Goal: Task Accomplishment & Management: Complete application form

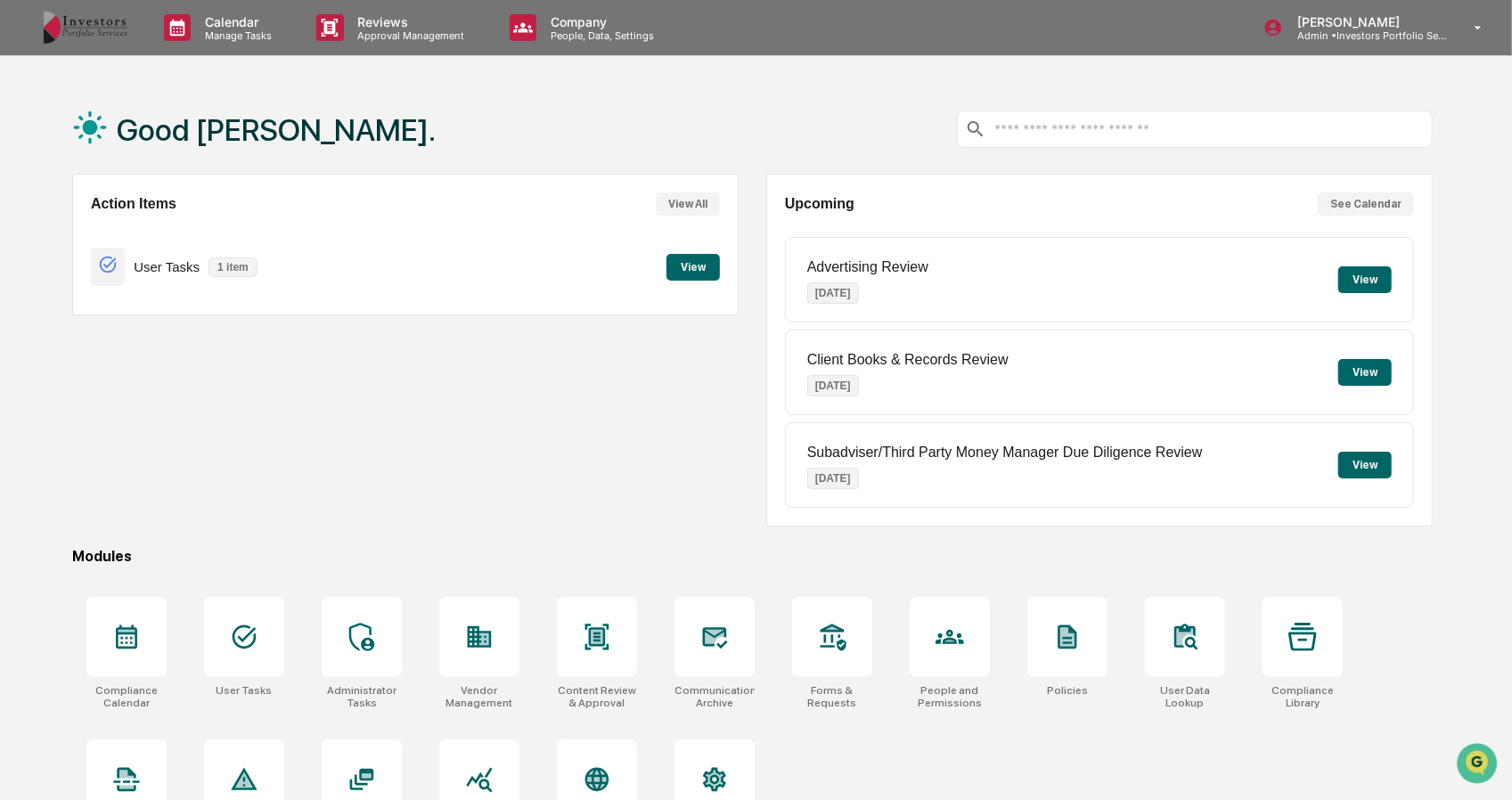
click at [1356, 40] on p "Admin • Investors Portfolio Services" at bounding box center [1366, 35] width 166 height 13
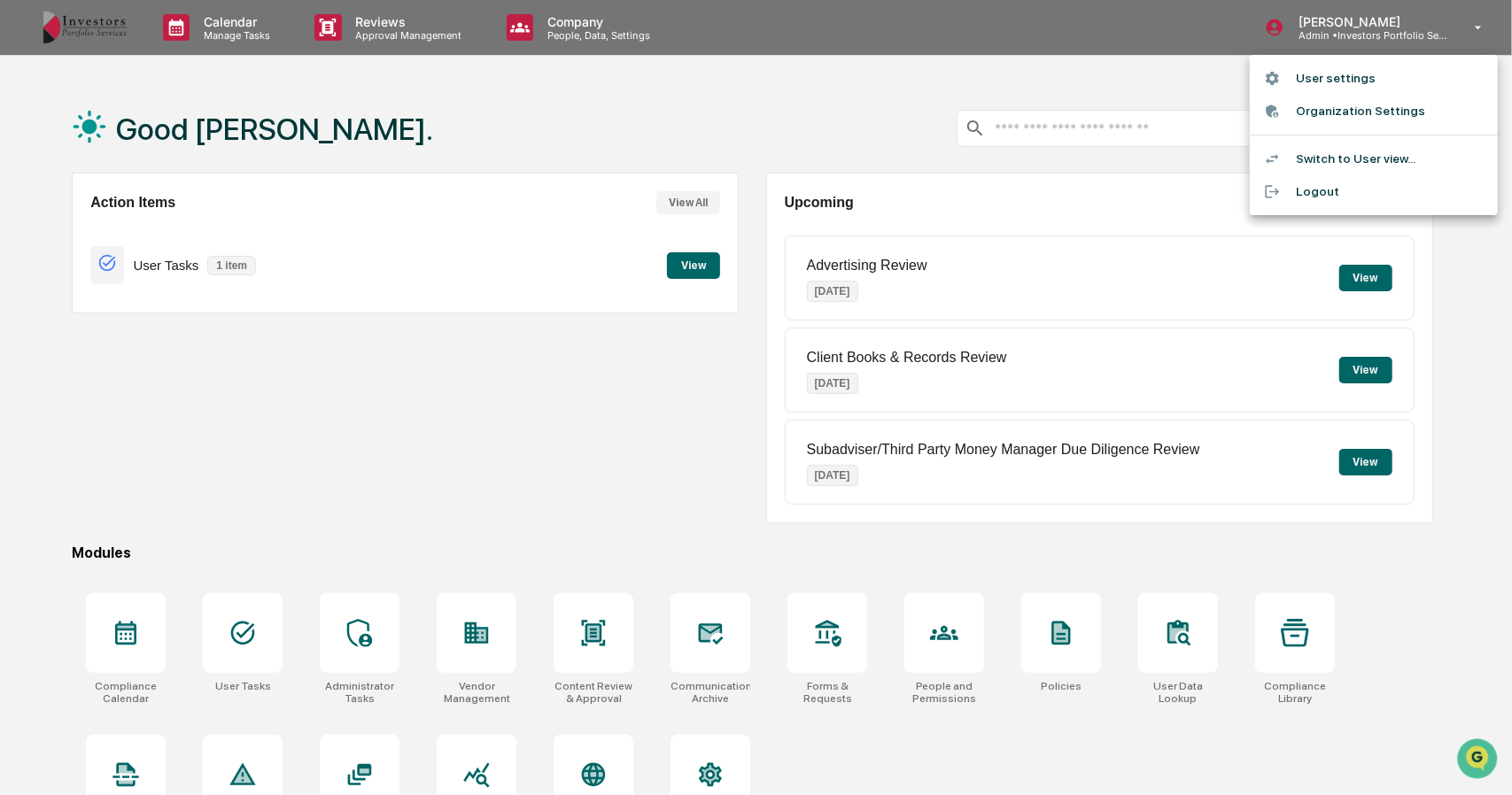
click at [1350, 153] on li "Switch to User view..." at bounding box center [1374, 159] width 248 height 33
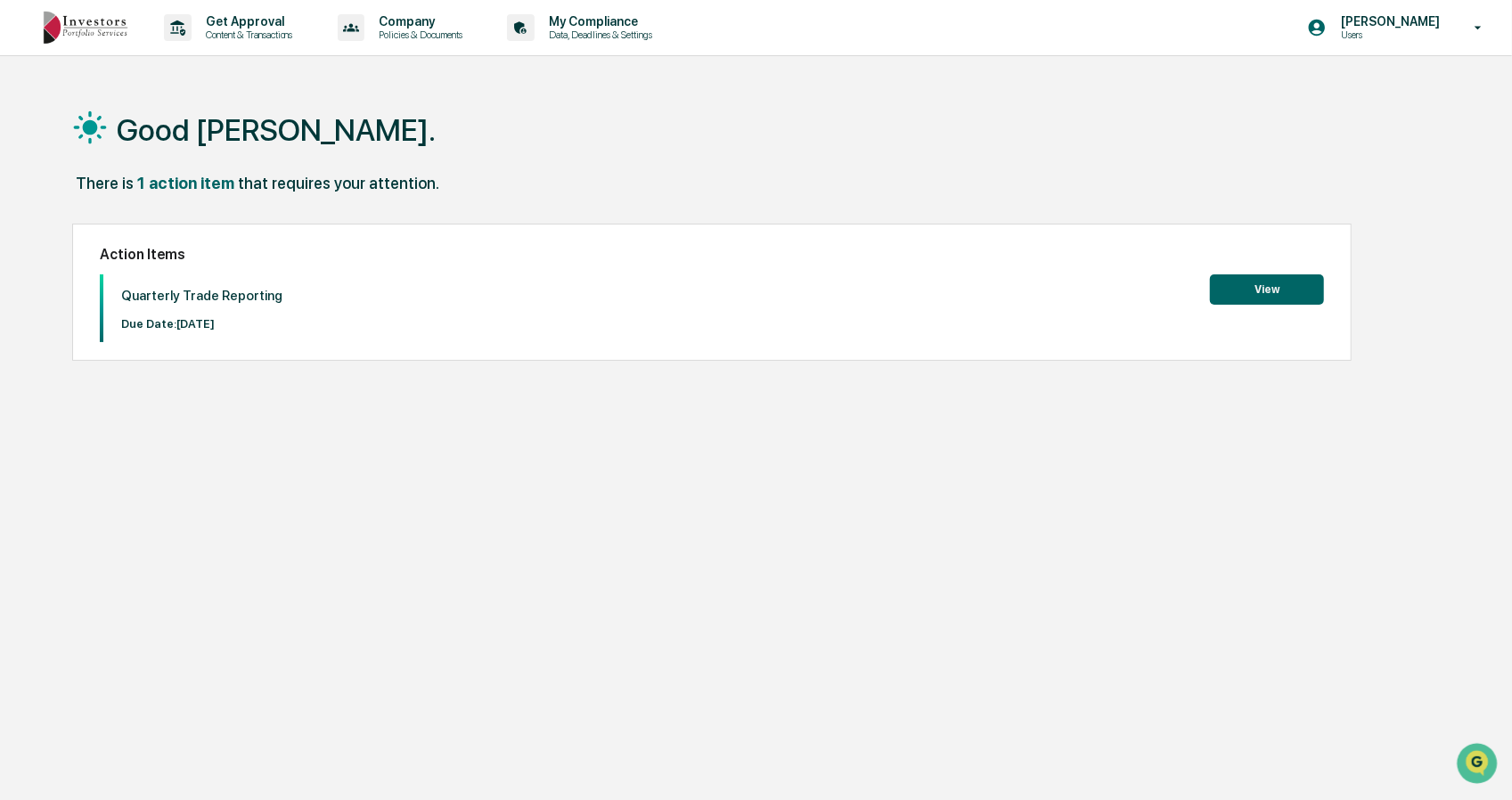
click at [1238, 276] on button "View" at bounding box center [1266, 289] width 114 height 30
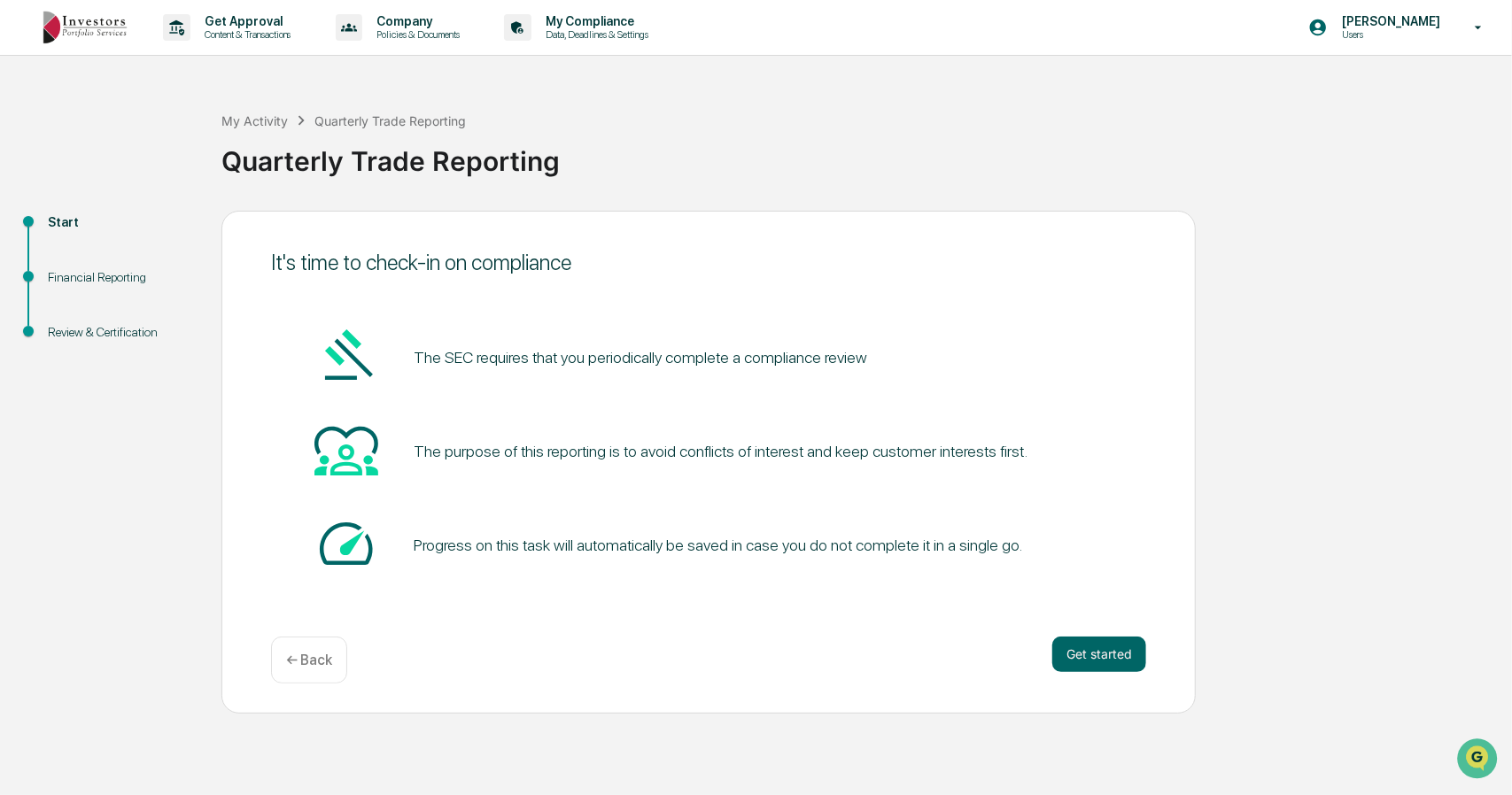
click at [1087, 641] on button "Get started" at bounding box center [1099, 654] width 94 height 36
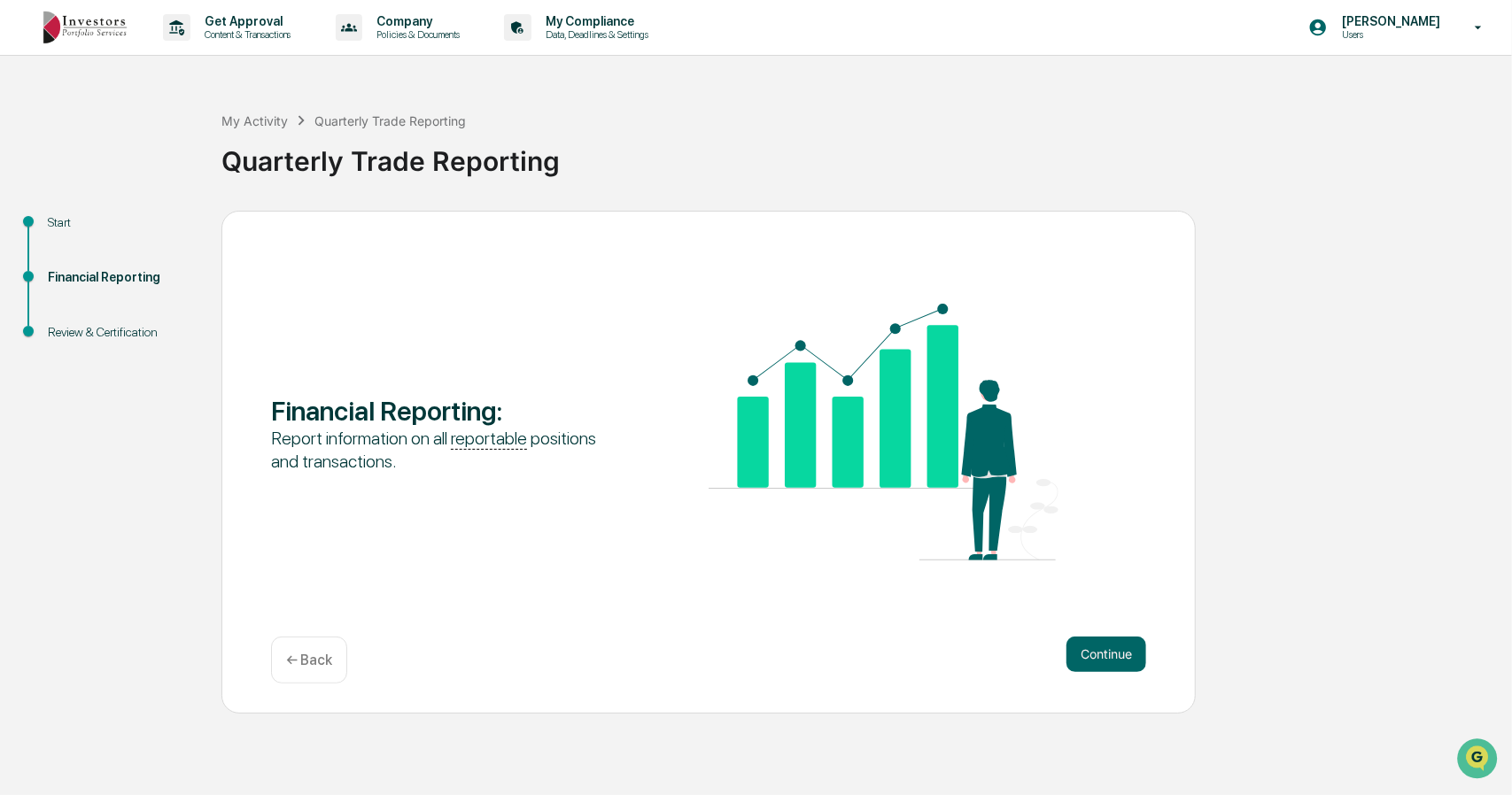
click at [1087, 641] on button "Continue" at bounding box center [1107, 654] width 80 height 36
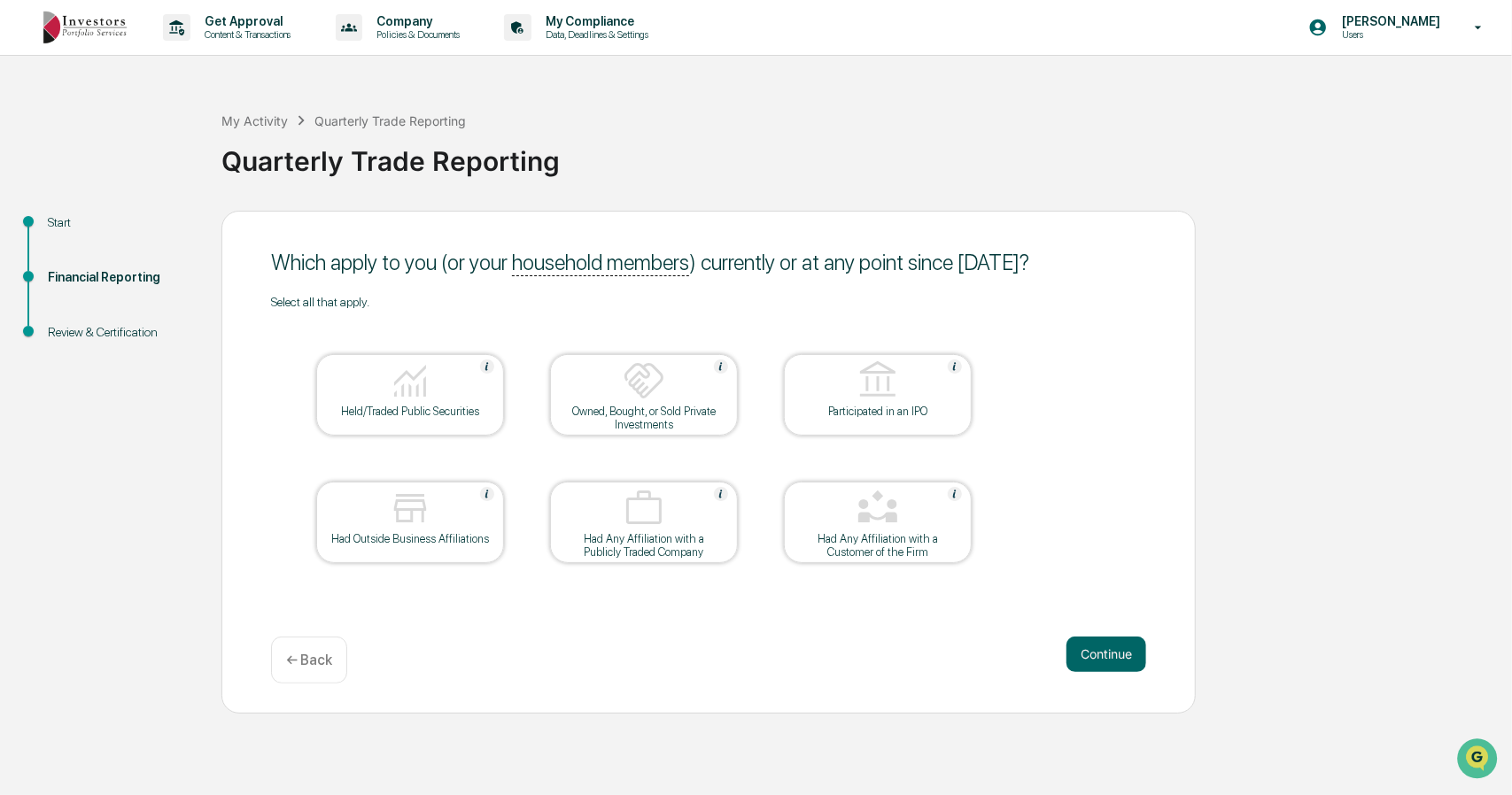
click at [443, 520] on div at bounding box center [410, 509] width 177 height 46
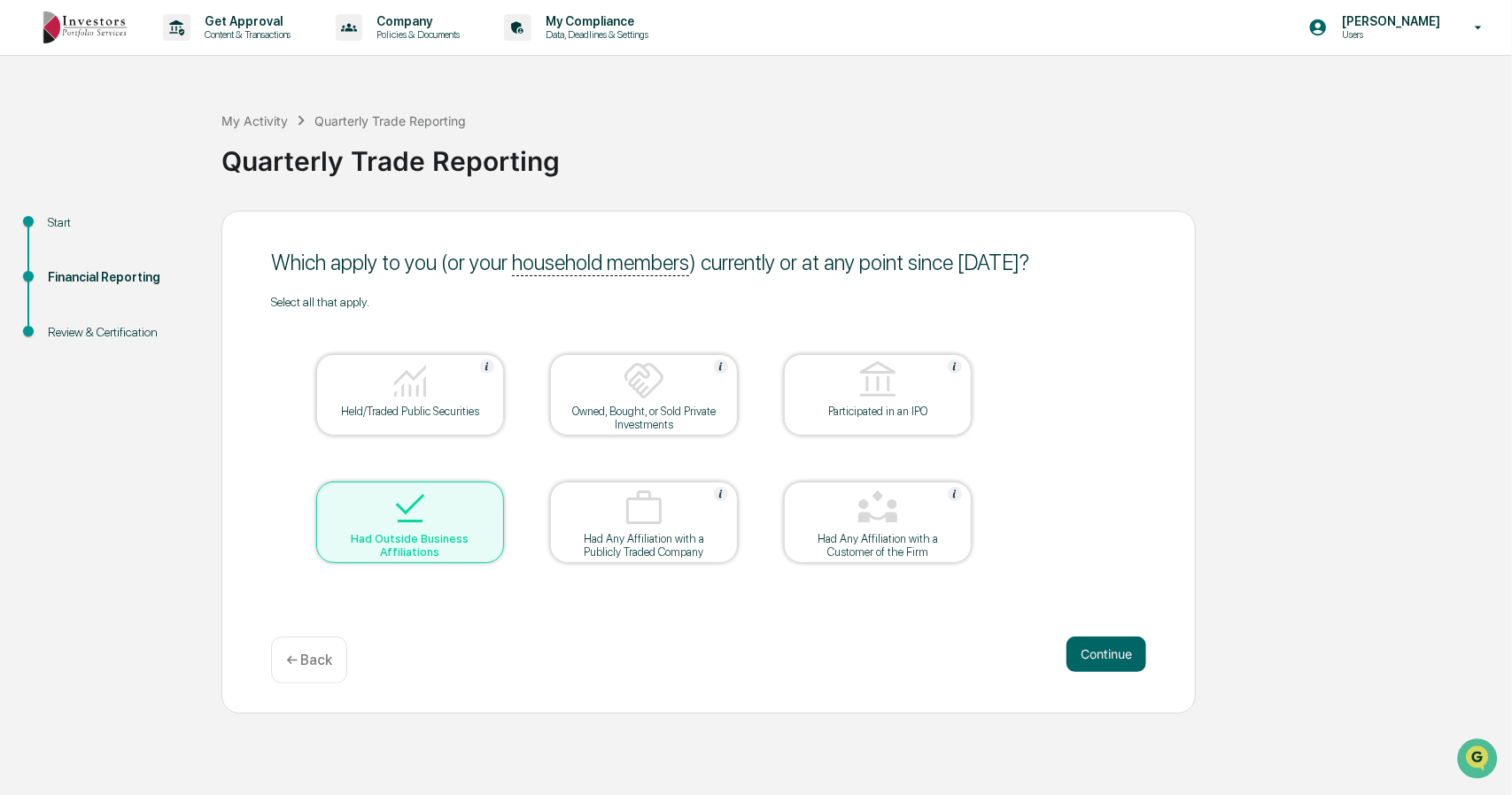
click at [425, 533] on div "Had Outside Business Affiliations" at bounding box center [410, 545] width 159 height 26
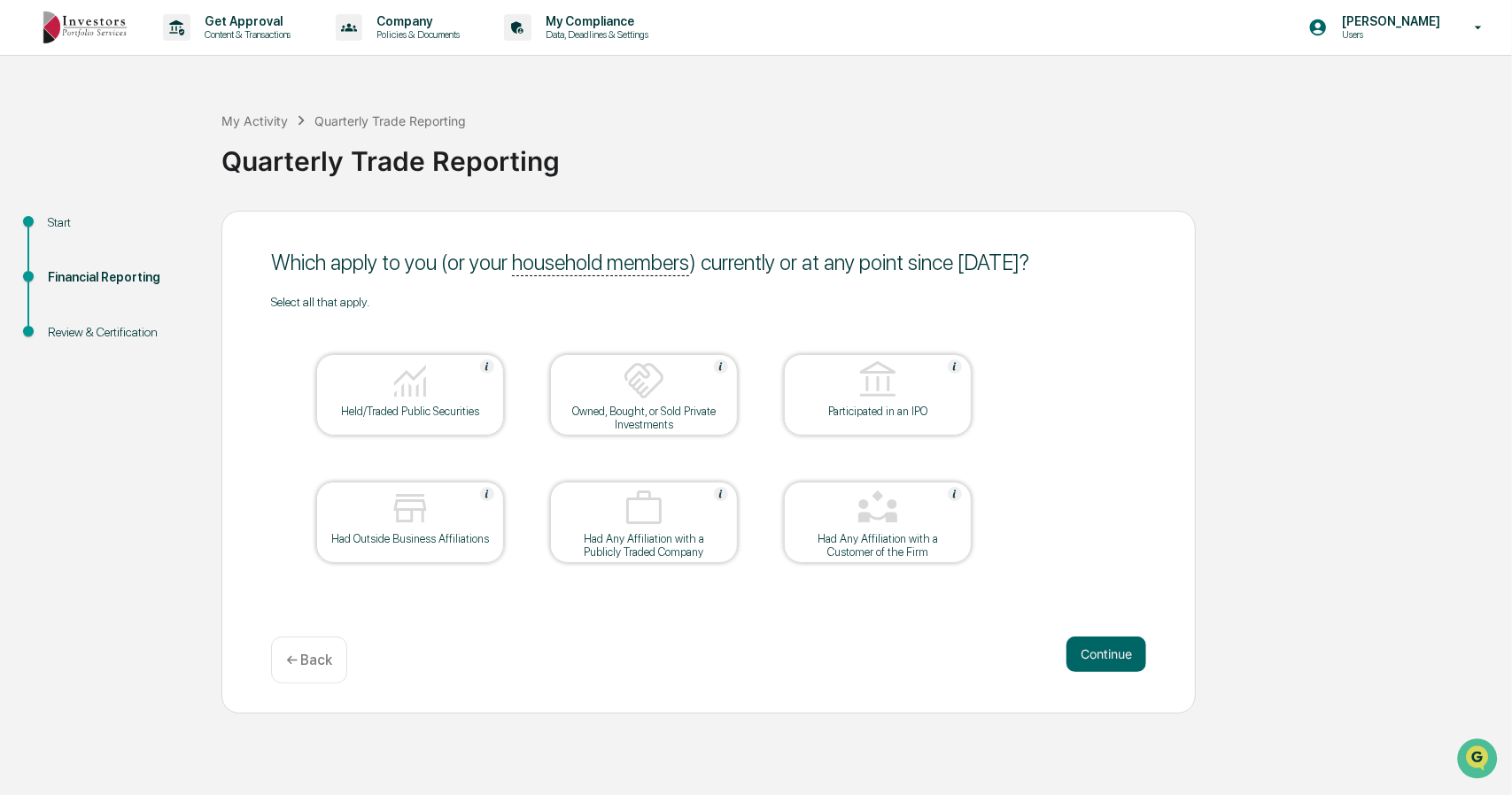
click at [414, 525] on img at bounding box center [410, 508] width 43 height 43
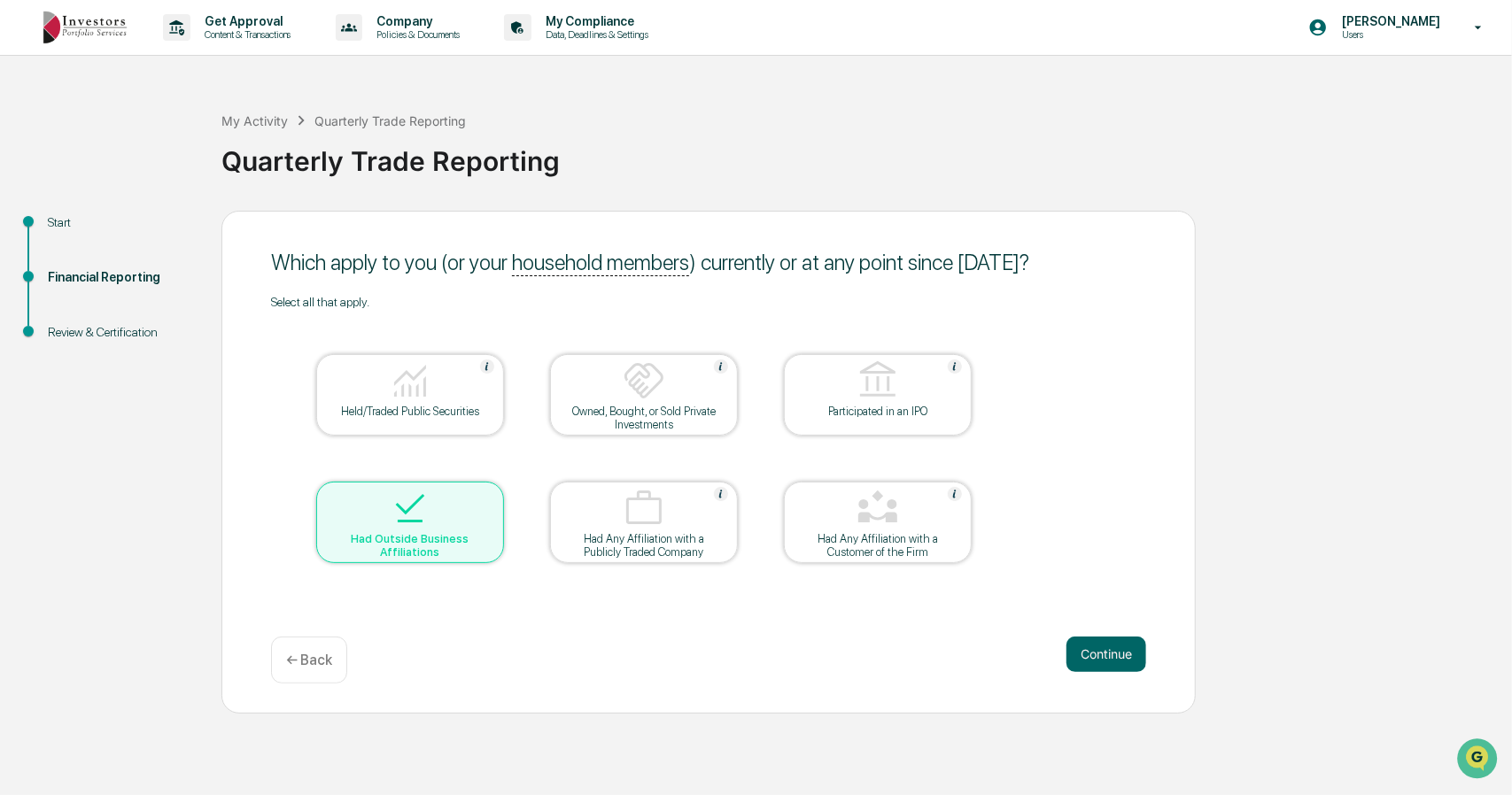
click at [1090, 654] on button "Continue" at bounding box center [1107, 654] width 80 height 36
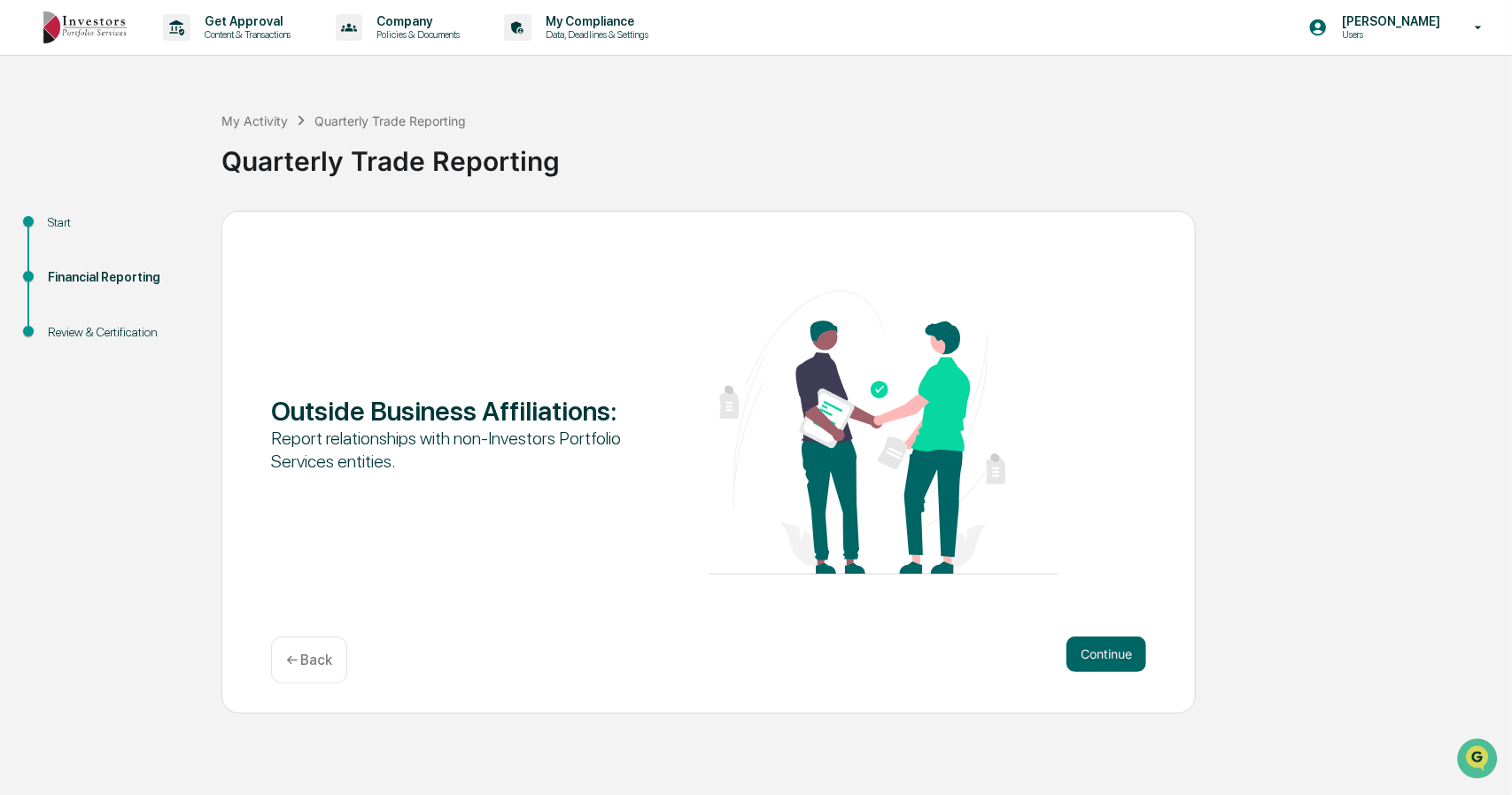
click at [1090, 654] on button "Continue" at bounding box center [1107, 654] width 80 height 36
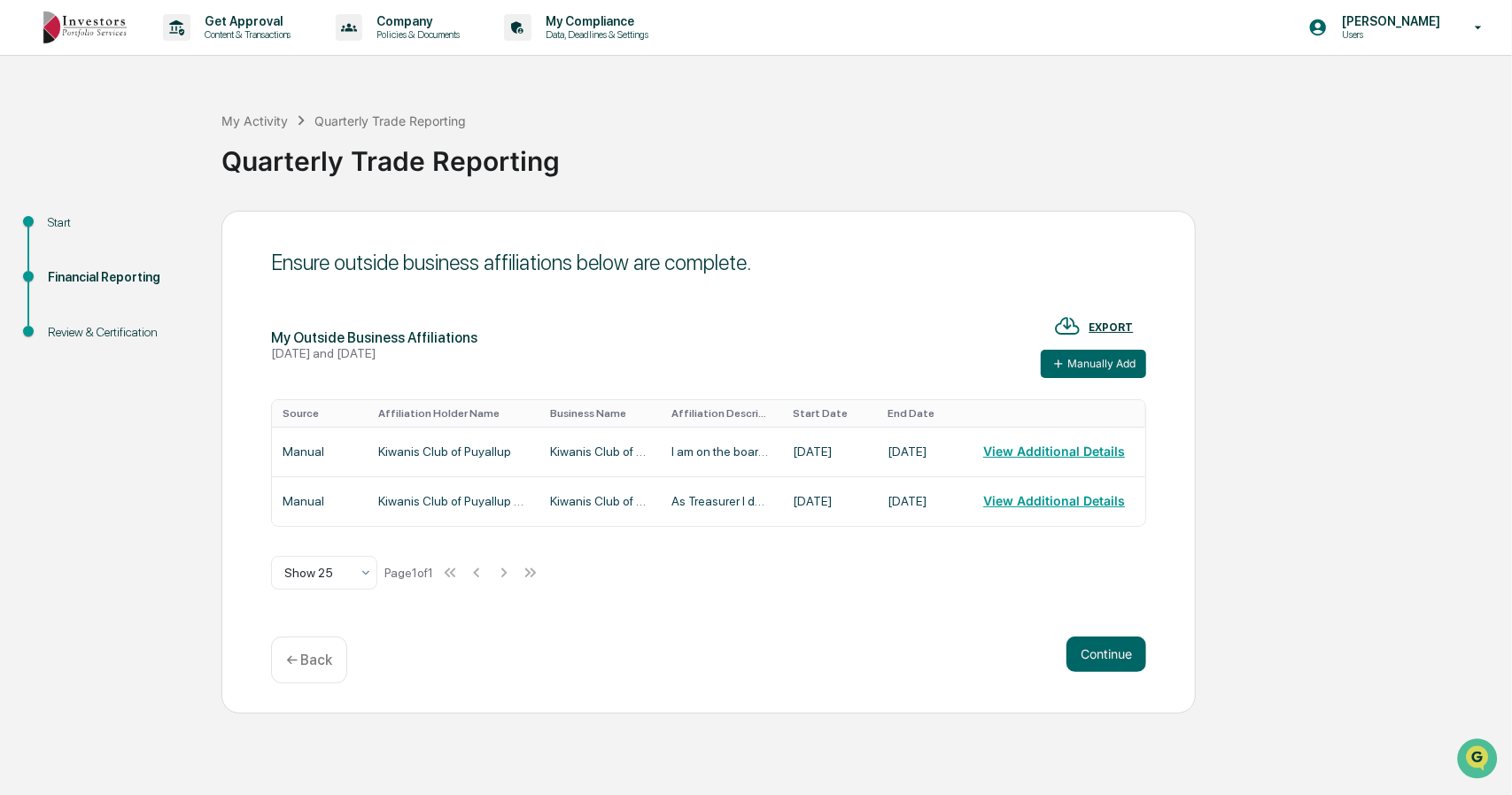
click at [1082, 366] on button "Manually Add" at bounding box center [1093, 364] width 106 height 28
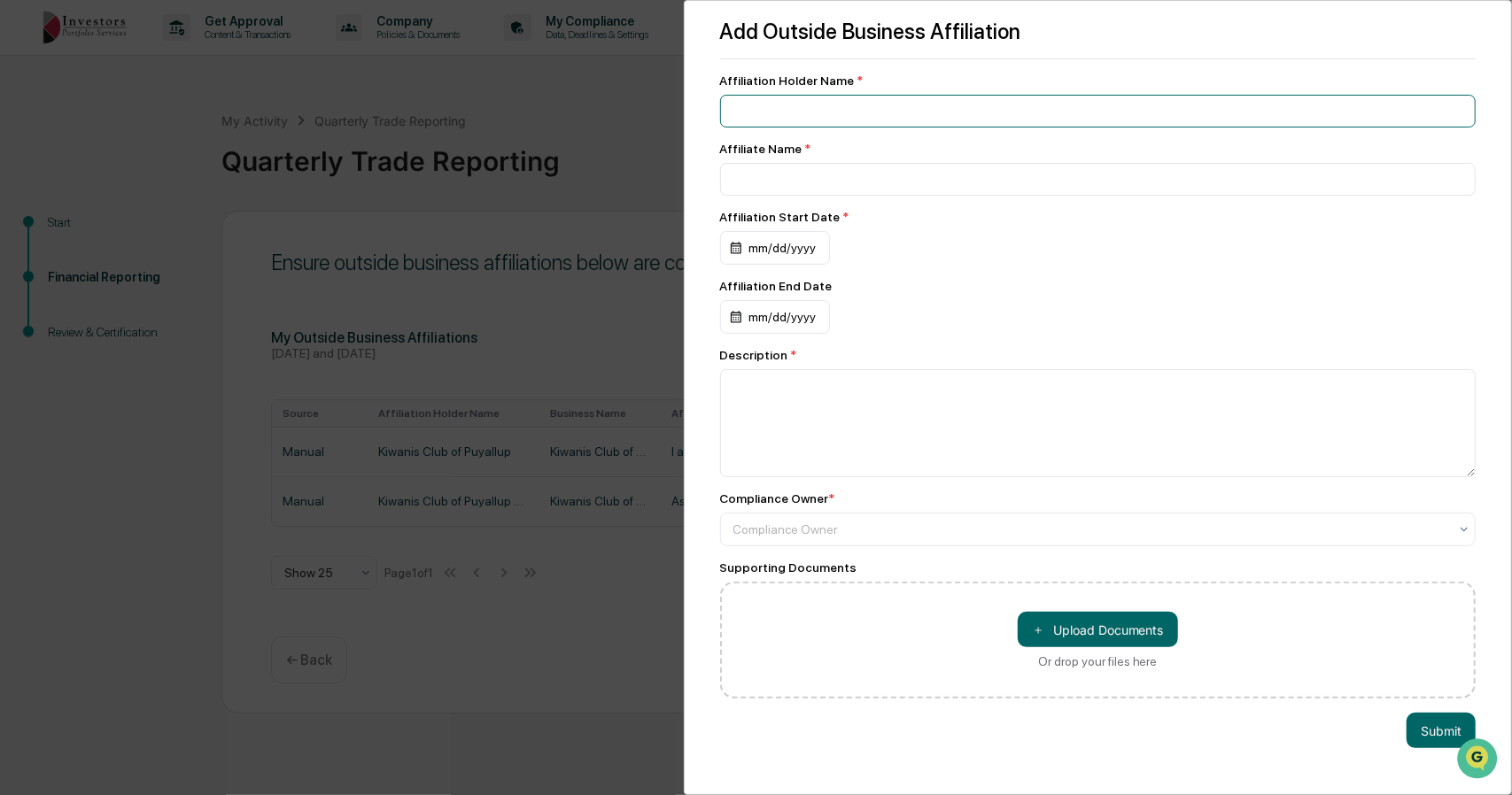
click at [855, 108] on input at bounding box center [1098, 111] width 756 height 33
type input "**********"
click at [802, 241] on div "mm/dd/yyyy" at bounding box center [774, 247] width 110 height 34
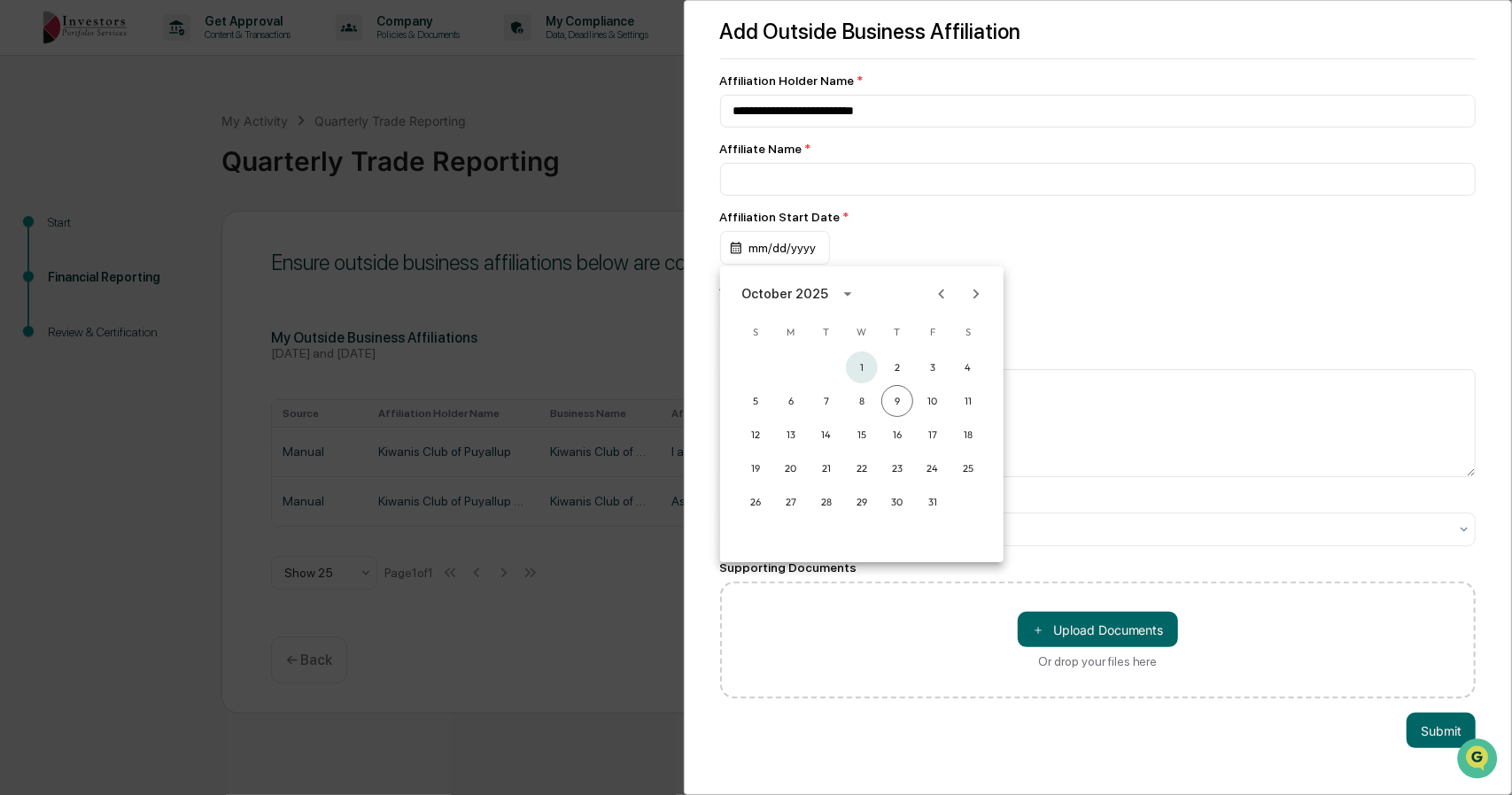
click at [857, 361] on button "1" at bounding box center [861, 367] width 32 height 32
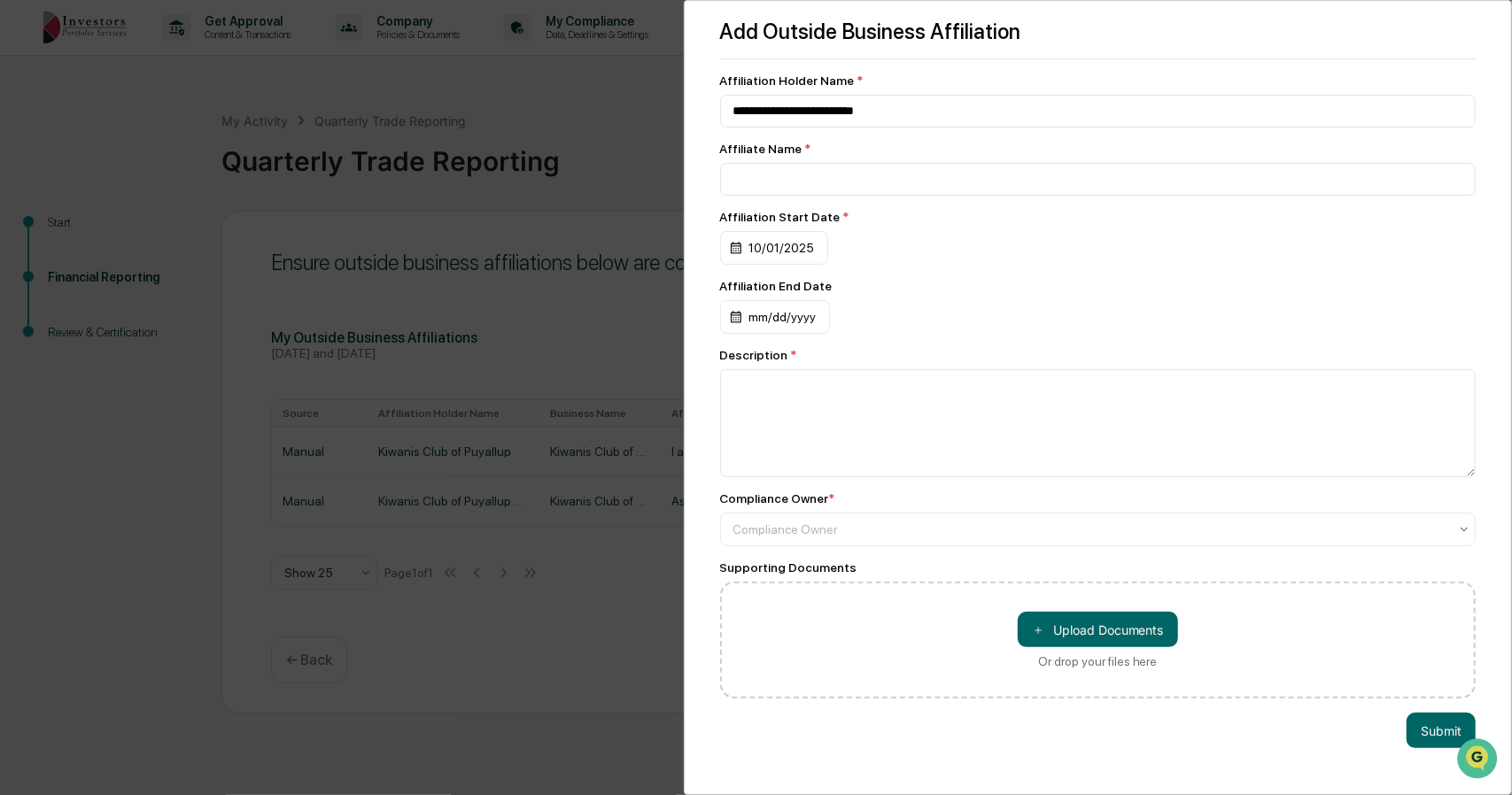
click at [788, 249] on div "10/01/2025" at bounding box center [773, 247] width 108 height 34
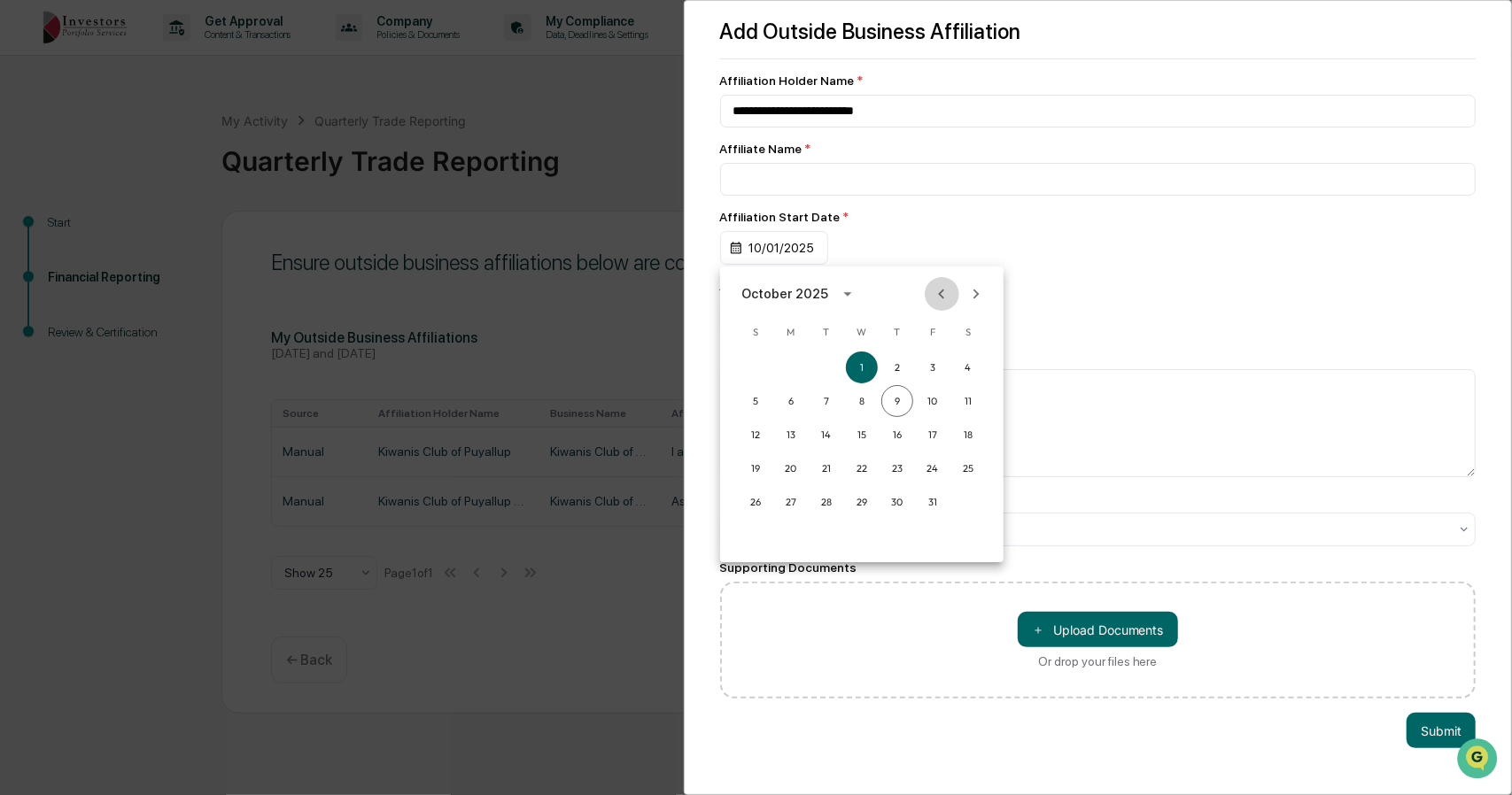
click at [939, 289] on icon "Previous month" at bounding box center [942, 294] width 19 height 19
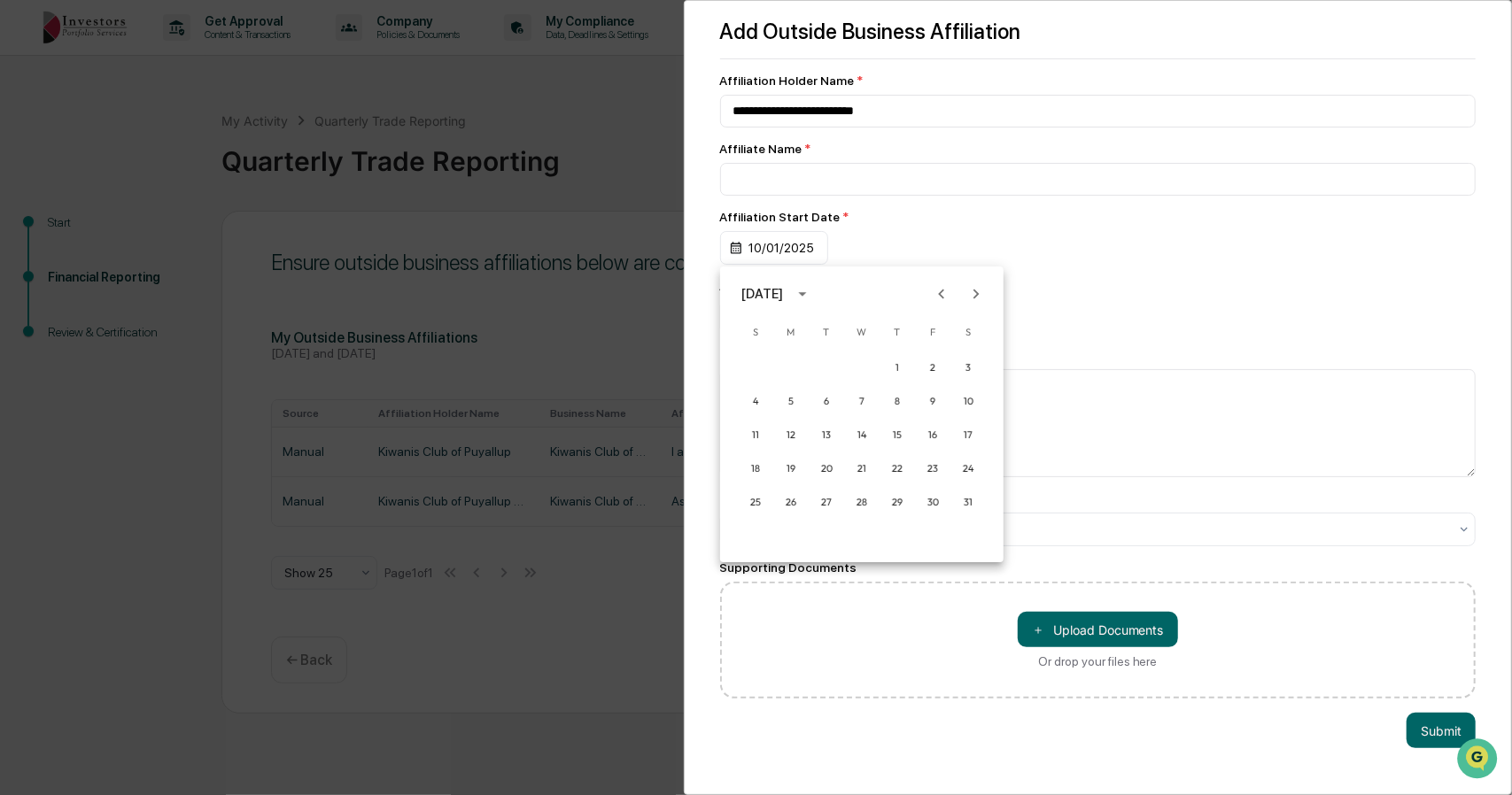
click at [939, 289] on icon "Previous month" at bounding box center [942, 294] width 19 height 19
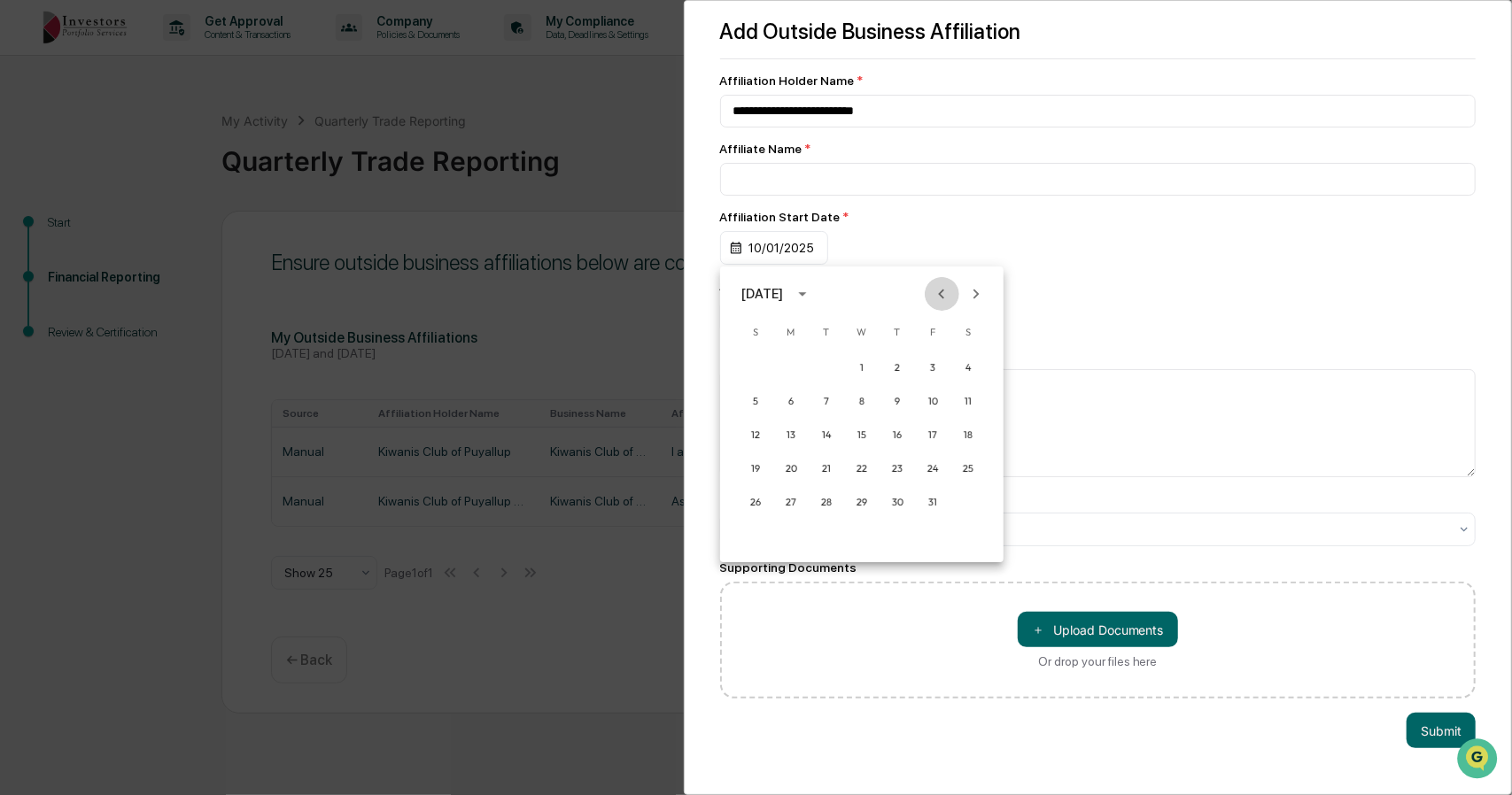
click at [939, 289] on icon "Previous month" at bounding box center [942, 294] width 19 height 19
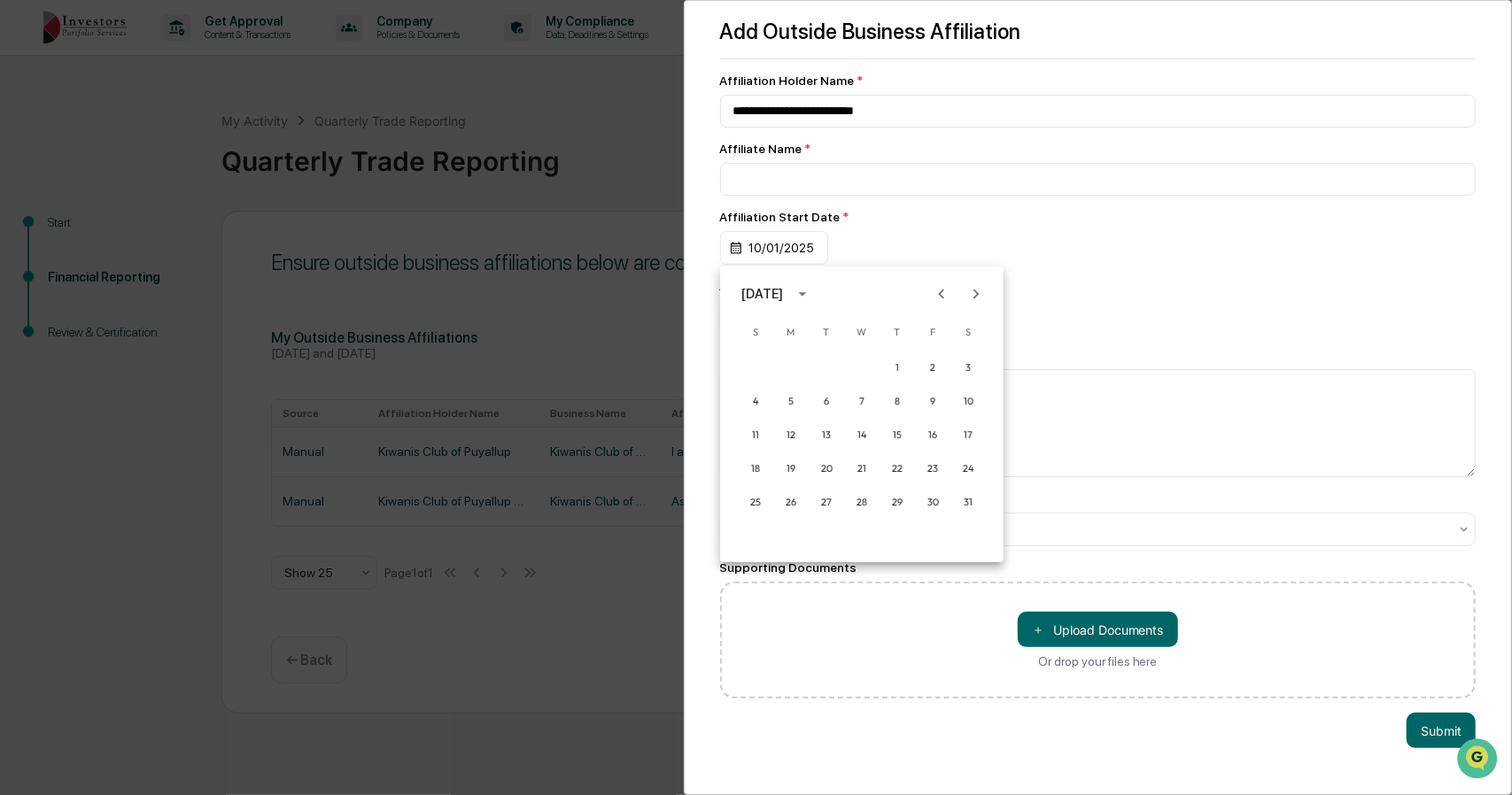
click at [939, 289] on icon "Previous month" at bounding box center [942, 294] width 19 height 19
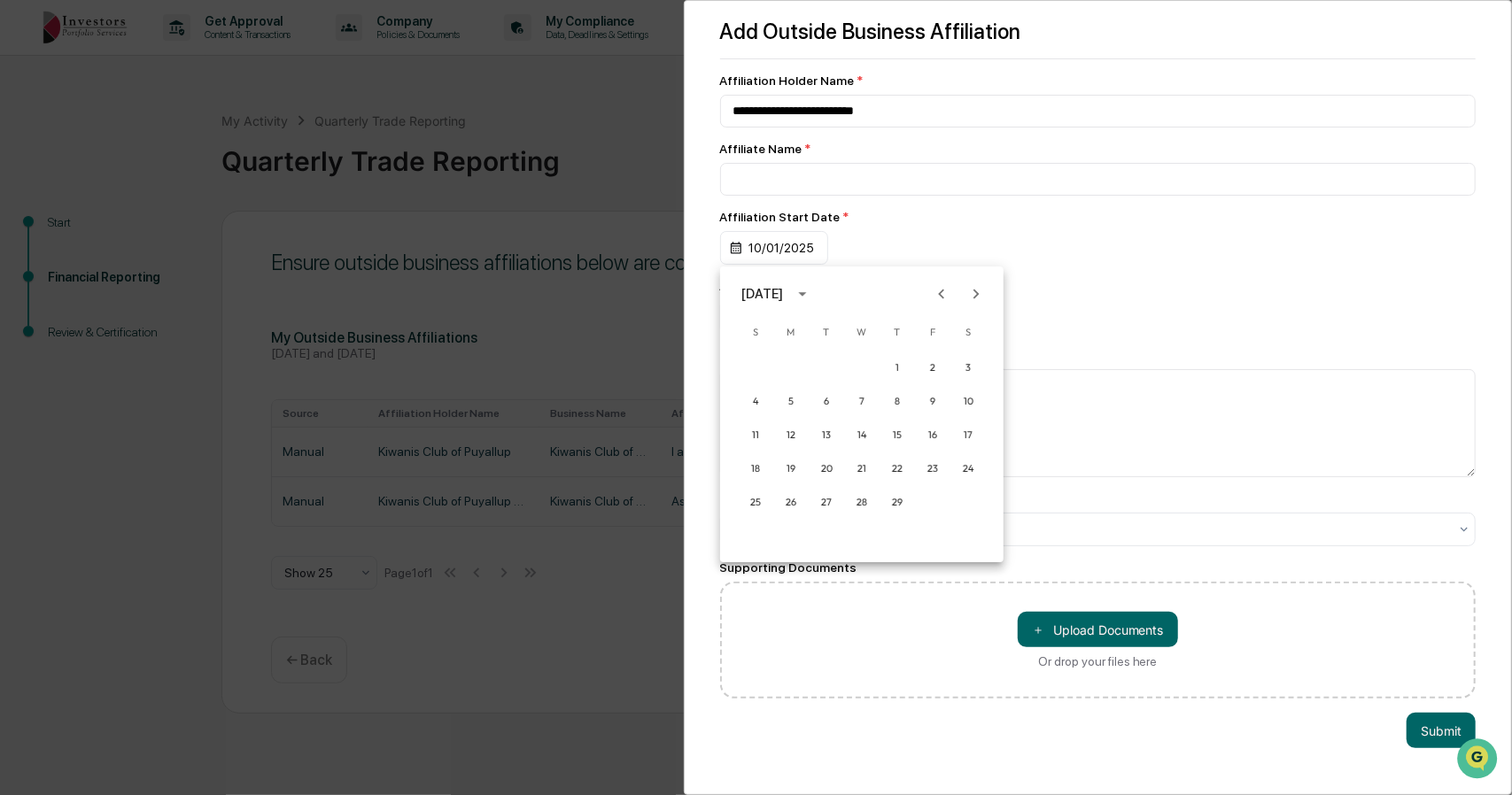
click at [939, 289] on icon "Previous month" at bounding box center [942, 294] width 19 height 19
click at [788, 368] on button "1" at bounding box center [790, 367] width 32 height 32
click at [800, 320] on div "mm/dd/yyyy" at bounding box center [774, 317] width 110 height 34
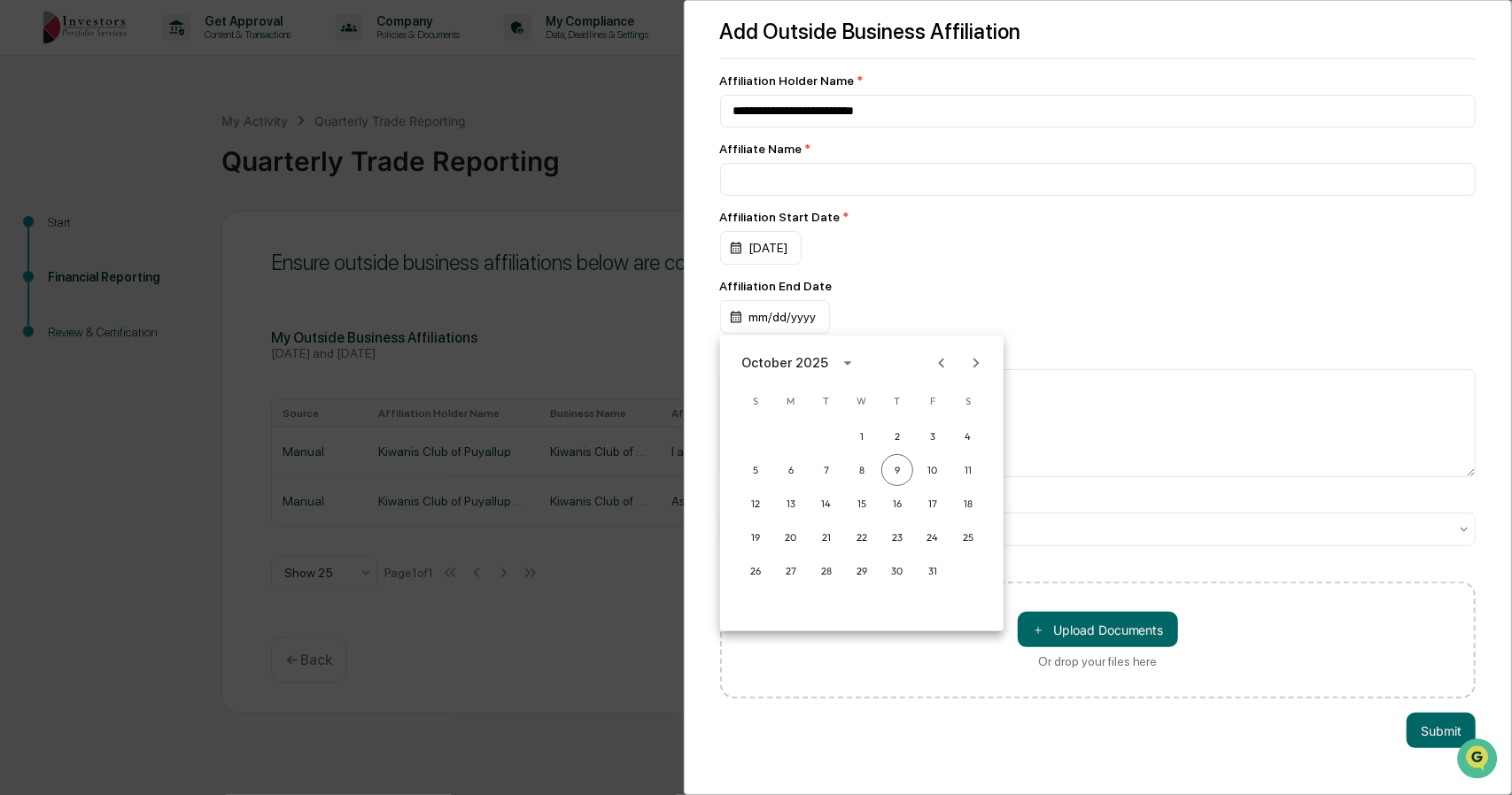
click at [898, 279] on div at bounding box center [756, 398] width 1512 height 795
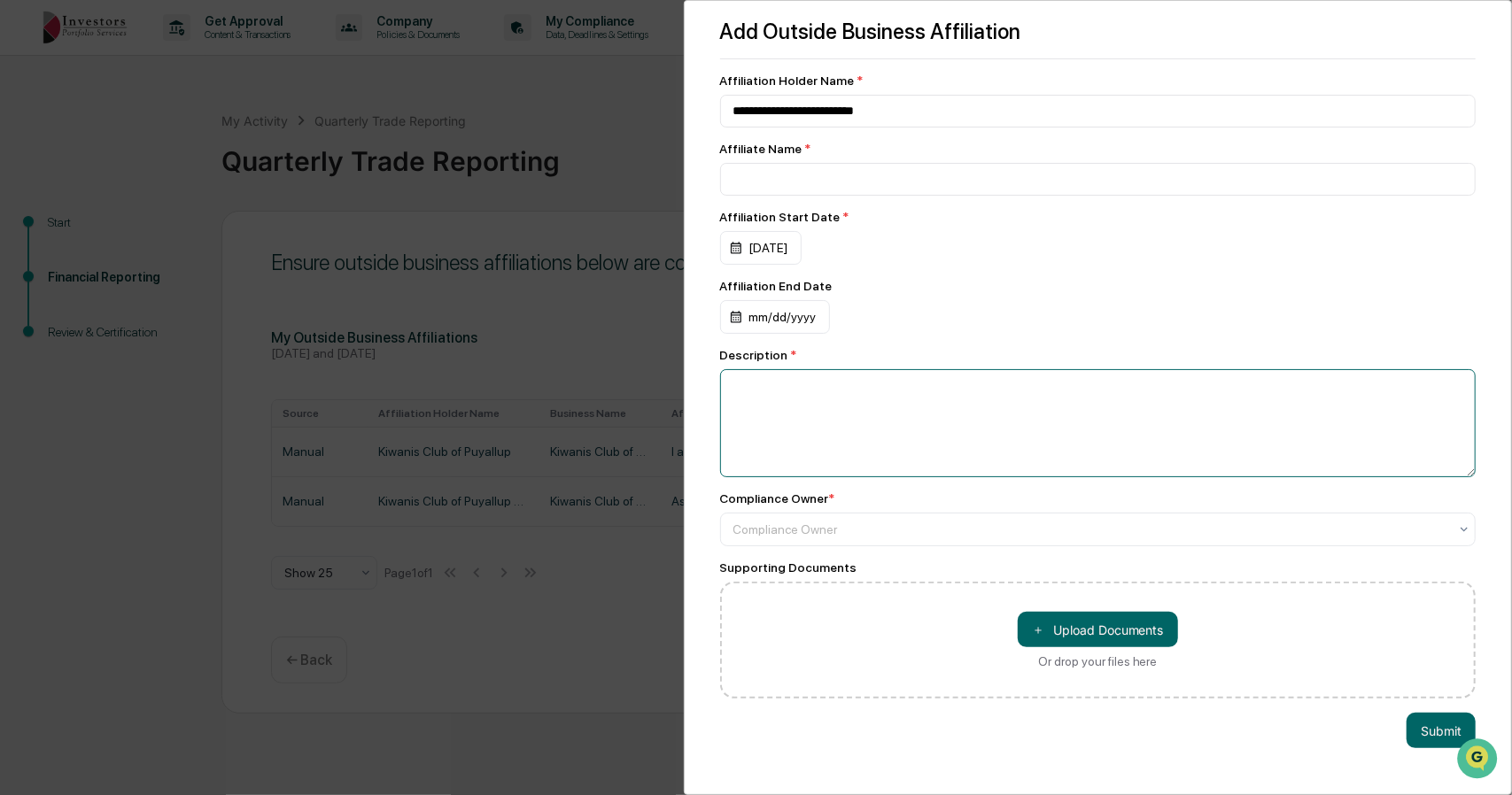
click at [856, 378] on textarea at bounding box center [1098, 423] width 756 height 108
type textarea "**********"
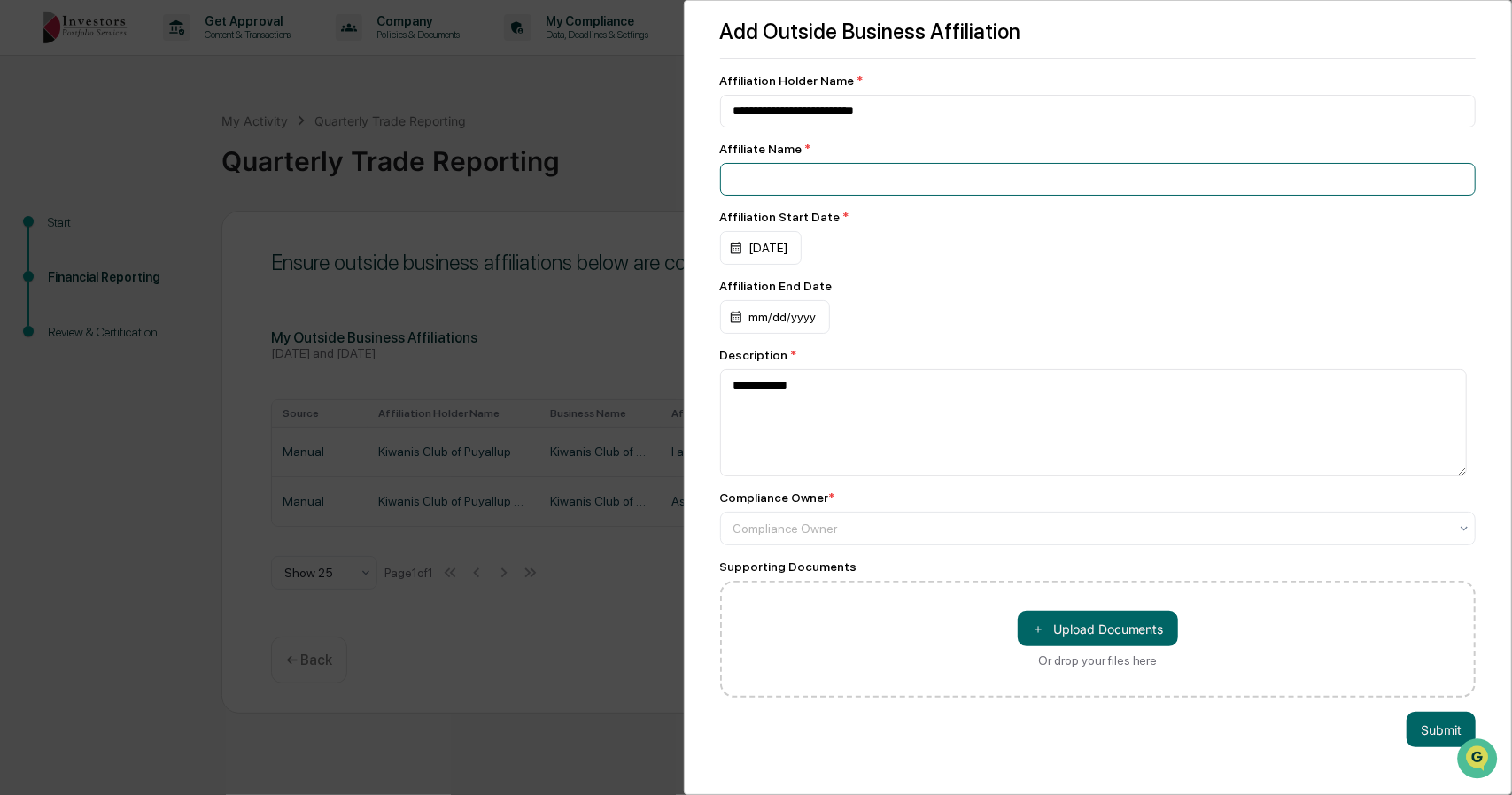
click at [873, 170] on input at bounding box center [1098, 179] width 756 height 33
type input "**********"
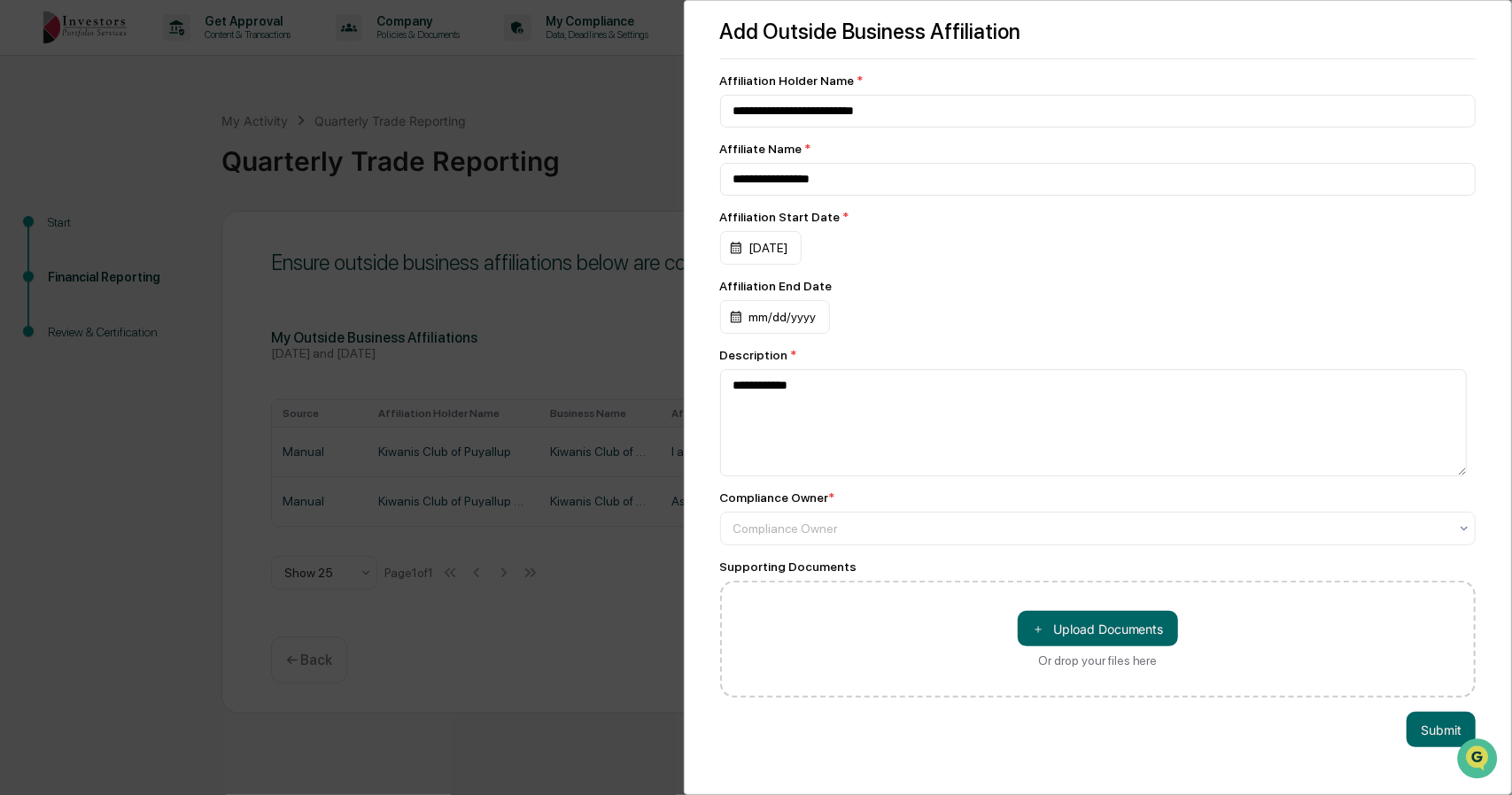
click at [885, 530] on div at bounding box center [1091, 528] width 716 height 17
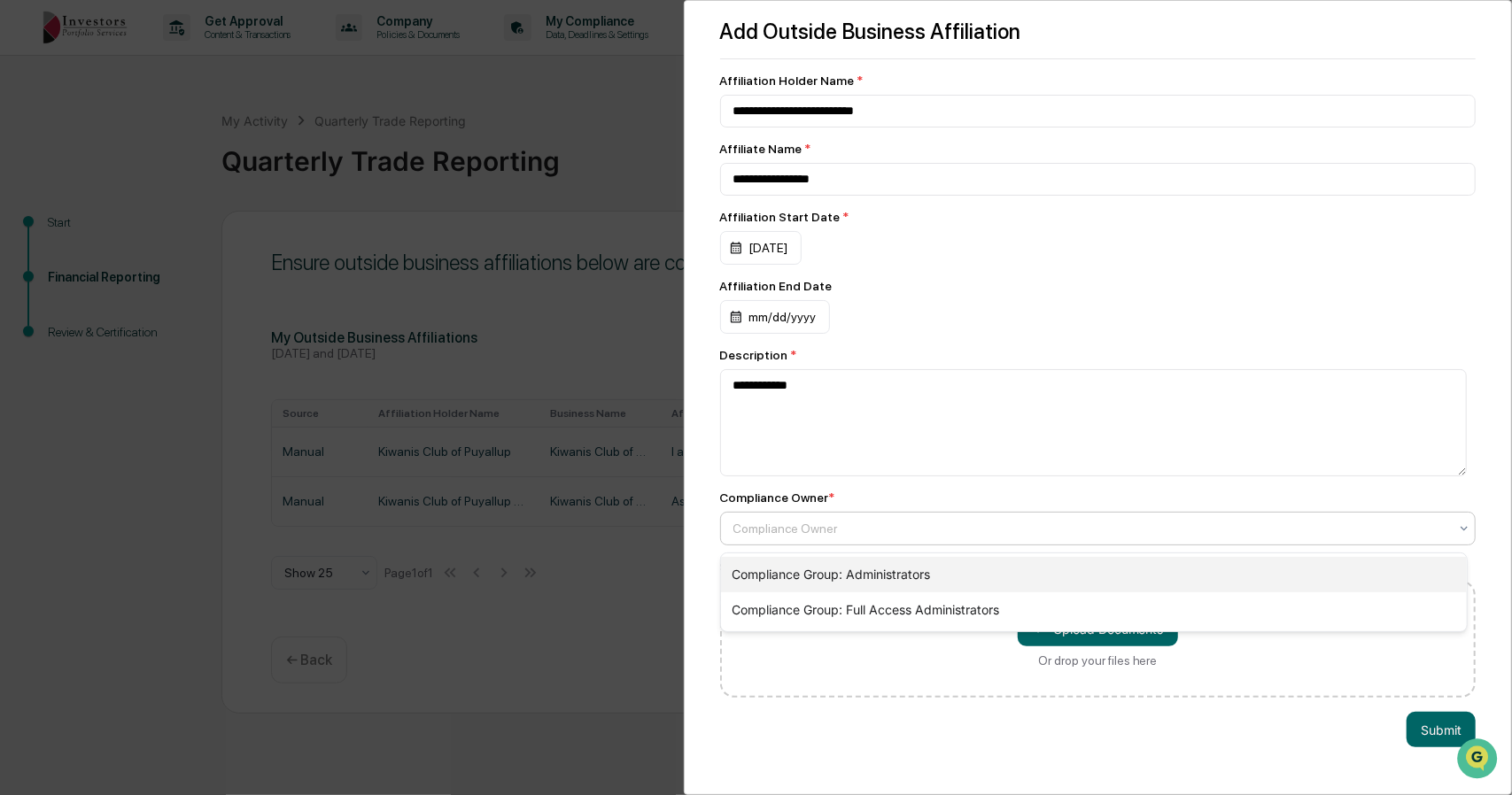
click at [895, 565] on div "Compliance Group: Administrators" at bounding box center [1093, 574] width 746 height 36
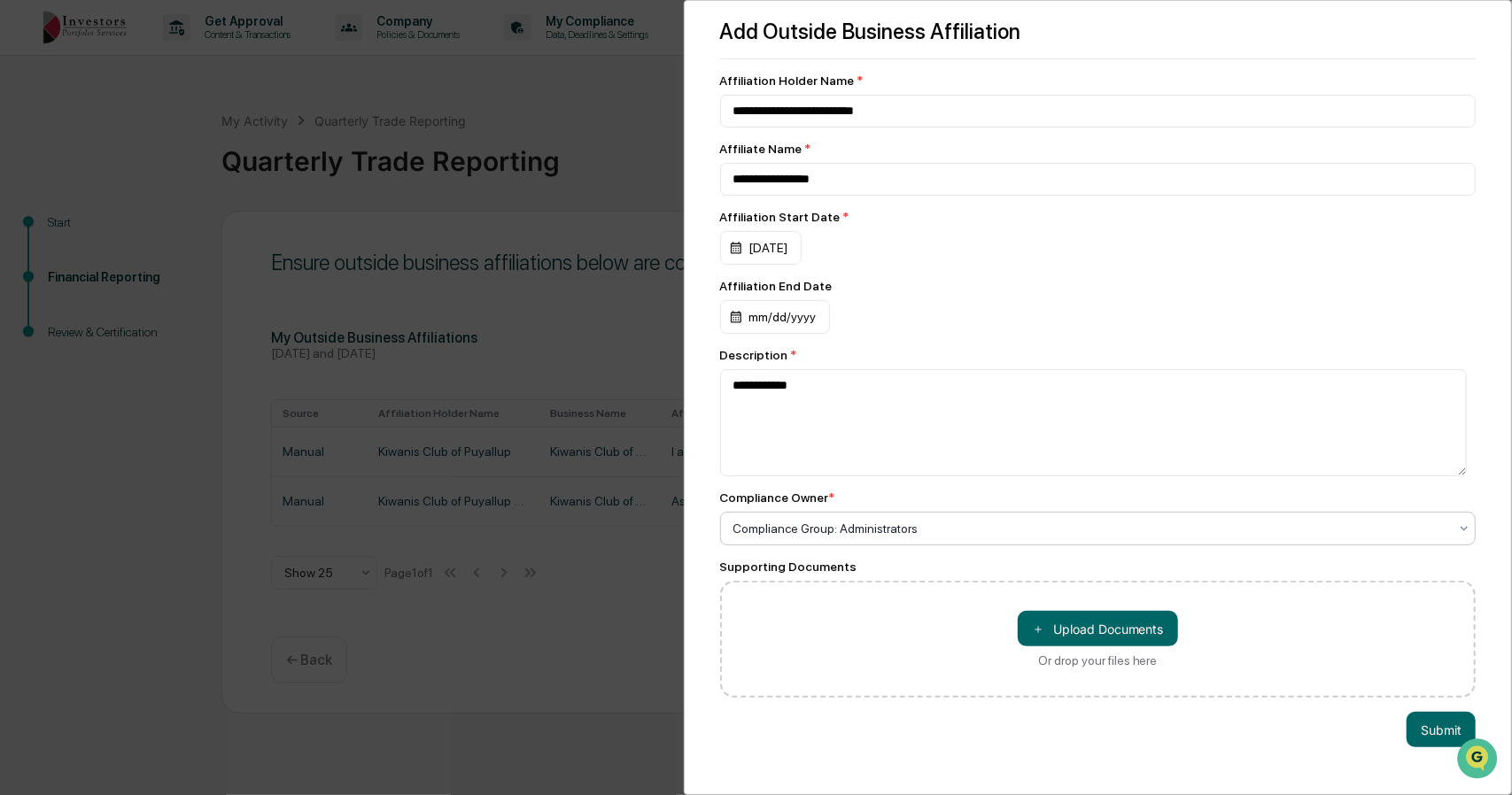
click at [1437, 736] on button "Submit" at bounding box center [1440, 729] width 69 height 36
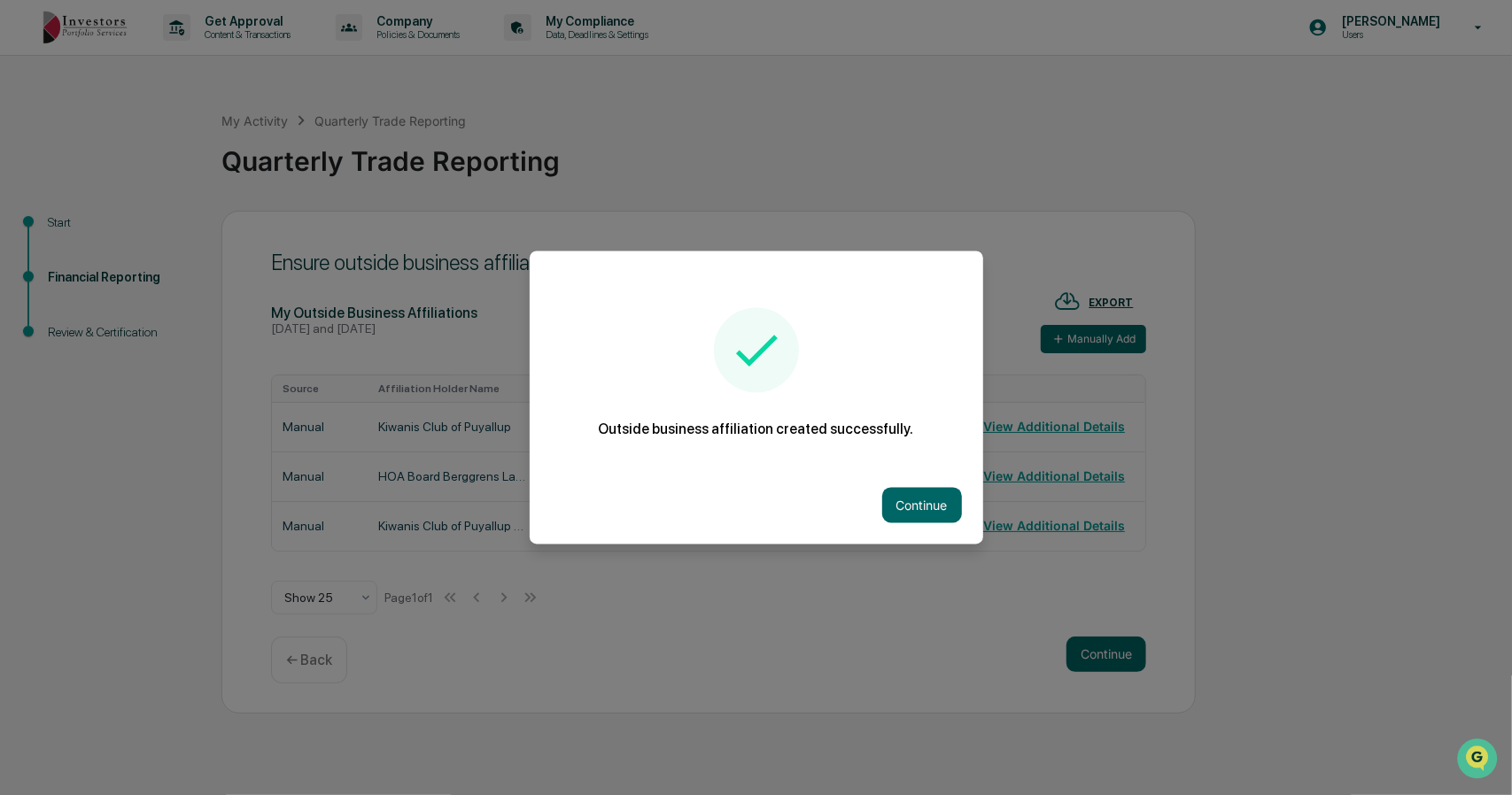
click at [927, 501] on button "Continue" at bounding box center [922, 505] width 80 height 36
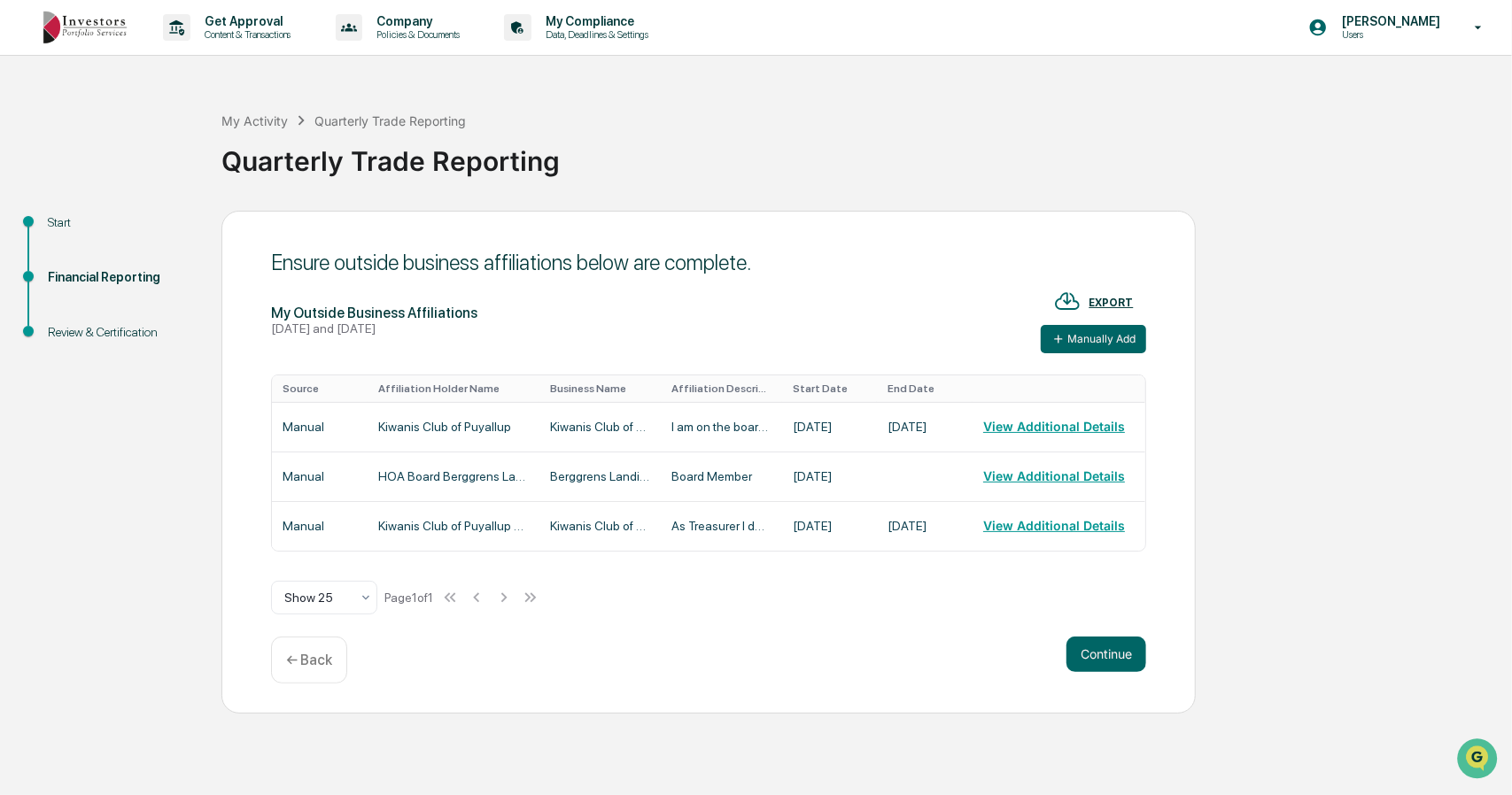
click at [1093, 661] on button "Continue" at bounding box center [1107, 654] width 80 height 36
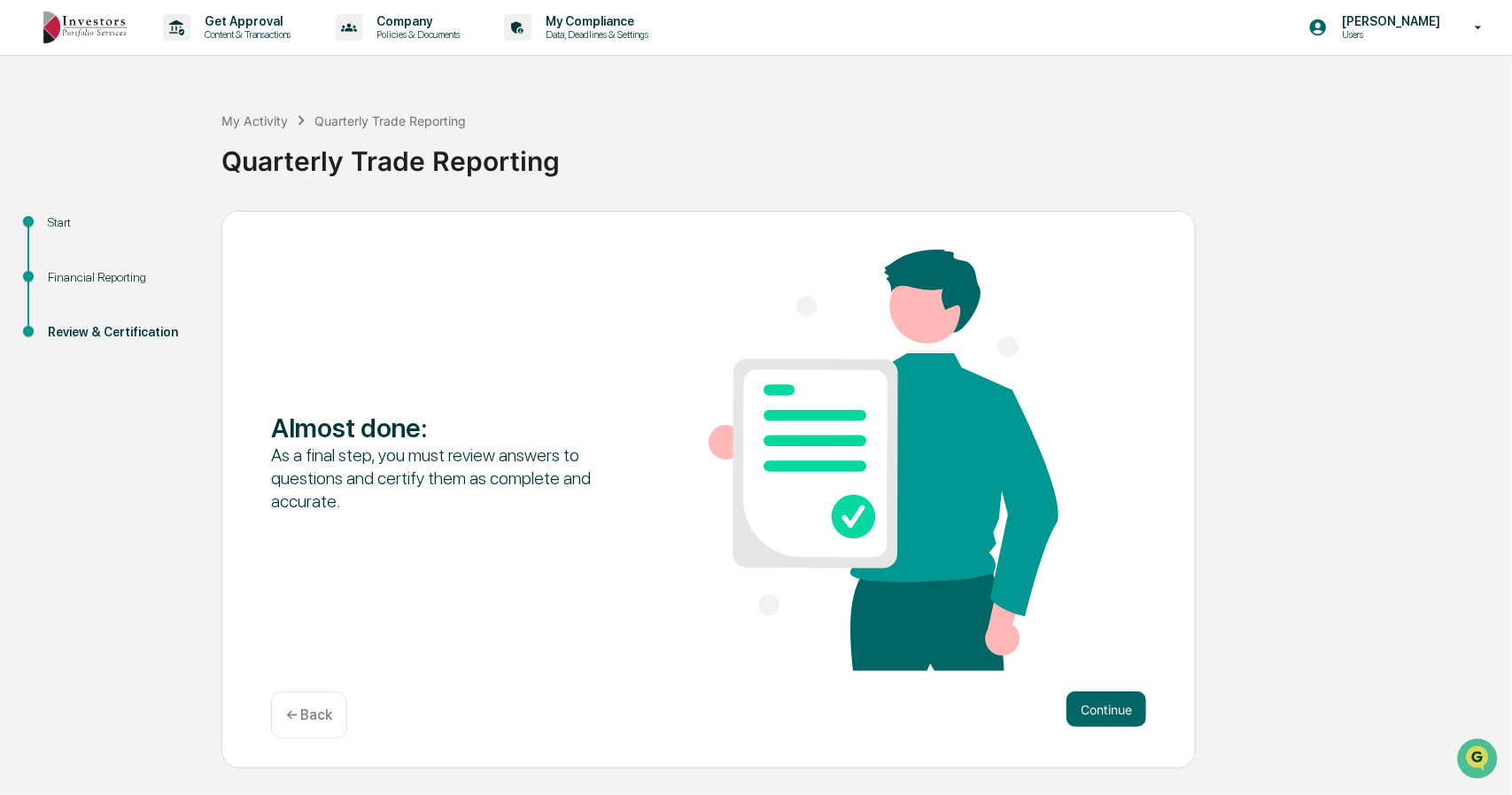
click at [1124, 717] on button "Continue" at bounding box center [1107, 709] width 80 height 36
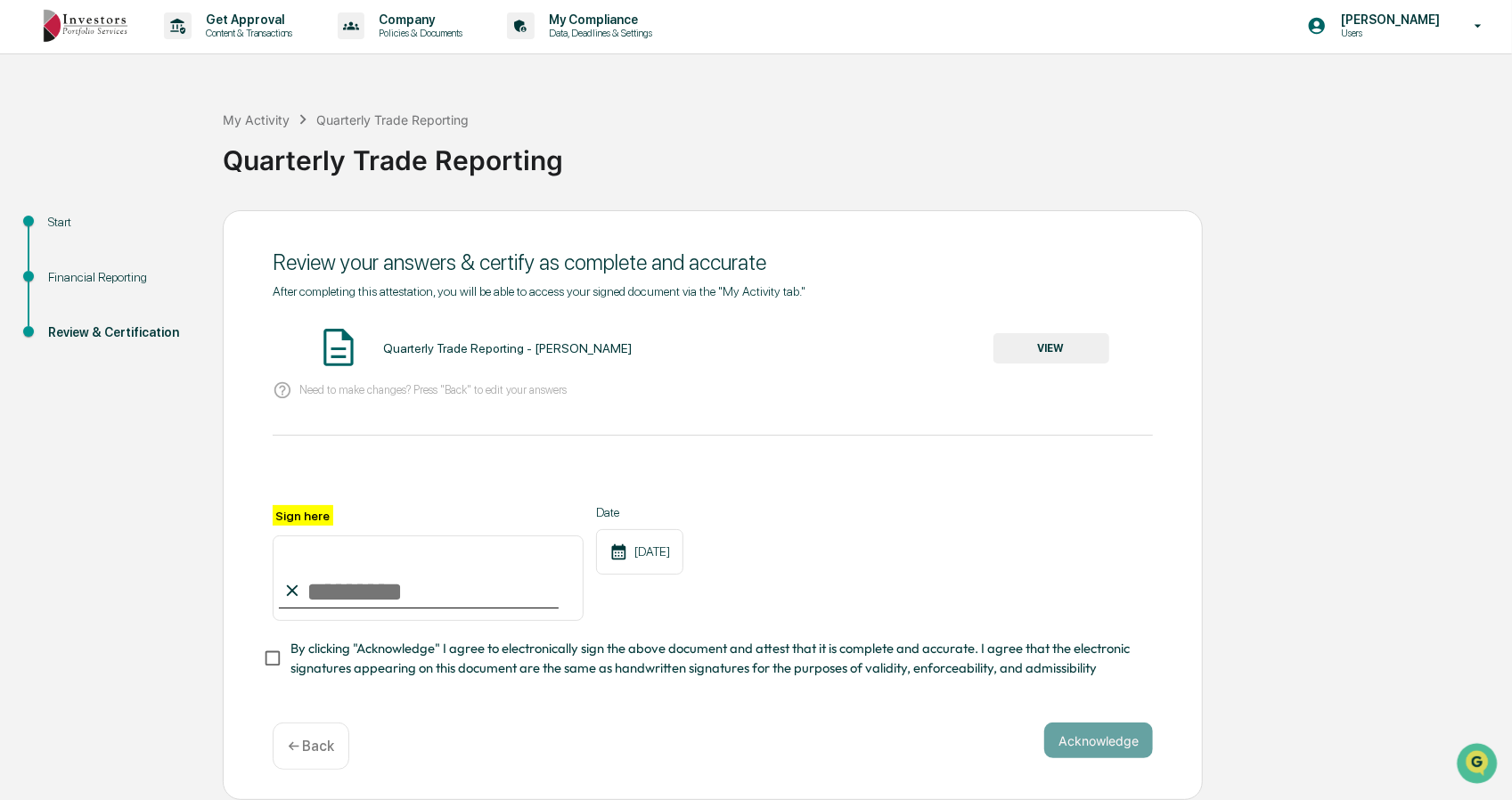
scroll to position [9, 0]
click at [376, 559] on input "Sign here" at bounding box center [427, 579] width 311 height 86
type input "**********"
click at [1082, 735] on button "Acknowledge" at bounding box center [1097, 740] width 108 height 36
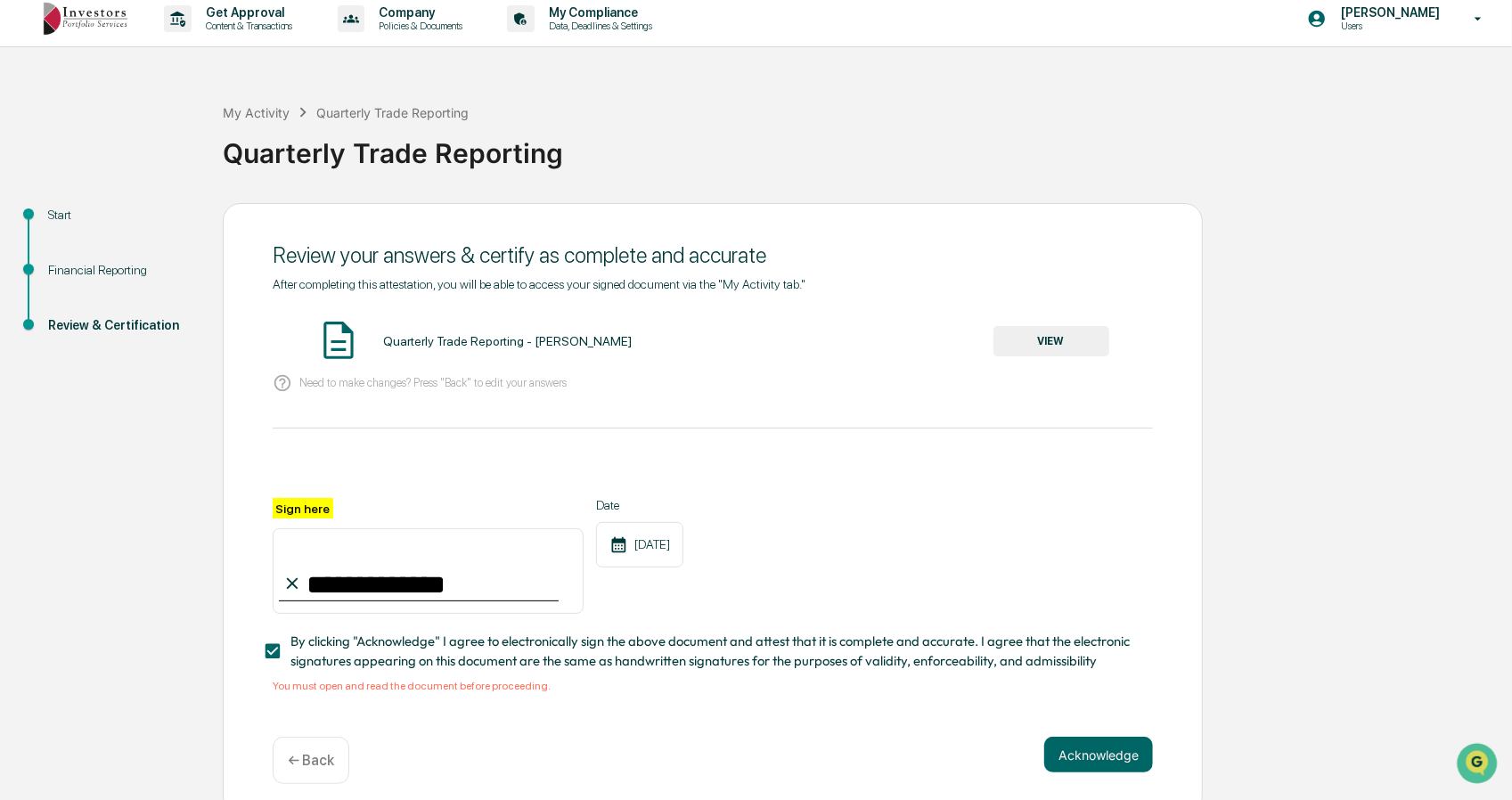
click at [1032, 346] on button "VIEW" at bounding box center [1051, 340] width 116 height 30
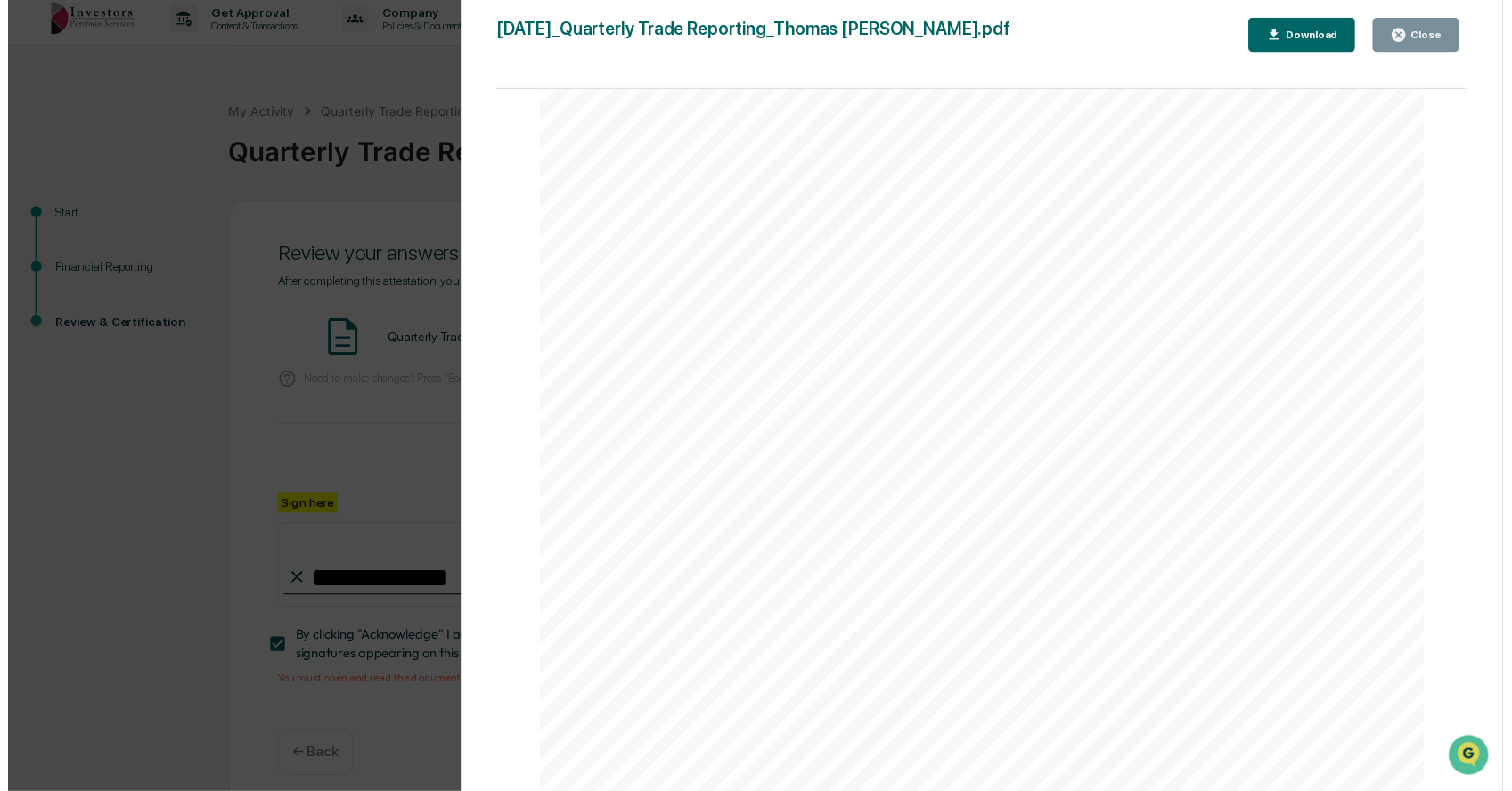
scroll to position [3239, 0]
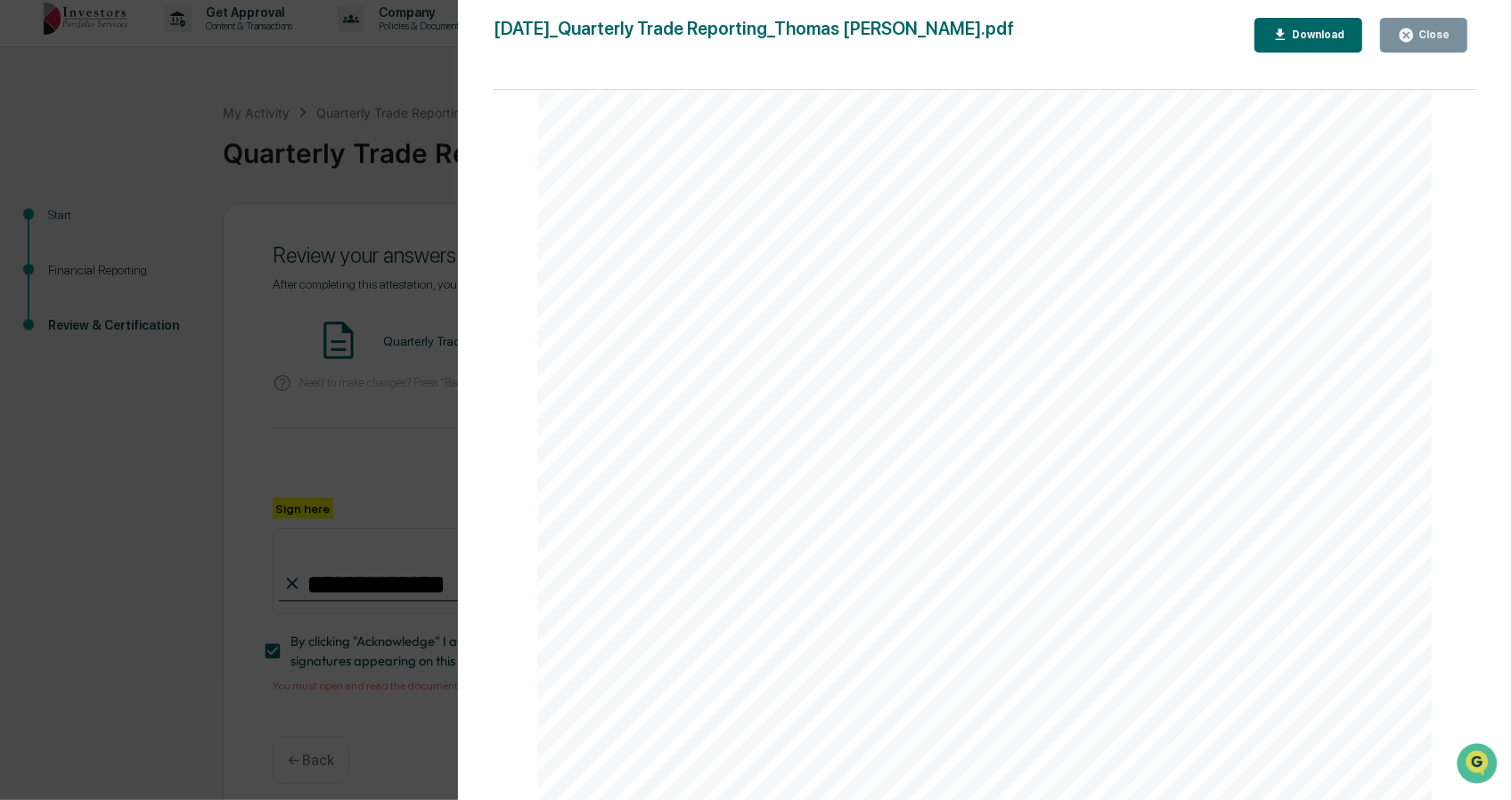
click at [1409, 36] on icon "button" at bounding box center [1406, 34] width 17 height 17
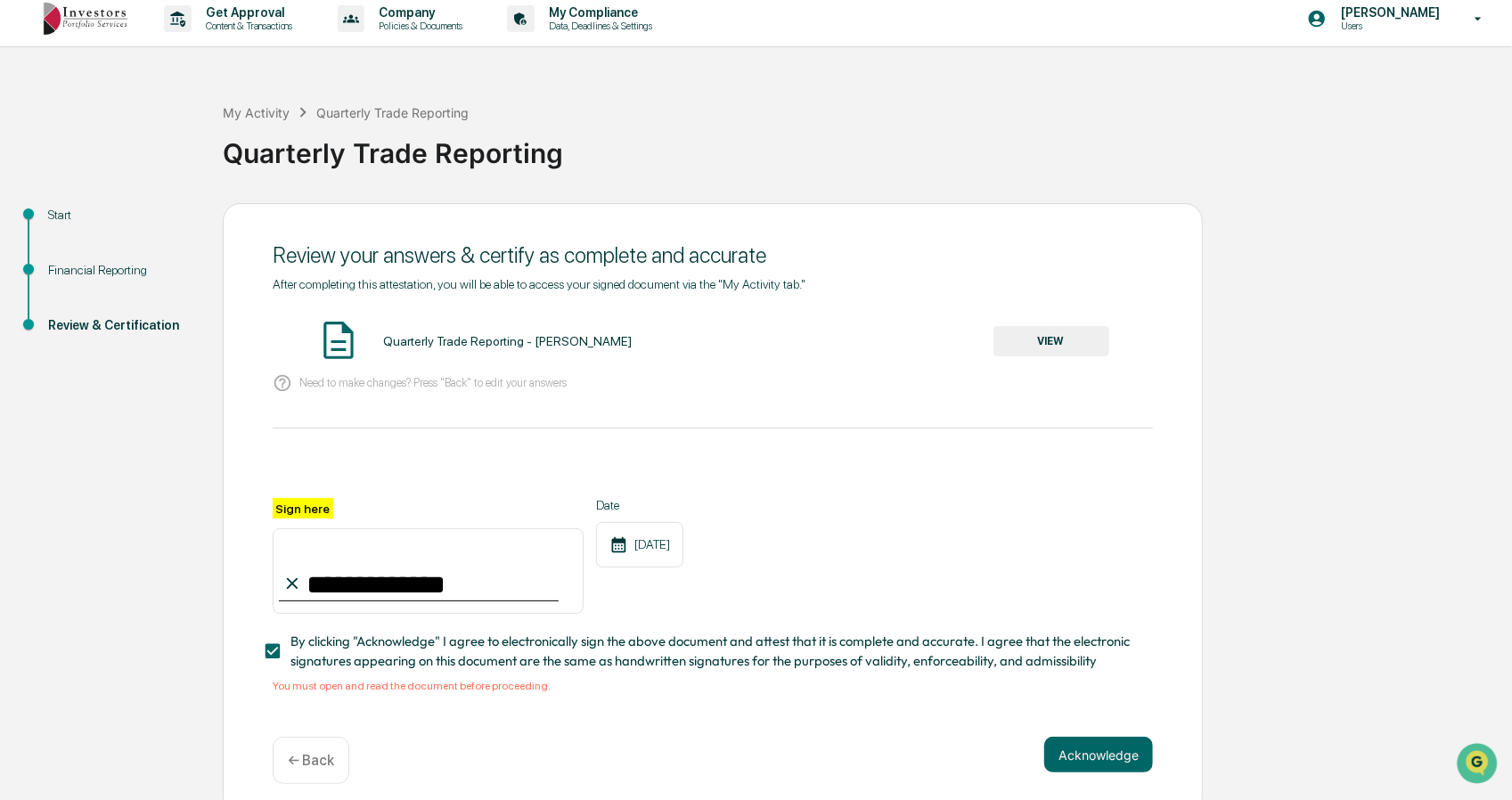
click at [1084, 769] on button "Acknowledge" at bounding box center [1097, 754] width 108 height 36
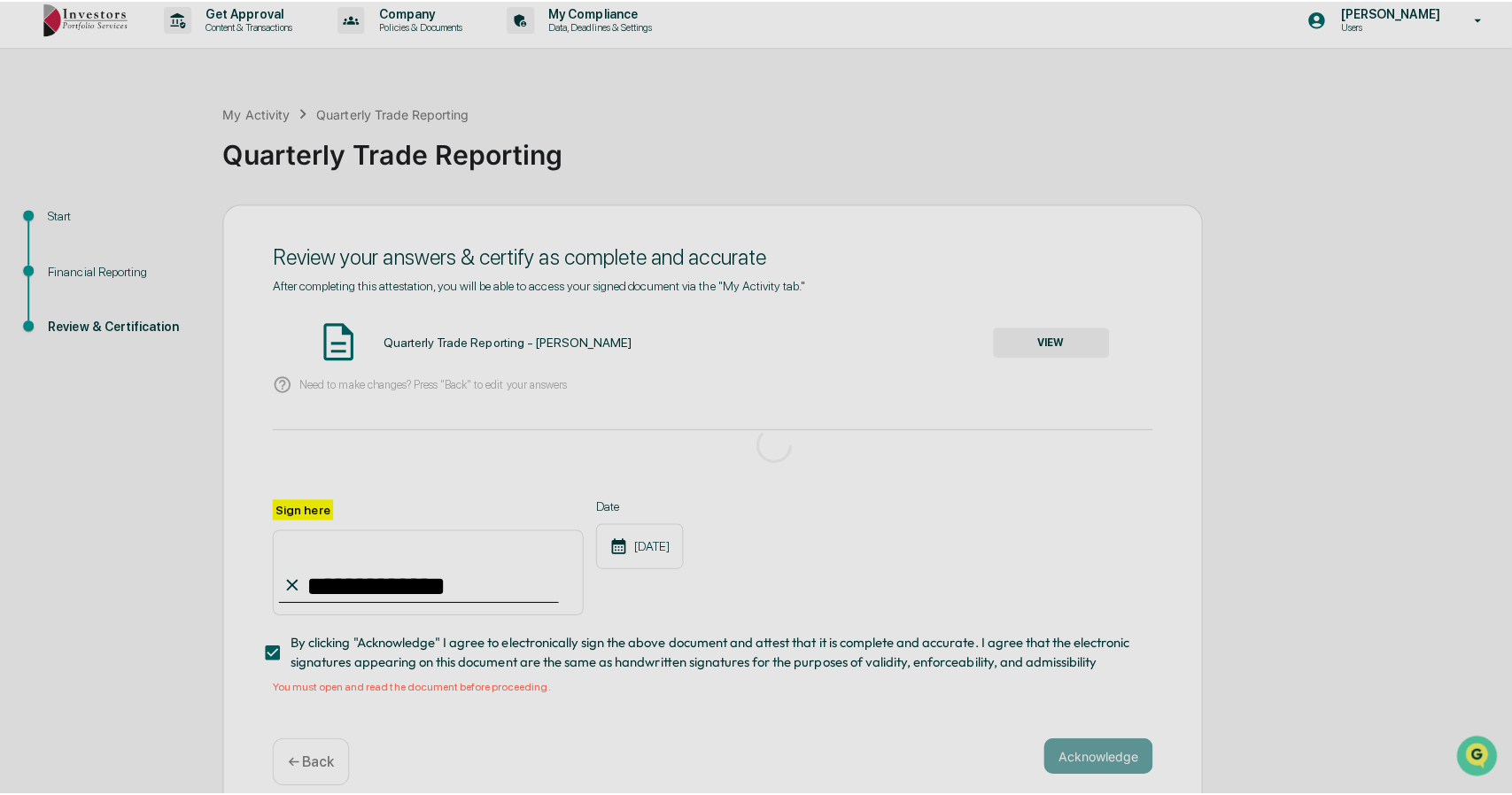
scroll to position [0, 0]
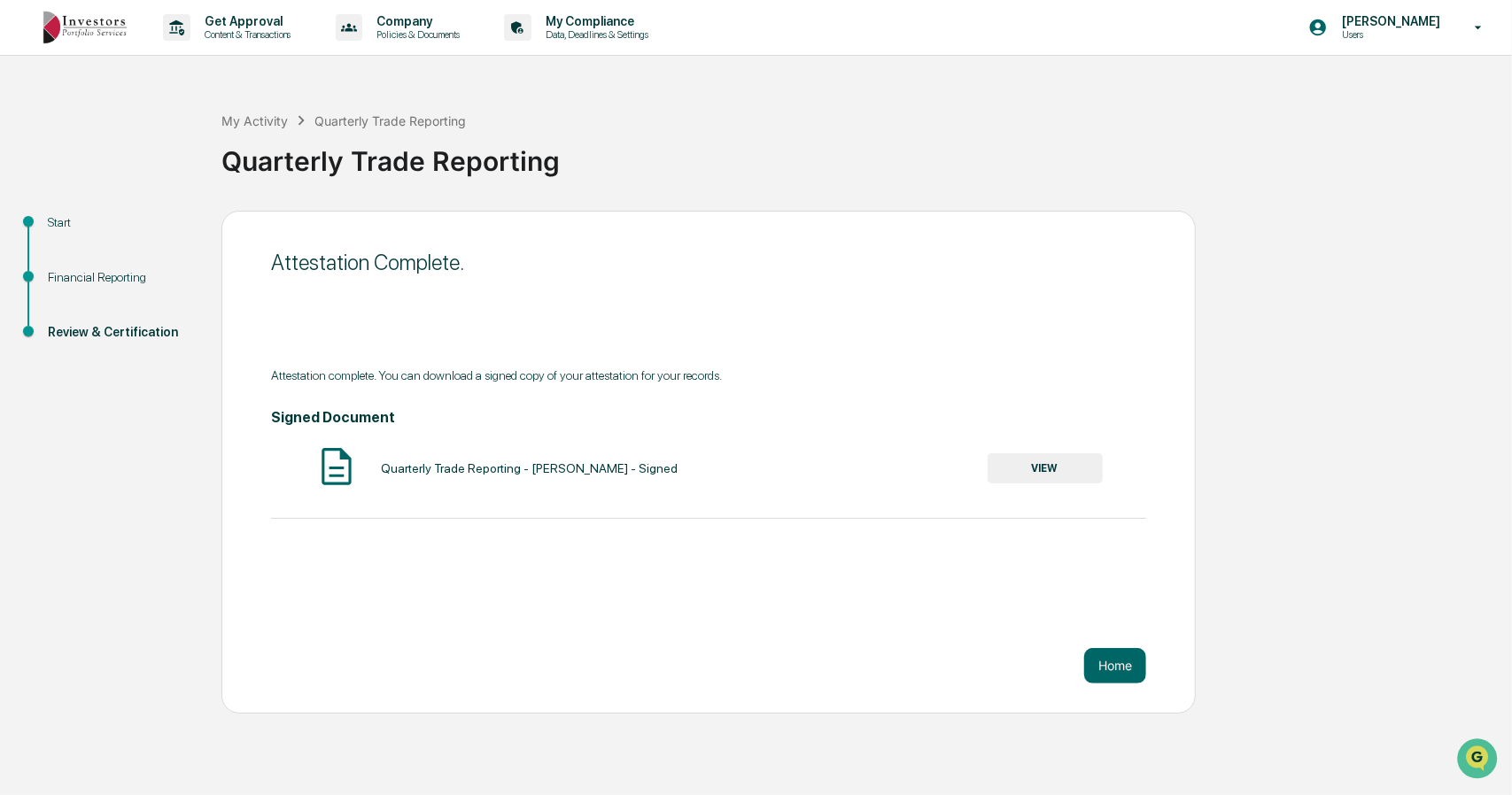
click at [1057, 469] on button "VIEW" at bounding box center [1045, 468] width 115 height 30
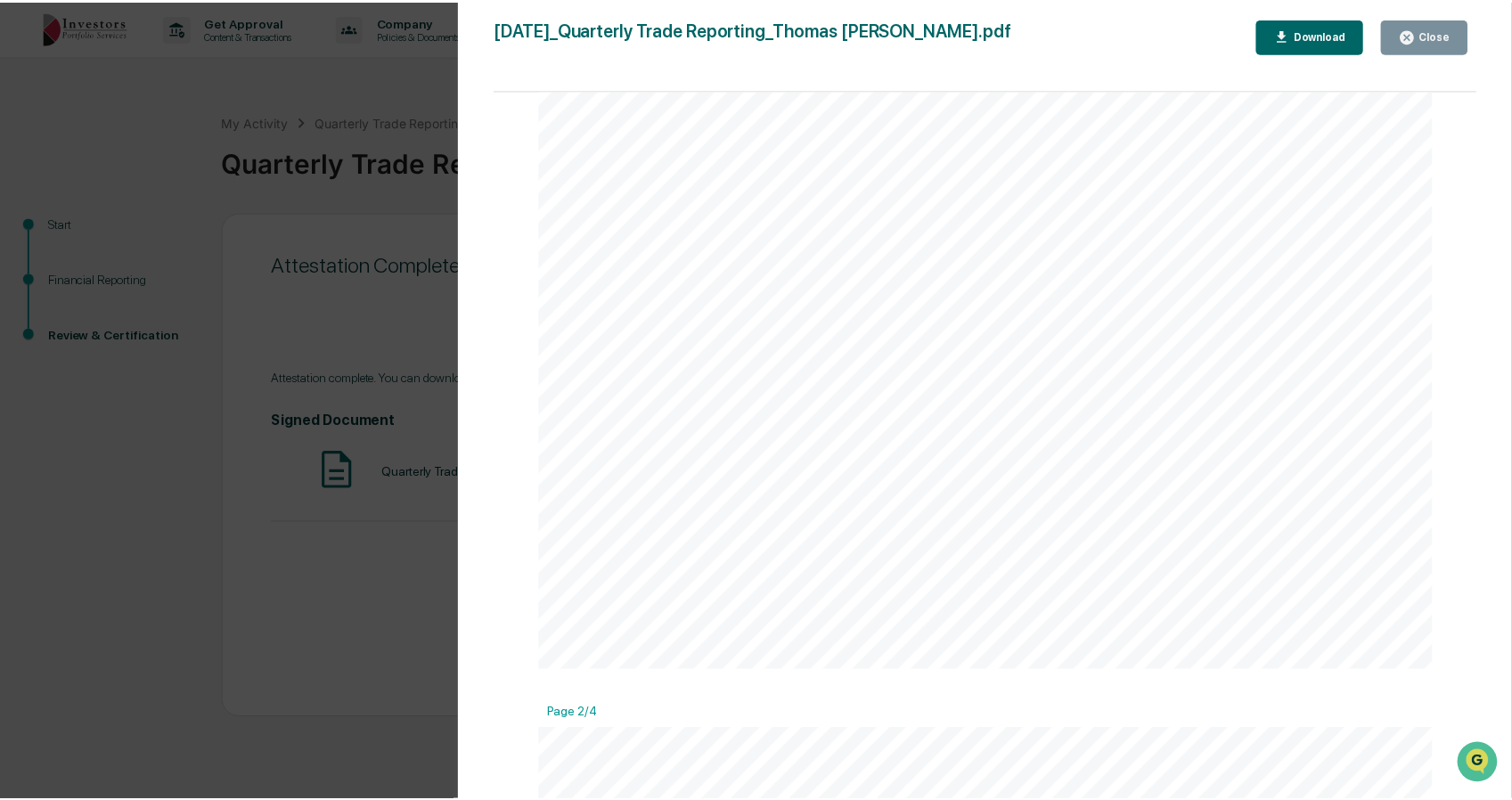
scroll to position [659, 0]
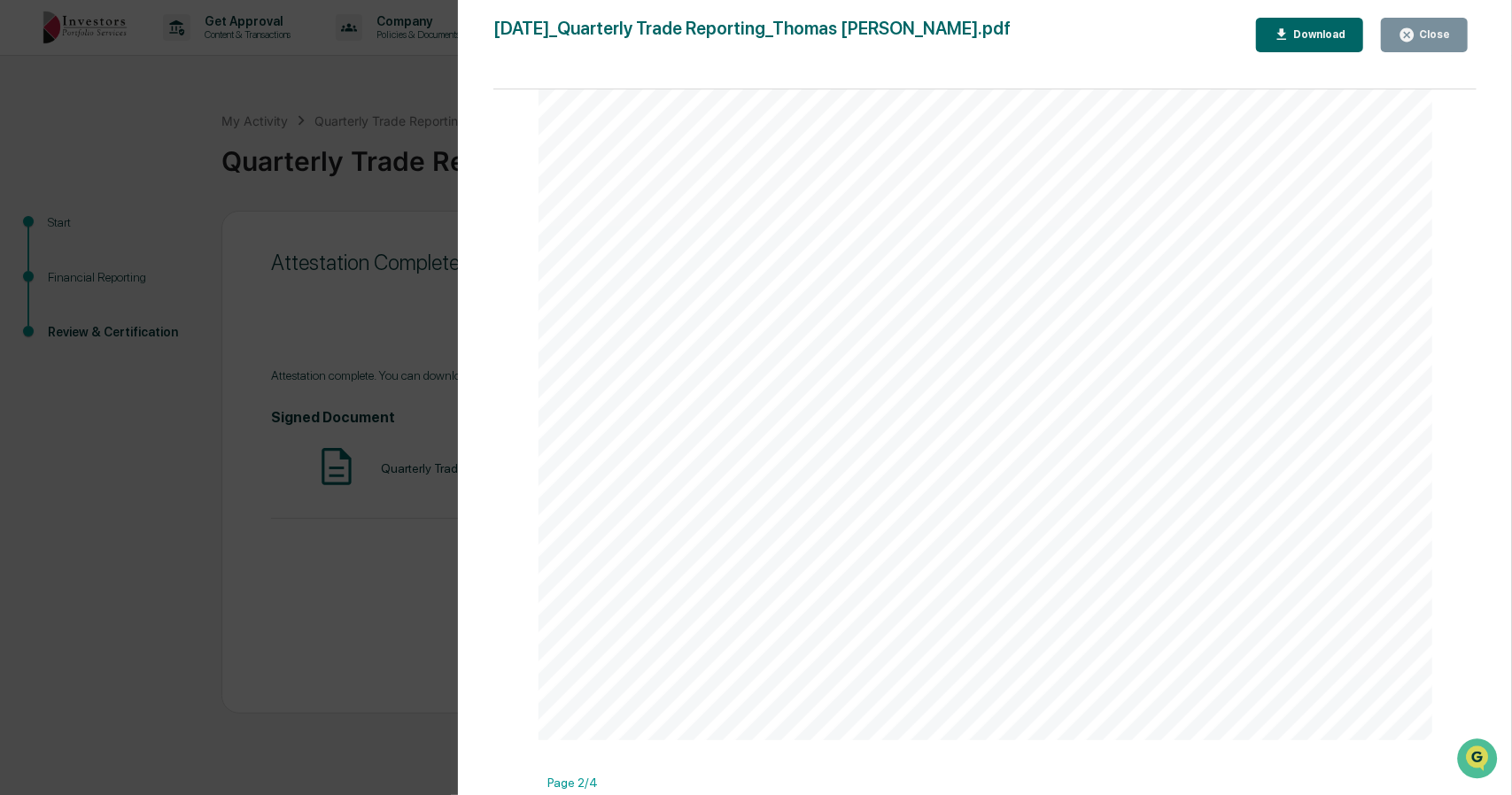
click at [1436, 47] on button "Close" at bounding box center [1425, 35] width 87 height 35
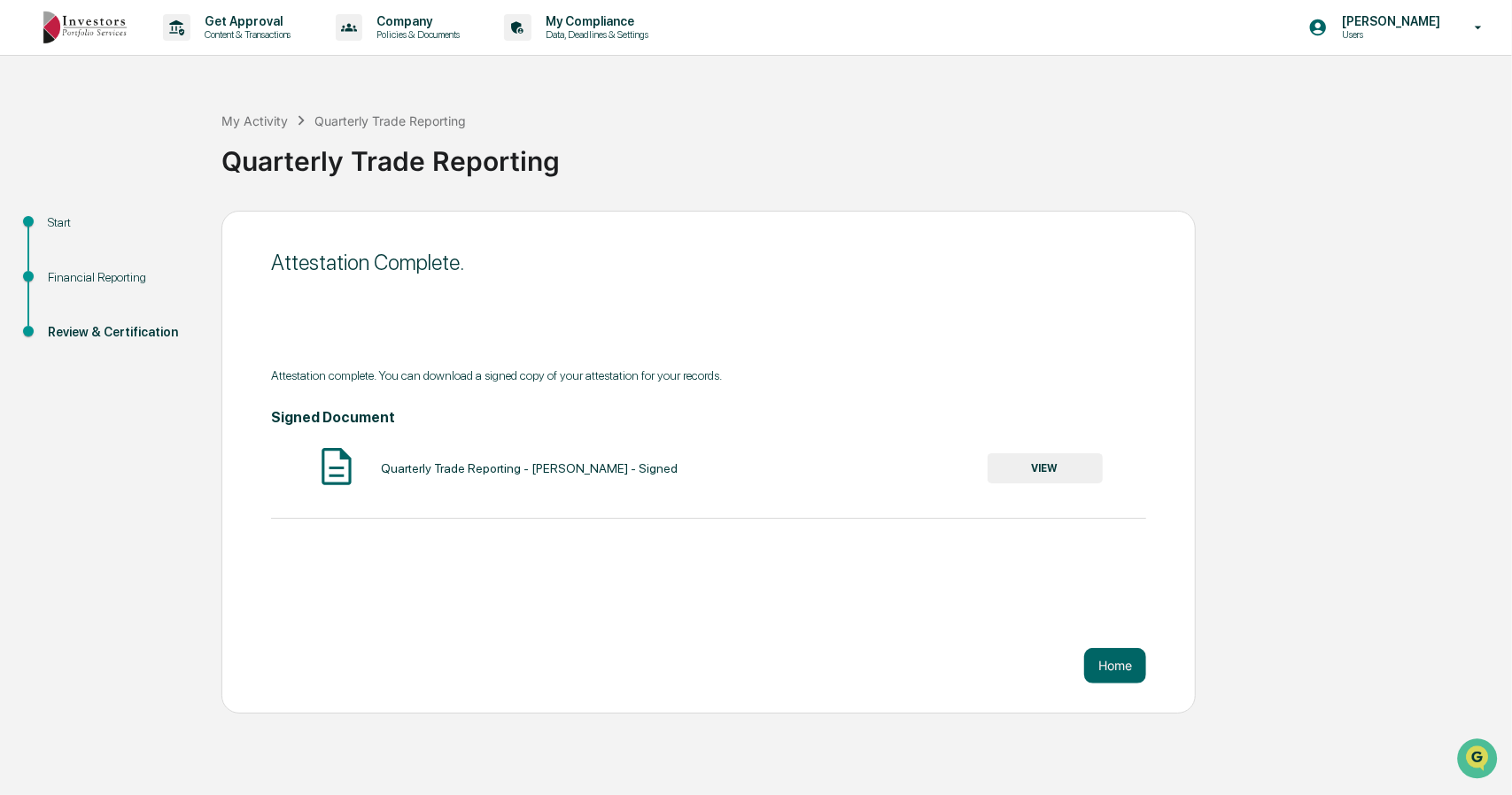
click at [62, 226] on div "Start" at bounding box center [120, 222] width 145 height 18
click at [94, 273] on div "Financial Reporting" at bounding box center [120, 277] width 145 height 18
click at [1127, 670] on button "Home" at bounding box center [1115, 666] width 62 height 36
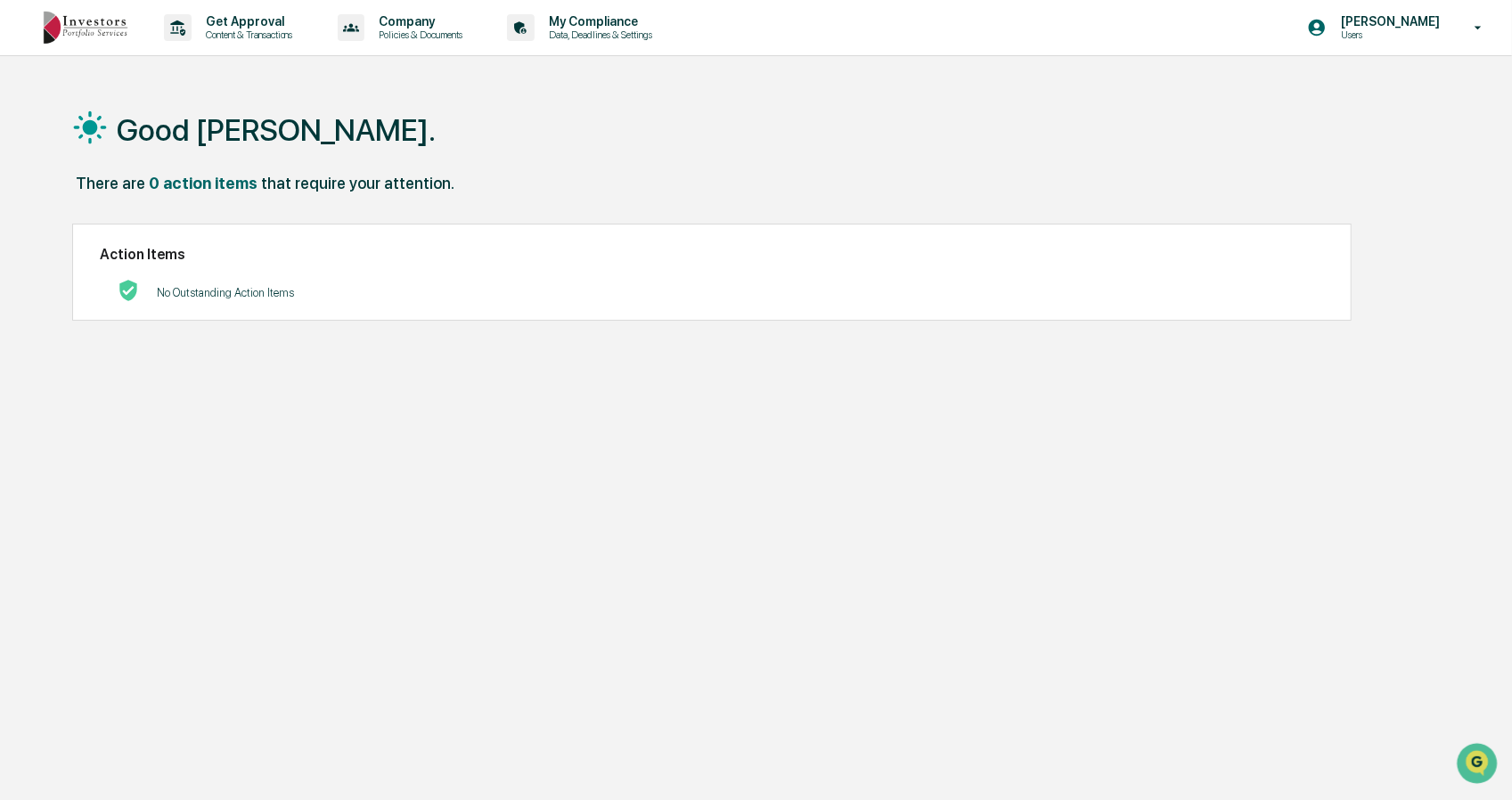
click at [241, 285] on div "No Outstanding Action Items" at bounding box center [225, 292] width 138 height 36
click at [604, 39] on p "Data, Deadlines & Settings" at bounding box center [598, 34] width 127 height 13
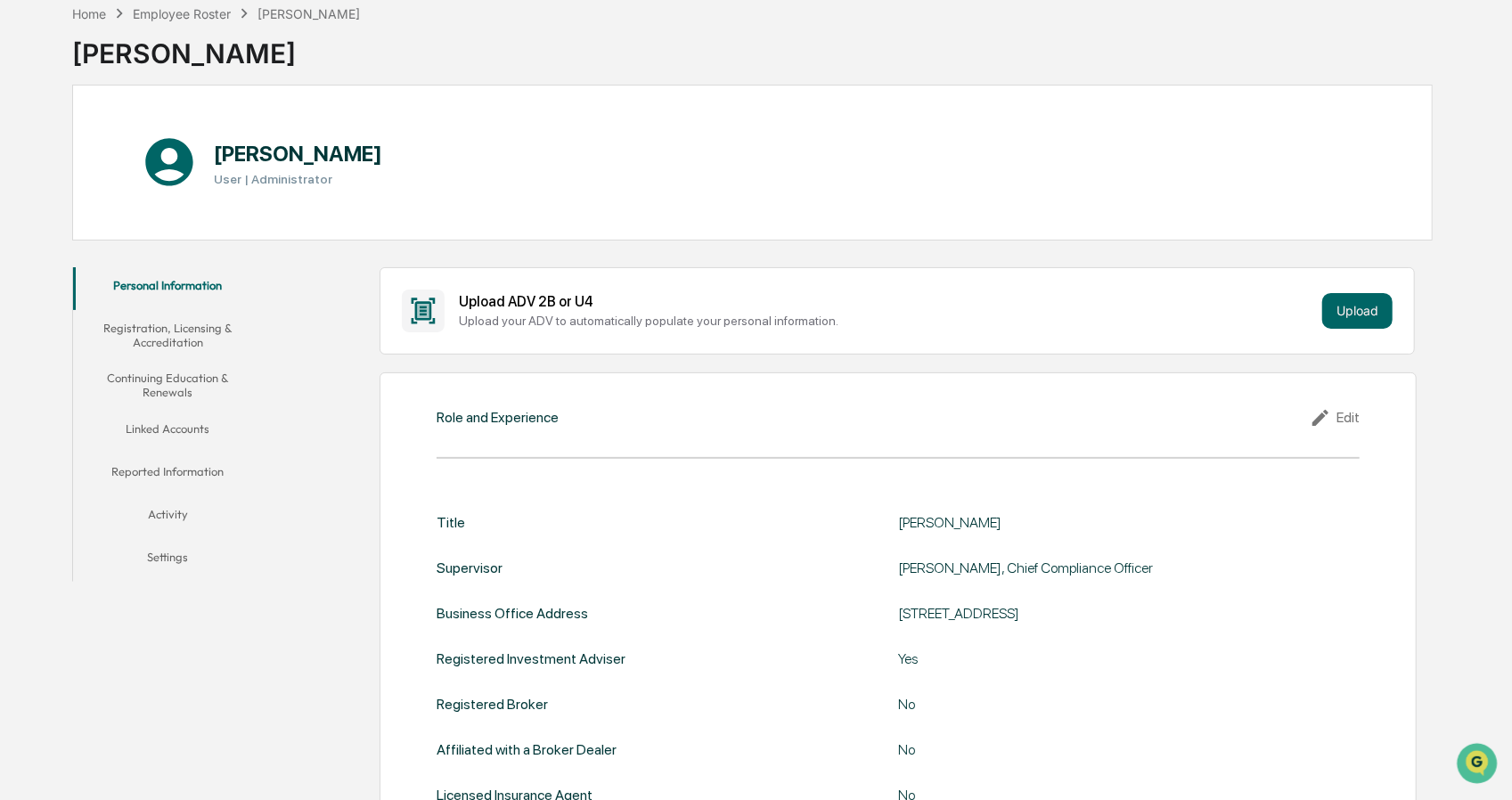
click at [175, 510] on button "Activity" at bounding box center [168, 518] width 190 height 43
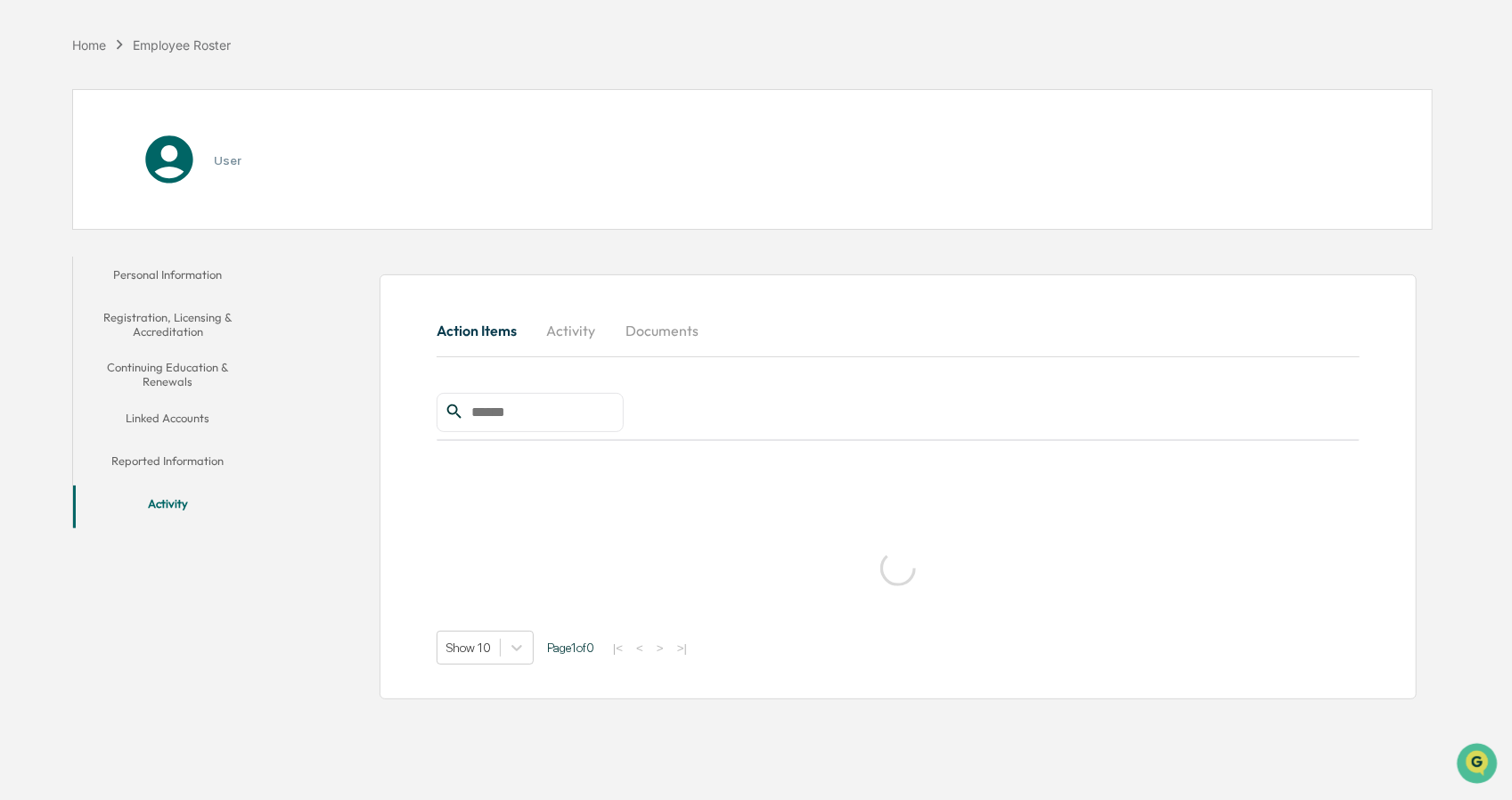
scroll to position [84, 0]
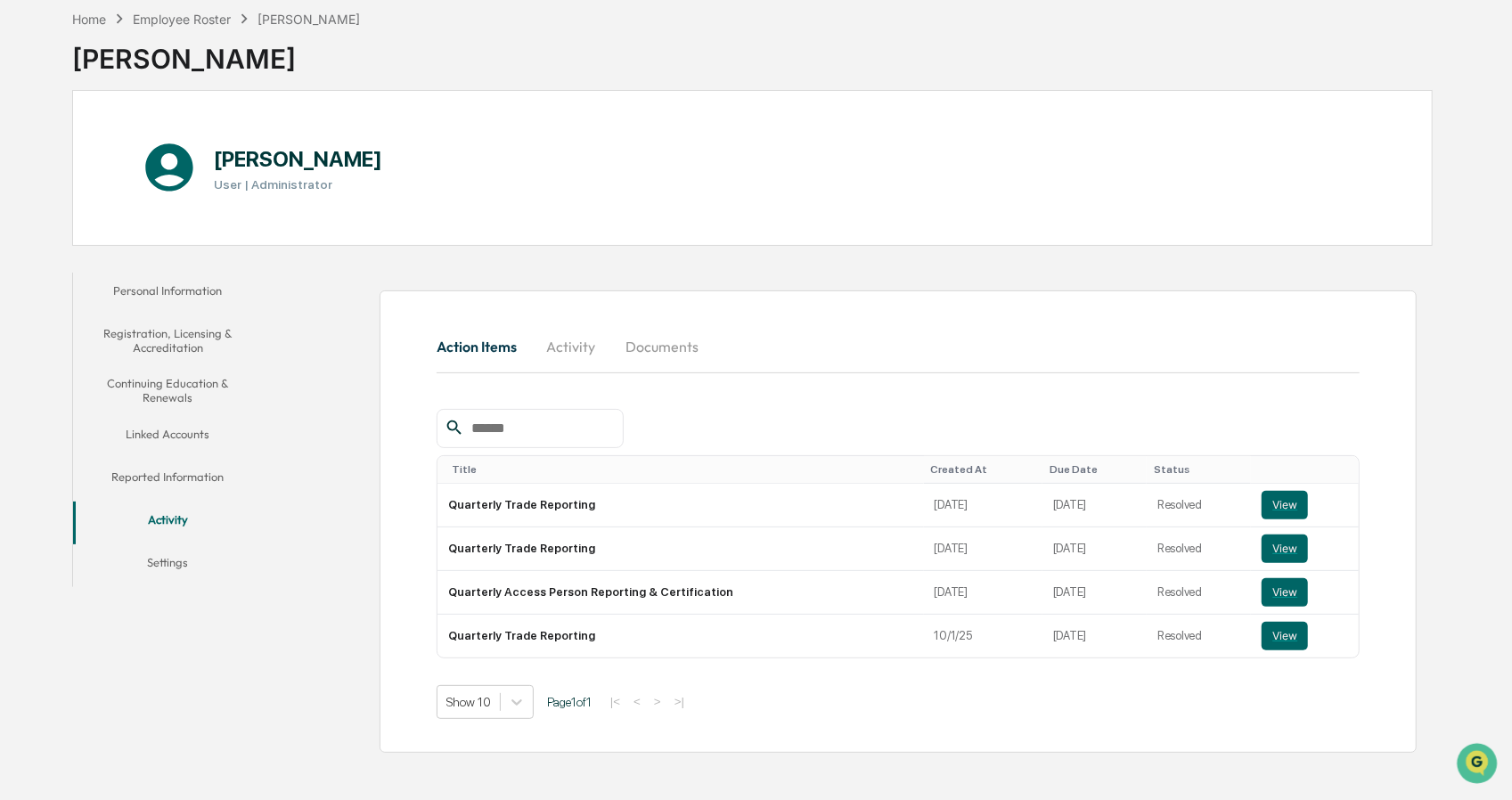
click at [1093, 504] on td "7/15/25" at bounding box center [1094, 505] width 104 height 44
click at [1268, 507] on button "View" at bounding box center [1284, 504] width 46 height 28
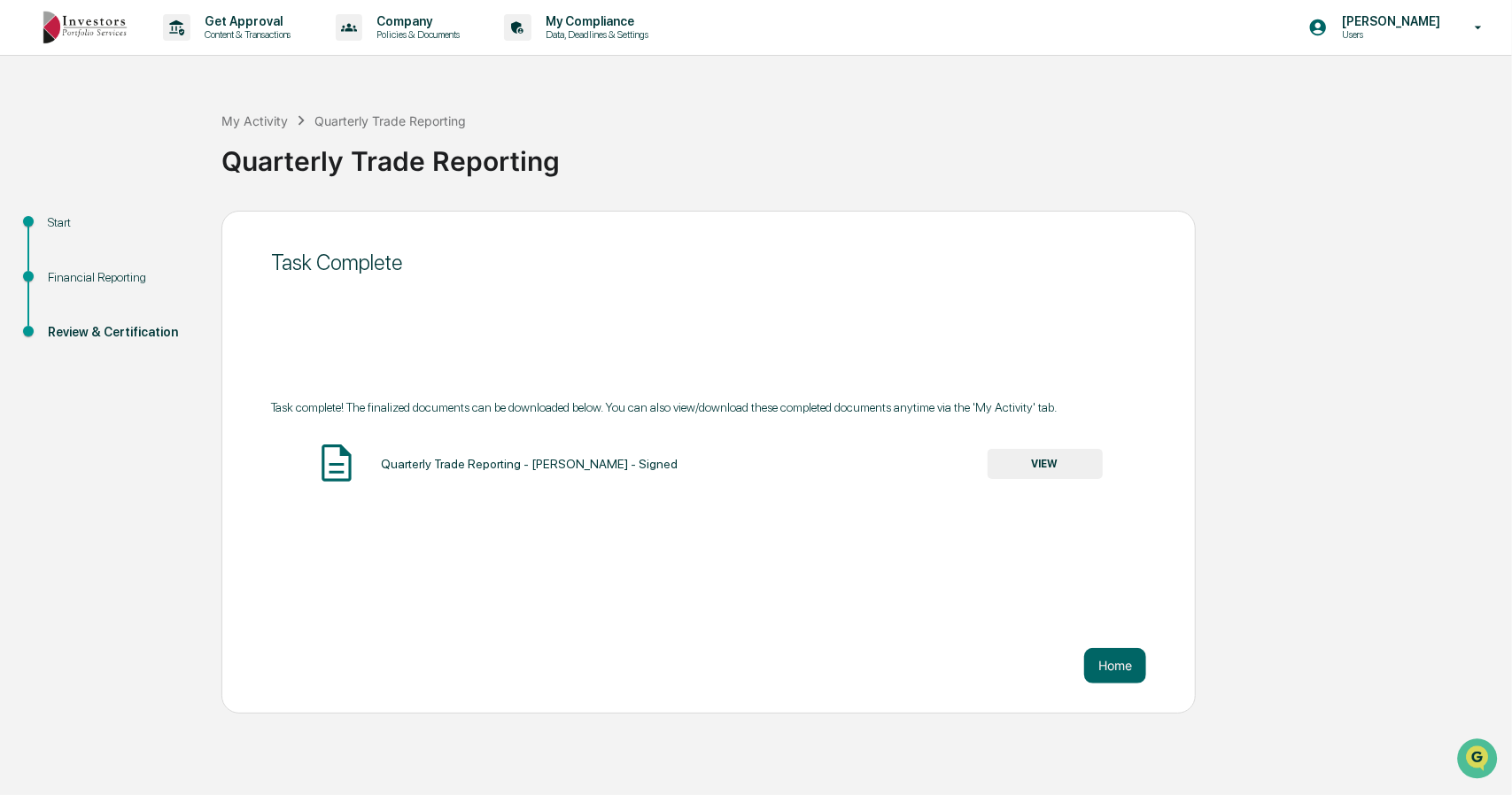
click at [1039, 471] on button "VIEW" at bounding box center [1045, 463] width 115 height 30
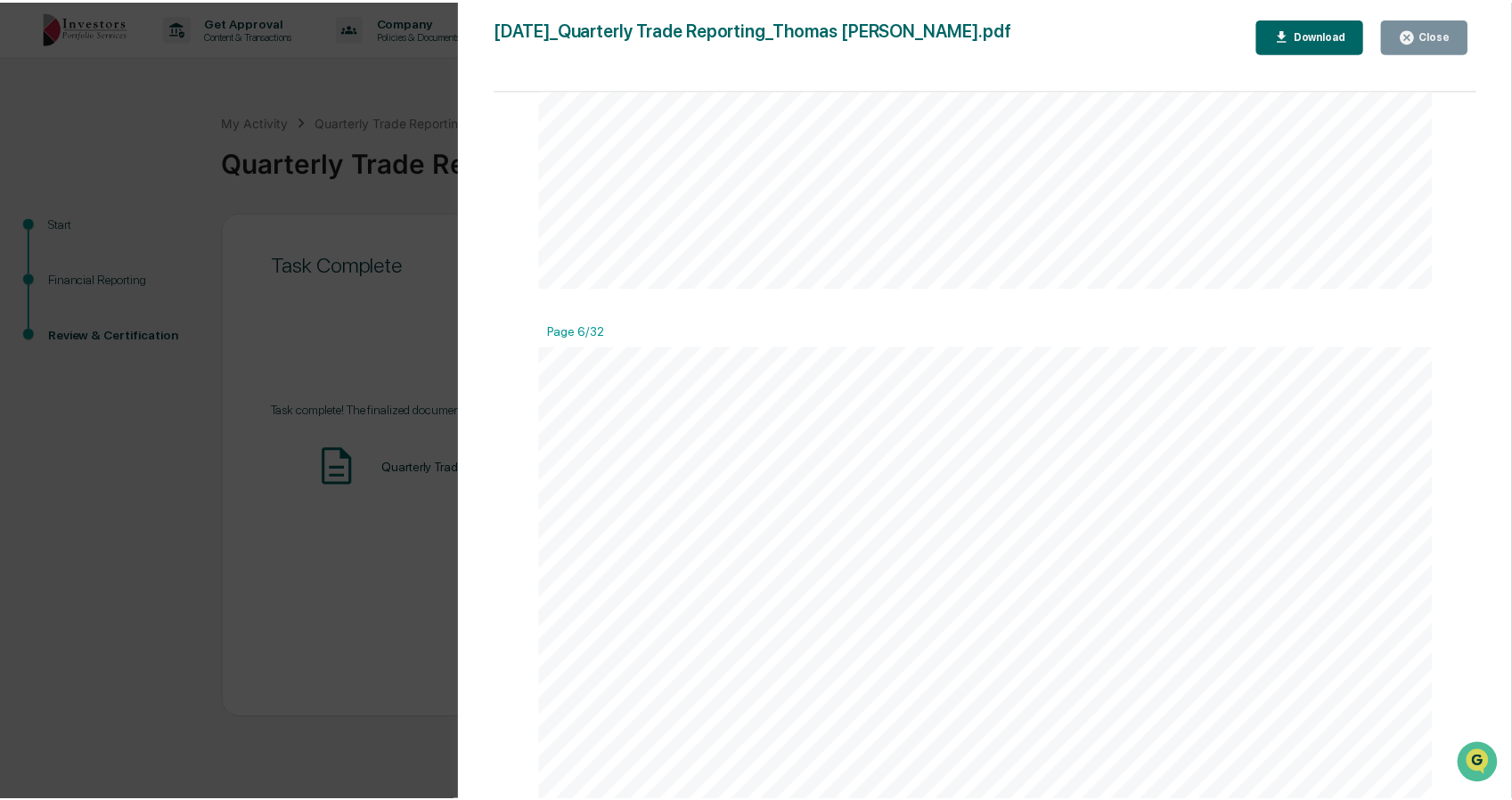
scroll to position [6683, 0]
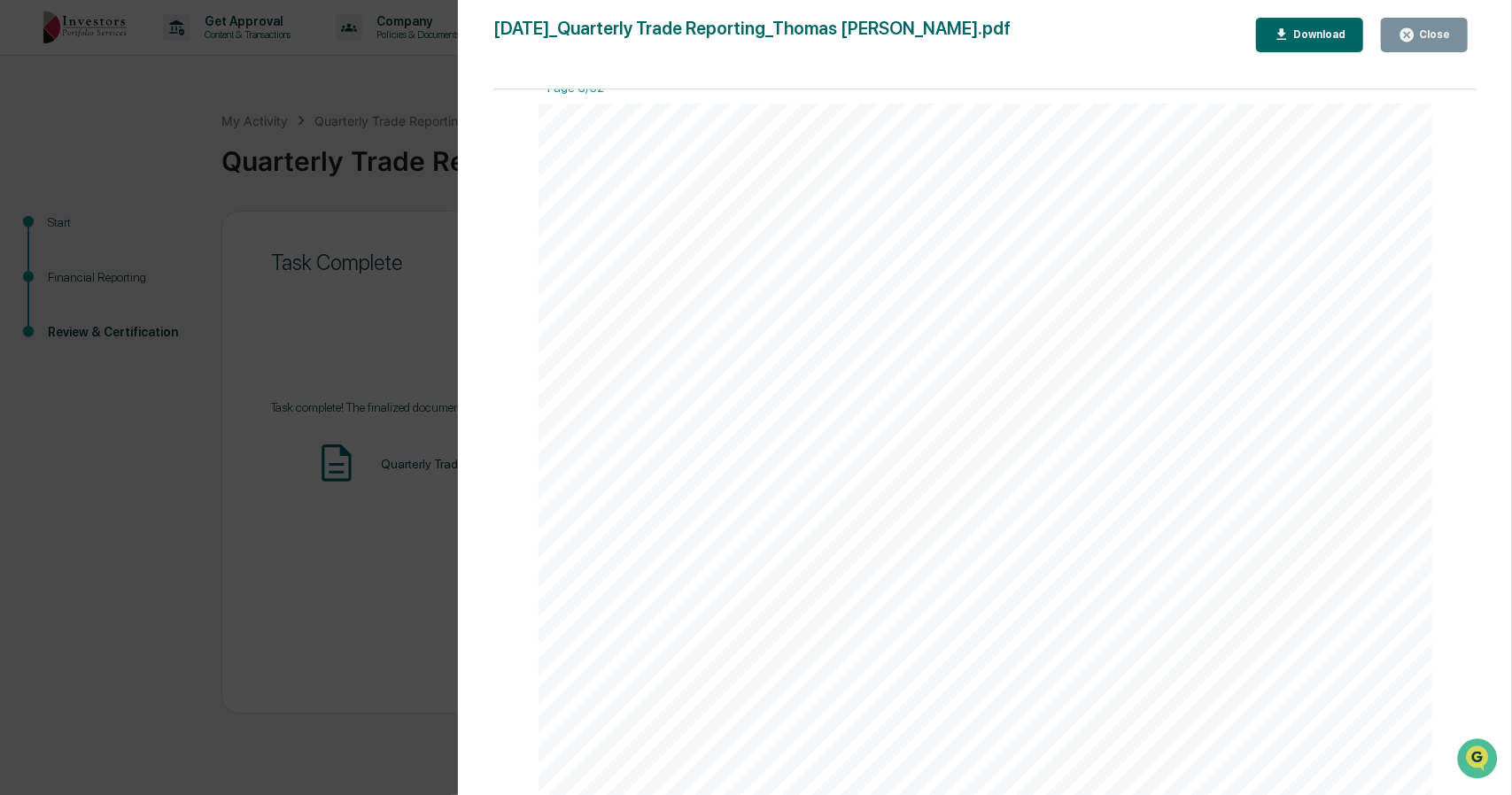
click at [258, 279] on div "Version History 07/09/2025, 12:01 AM Thomas Bowman 2025-07-09_Quarterly Trade R…" at bounding box center [756, 398] width 1512 height 795
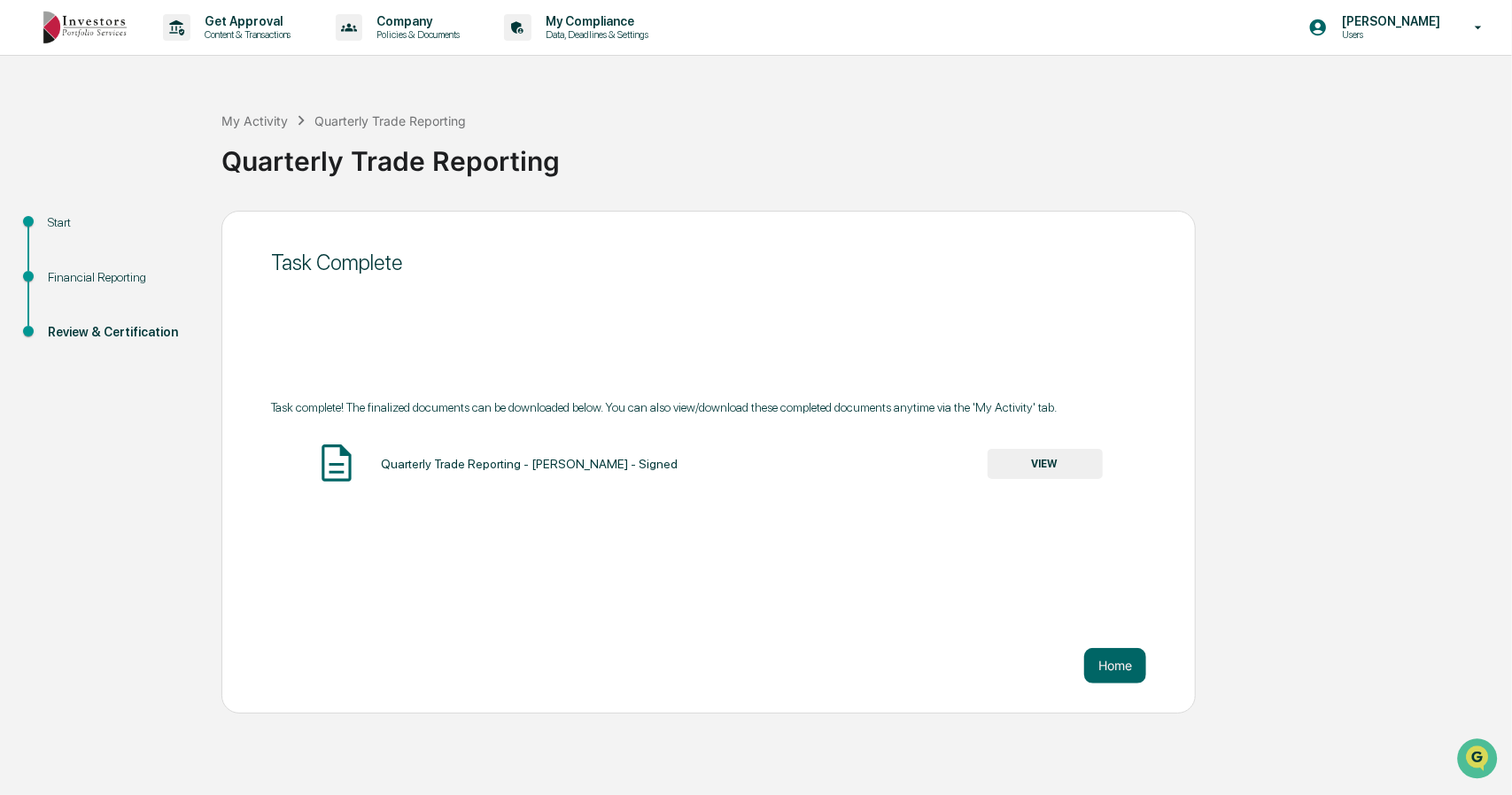
click at [28, 226] on span at bounding box center [28, 221] width 11 height 11
click at [584, 17] on p "My Compliance" at bounding box center [595, 21] width 126 height 15
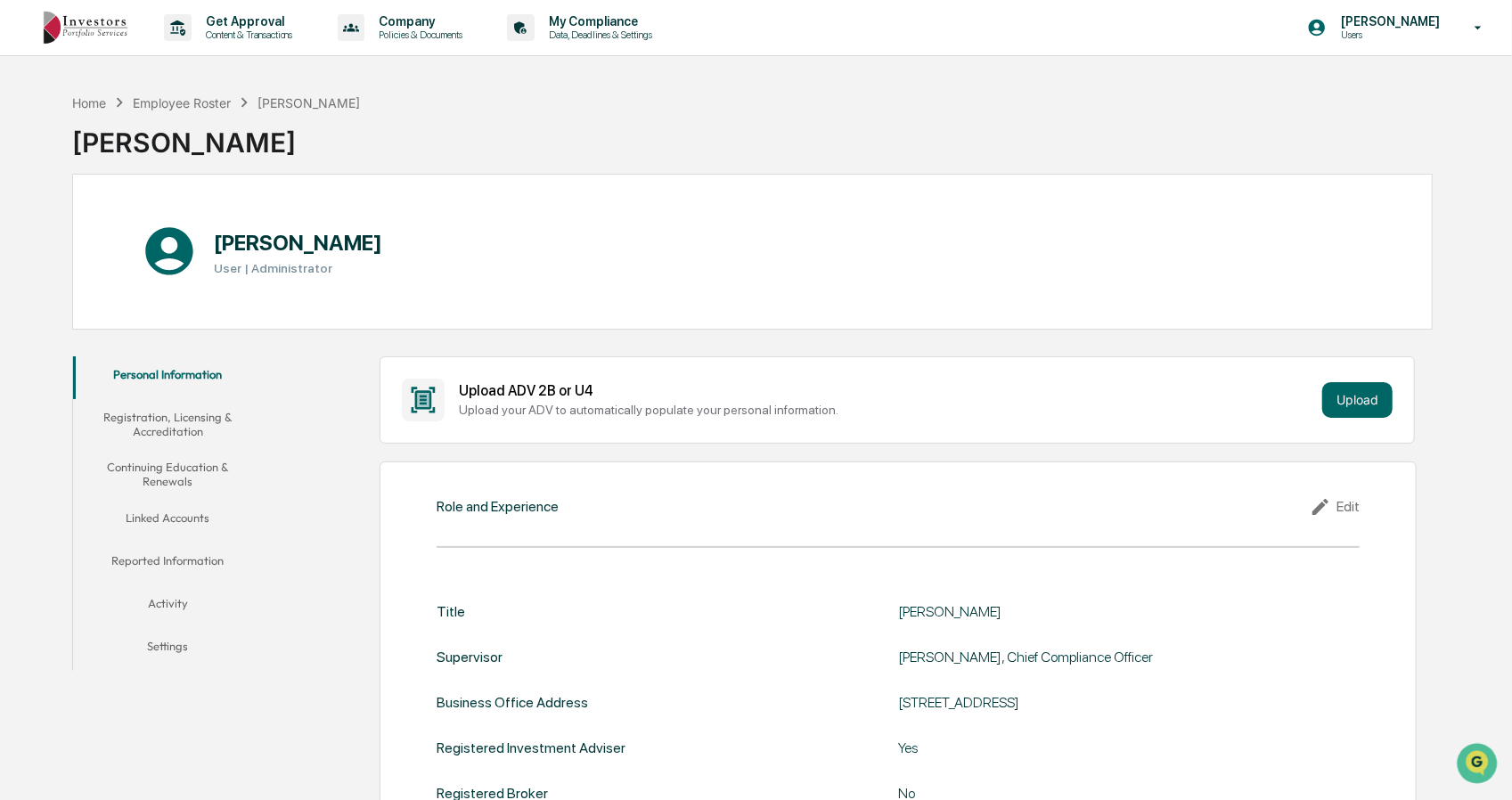
click at [205, 570] on button "Reported Information" at bounding box center [168, 564] width 190 height 43
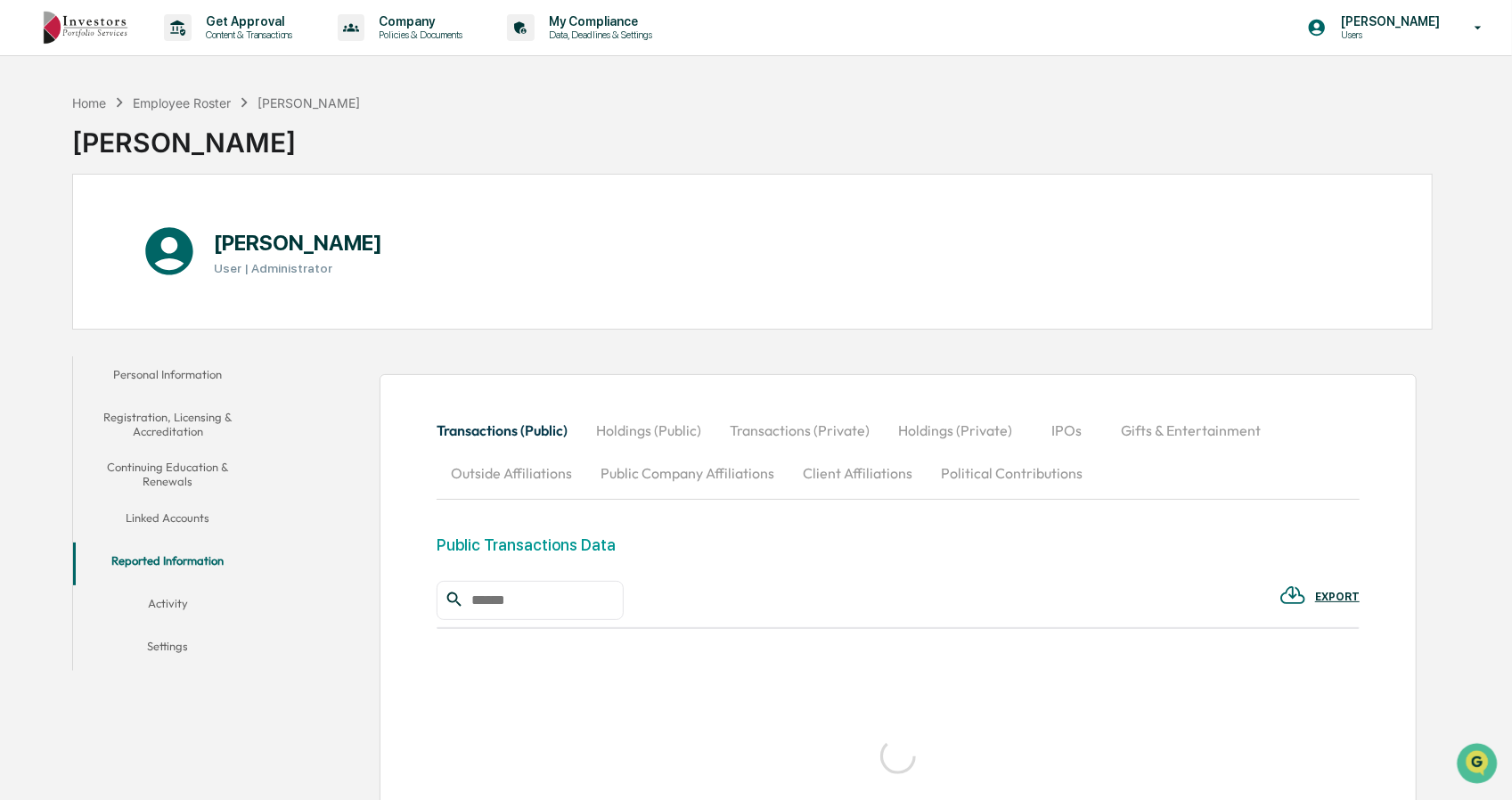
scroll to position [187, 0]
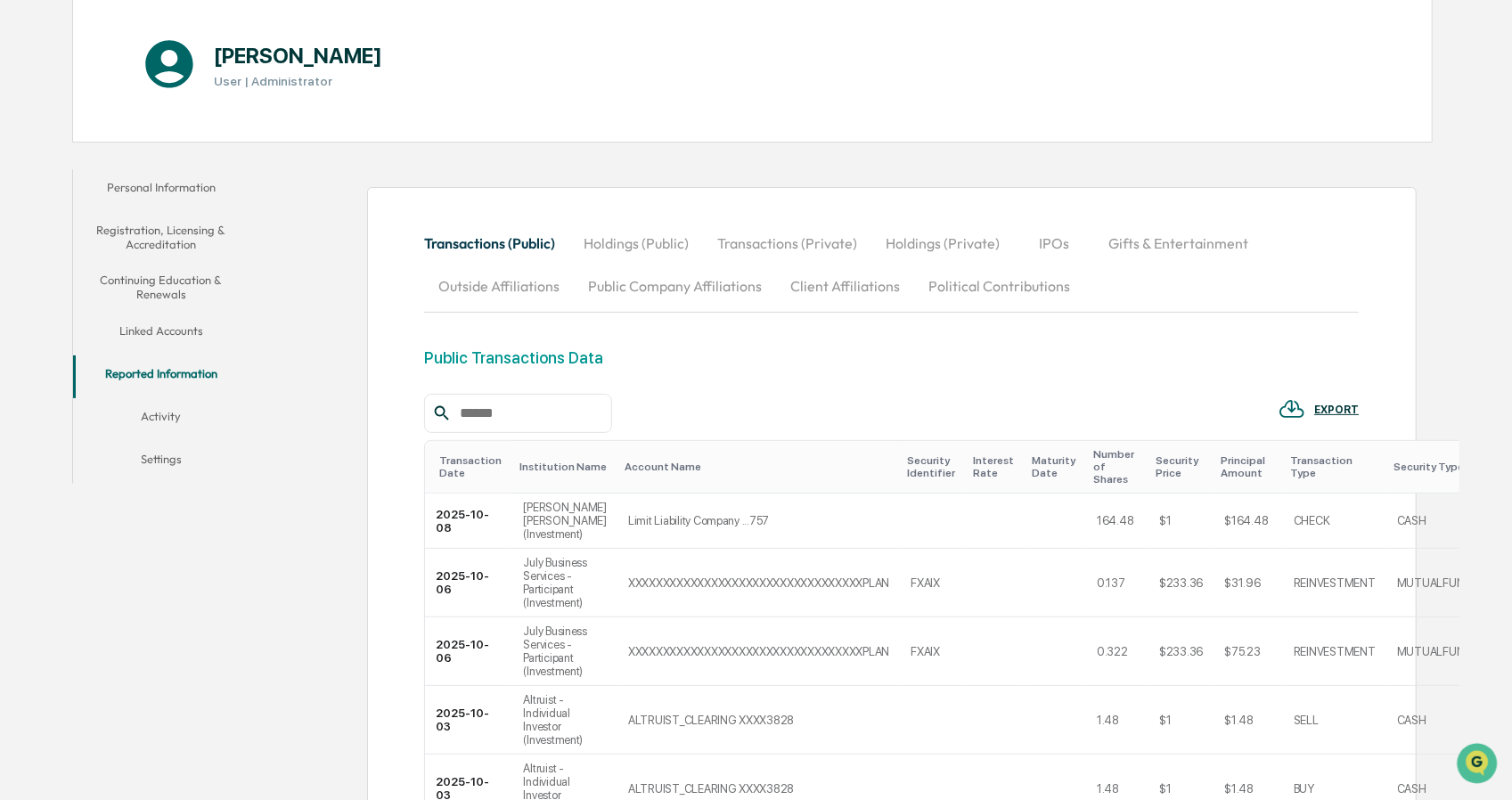
click at [171, 413] on button "Activity" at bounding box center [161, 420] width 176 height 43
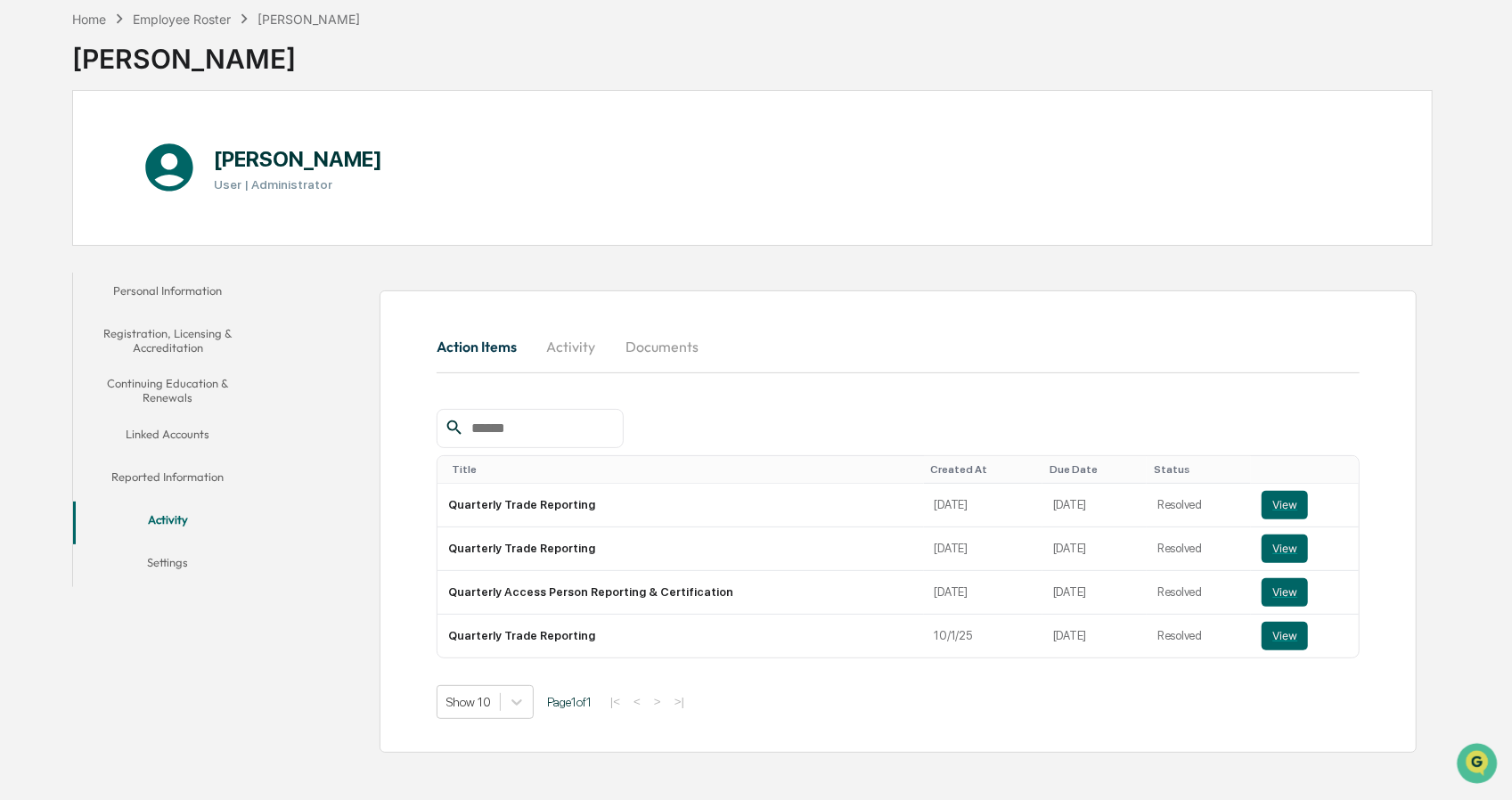
click at [969, 644] on td "10/1/25" at bounding box center [982, 636] width 118 height 43
click at [580, 352] on button "Activity" at bounding box center [571, 346] width 80 height 43
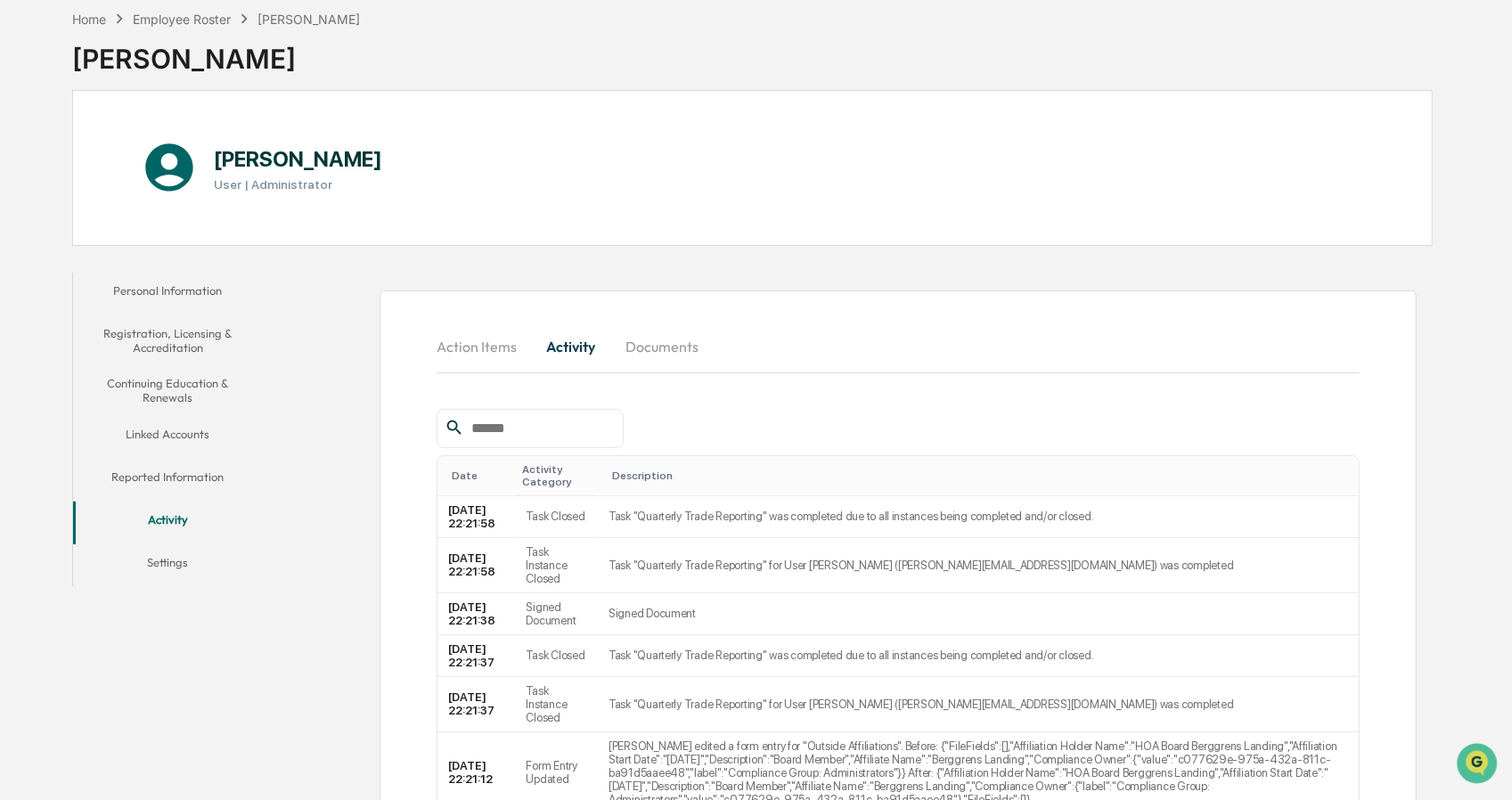
click at [485, 345] on button "Action Items" at bounding box center [484, 346] width 95 height 43
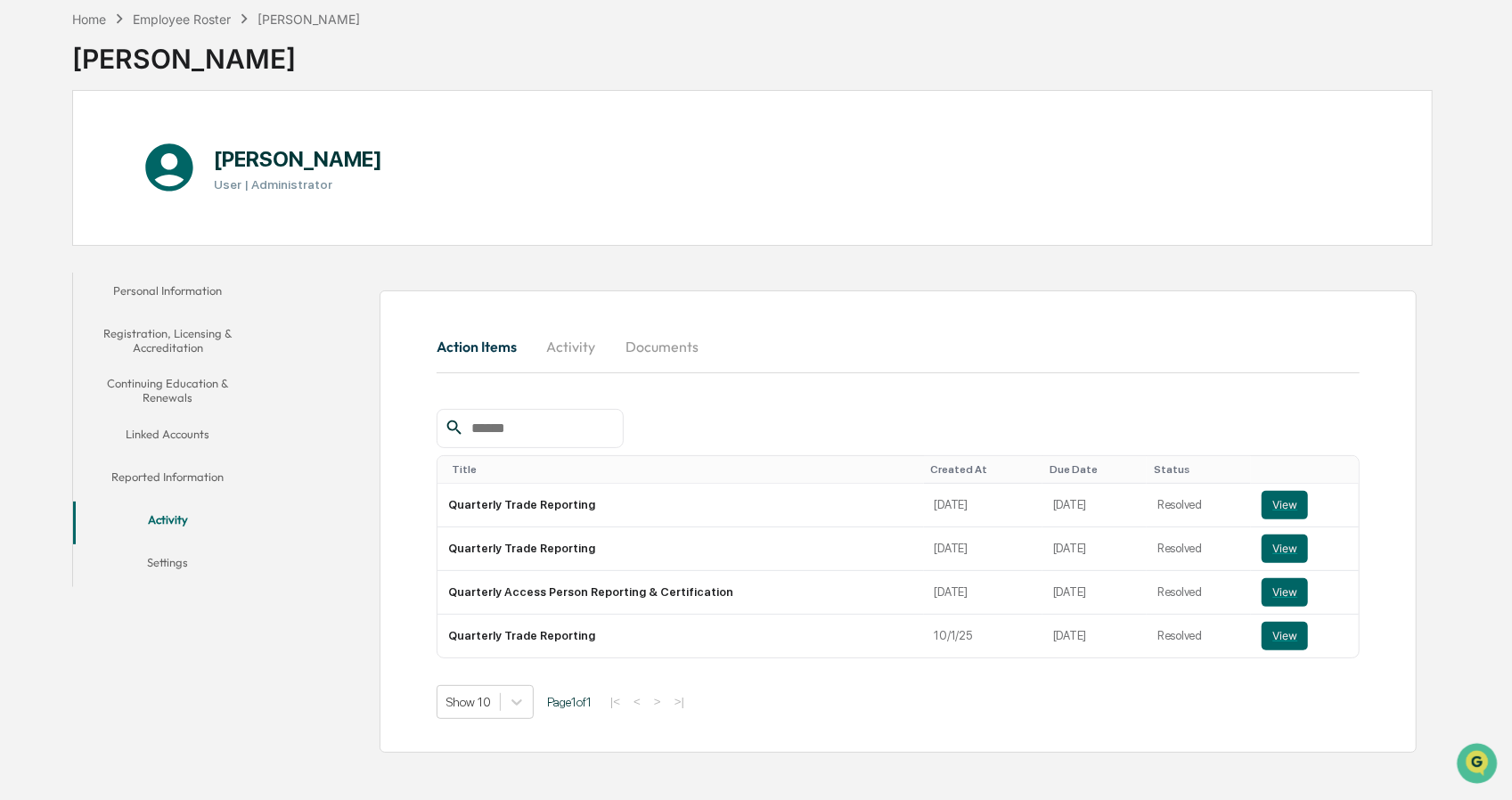
click at [684, 345] on button "Documents" at bounding box center [662, 346] width 101 height 43
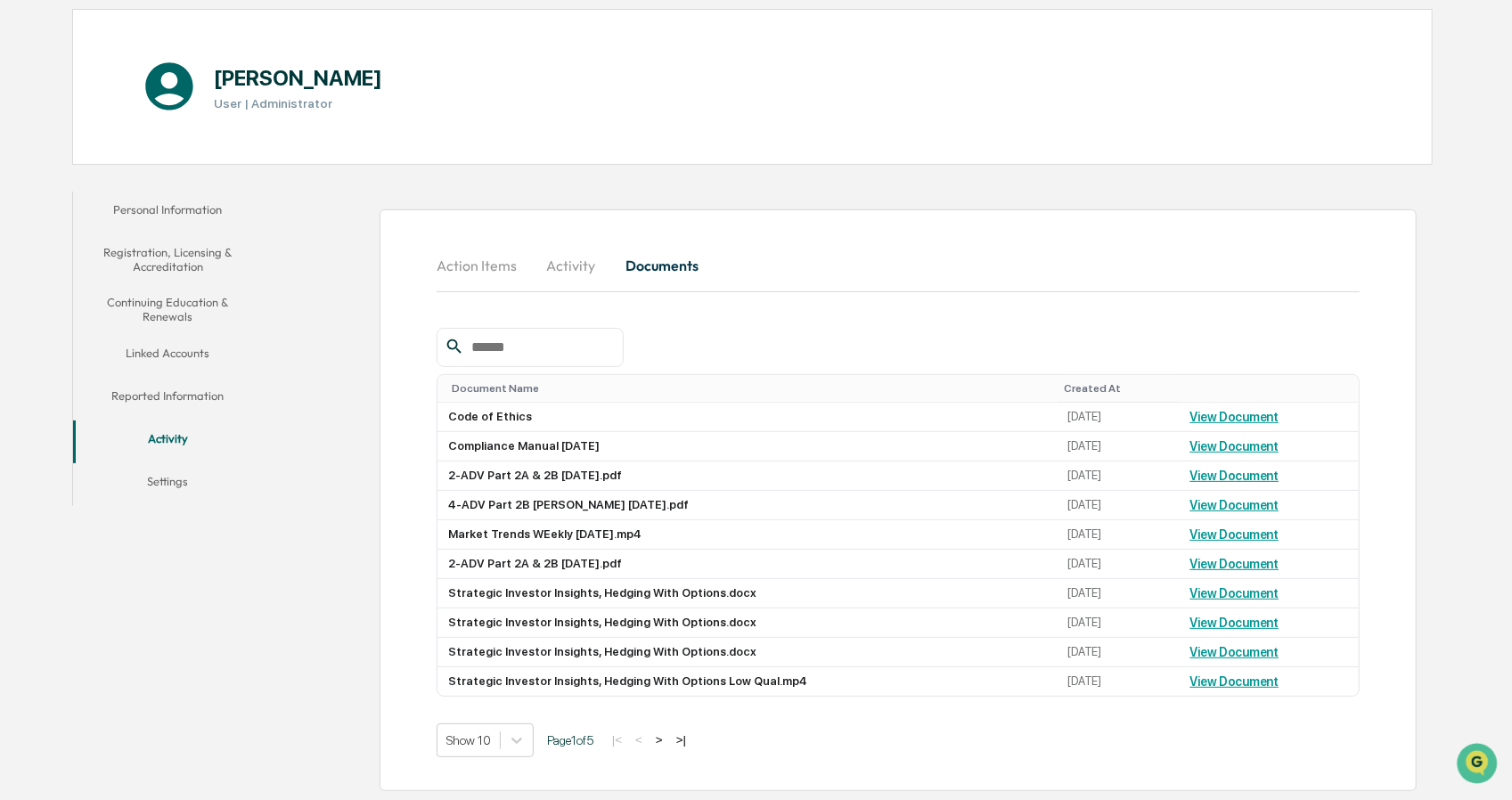
scroll to position [0, 0]
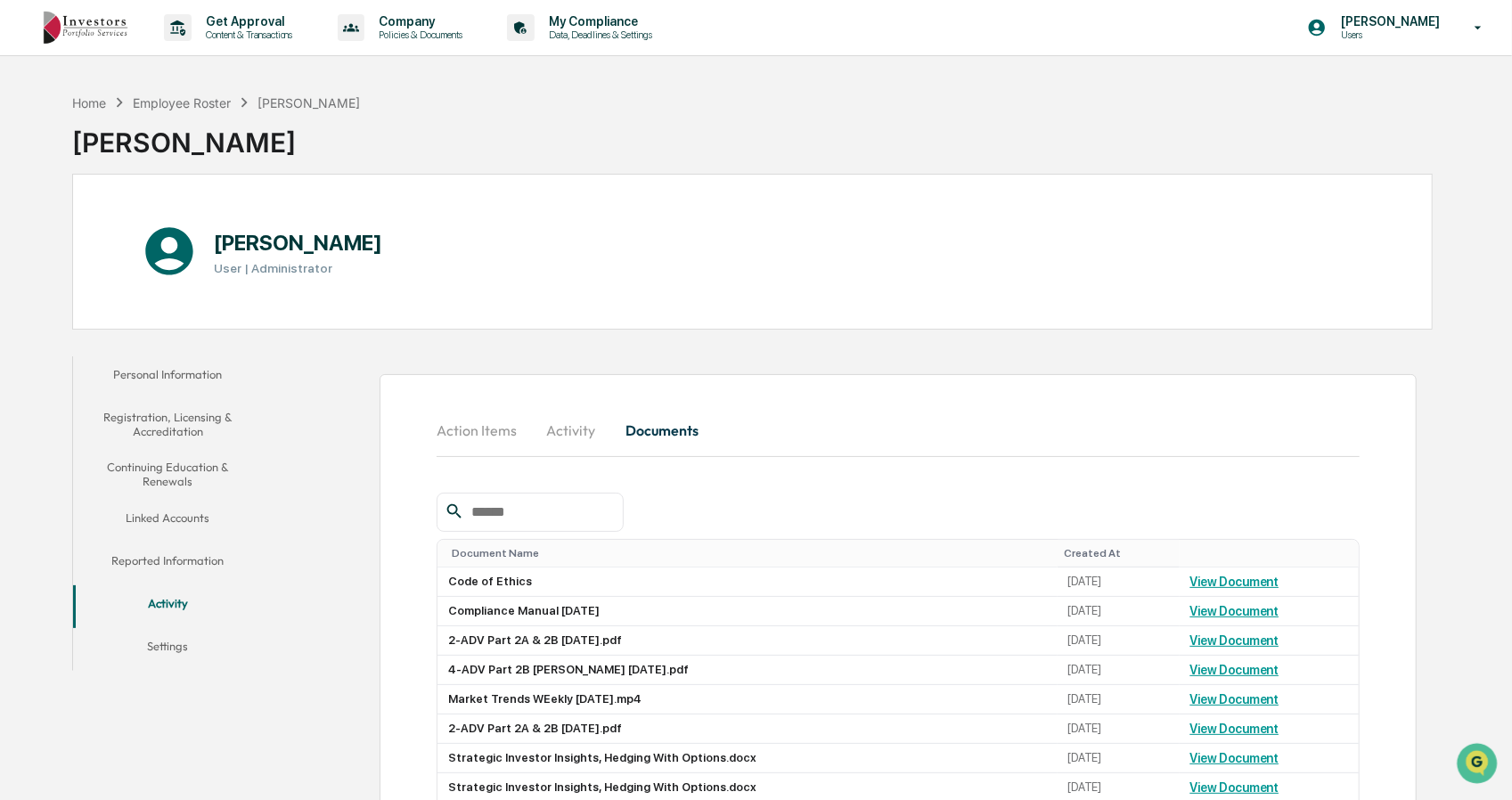
click at [485, 430] on button "Action Items" at bounding box center [484, 430] width 95 height 43
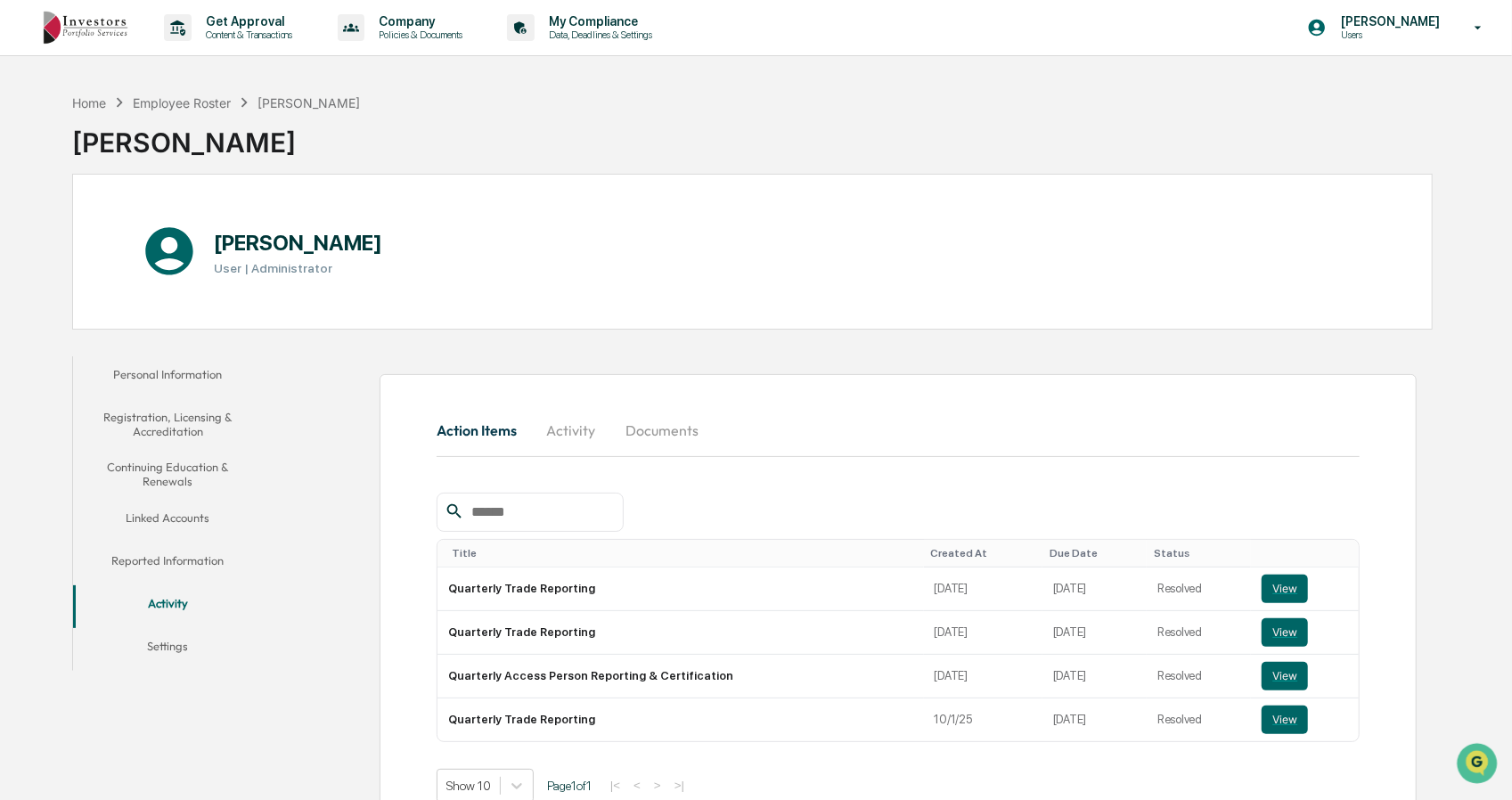
scroll to position [84, 0]
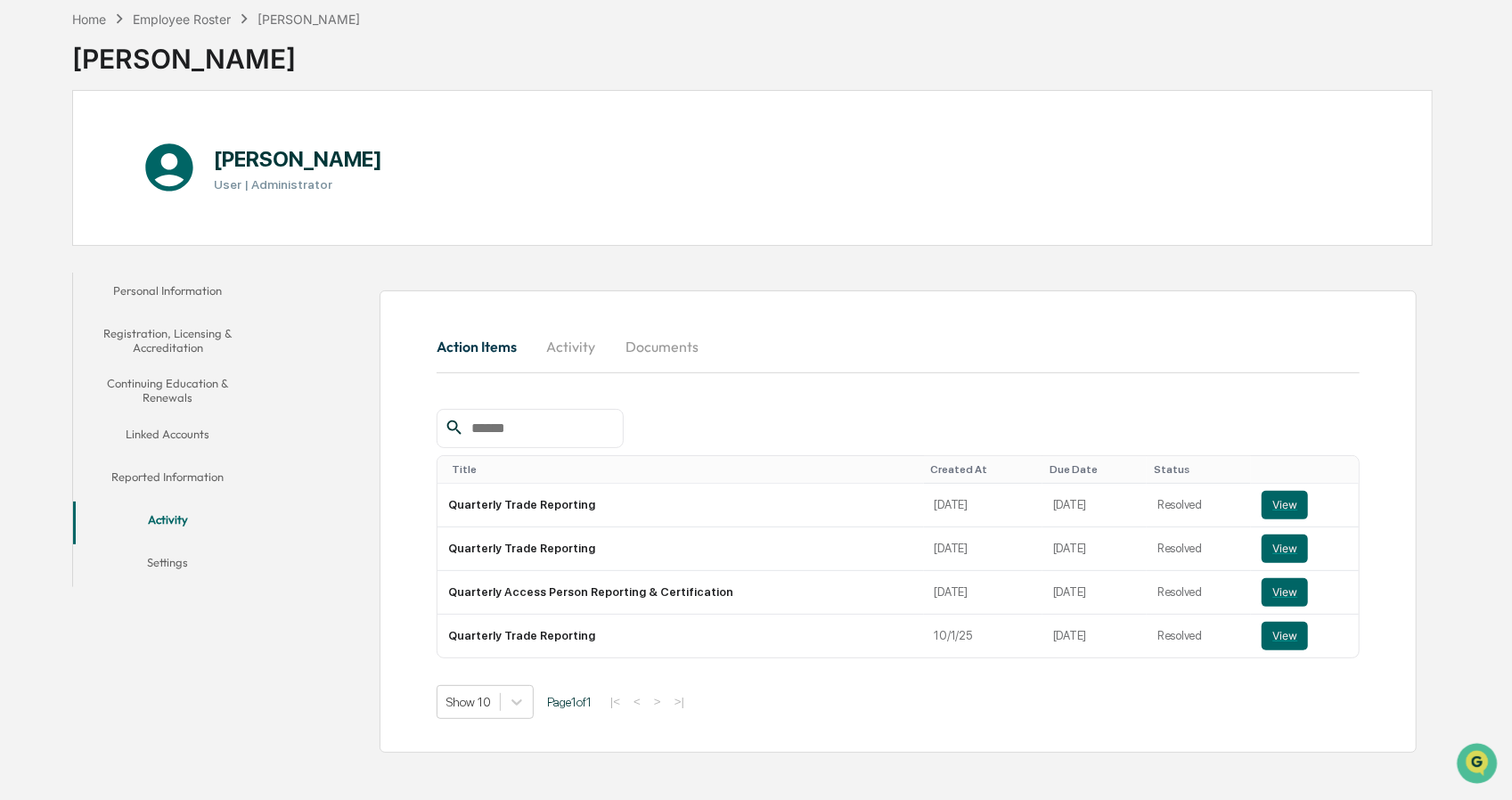
click at [522, 635] on td "Quarterly Trade Reporting" at bounding box center [680, 636] width 487 height 43
click at [1284, 627] on button "View" at bounding box center [1284, 635] width 46 height 28
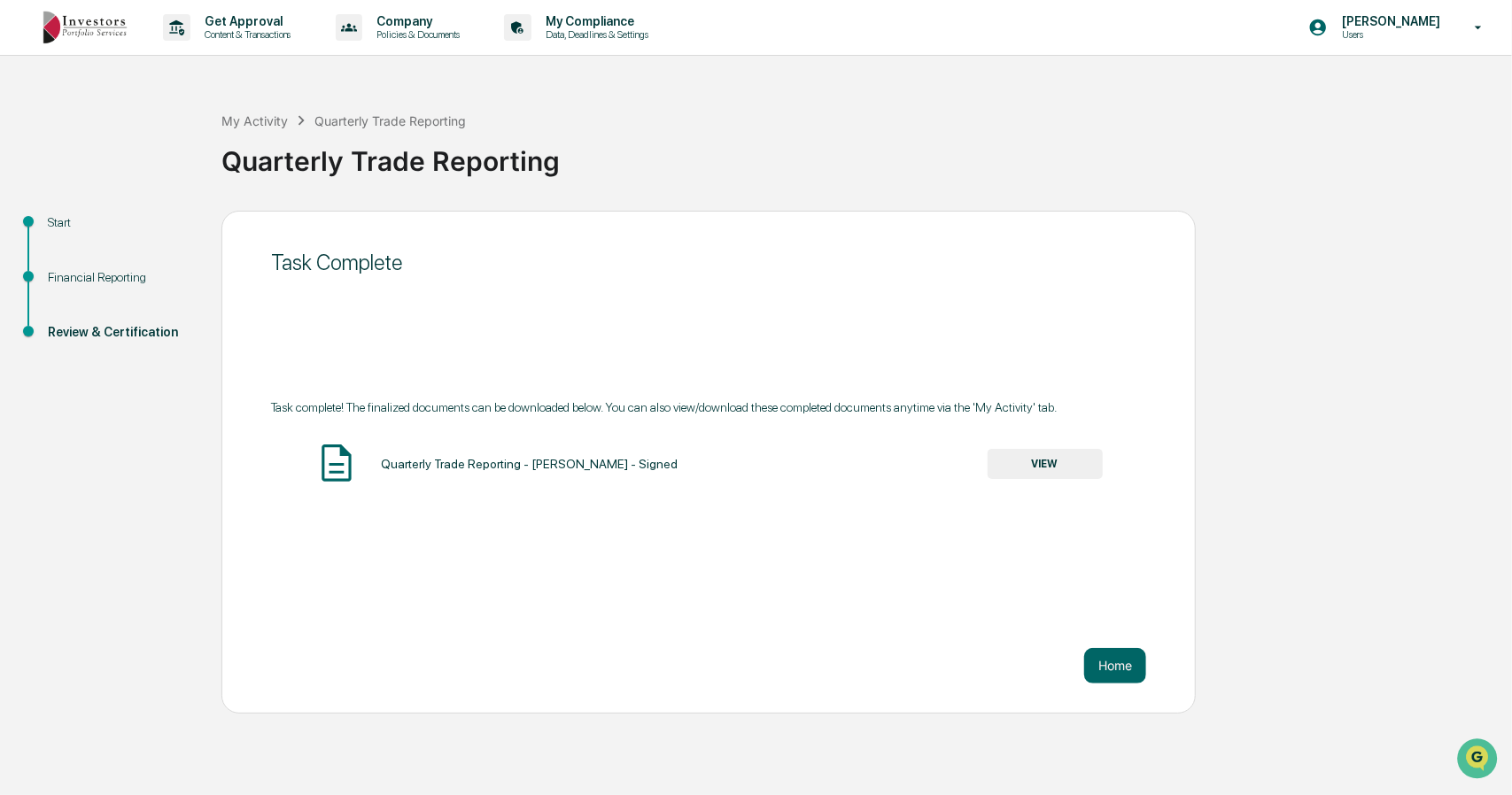
click at [303, 235] on div "Task Complete Task complete! The finalized documents can be downloaded below. Y…" at bounding box center [708, 461] width 975 height 503
click at [1108, 660] on button "Home" at bounding box center [1115, 666] width 62 height 36
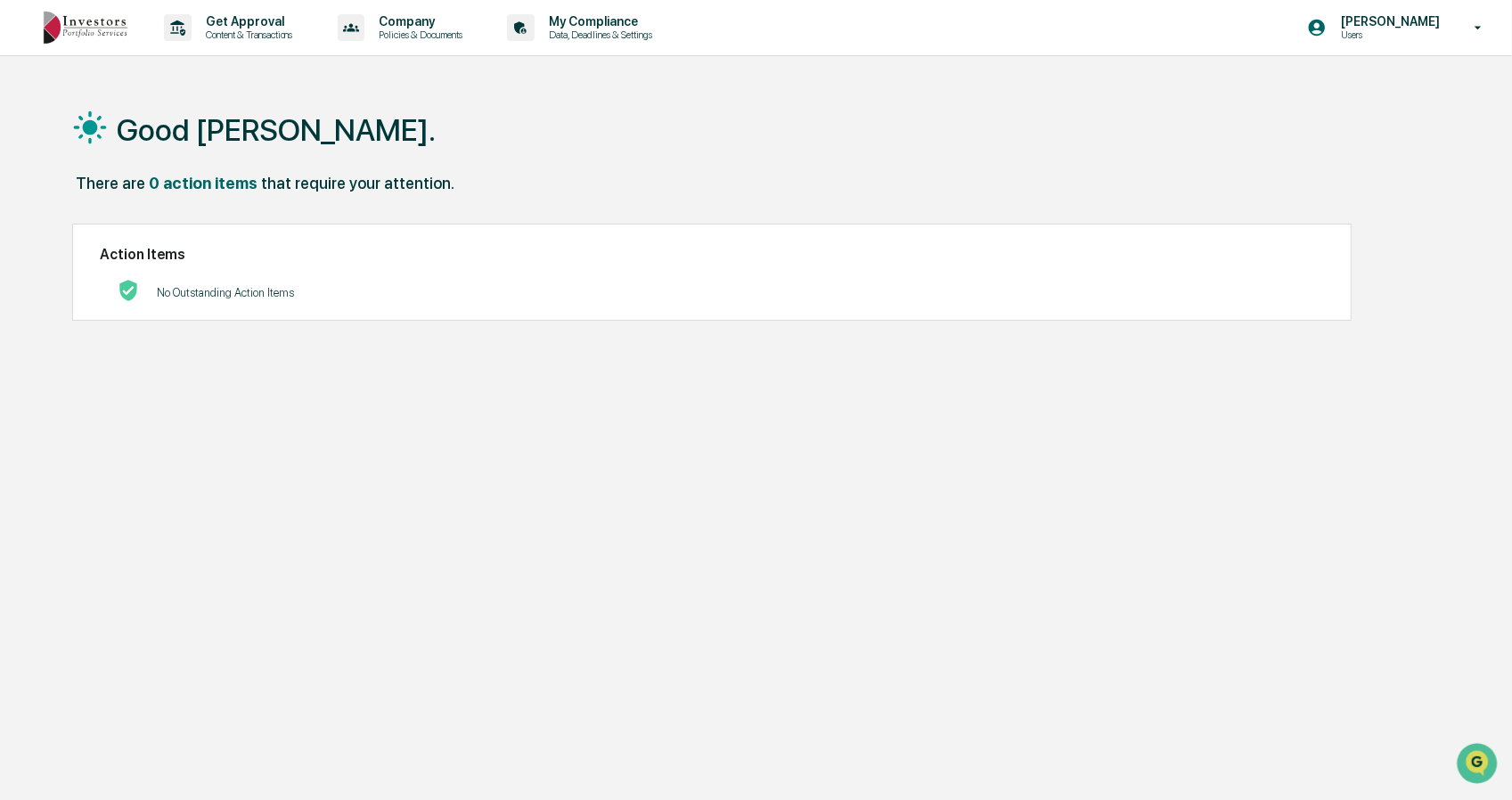
click at [1404, 35] on p "Users" at bounding box center [1387, 34] width 122 height 13
click at [1369, 87] on li "Switch to Admin view..." at bounding box center [1382, 91] width 250 height 33
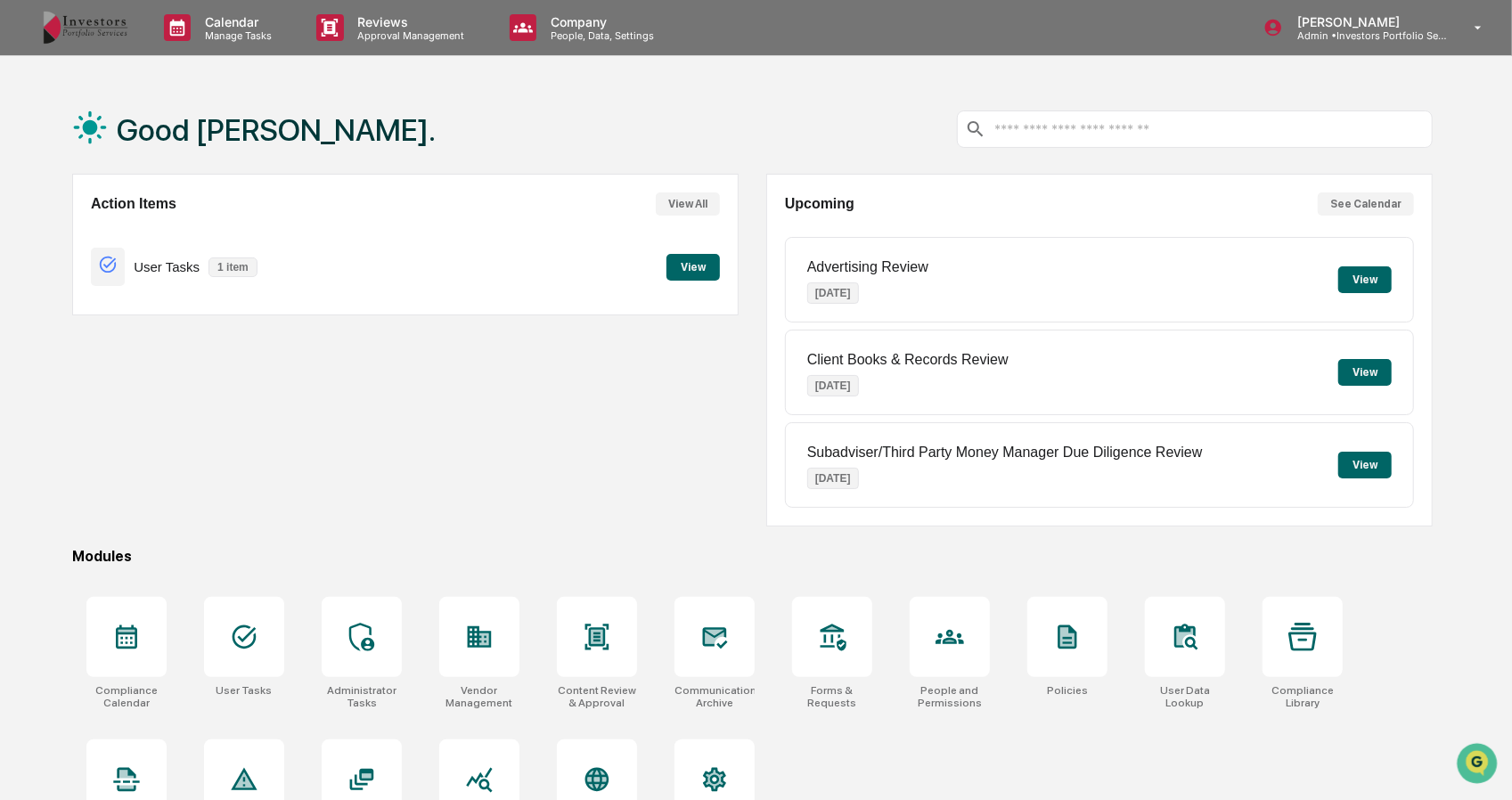
click at [129, 248] on div "User Tasks 1 item" at bounding box center [179, 266] width 176 height 42
click at [691, 265] on button "View" at bounding box center [693, 266] width 54 height 26
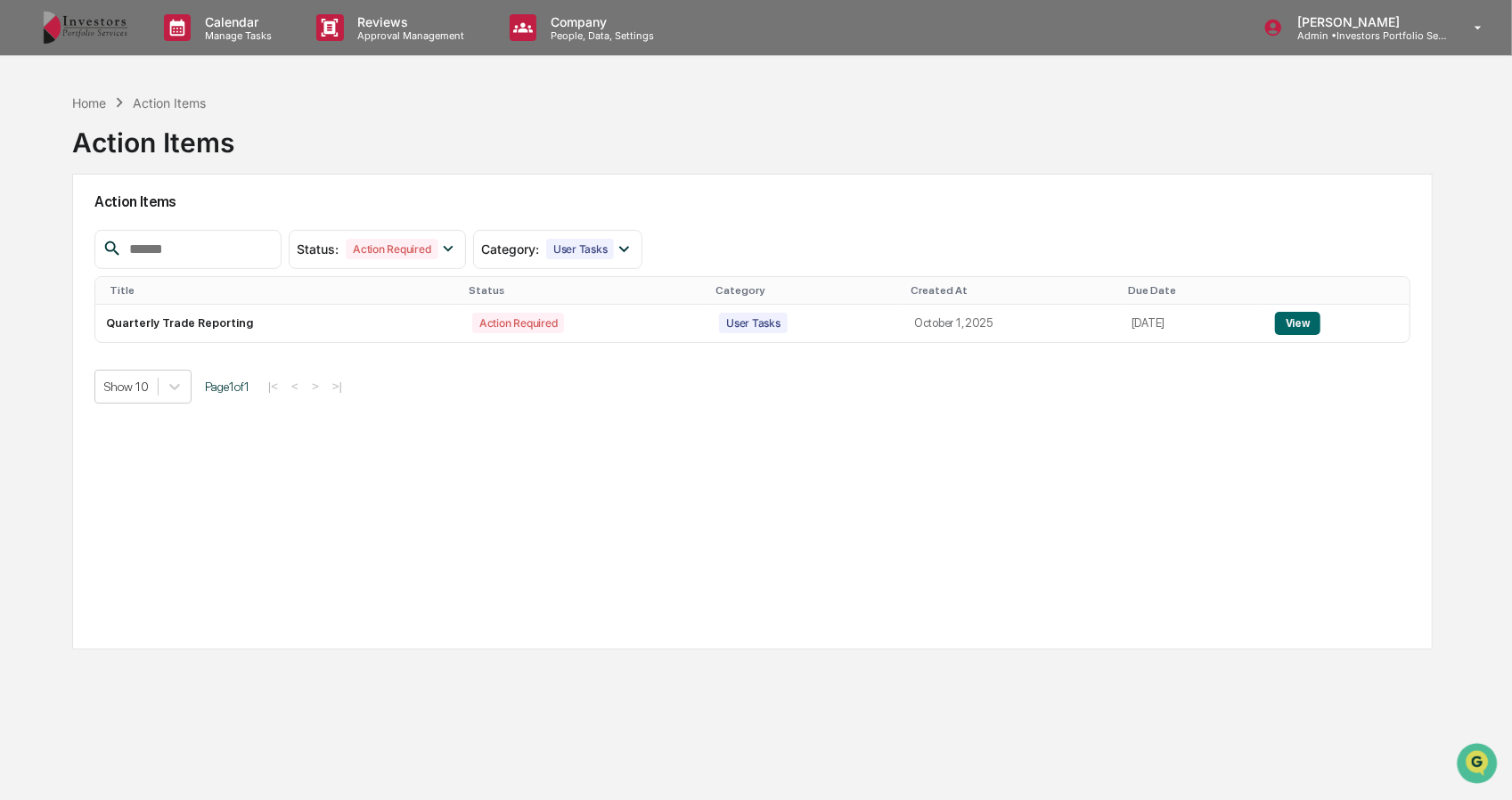
click at [192, 316] on td "Quarterly Trade Reporting" at bounding box center [278, 323] width 366 height 37
click at [1302, 331] on button "View" at bounding box center [1297, 324] width 46 height 23
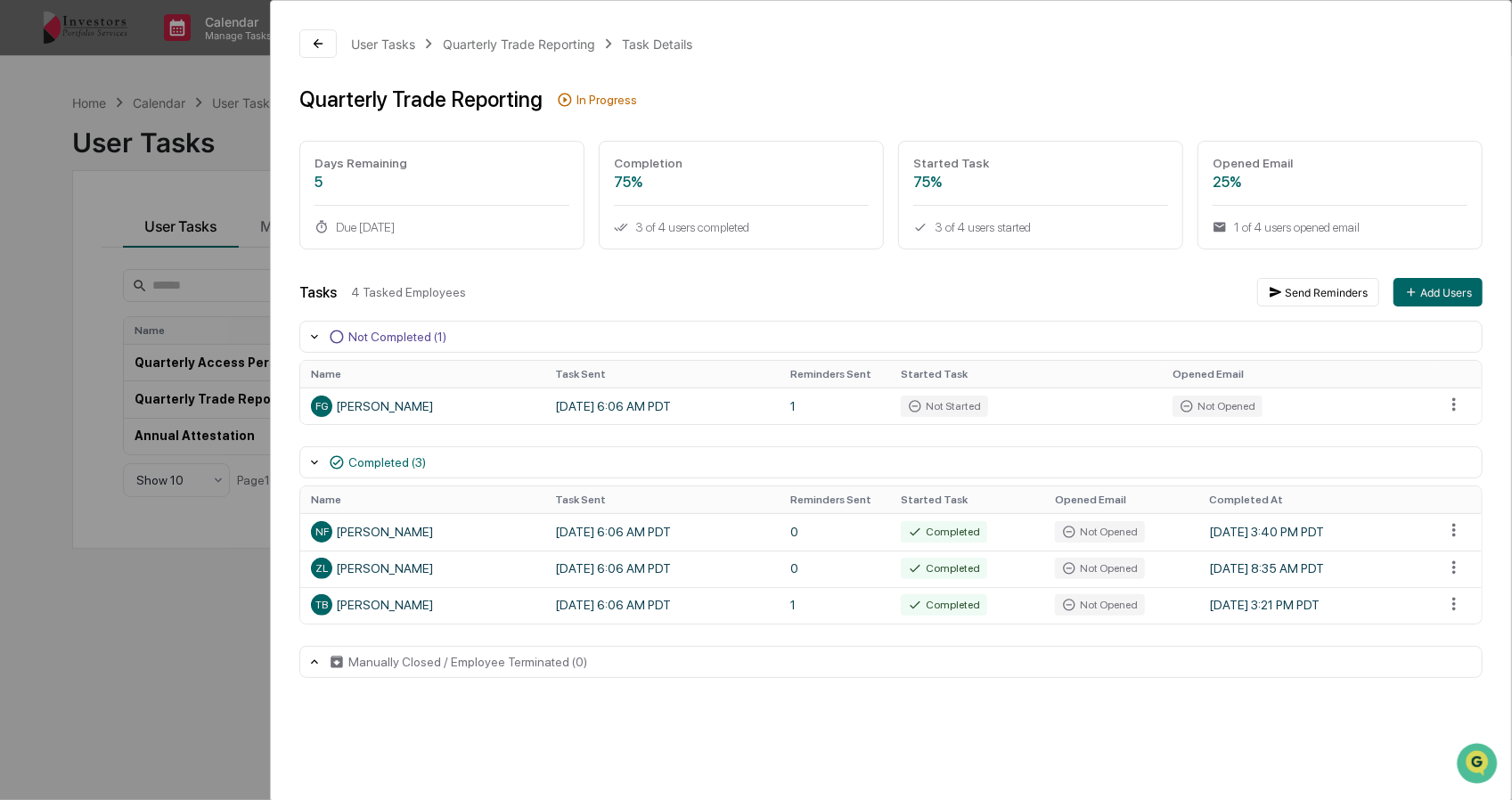
click at [437, 616] on td "TB Thomas Bowman" at bounding box center [422, 605] width 244 height 36
click at [1452, 600] on html "Calendar Manage Tasks Reviews Approval Management Company People, Data, Setting…" at bounding box center [756, 400] width 1512 height 800
click at [1448, 634] on div "Reopen Task" at bounding box center [1461, 635] width 122 height 28
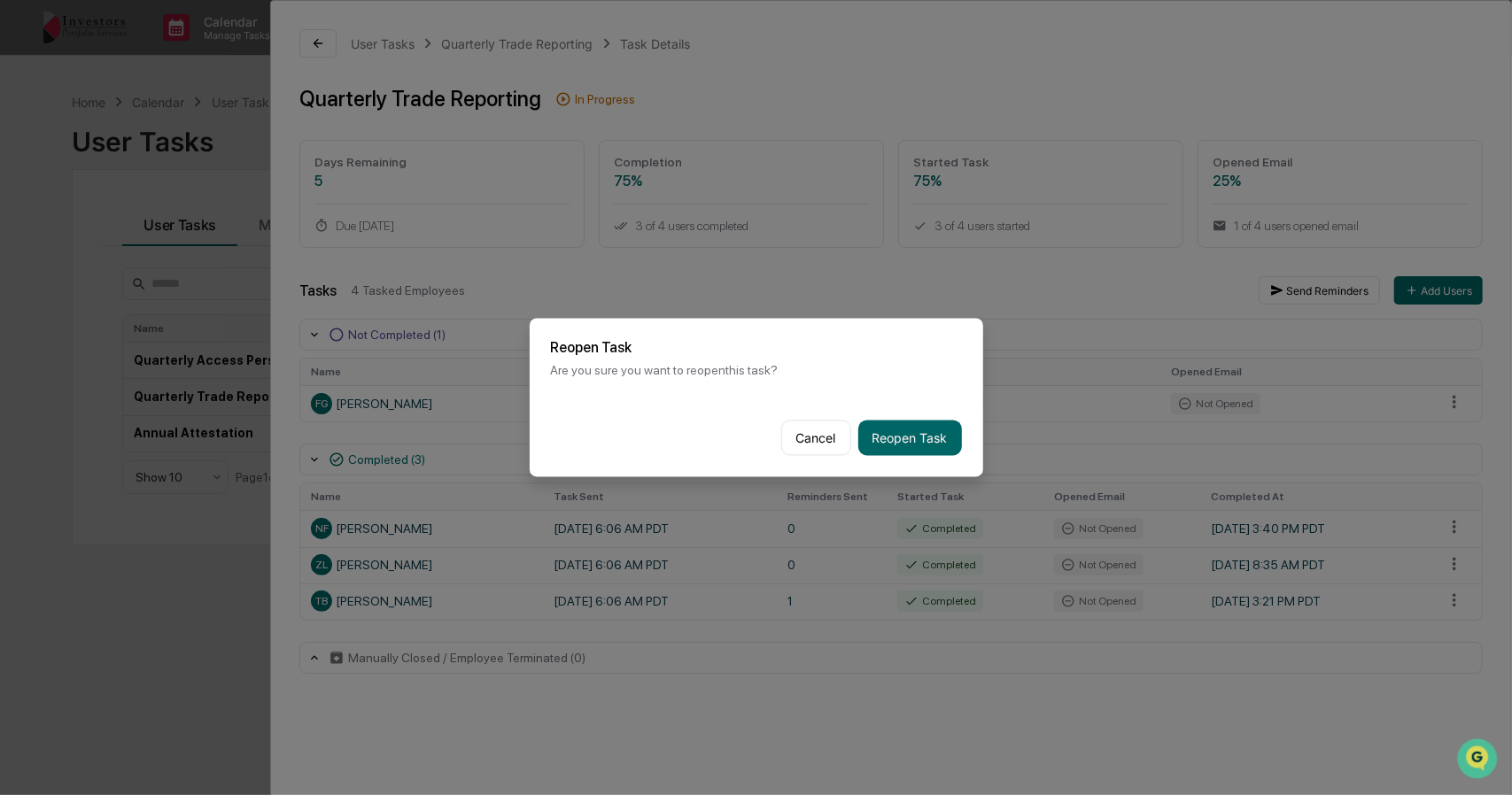
click at [886, 434] on button "Reopen Task" at bounding box center [910, 438] width 104 height 36
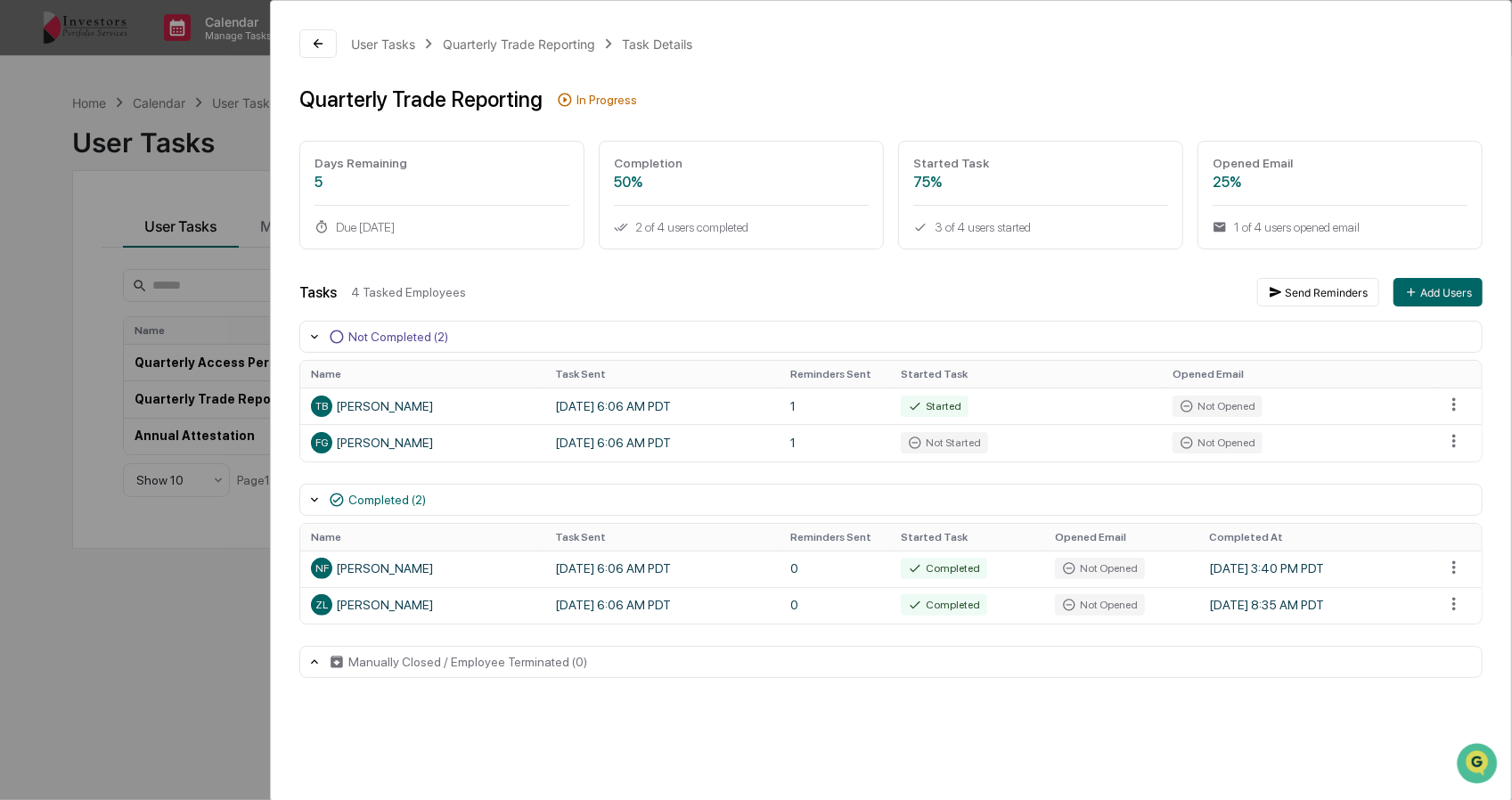
click at [326, 40] on button at bounding box center [318, 43] width 37 height 28
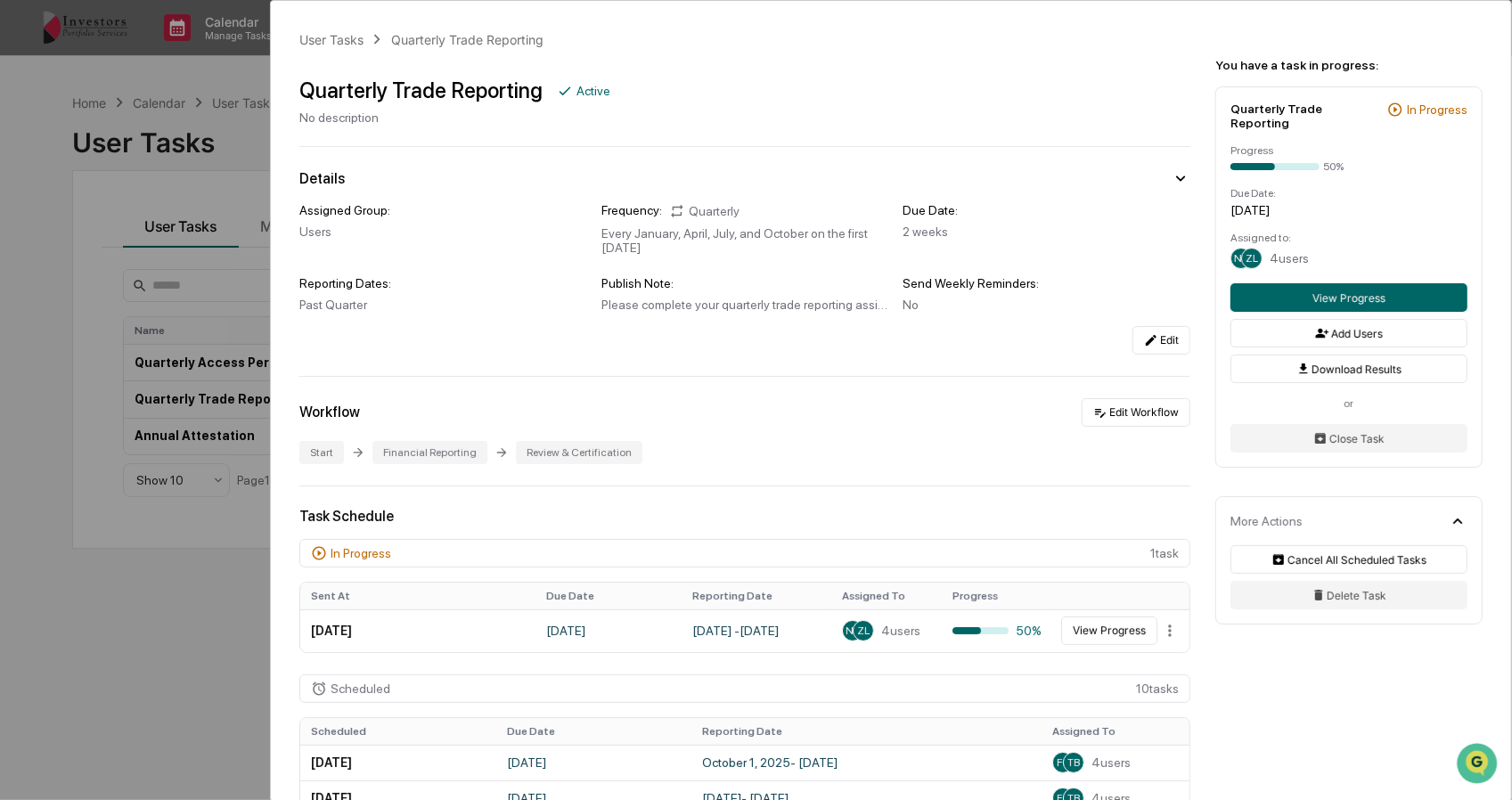
click at [87, 220] on div "User Tasks Quarterly Trade Reporting Quarterly Trade Reporting Active No descri…" at bounding box center [756, 400] width 1512 height 800
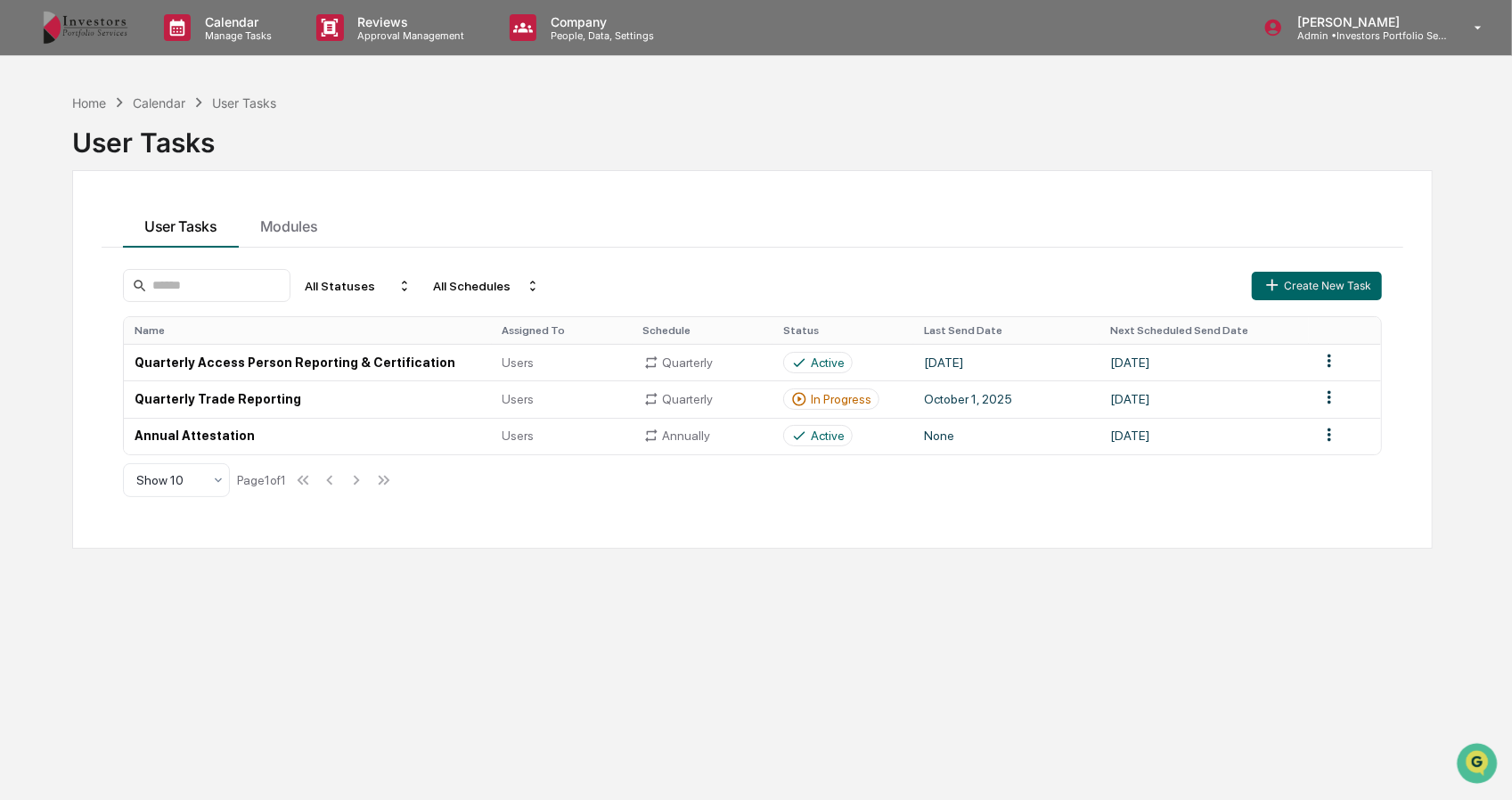
click at [1354, 30] on p "Admin • Investors Portfolio Services" at bounding box center [1366, 35] width 166 height 13
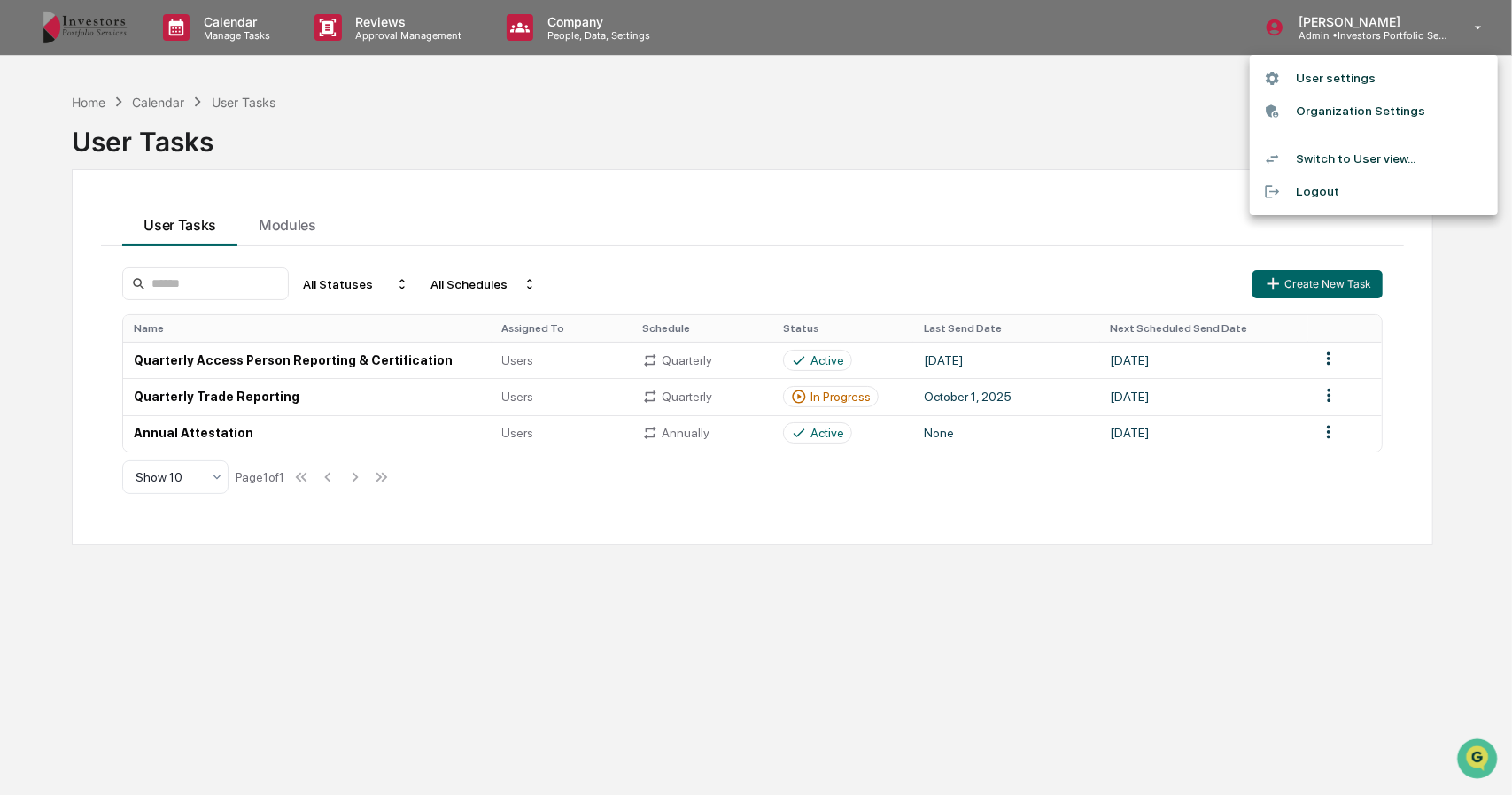
click at [1335, 162] on li "Switch to User view..." at bounding box center [1374, 159] width 248 height 33
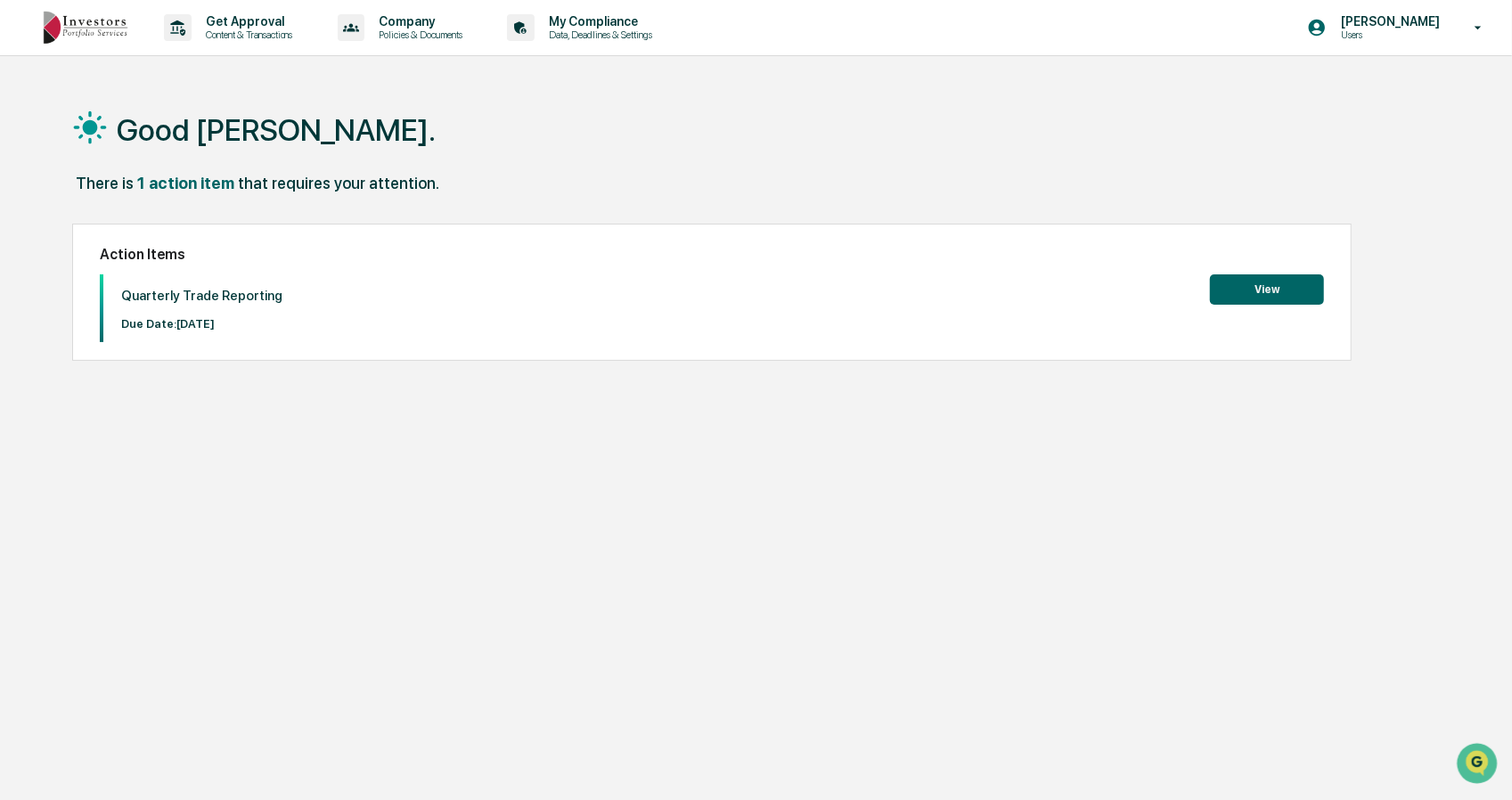
click at [1265, 297] on button "View" at bounding box center [1266, 289] width 114 height 30
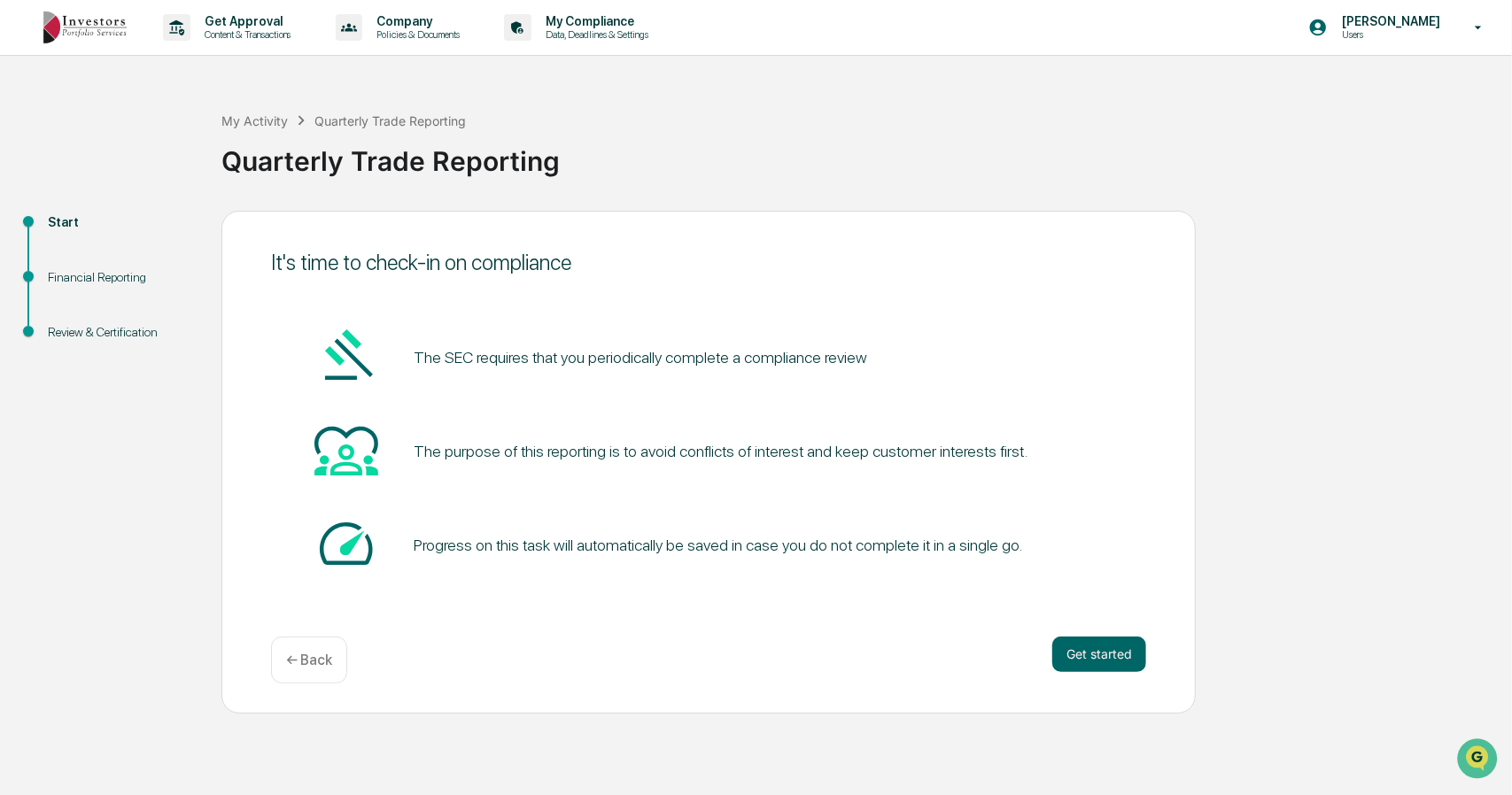
click at [1084, 652] on button "Get started" at bounding box center [1099, 654] width 94 height 36
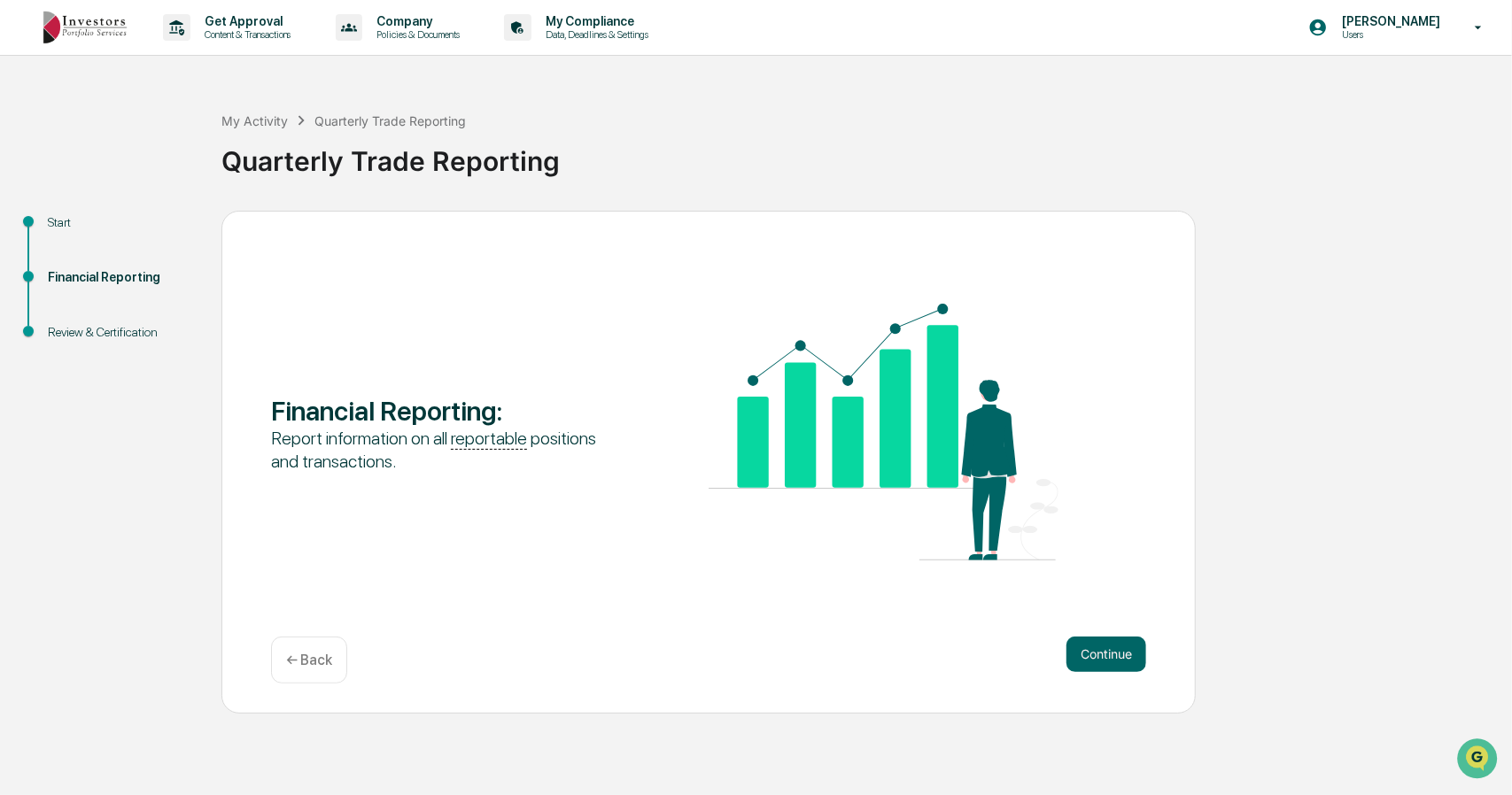
click at [1098, 657] on button "Continue" at bounding box center [1107, 654] width 80 height 36
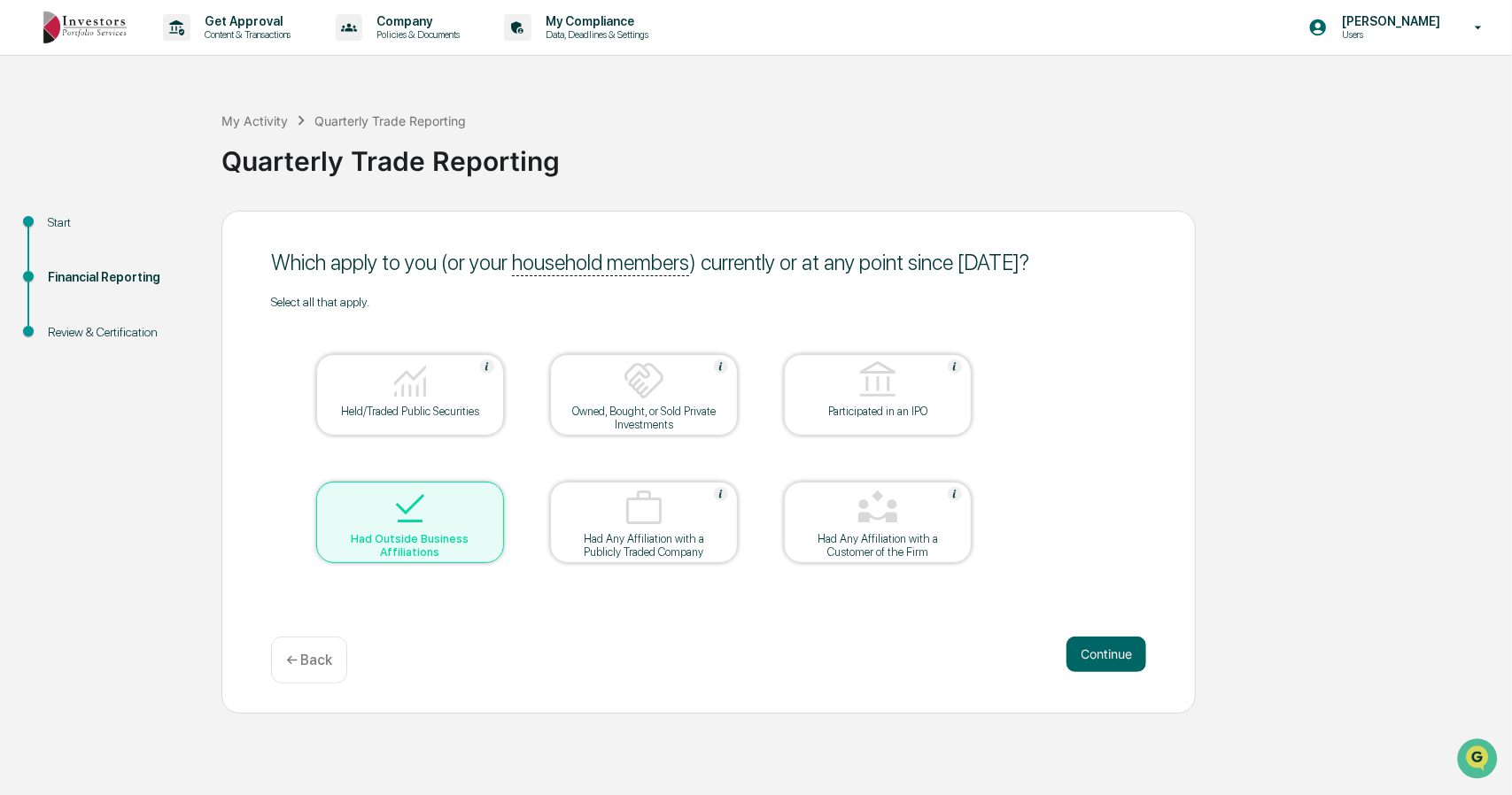
click at [466, 421] on div "Held/Traded Public Securities" at bounding box center [410, 395] width 188 height 81
click at [1118, 649] on button "Continue" at bounding box center [1107, 654] width 80 height 36
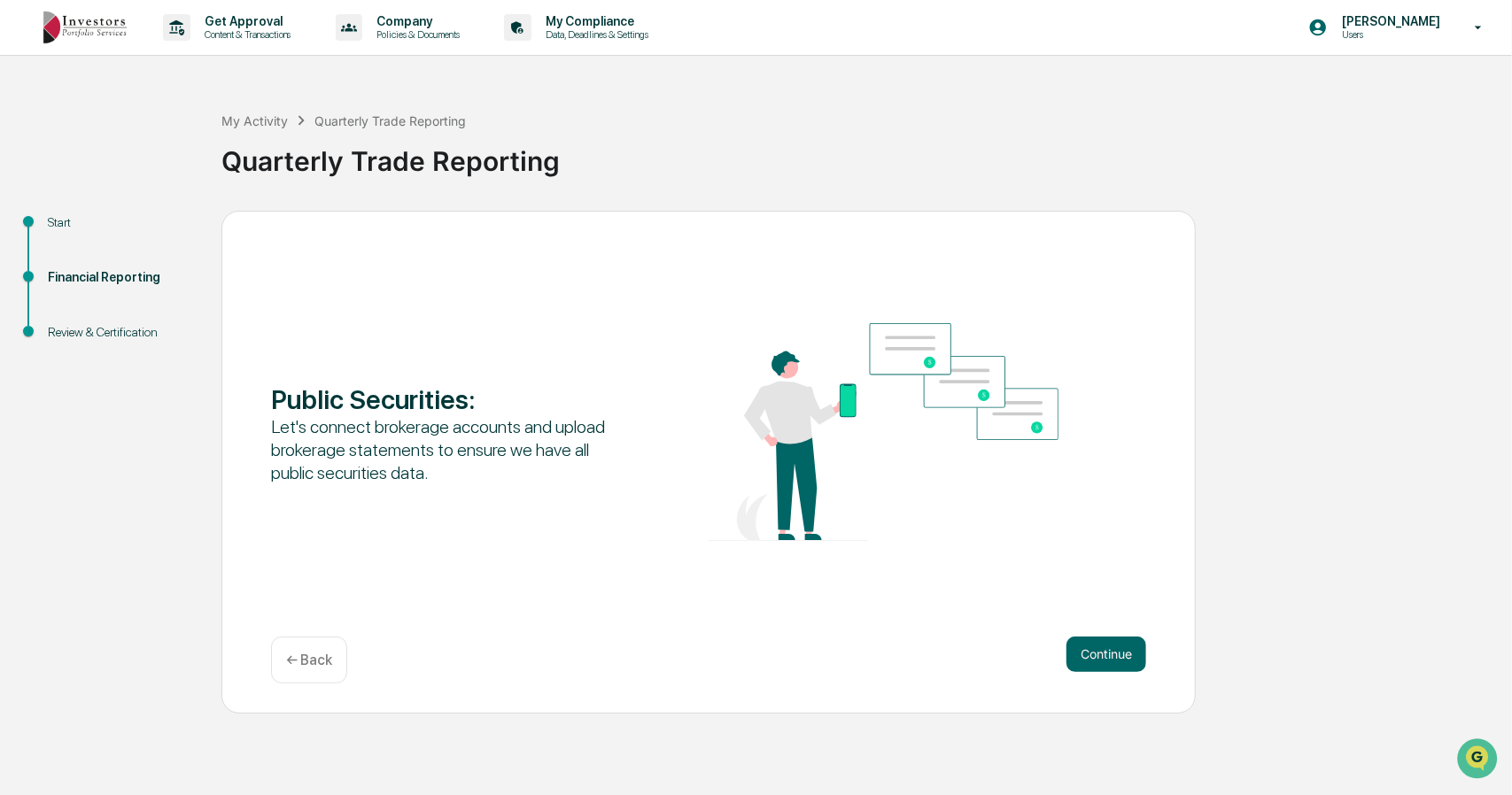
click at [1118, 649] on button "Continue" at bounding box center [1107, 654] width 80 height 36
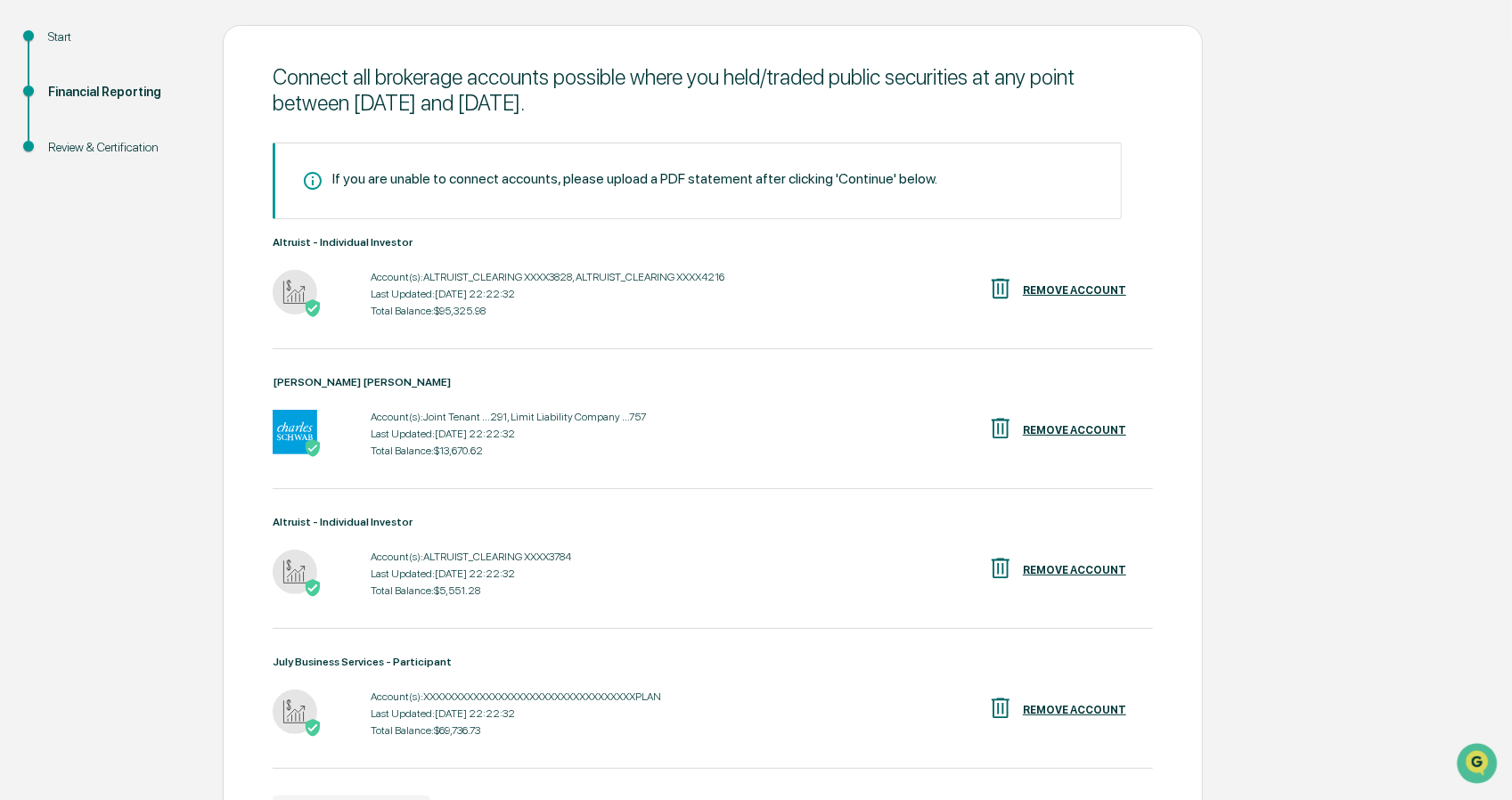
scroll to position [304, 0]
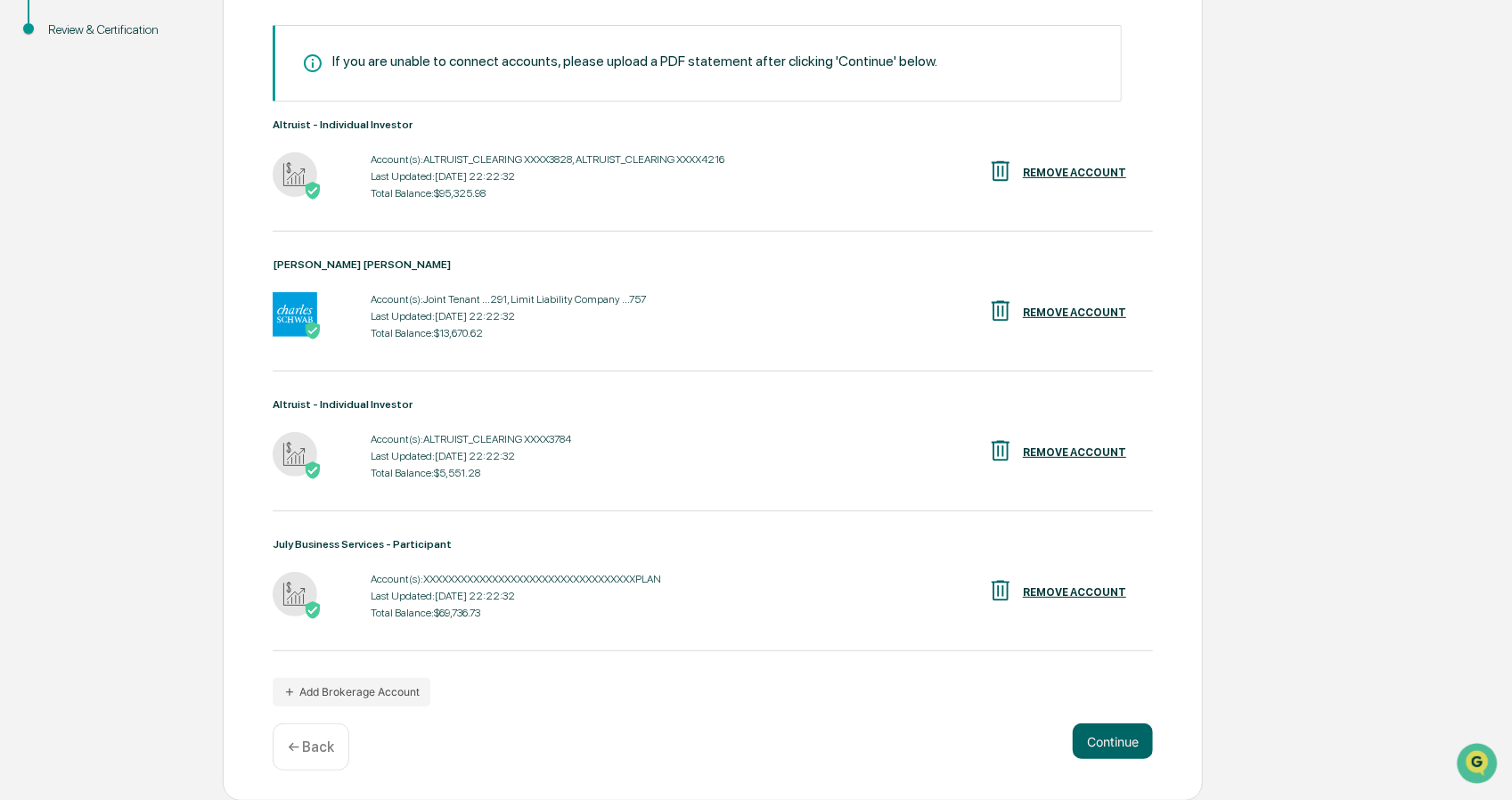
click at [371, 700] on button "Add Brokerage Account" at bounding box center [351, 692] width 158 height 28
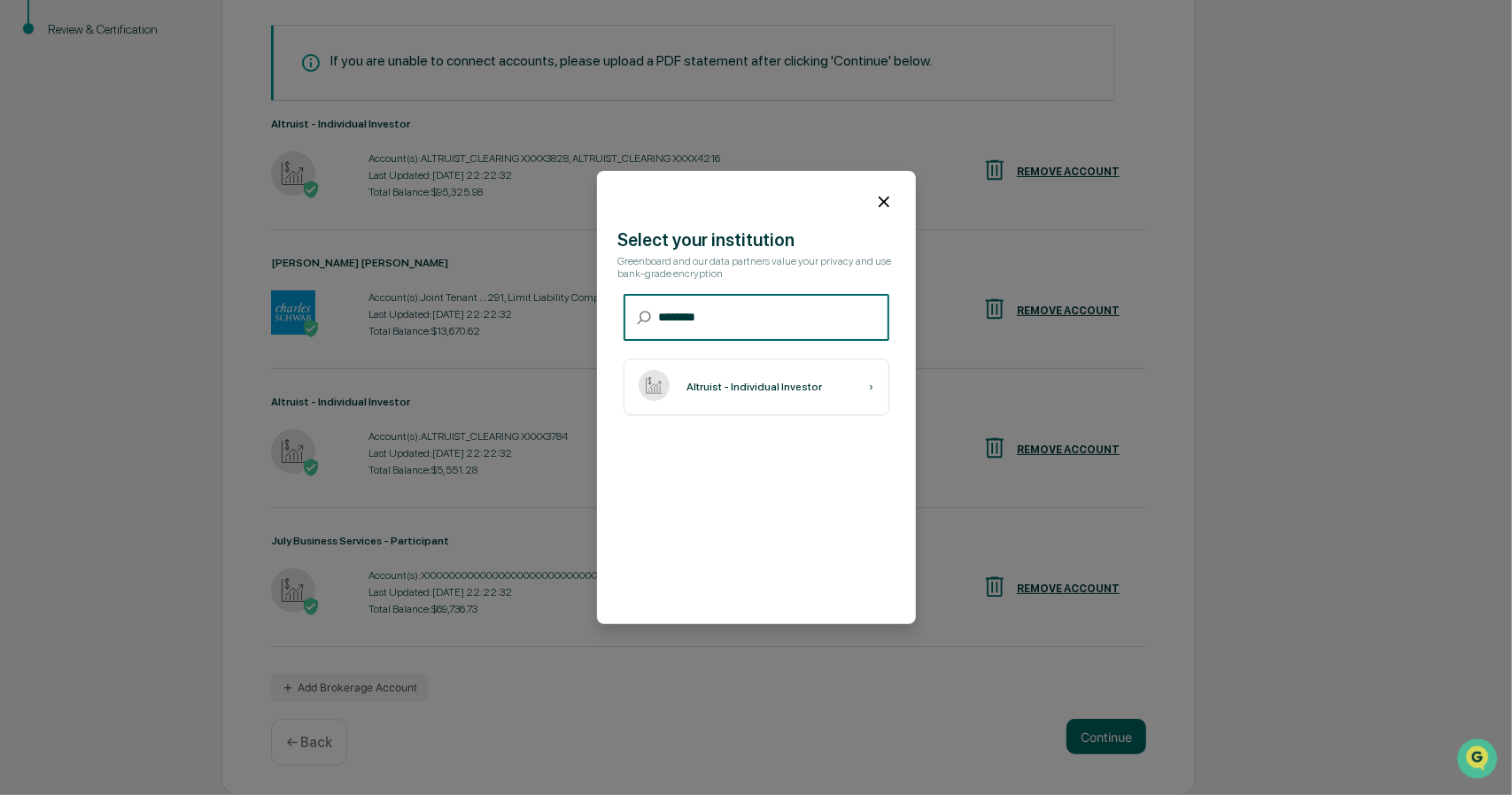
type input "********"
click at [740, 406] on div "Altruist - Individual Investor ›" at bounding box center [756, 387] width 266 height 56
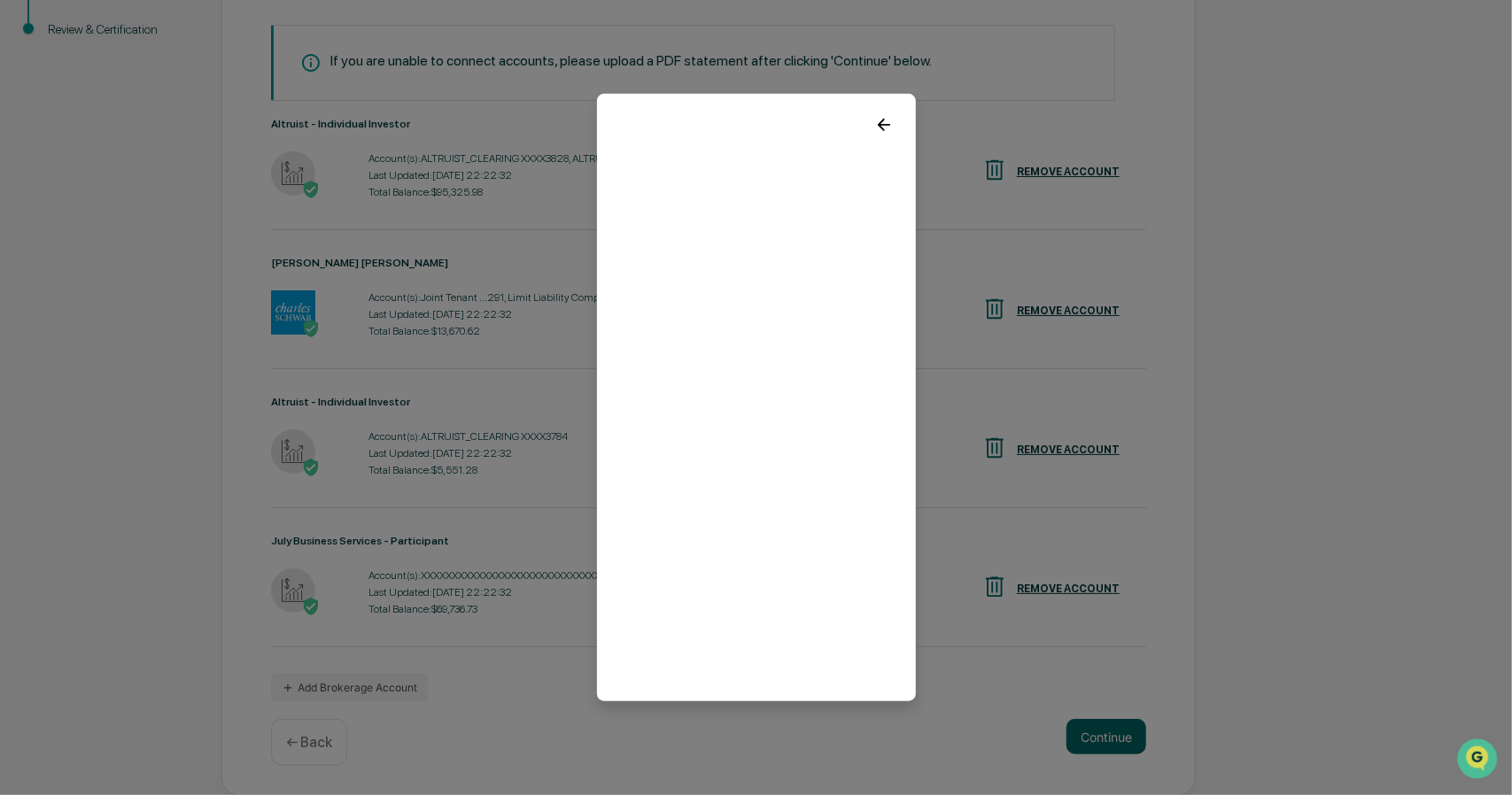
click at [876, 123] on icon at bounding box center [884, 125] width 19 height 19
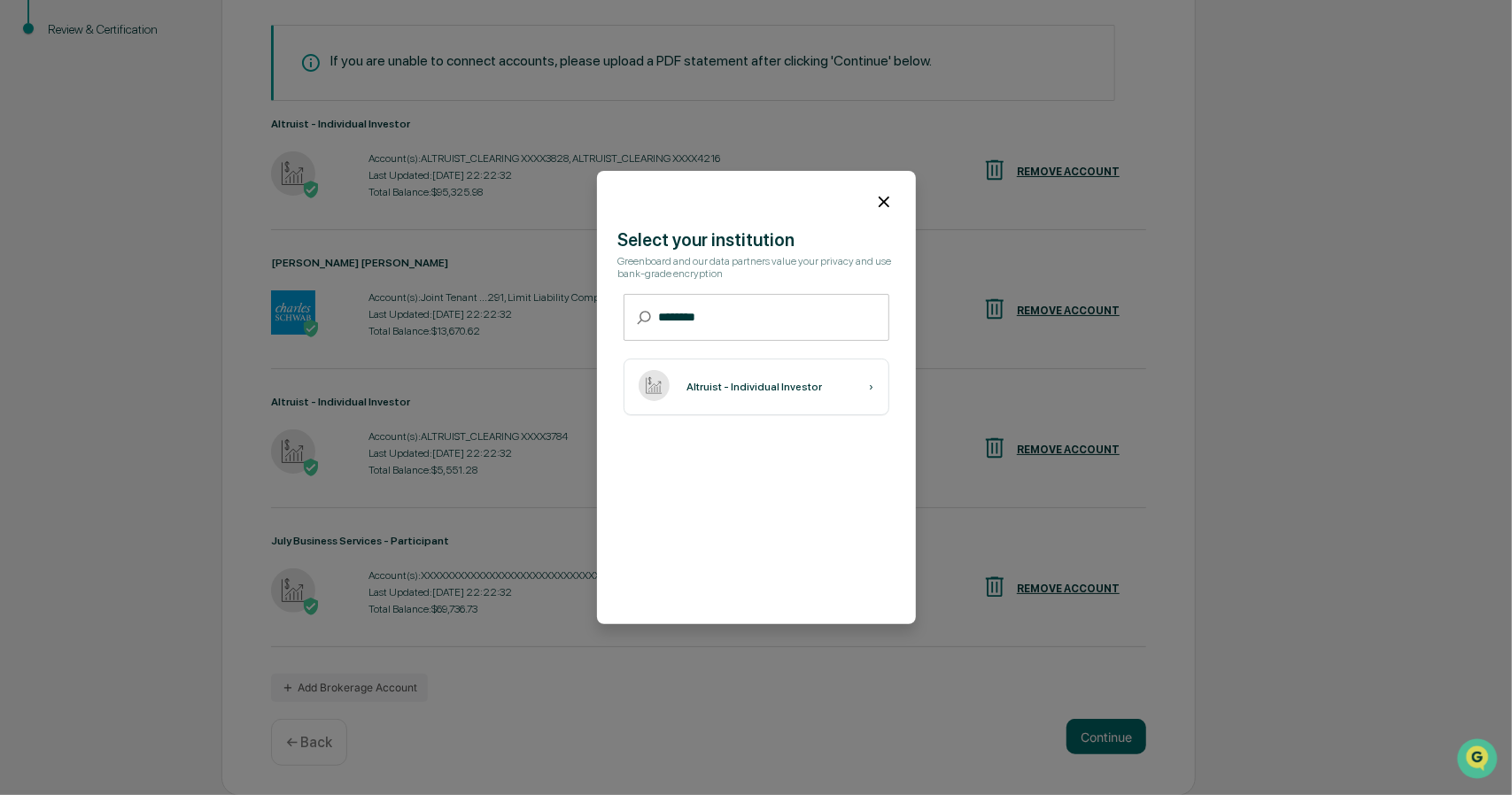
click at [875, 205] on icon at bounding box center [884, 202] width 19 height 19
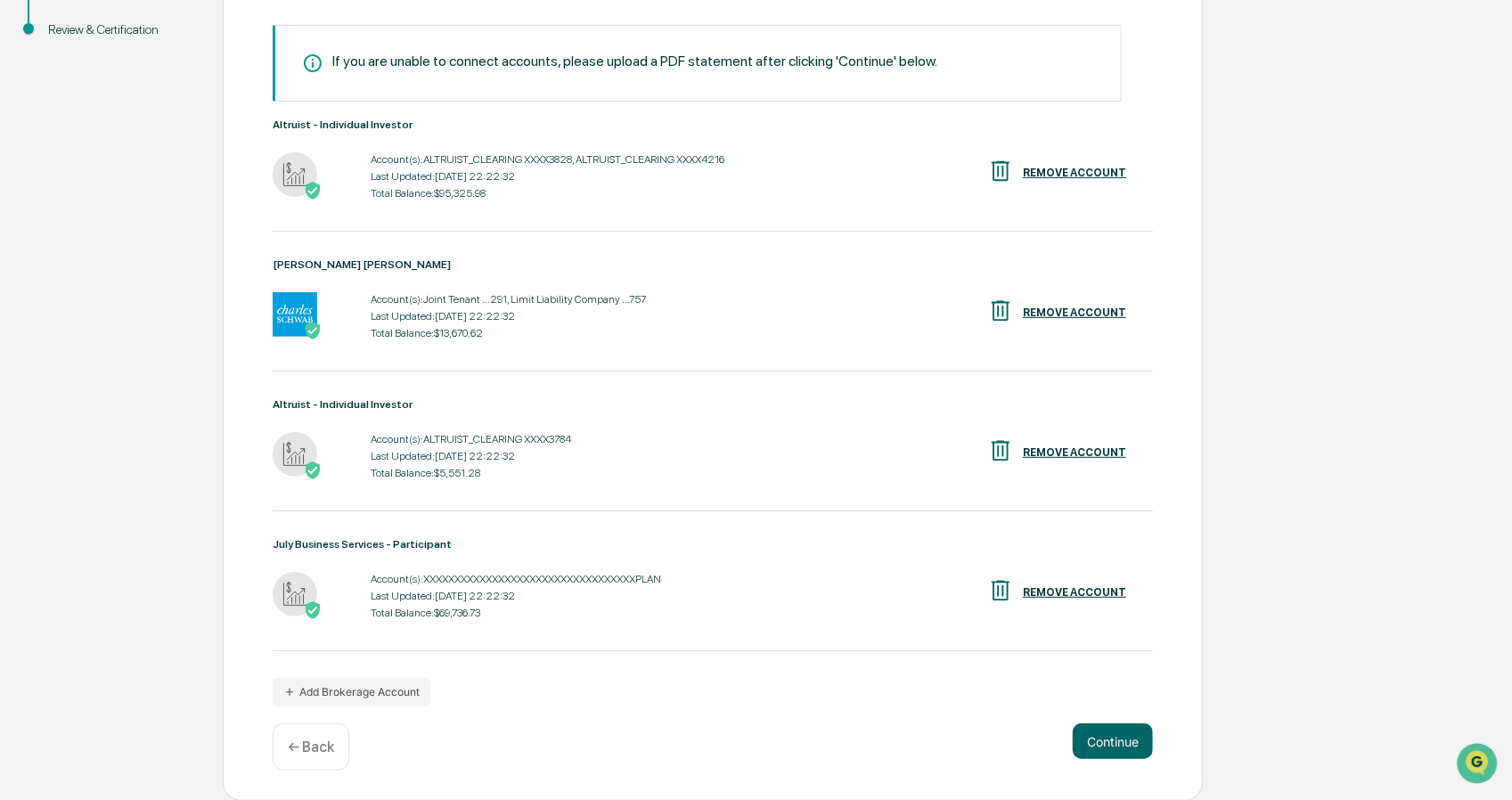
click at [1124, 745] on button "Continue" at bounding box center [1113, 741] width 80 height 36
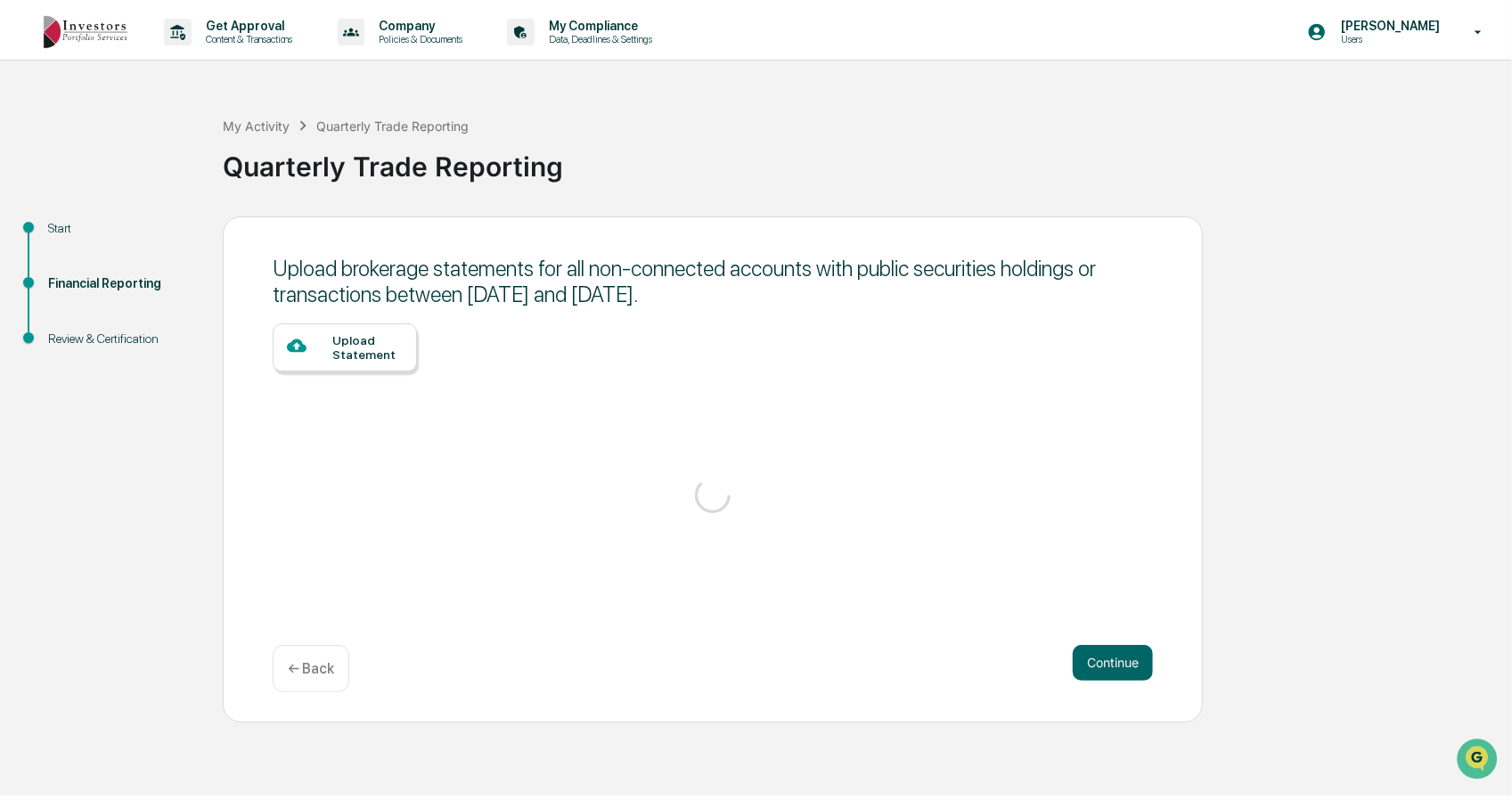
scroll to position [0, 0]
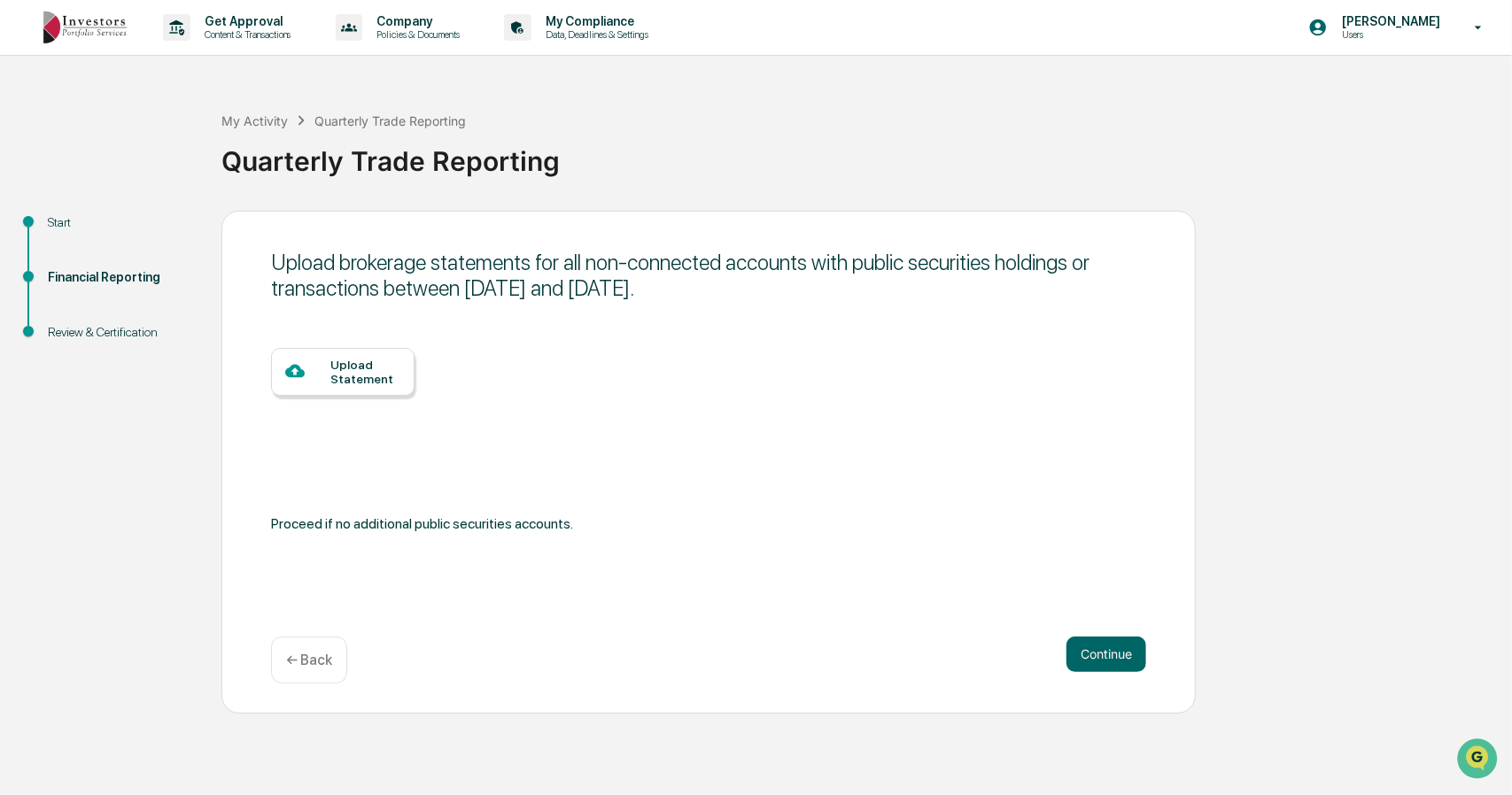
click at [317, 674] on div "← Back" at bounding box center [308, 660] width 77 height 47
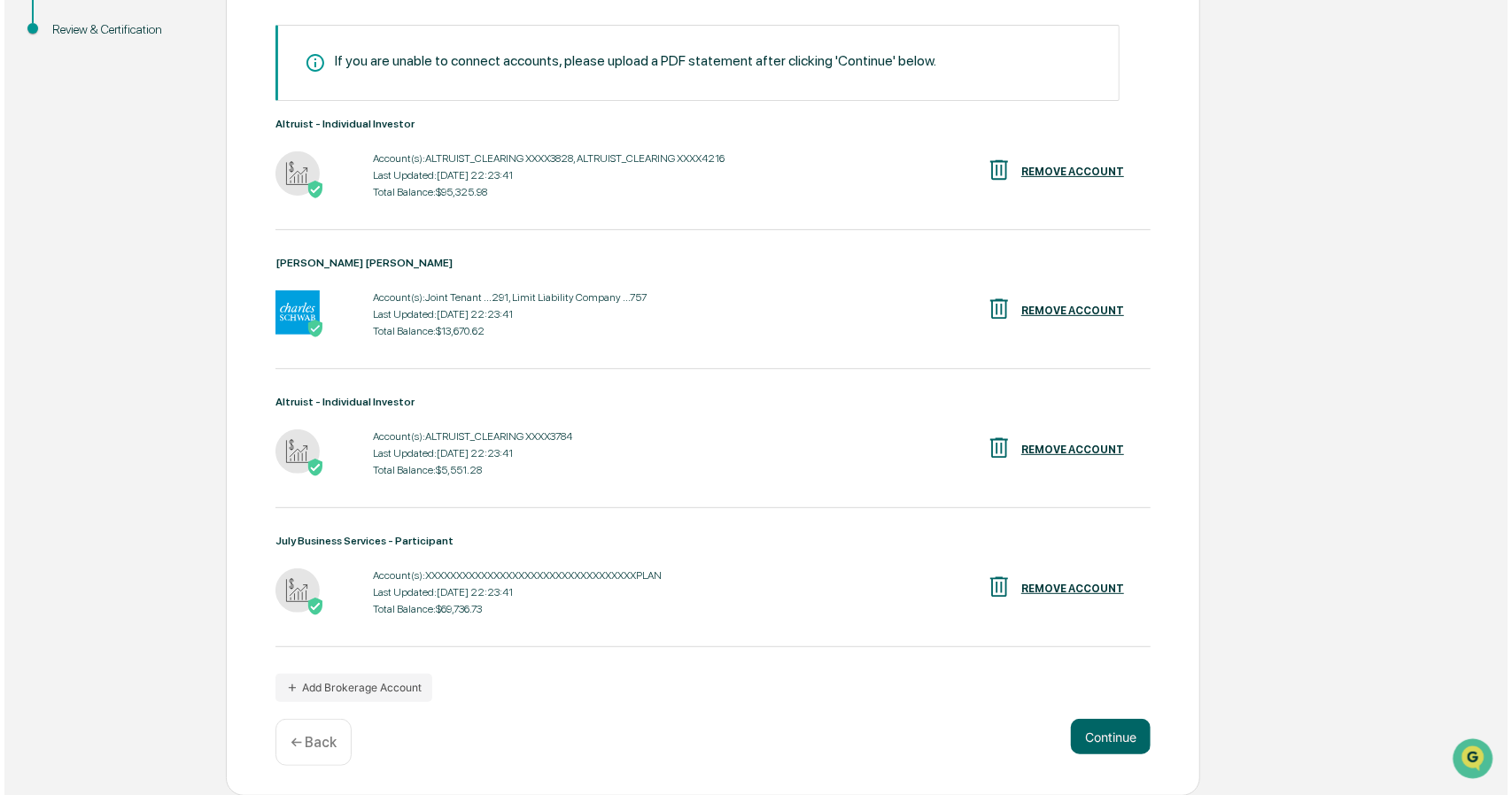
scroll to position [302, 0]
click at [387, 689] on button "Add Brokerage Account" at bounding box center [349, 687] width 157 height 28
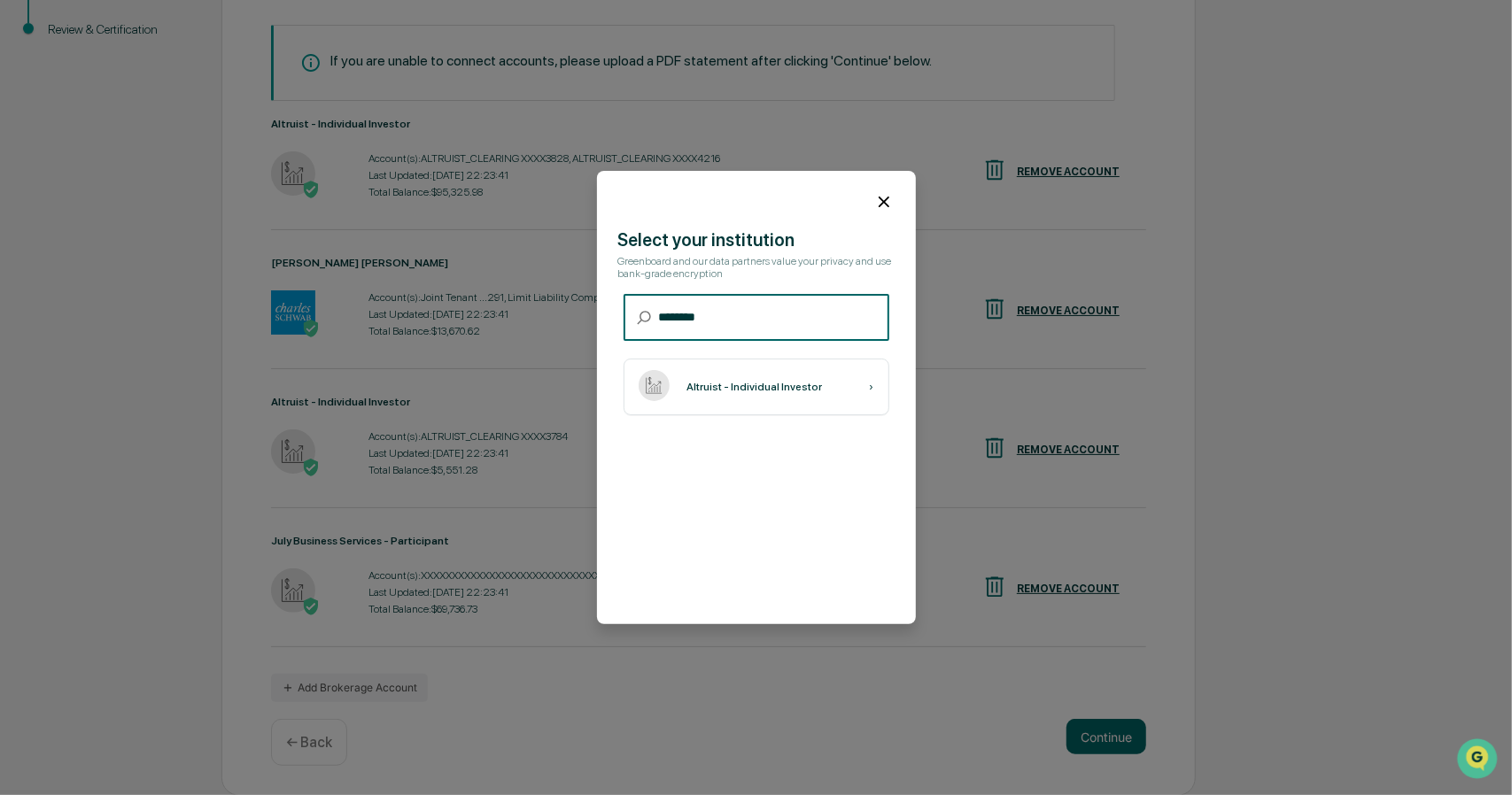
type input "********"
click at [730, 386] on div "Altruist - Individual Investor" at bounding box center [756, 387] width 136 height 13
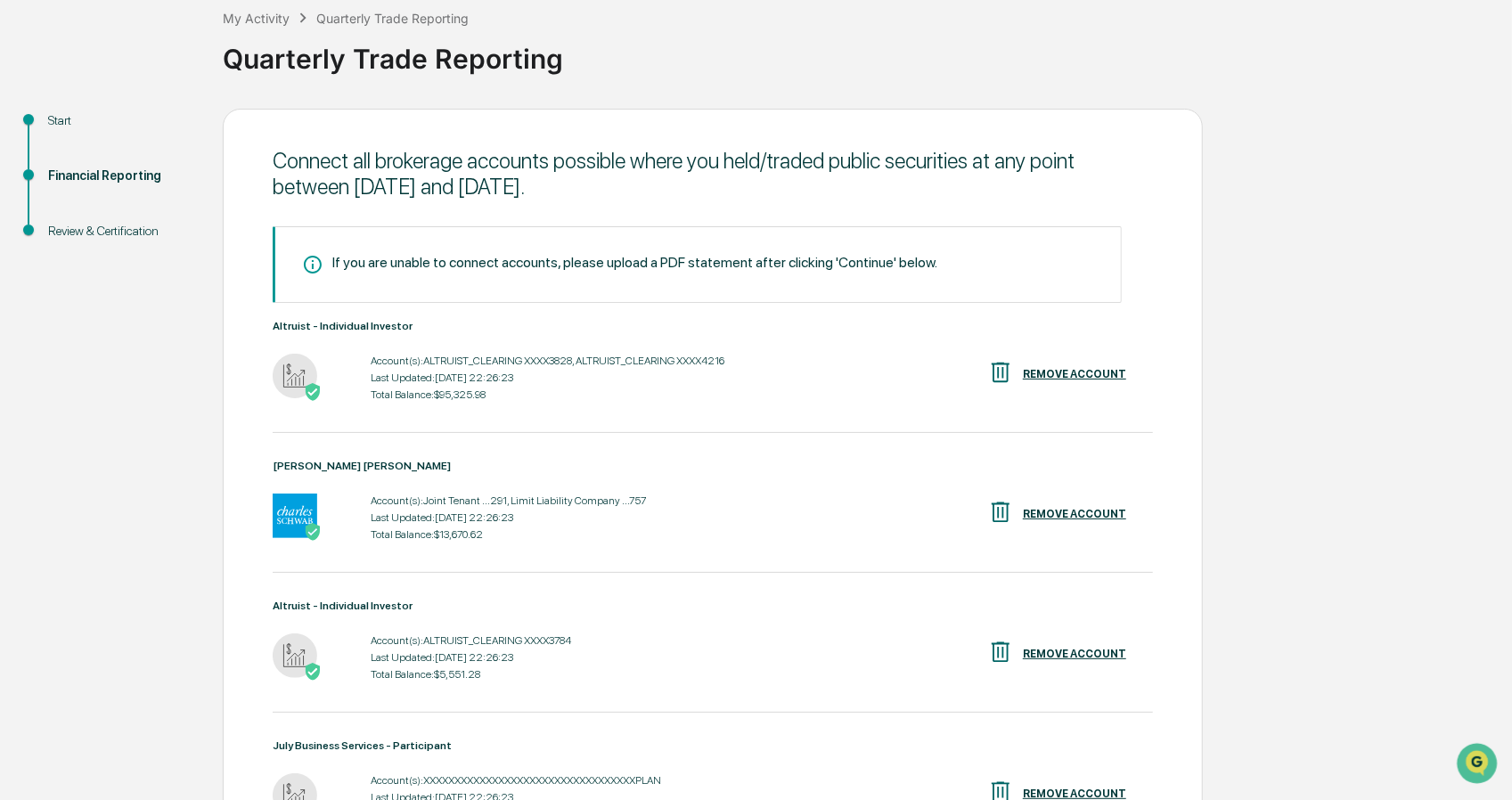
scroll to position [0, 0]
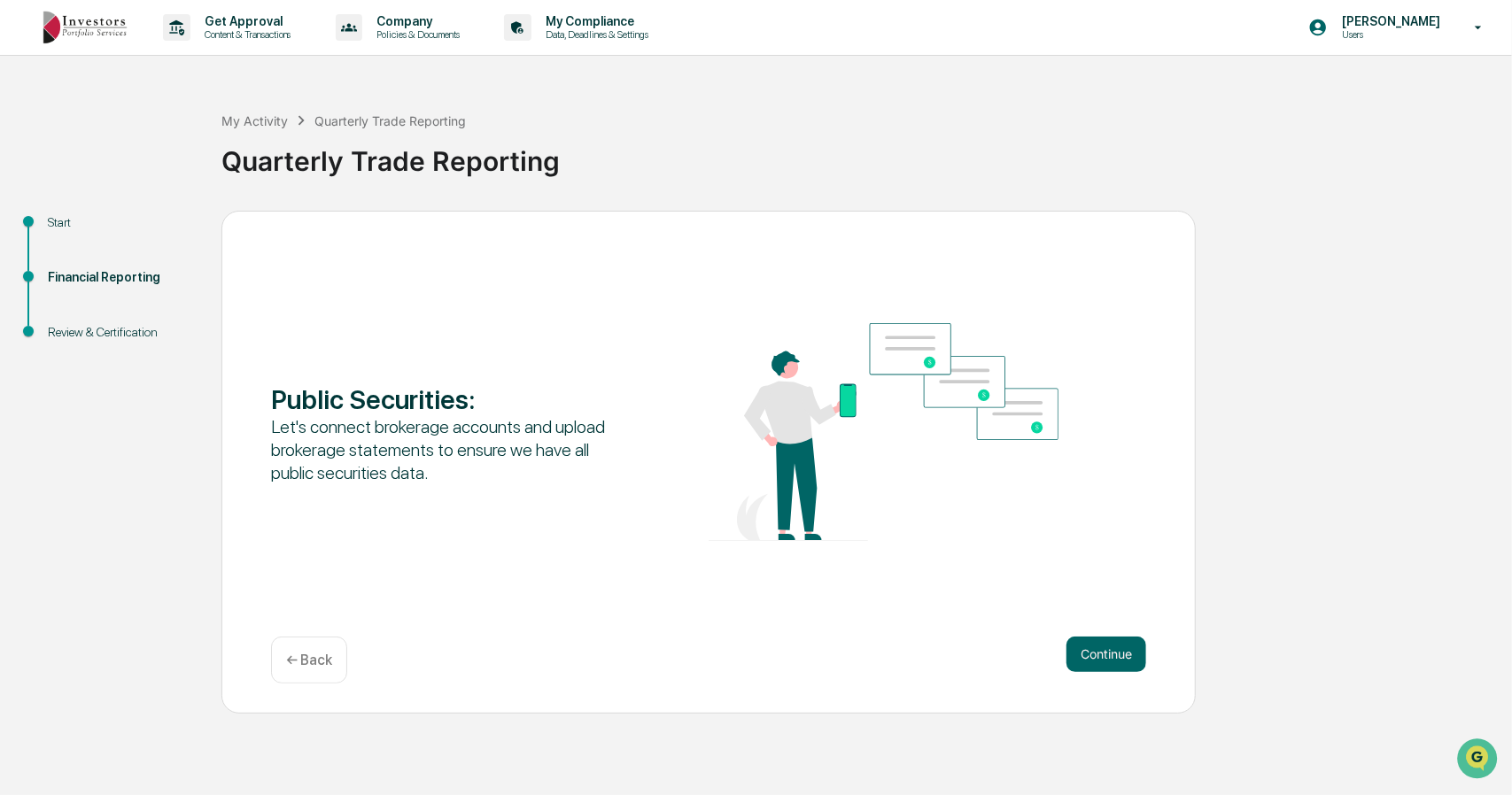
click at [1082, 651] on button "Continue" at bounding box center [1107, 654] width 80 height 36
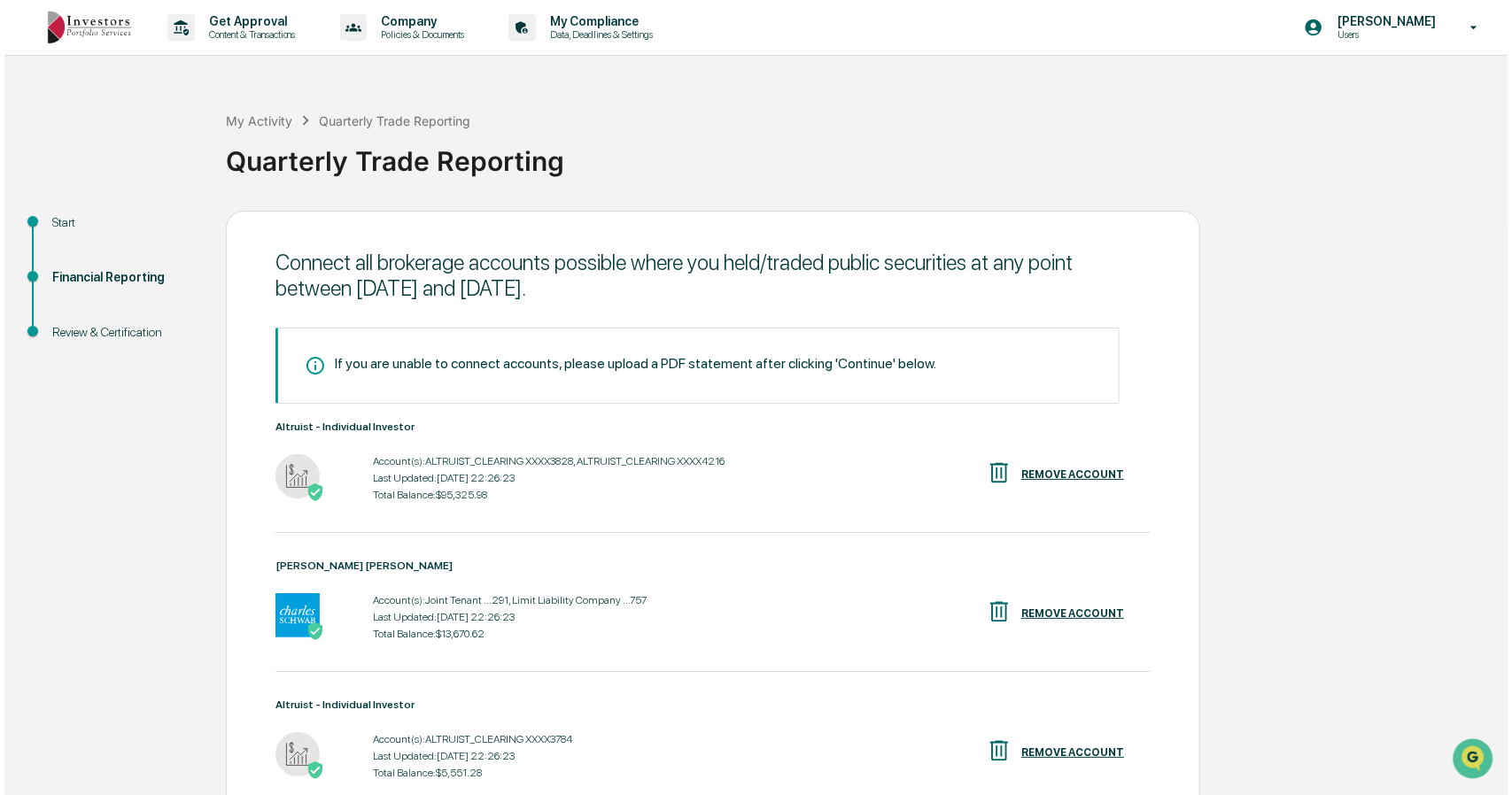
scroll to position [581, 0]
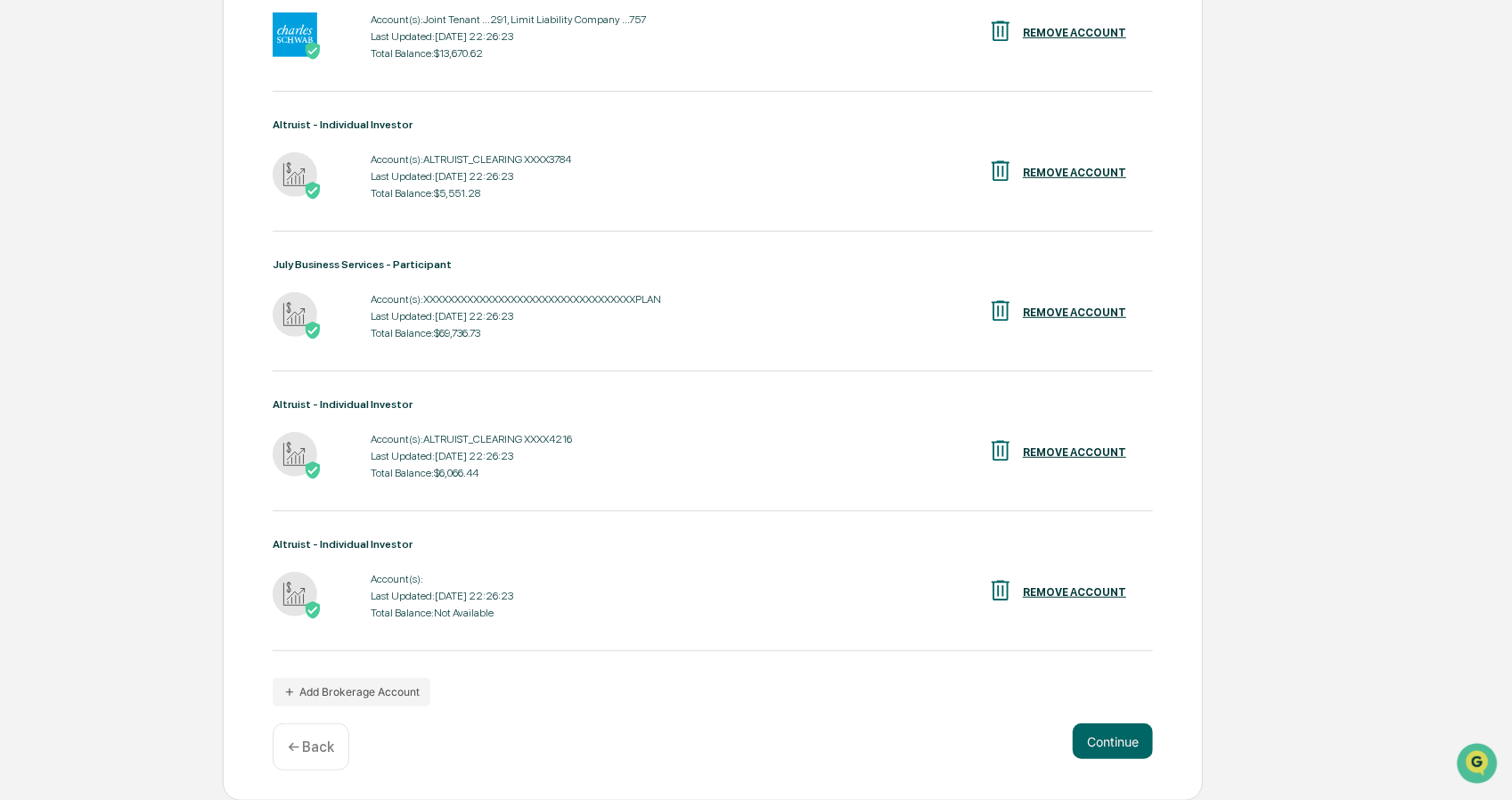
click at [1068, 594] on div "REMOVE ACCOUNT" at bounding box center [1074, 592] width 103 height 13
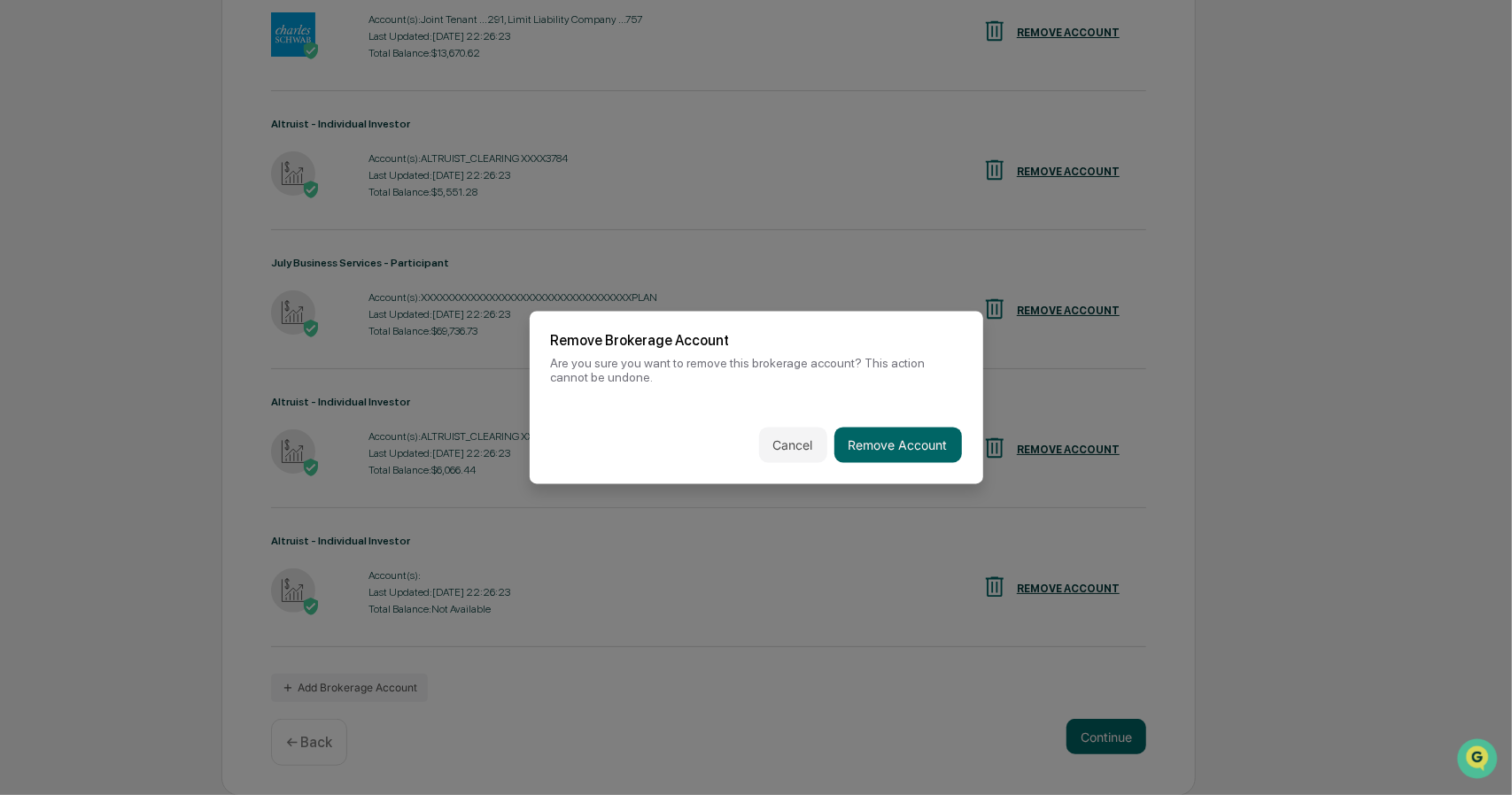
click at [905, 447] on button "Remove Account" at bounding box center [898, 445] width 128 height 36
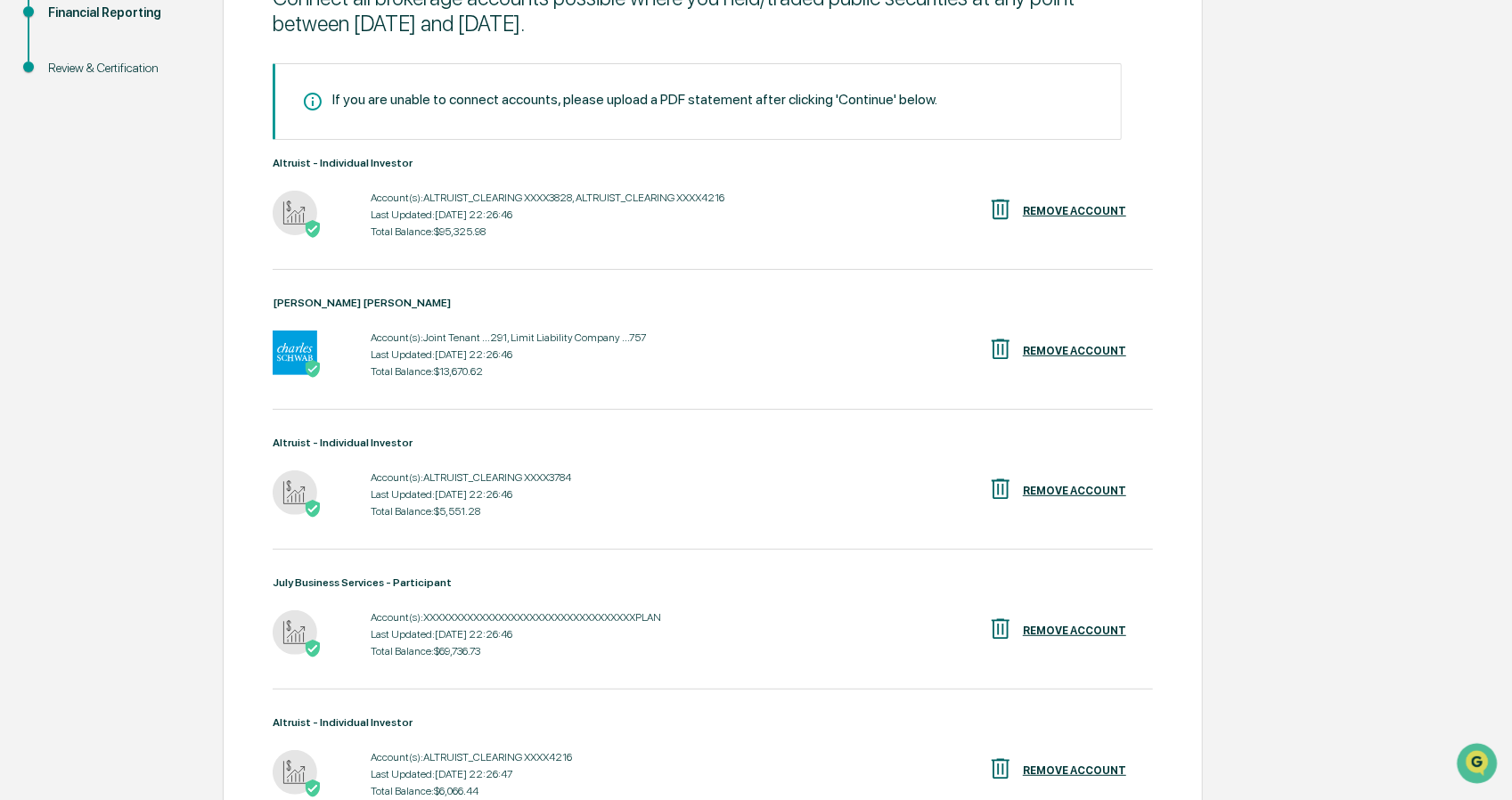
scroll to position [445, 0]
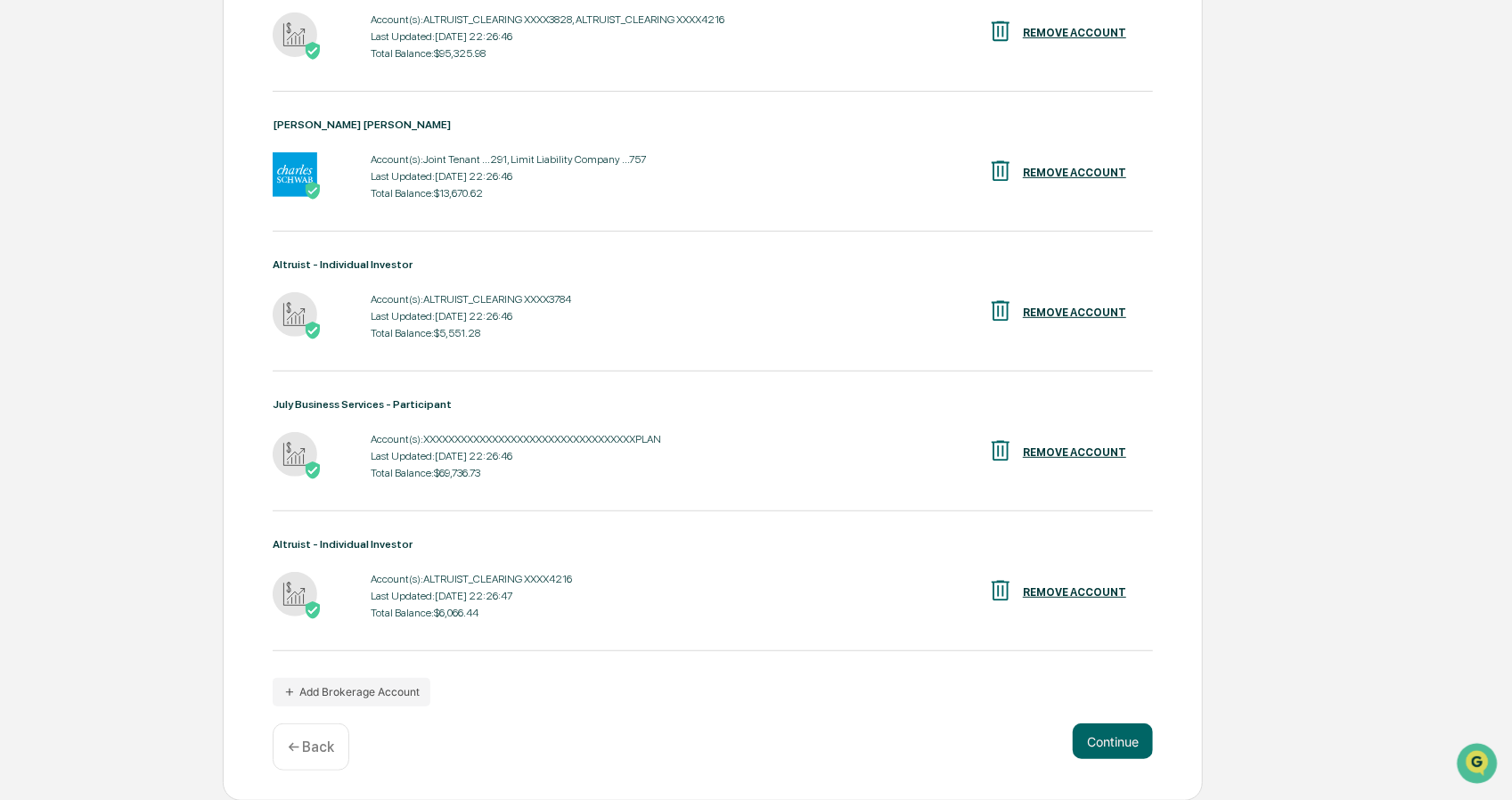
click at [361, 691] on button "Add Brokerage Account" at bounding box center [351, 692] width 158 height 28
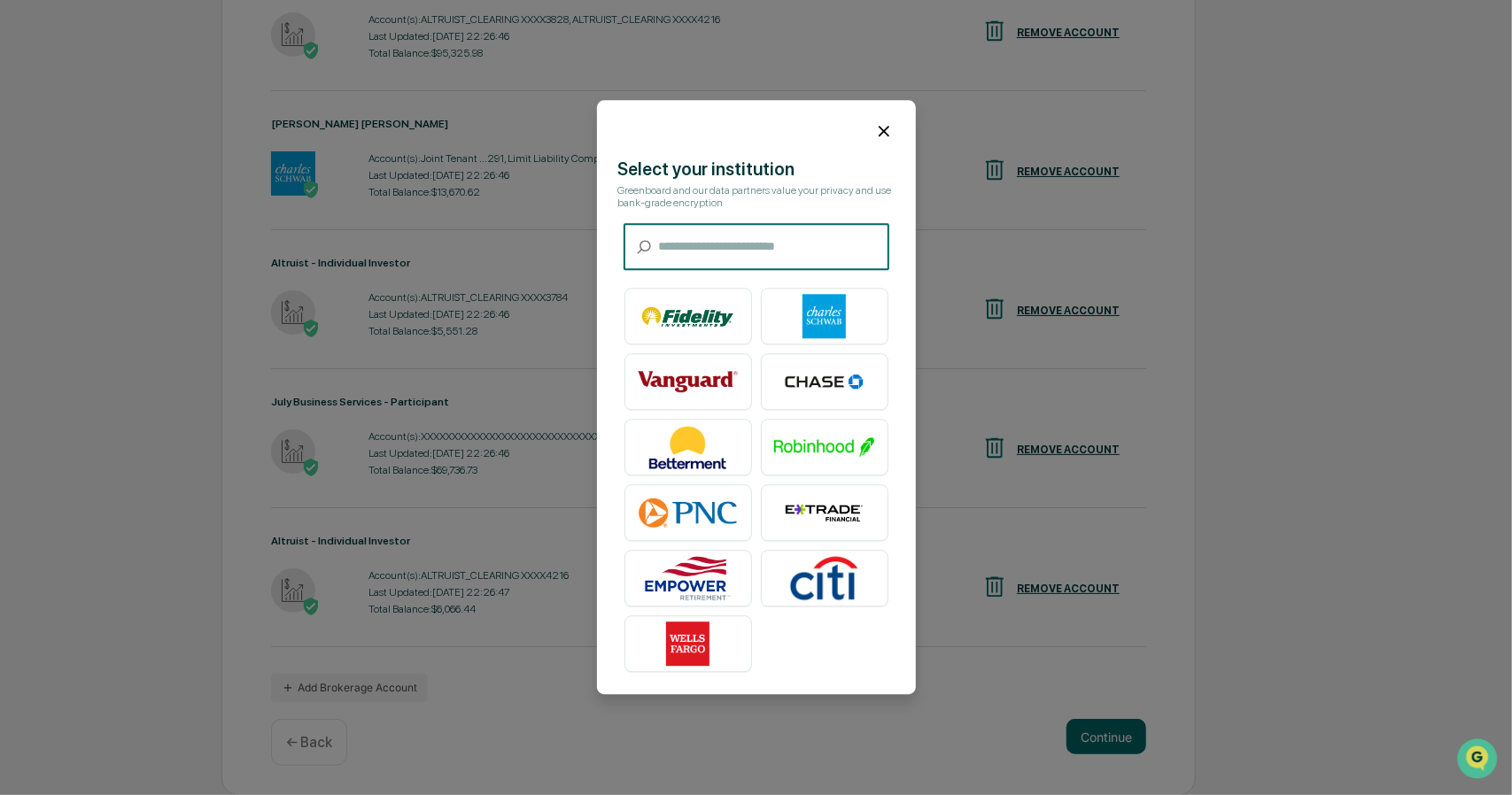
click at [838, 322] on img at bounding box center [824, 317] width 101 height 45
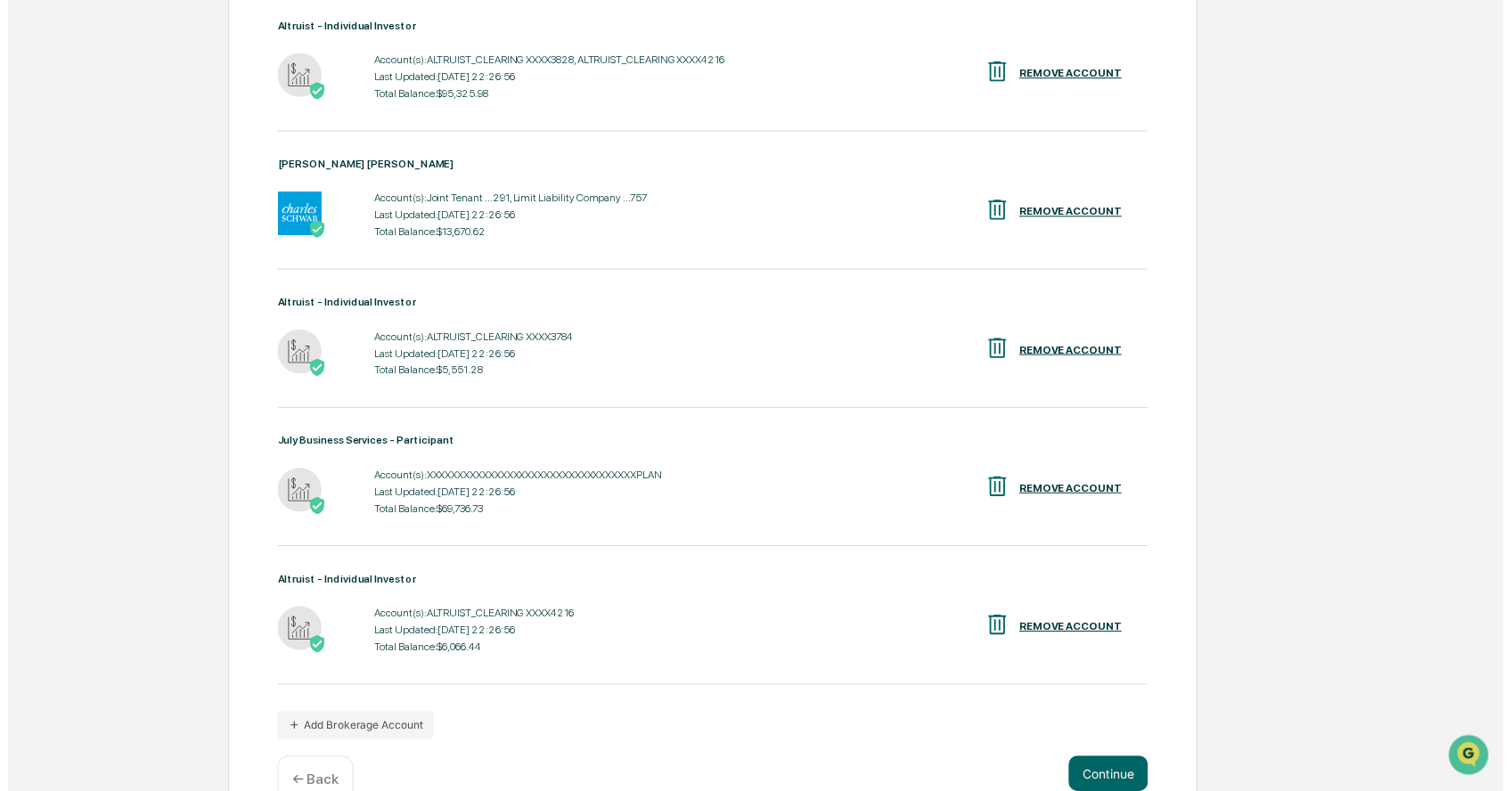
scroll to position [584, 0]
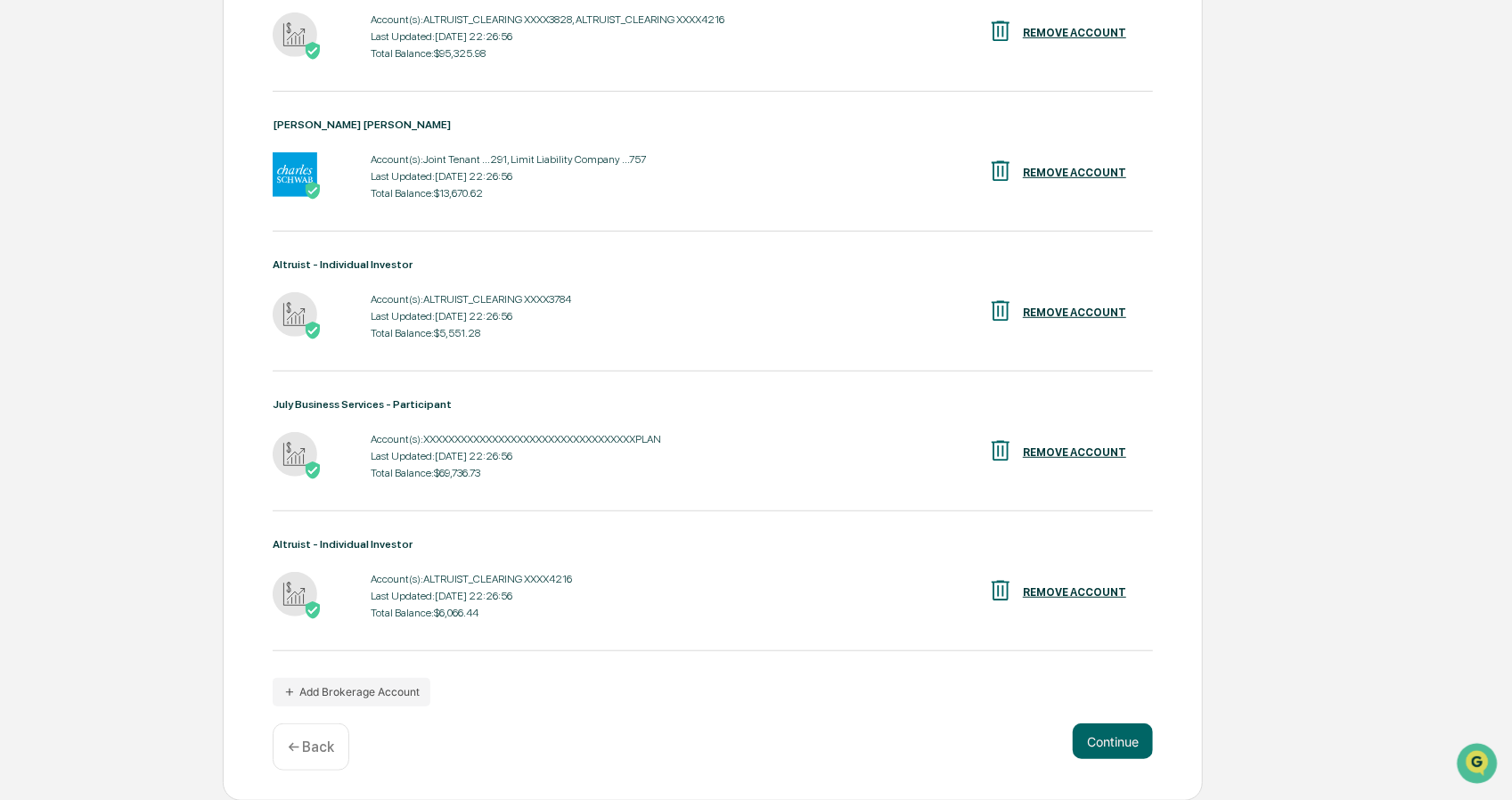
click at [1078, 737] on button "Continue" at bounding box center [1113, 741] width 80 height 36
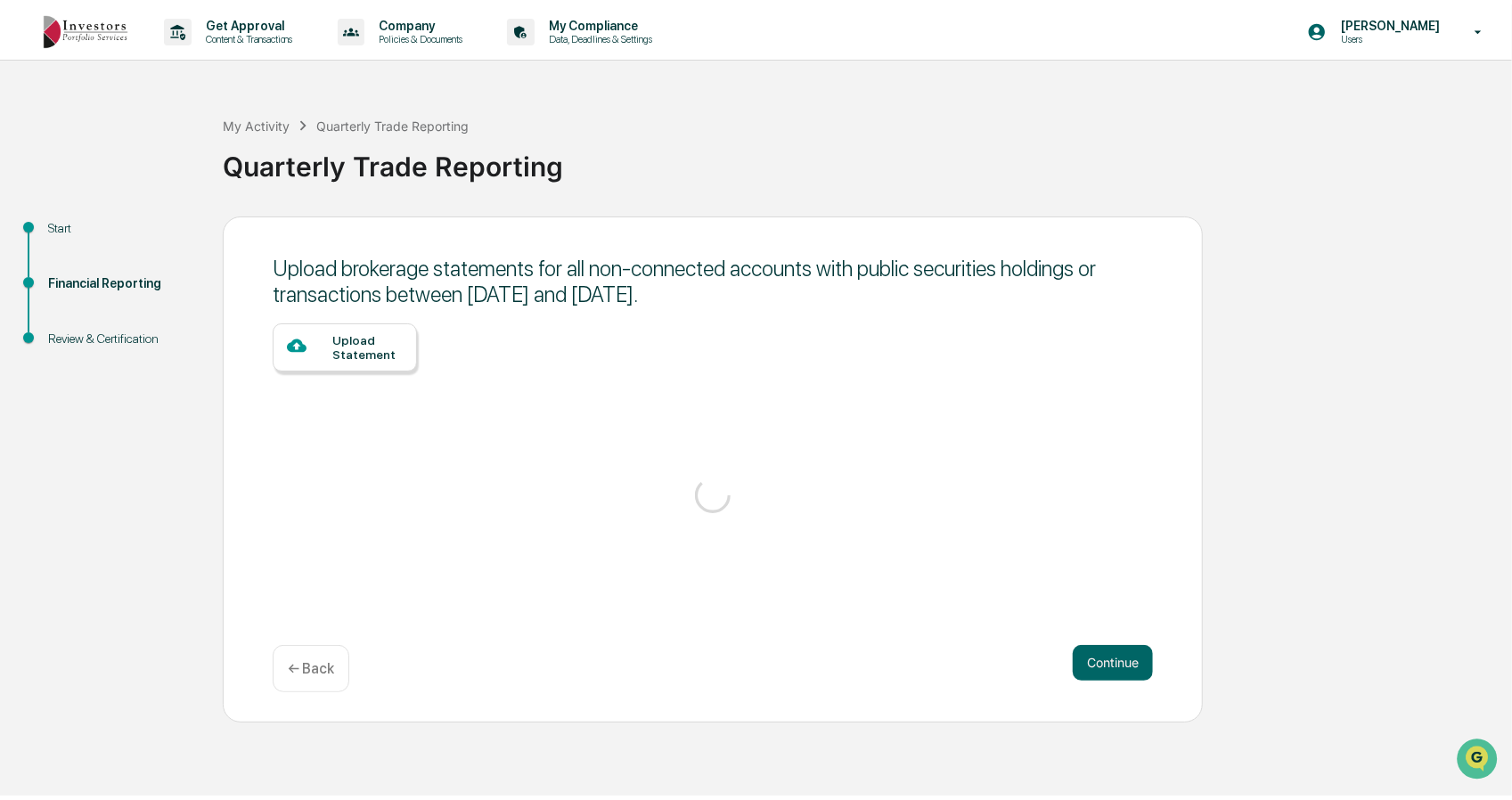
scroll to position [0, 0]
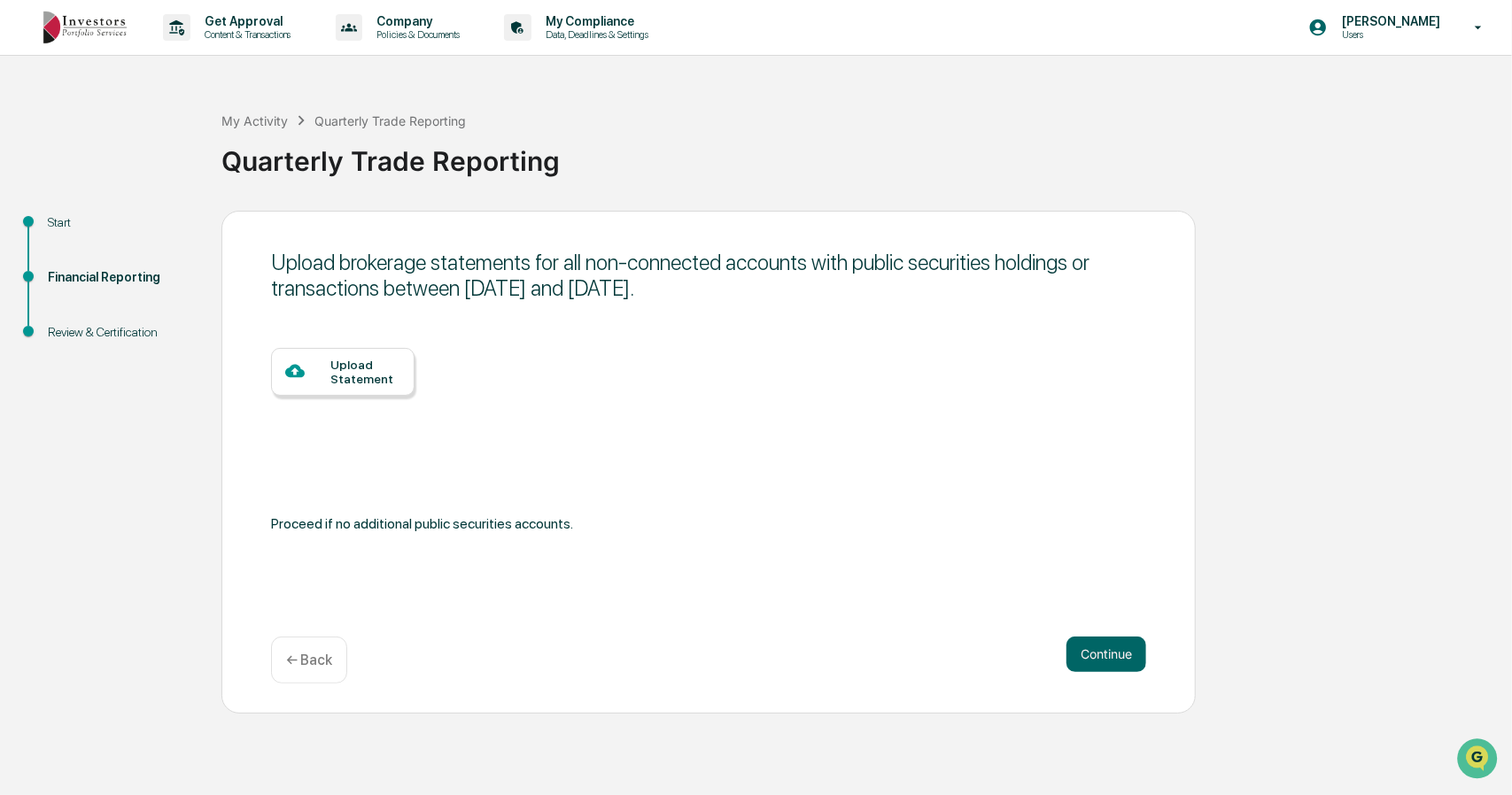
click at [1089, 663] on button "Continue" at bounding box center [1107, 654] width 80 height 36
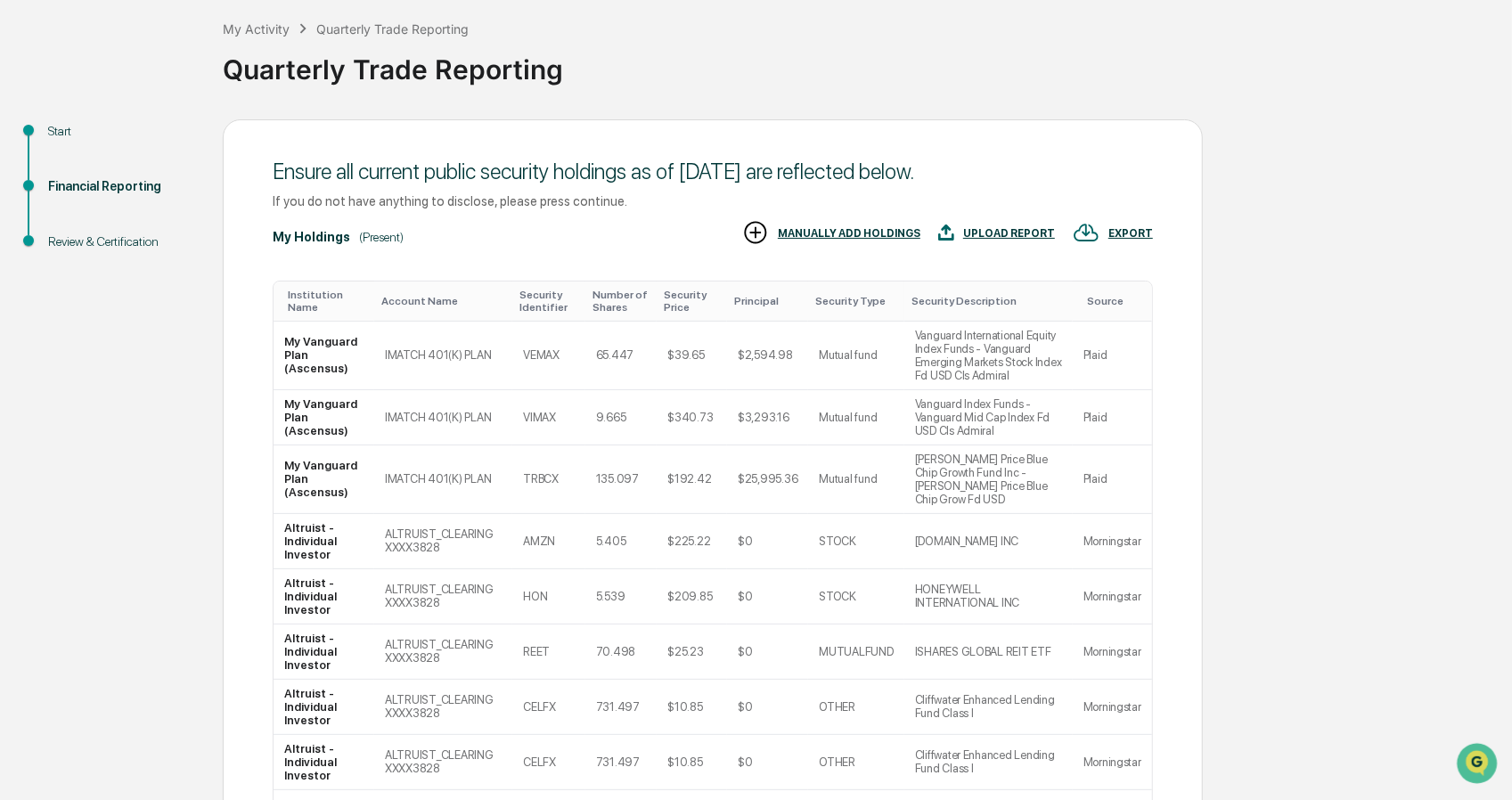
scroll to position [89, 0]
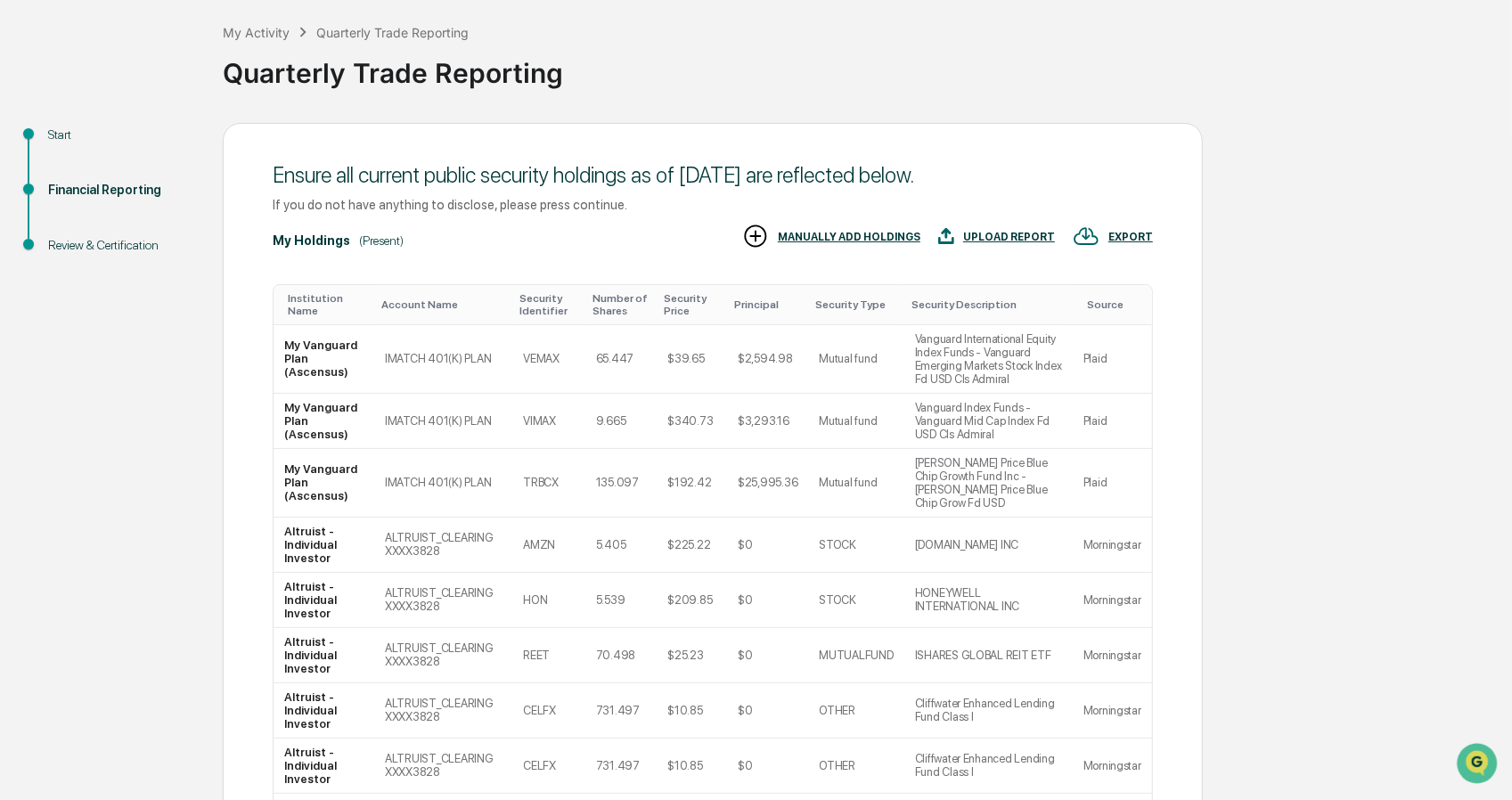
click at [458, 351] on td "IMATCH 401(K) PLAN" at bounding box center [444, 359] width 139 height 68
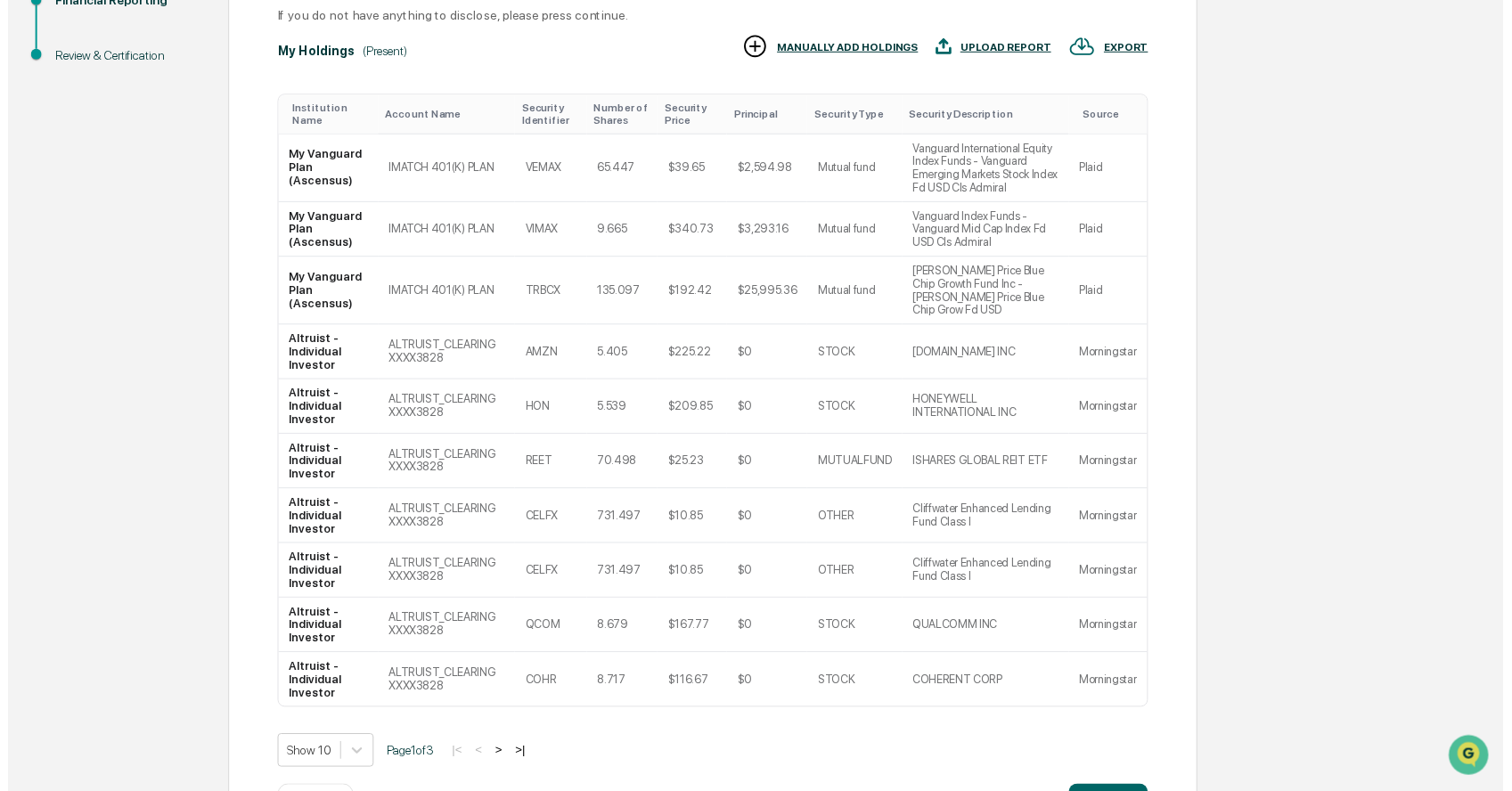
scroll to position [360, 0]
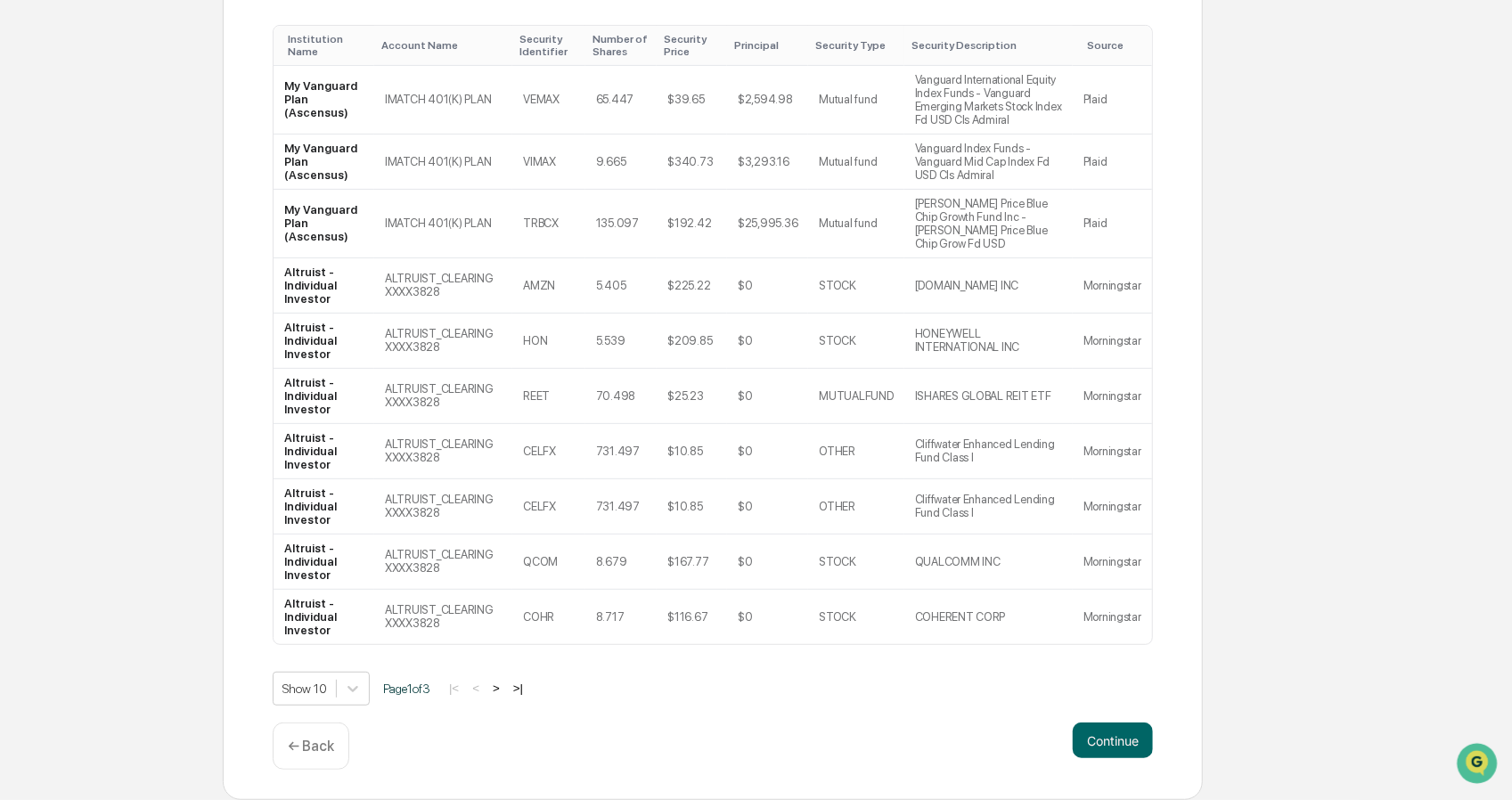
click at [315, 747] on p "← Back" at bounding box center [310, 745] width 46 height 17
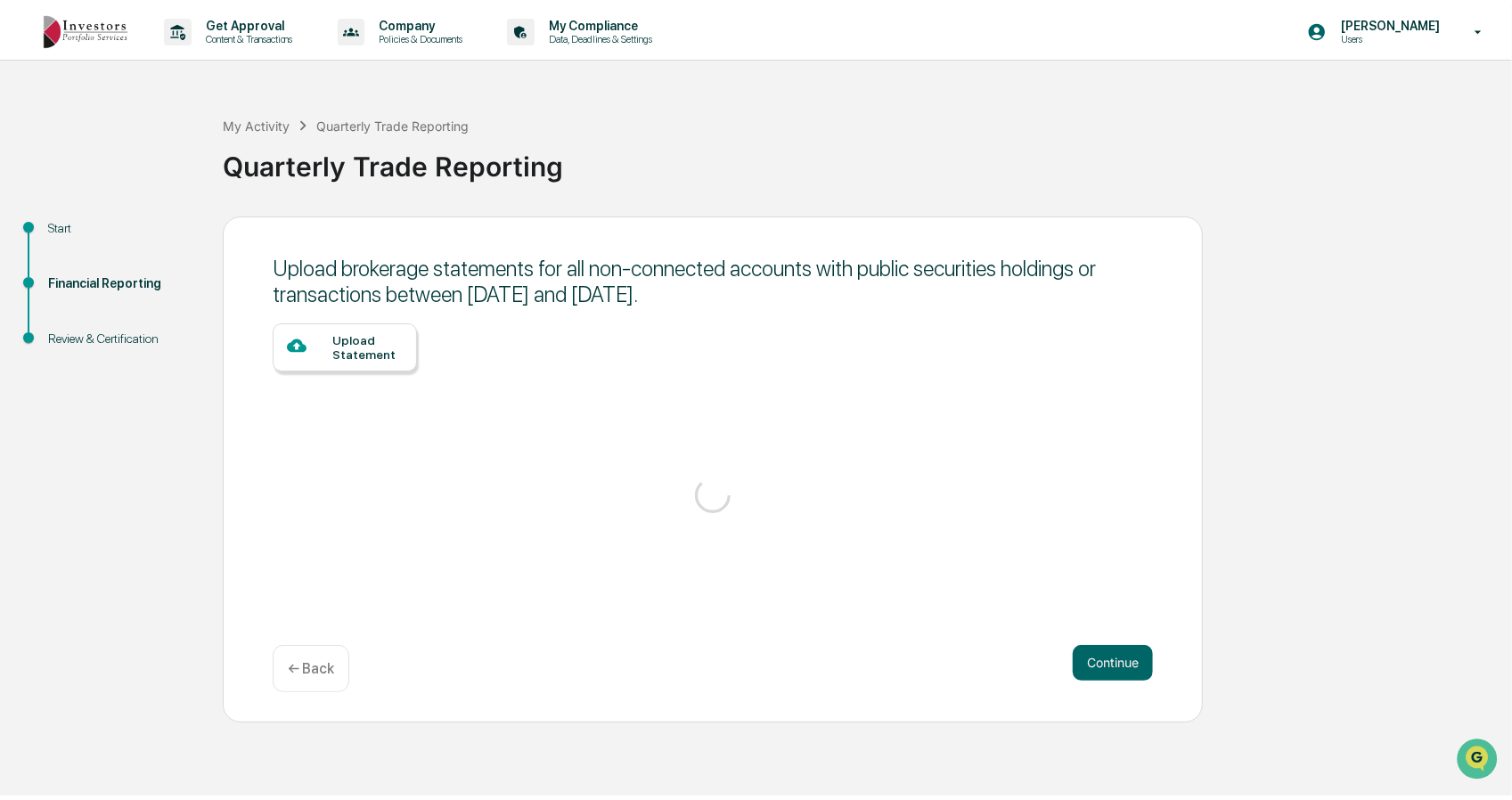
scroll to position [0, 0]
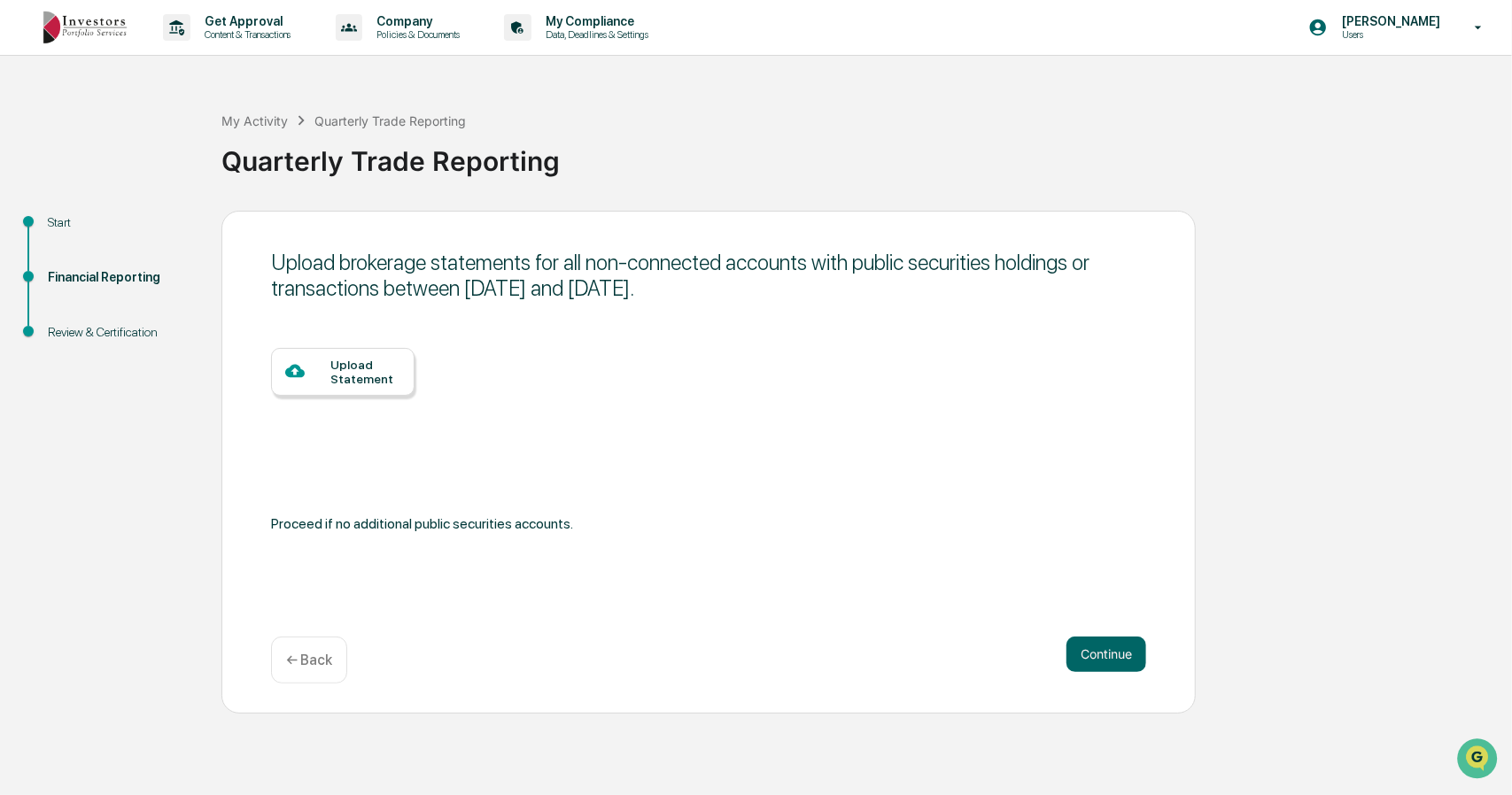
click at [325, 666] on p "← Back" at bounding box center [308, 659] width 46 height 16
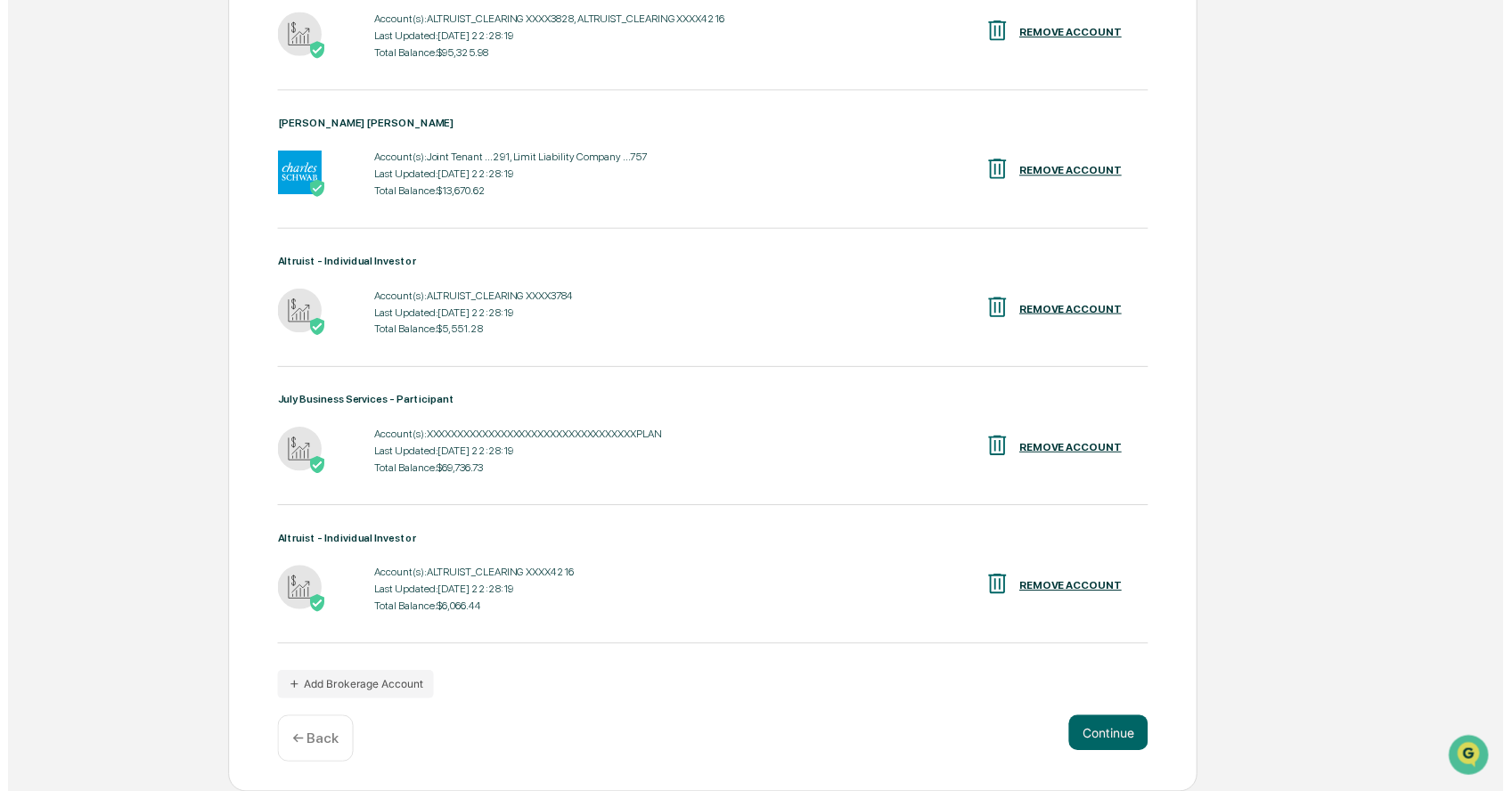
scroll to position [584, 0]
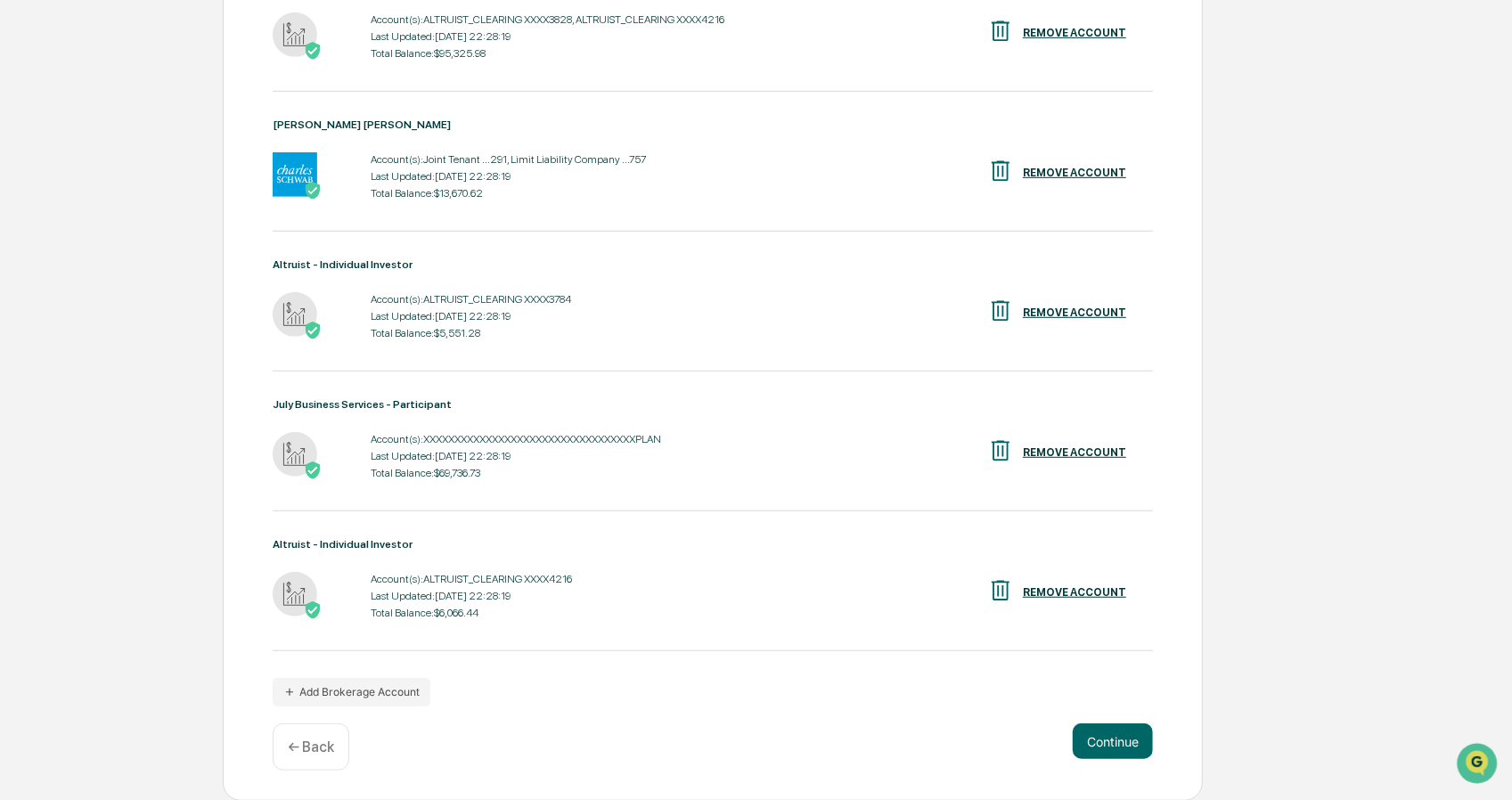
click at [1129, 744] on button "Continue" at bounding box center [1113, 741] width 80 height 36
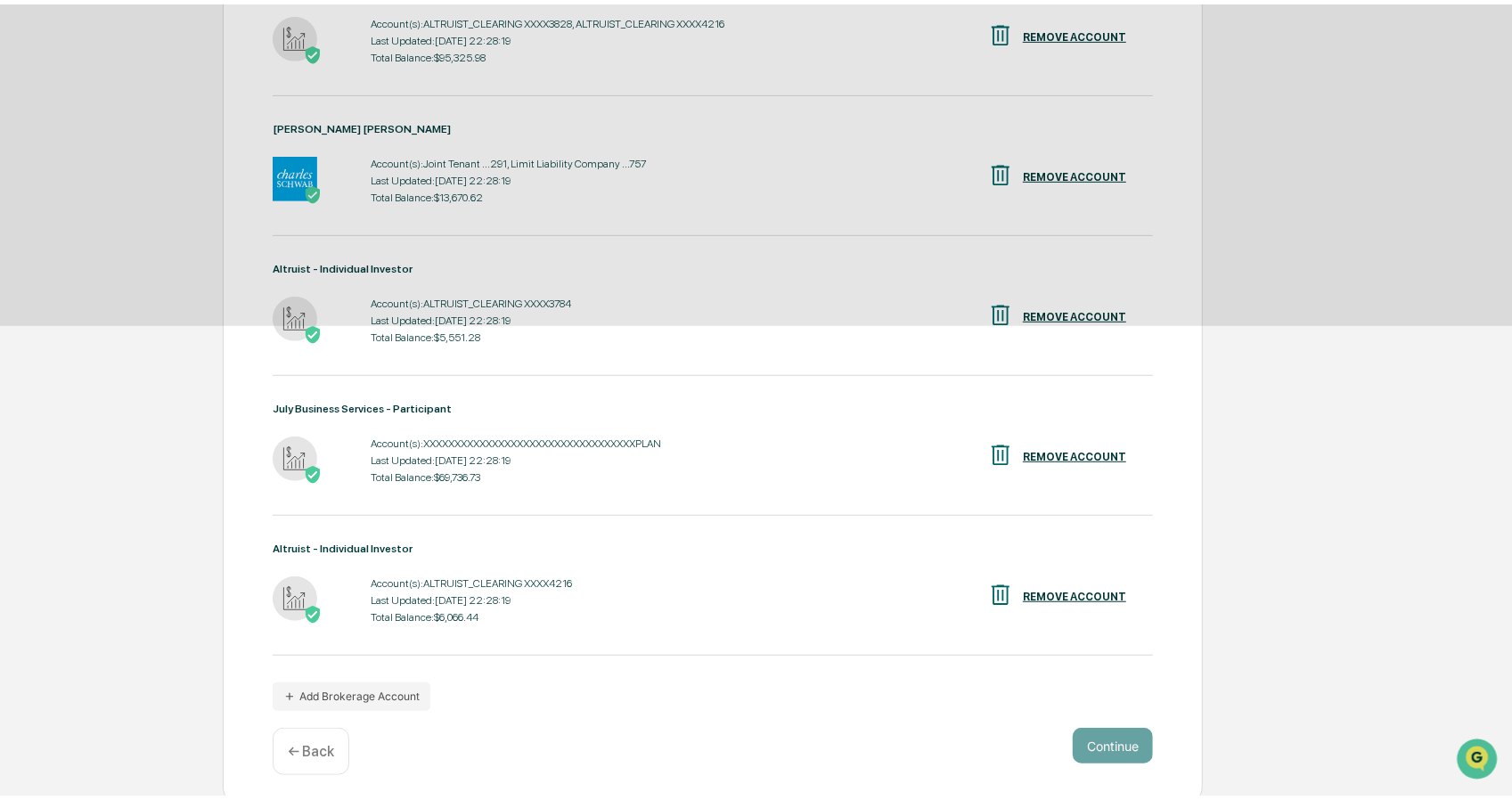
scroll to position [0, 0]
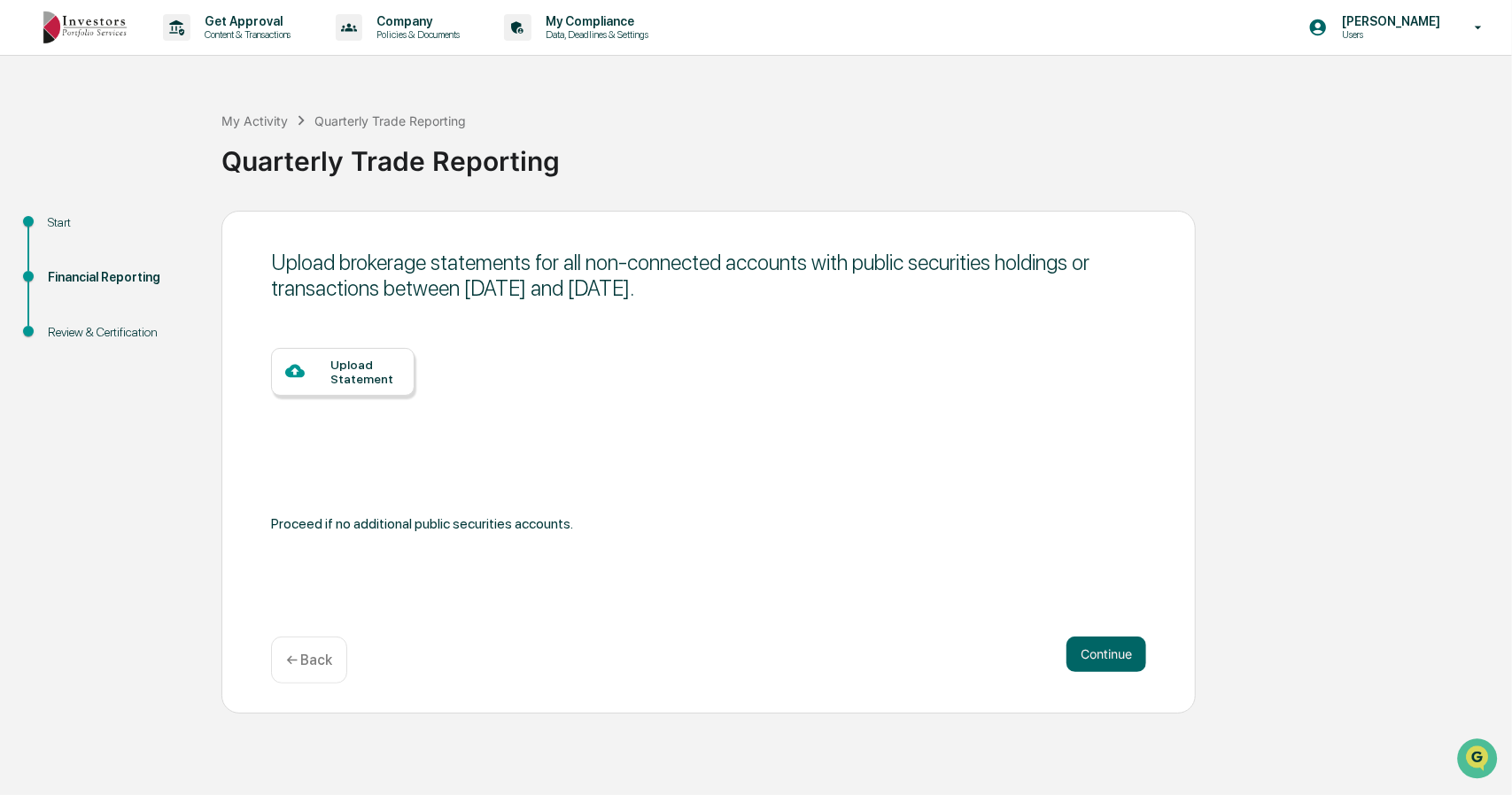
click at [1114, 658] on button "Continue" at bounding box center [1107, 654] width 80 height 36
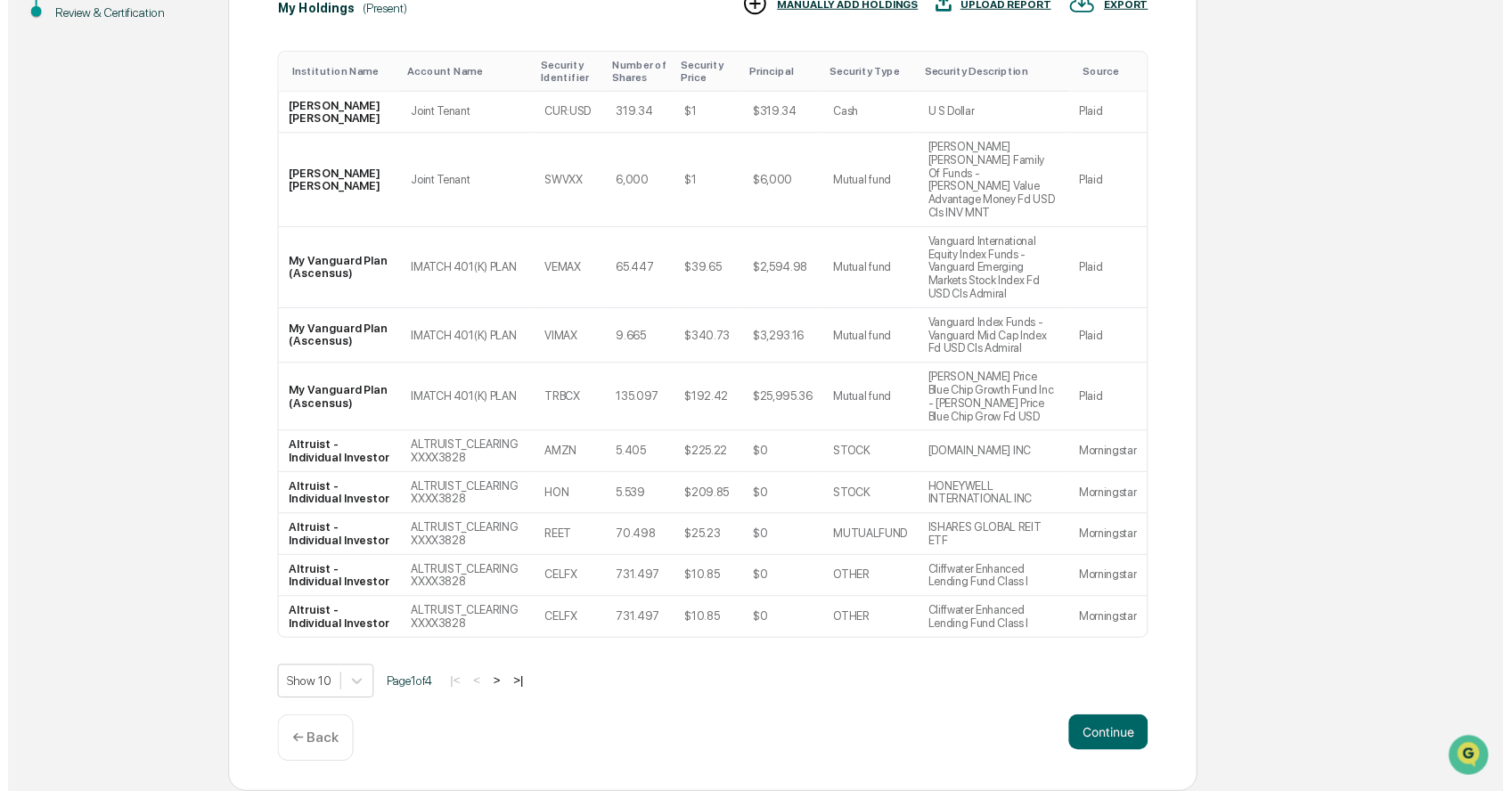
scroll to position [345, 0]
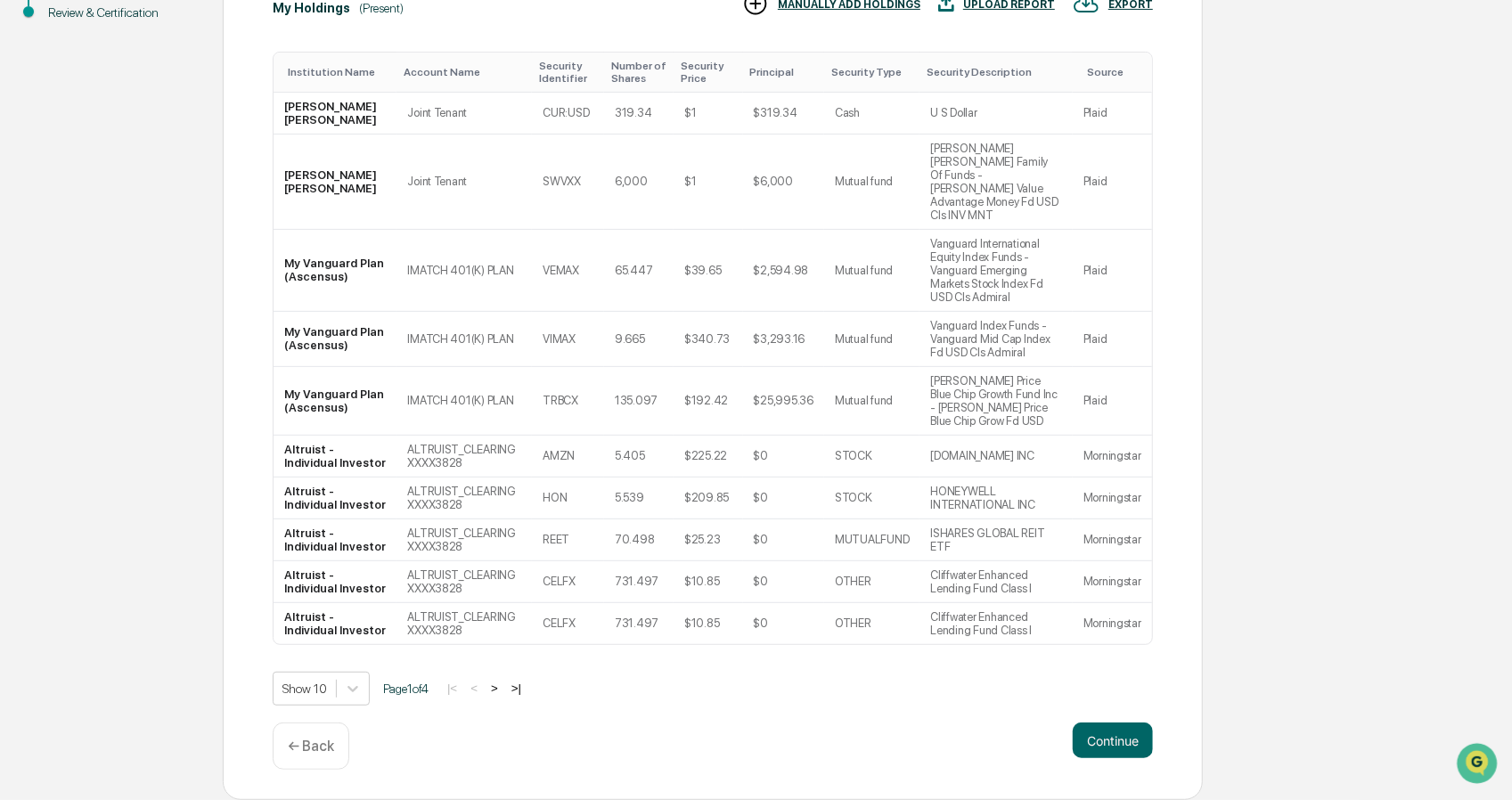
click at [1090, 730] on button "Continue" at bounding box center [1113, 740] width 80 height 36
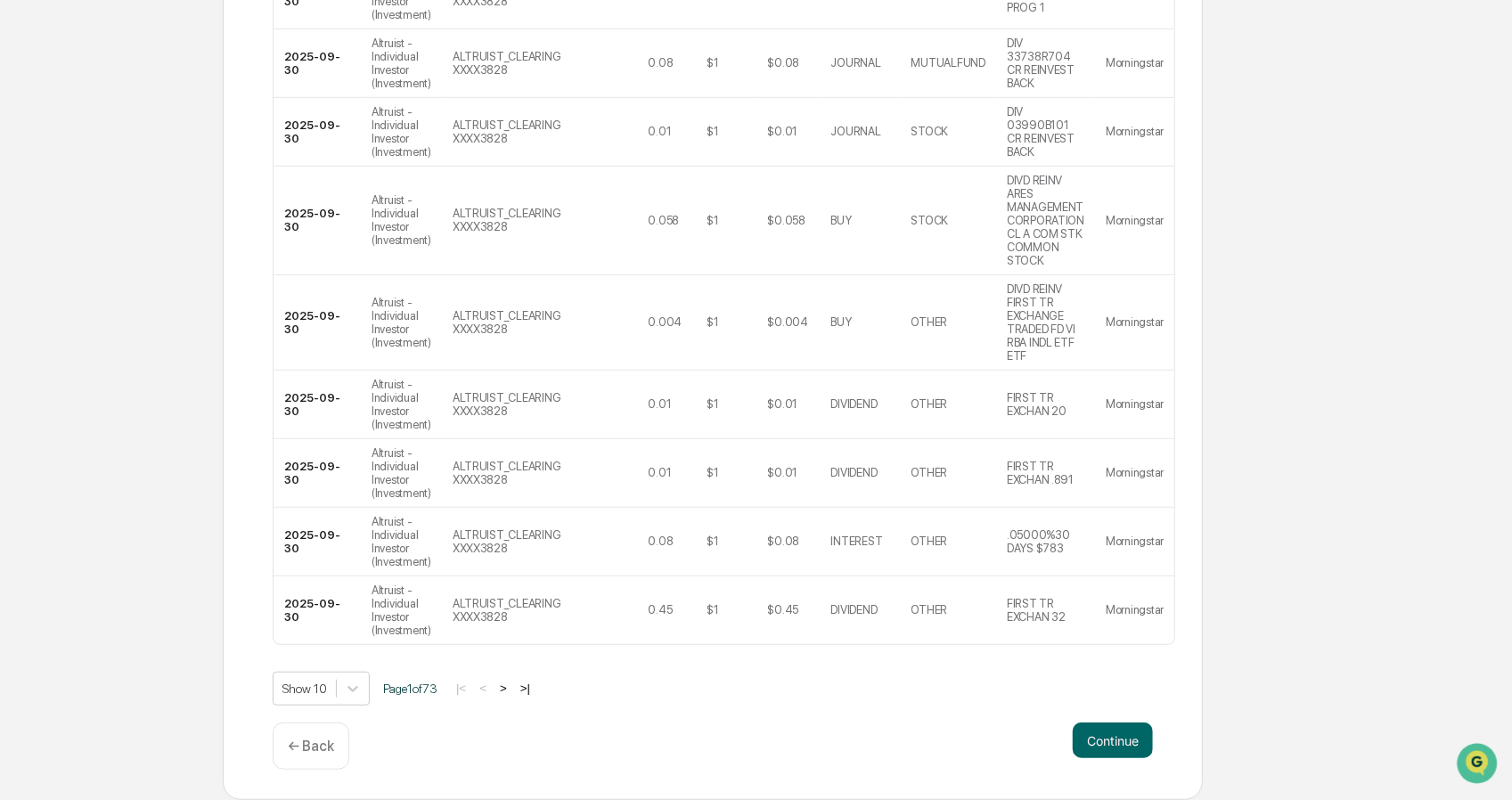
scroll to position [571, 0]
click at [509, 687] on button ">" at bounding box center [503, 689] width 18 height 16
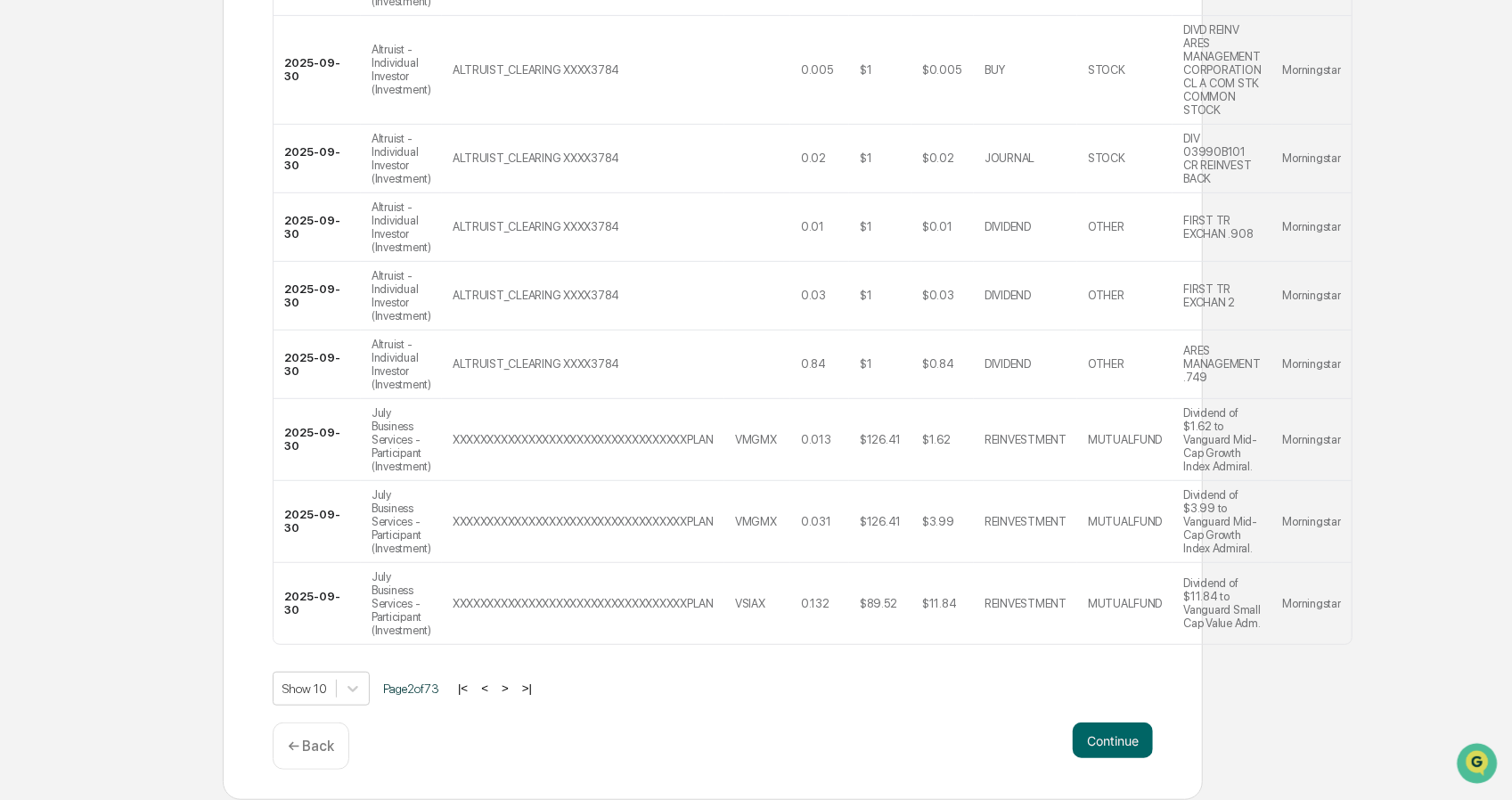
scroll to position [303, 0]
click at [1121, 731] on button "Continue" at bounding box center [1113, 740] width 80 height 36
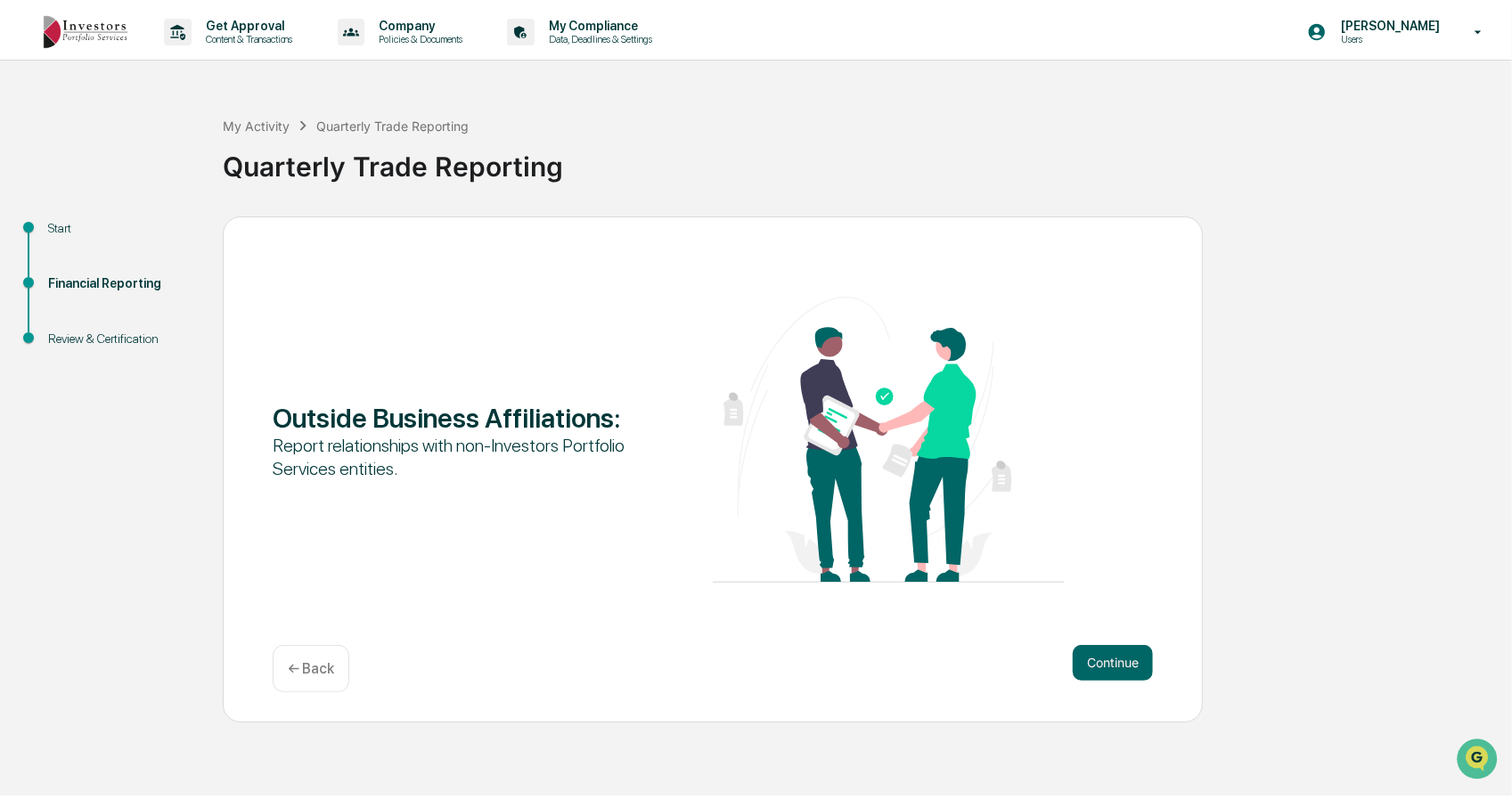
scroll to position [0, 0]
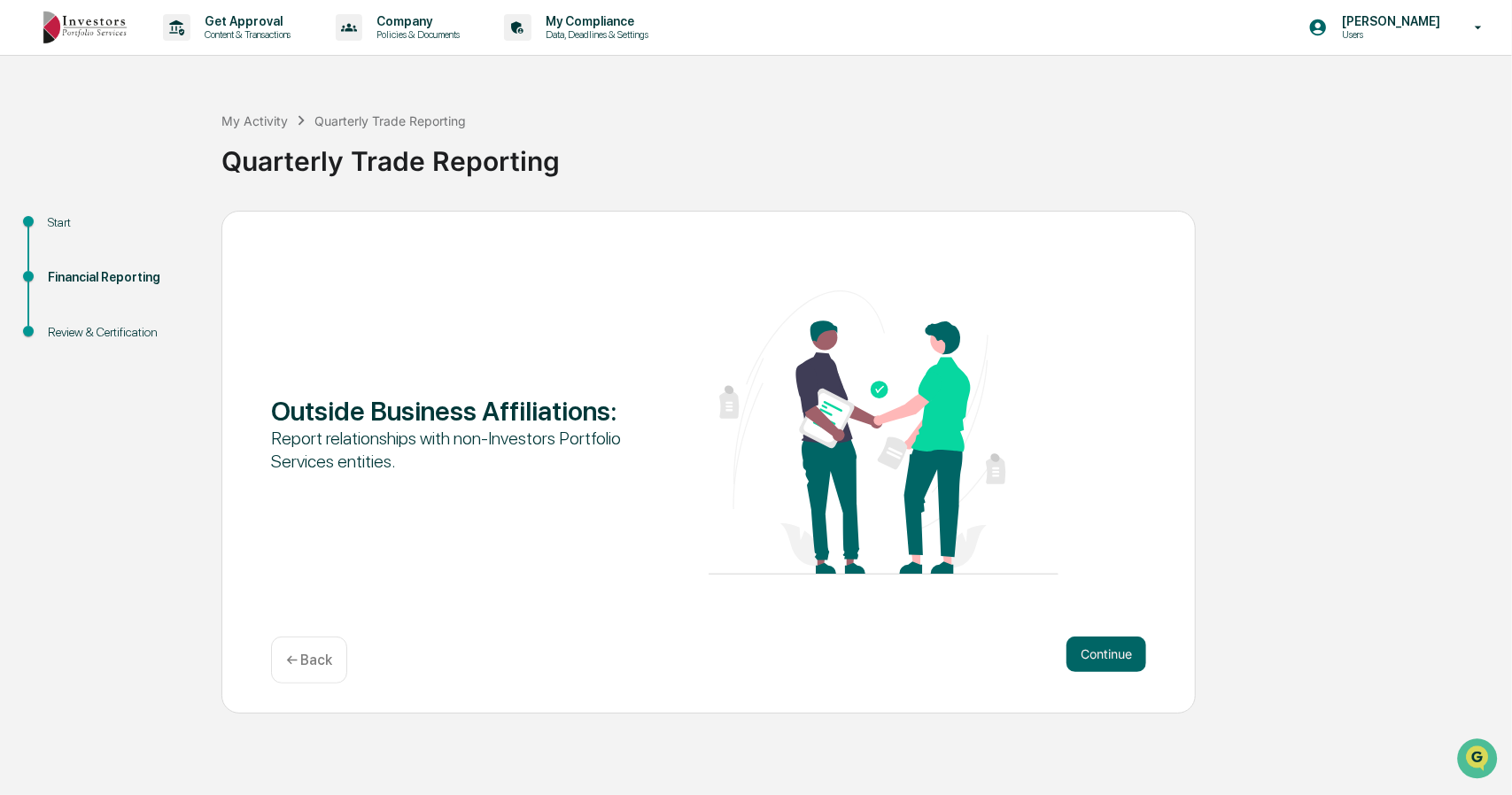
click at [1121, 644] on button "Continue" at bounding box center [1107, 654] width 80 height 36
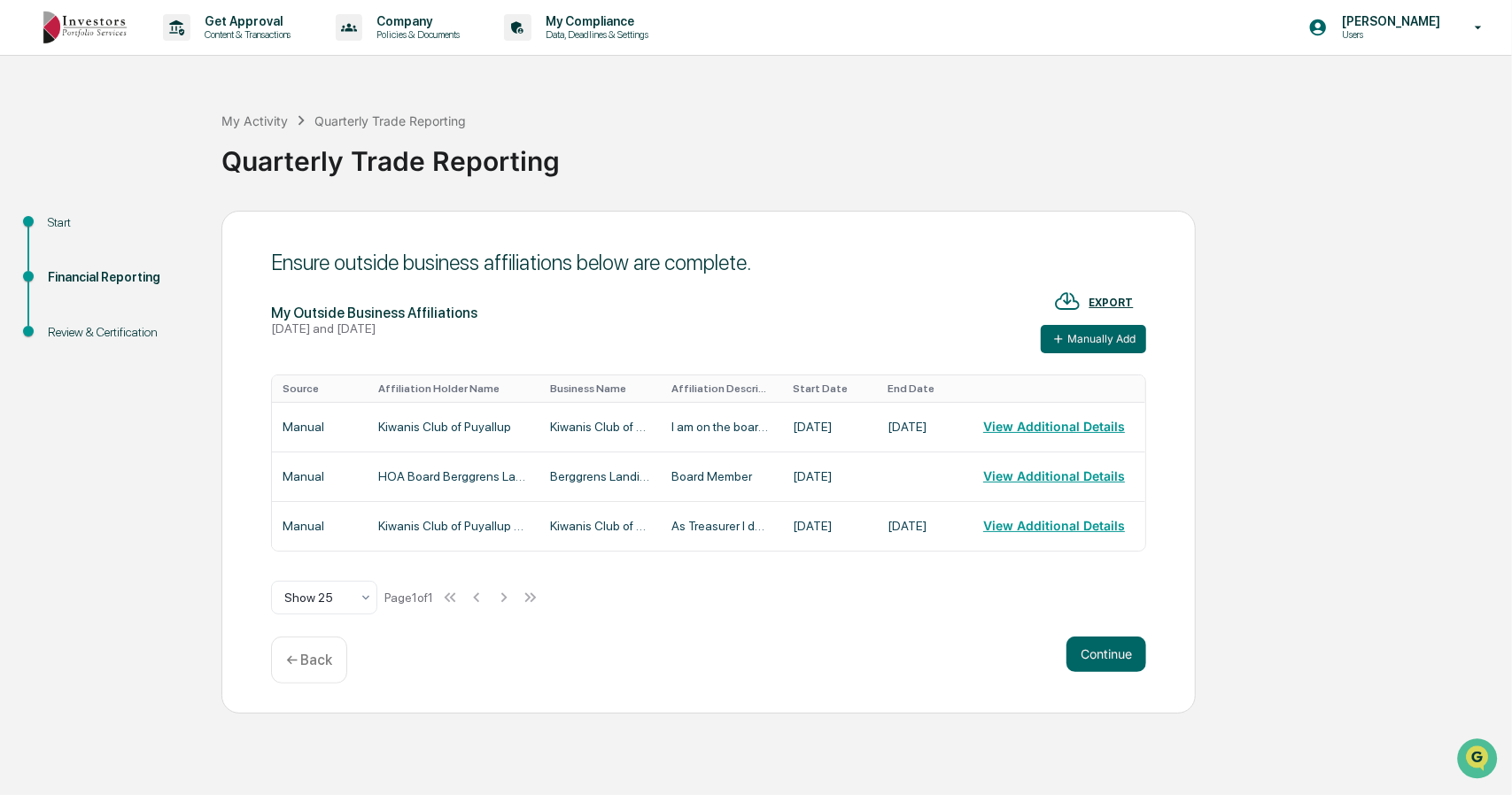
click at [1112, 649] on button "Continue" at bounding box center [1107, 654] width 80 height 36
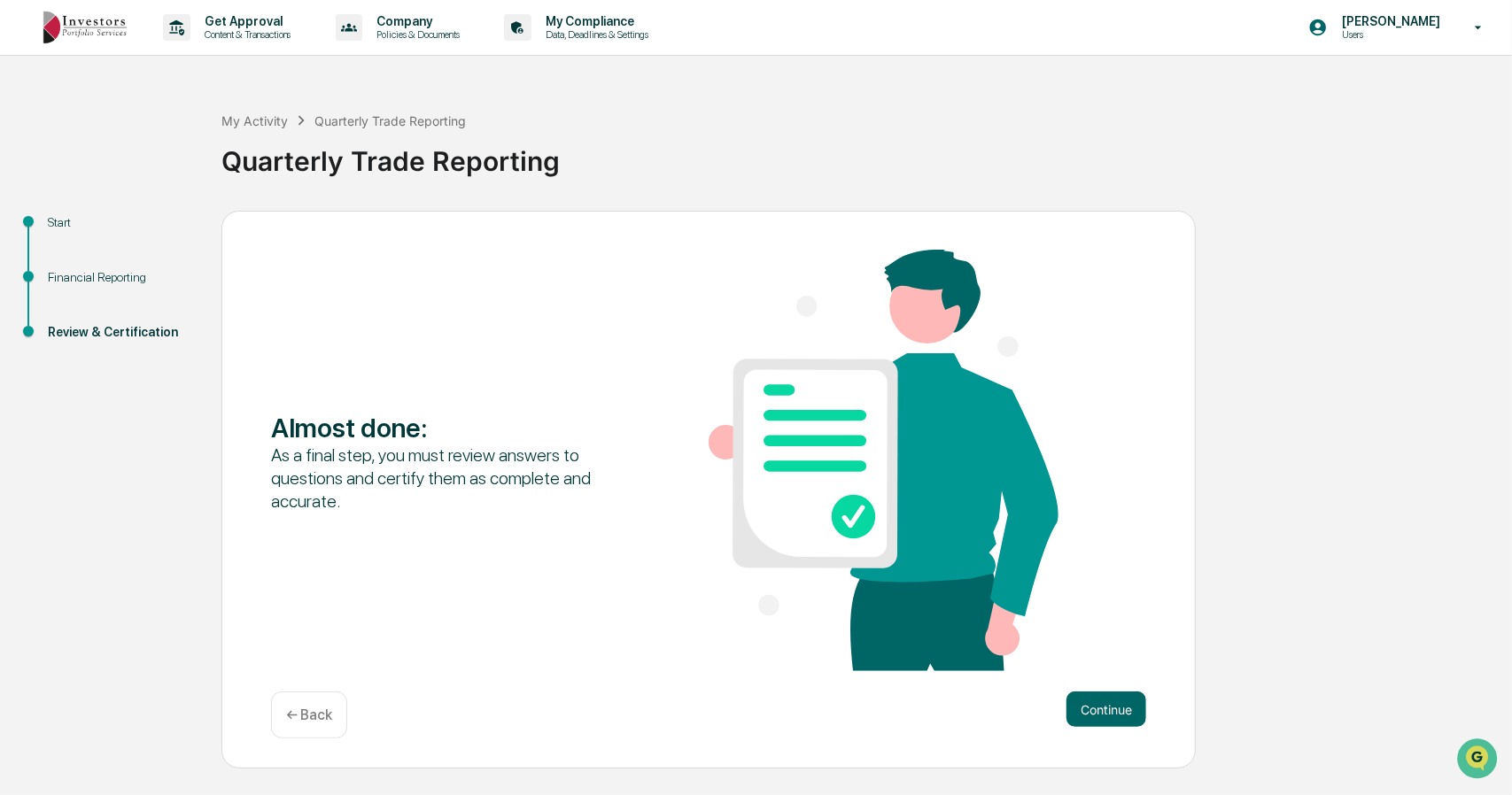
click at [1102, 684] on div "Almost done : As a final step, you must review answers to questions and certify…" at bounding box center [708, 490] width 975 height 558
click at [1097, 710] on button "Continue" at bounding box center [1107, 709] width 80 height 36
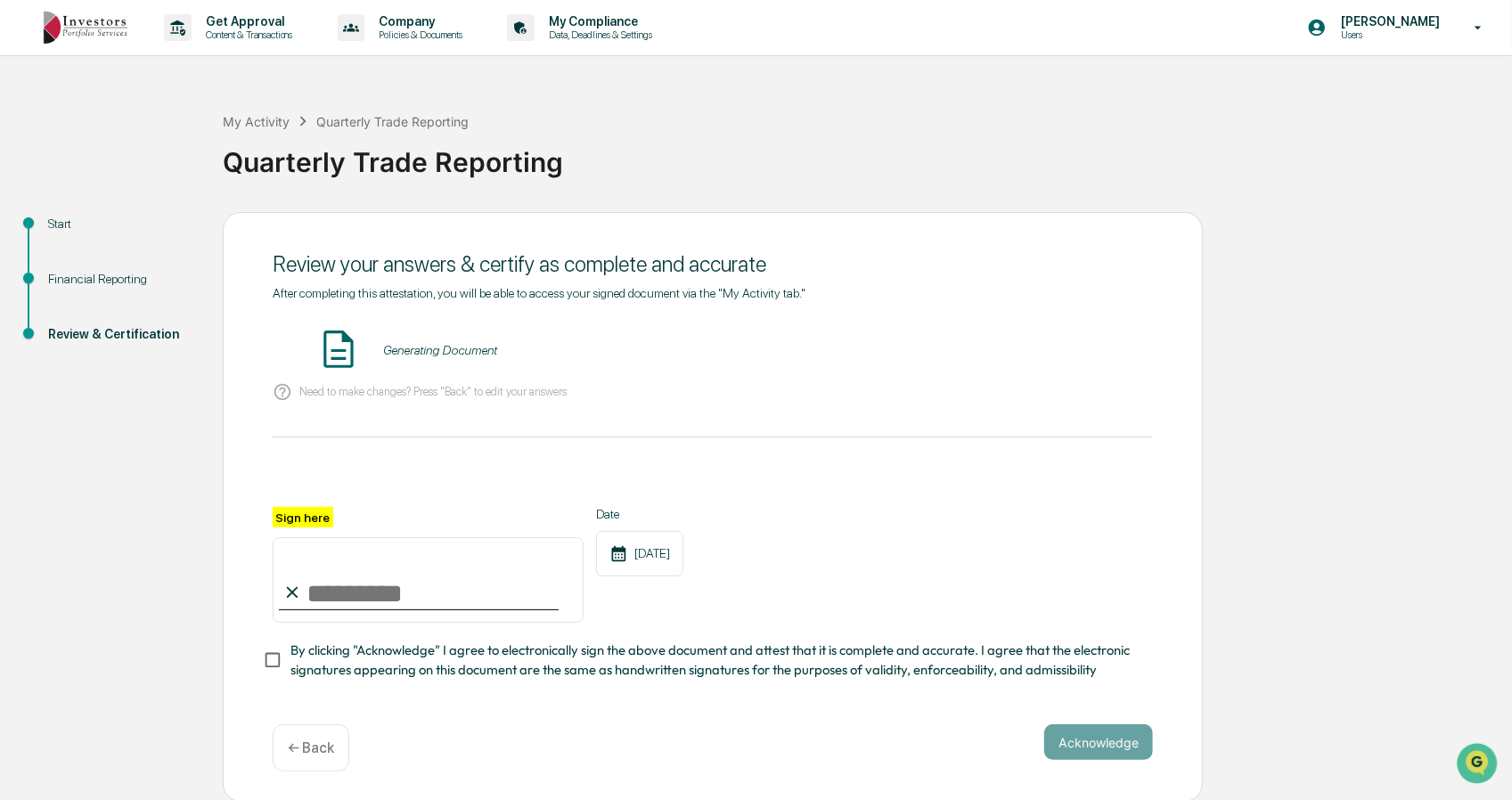
click at [425, 622] on input "Sign here" at bounding box center [427, 580] width 311 height 86
type input "**********"
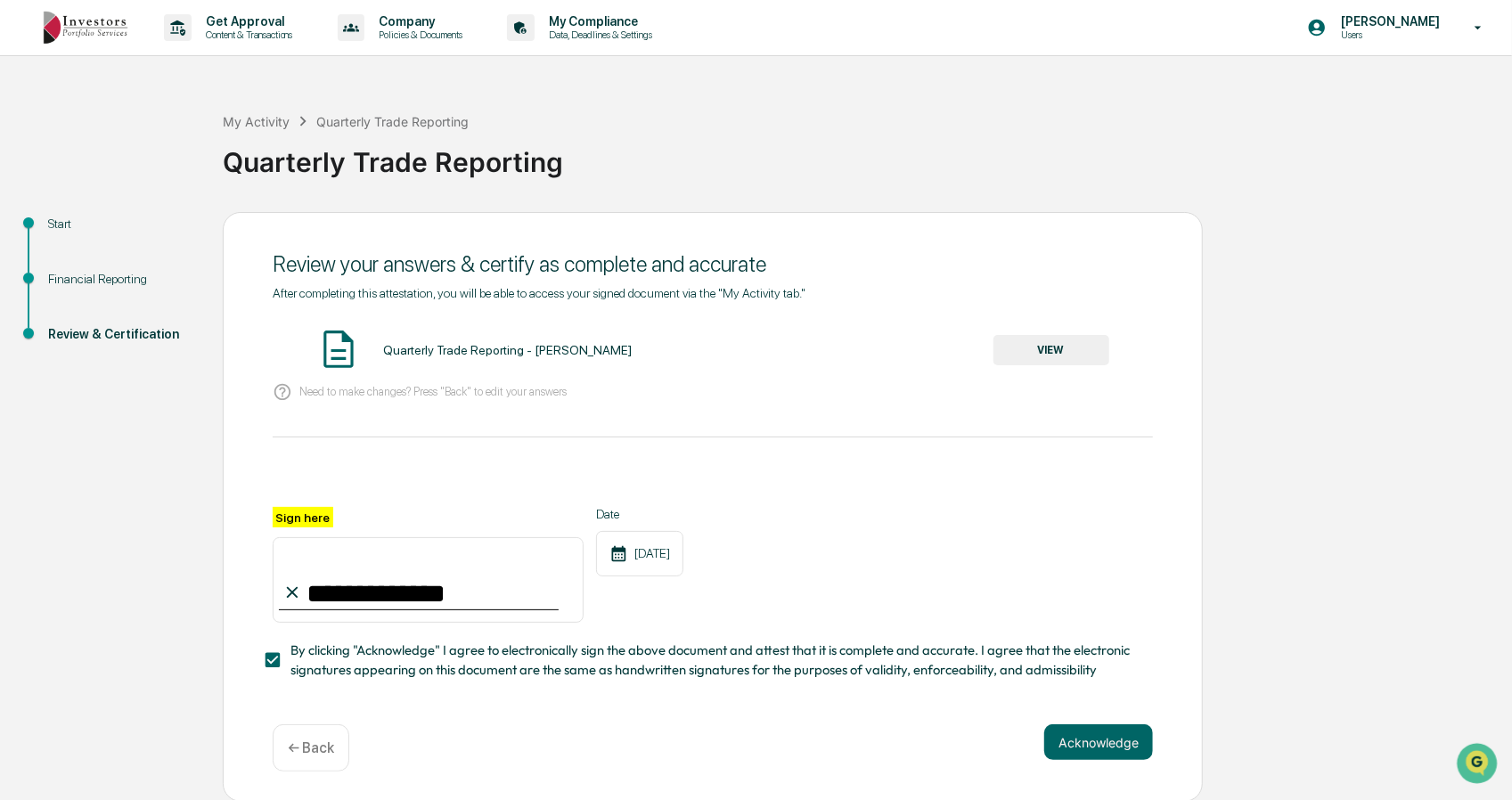
click at [1066, 746] on button "Acknowledge" at bounding box center [1097, 741] width 108 height 36
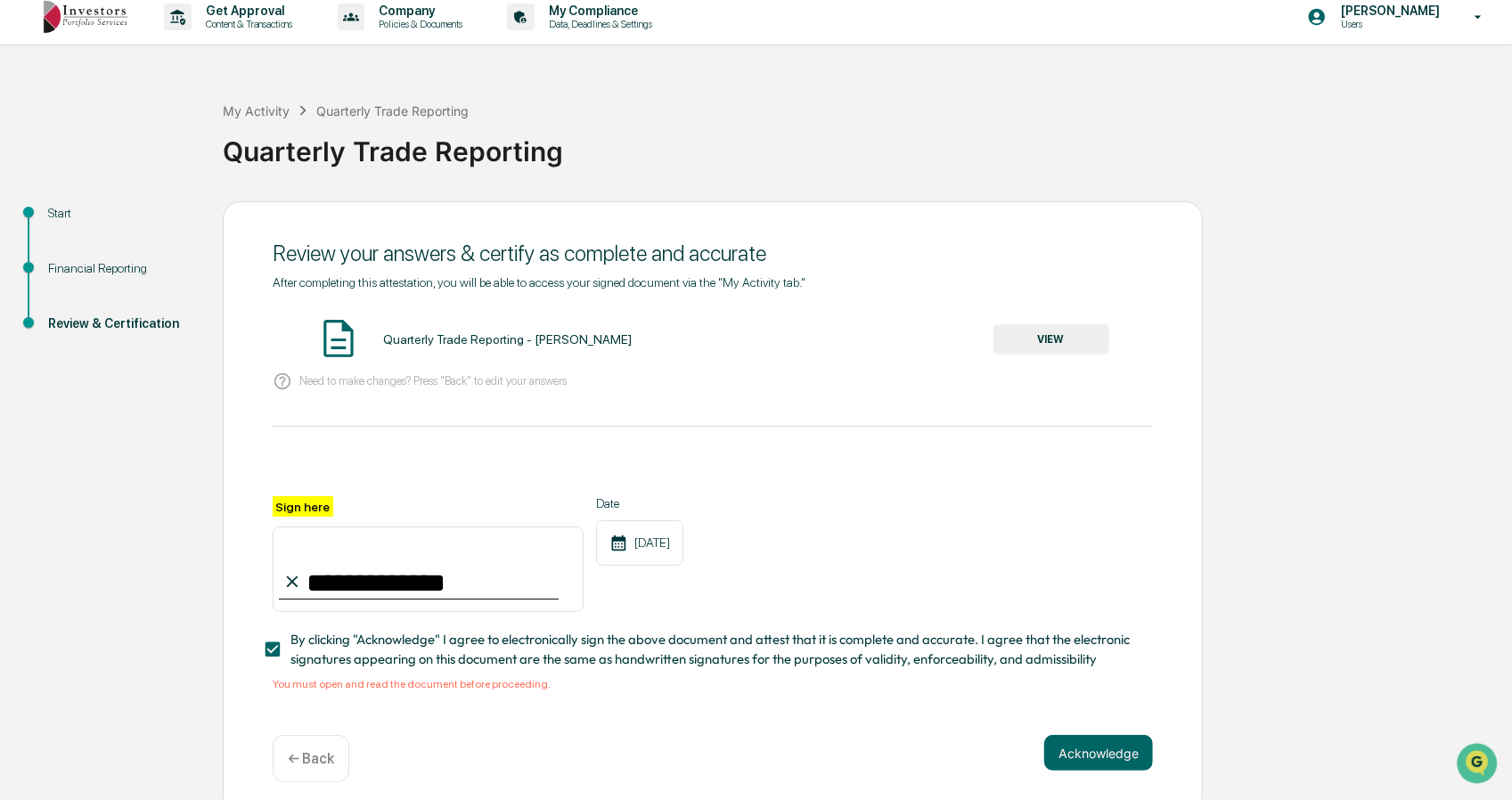
scroll to position [30, 0]
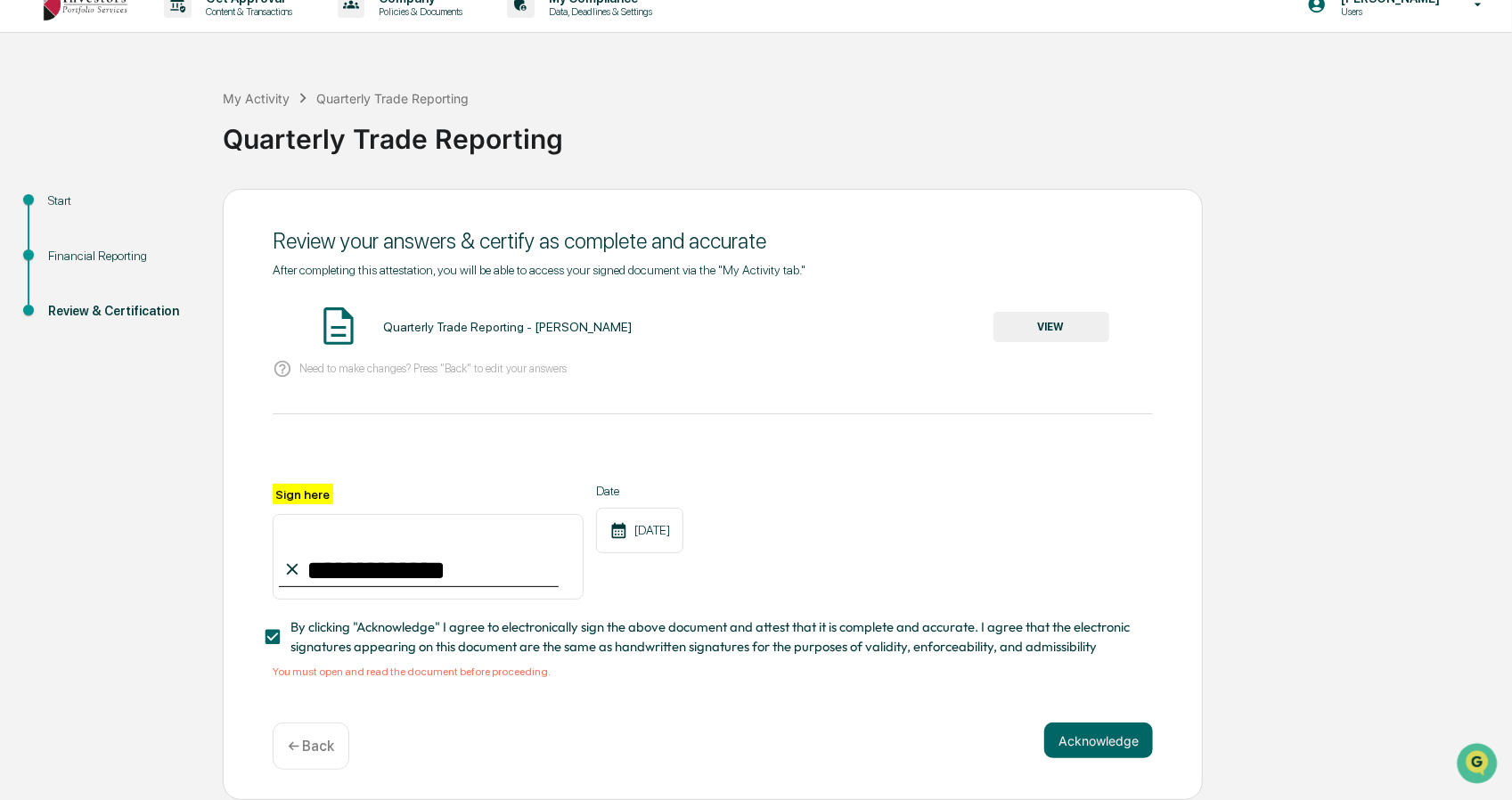
click at [1087, 316] on button "VIEW" at bounding box center [1051, 327] width 116 height 30
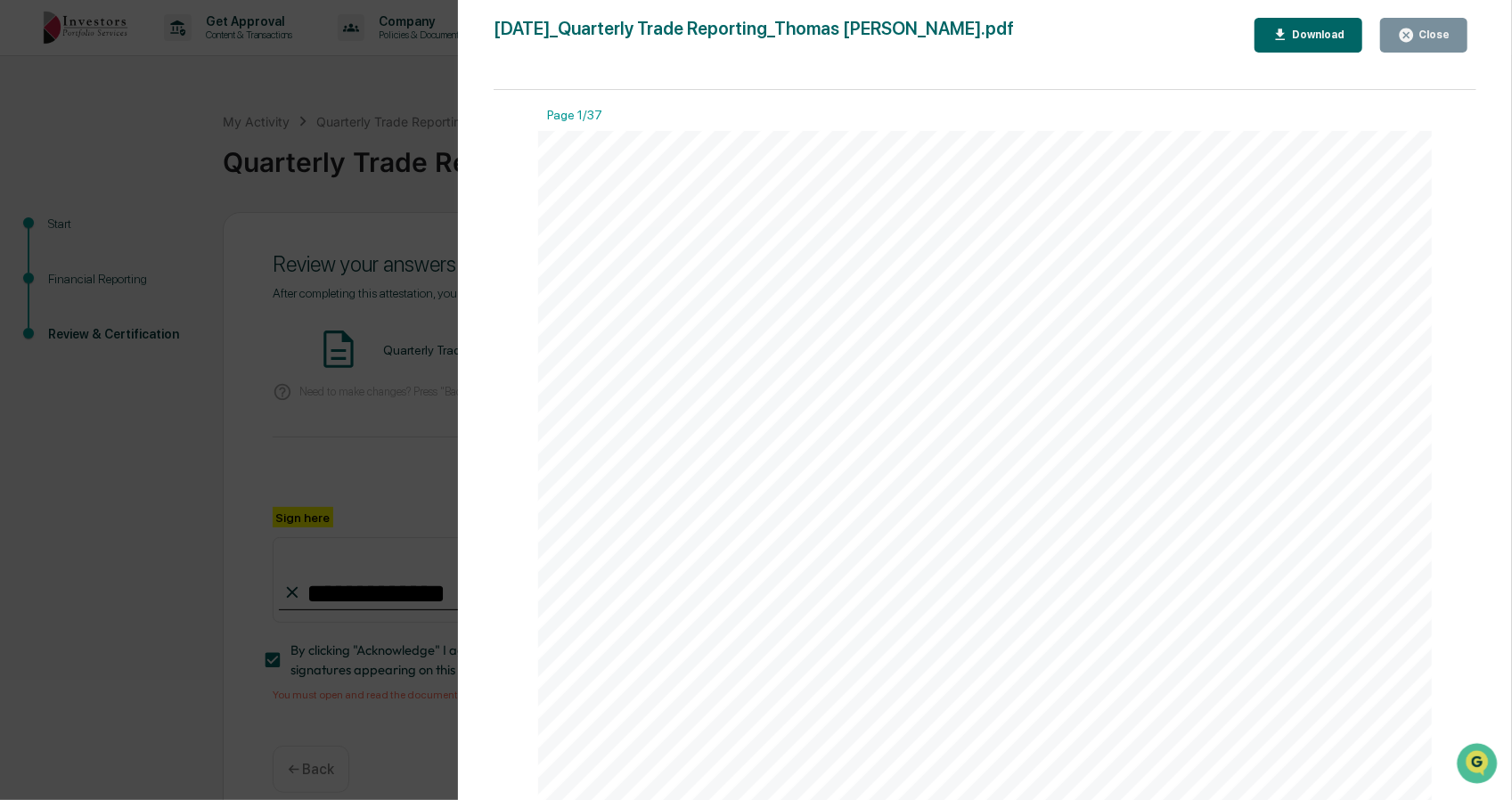
scroll to position [713, 0]
click at [1430, 33] on div "Close" at bounding box center [1432, 34] width 35 height 13
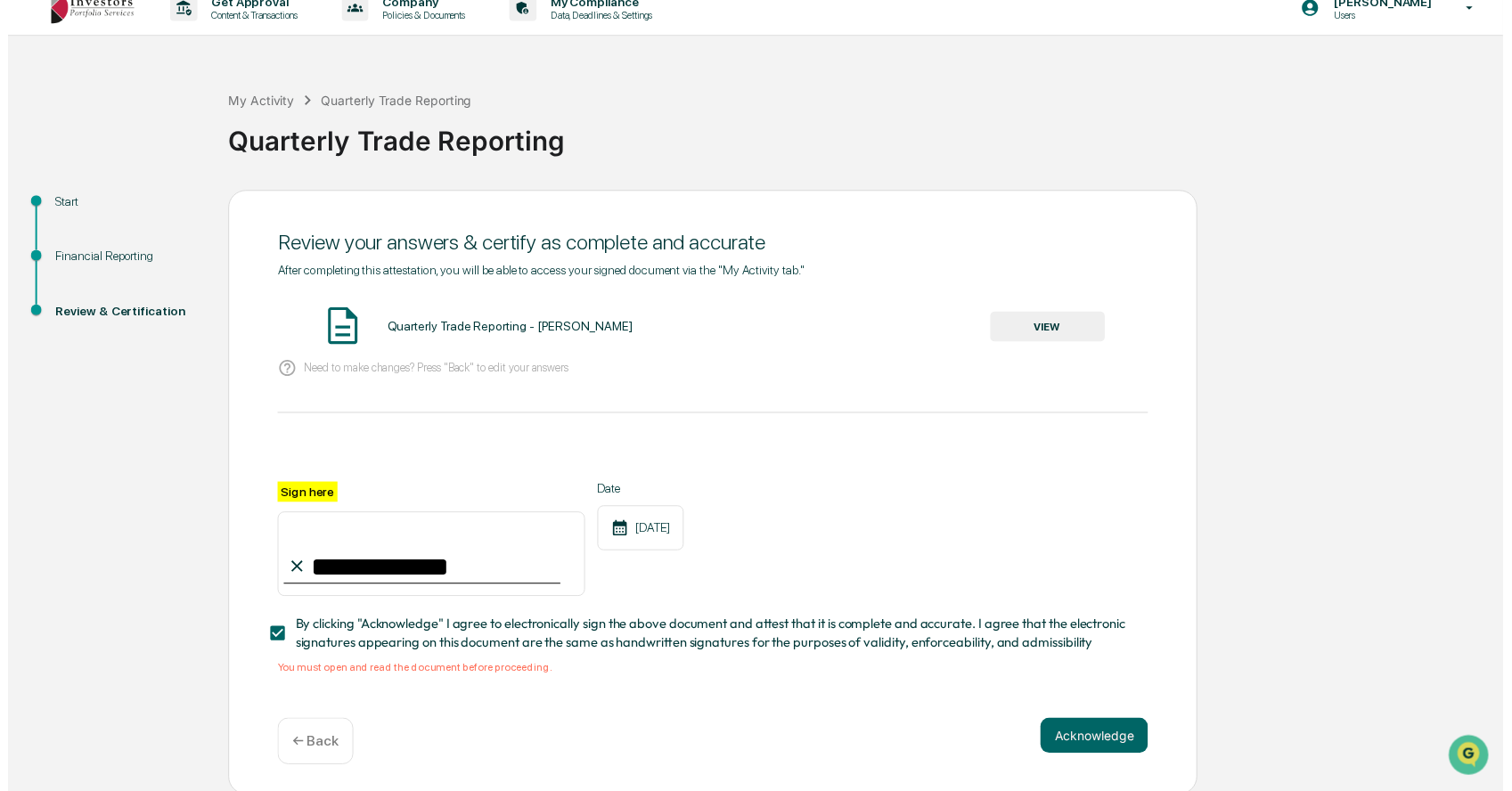
scroll to position [30, 0]
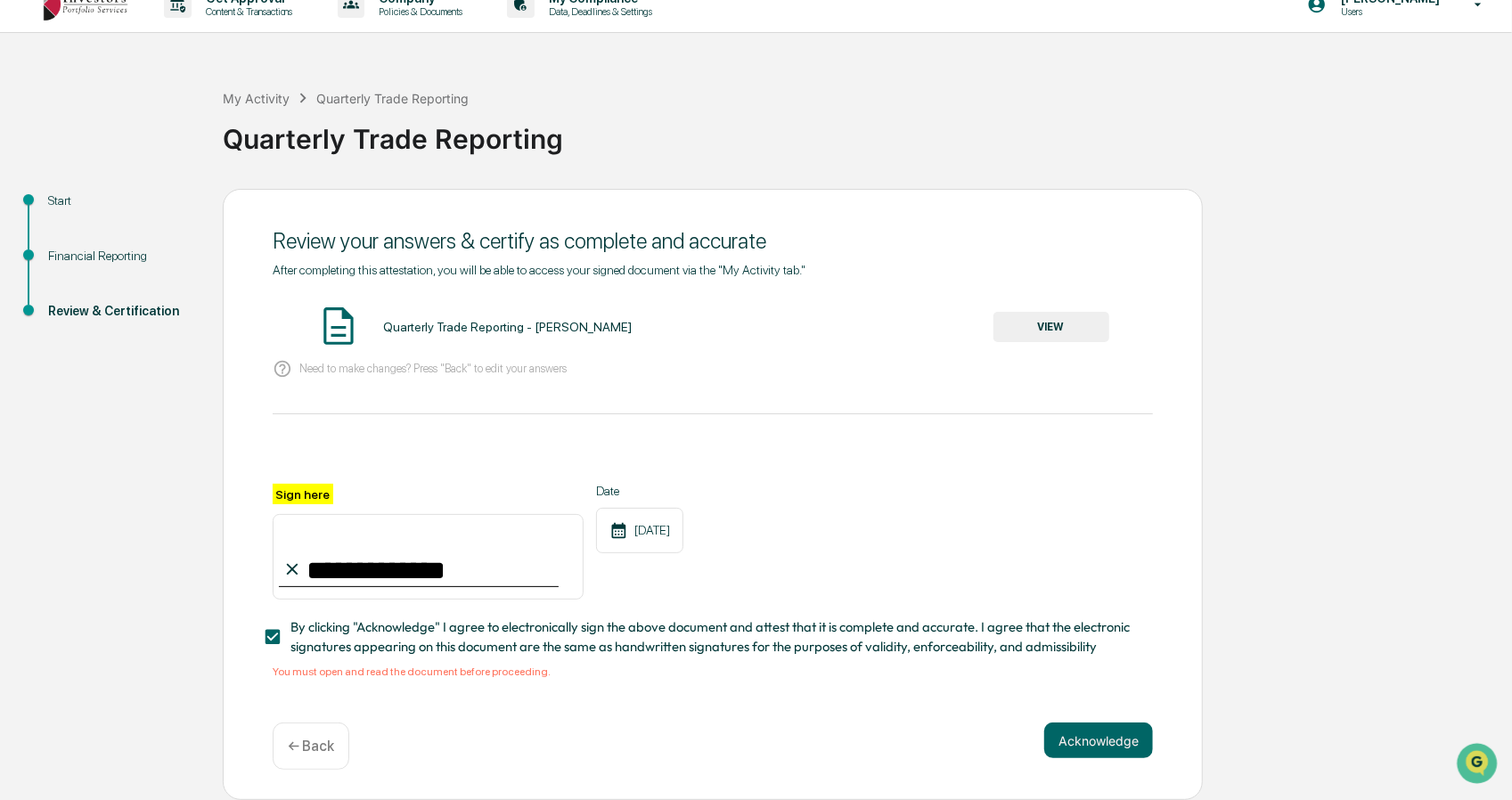
click at [1110, 733] on button "Acknowledge" at bounding box center [1097, 740] width 108 height 36
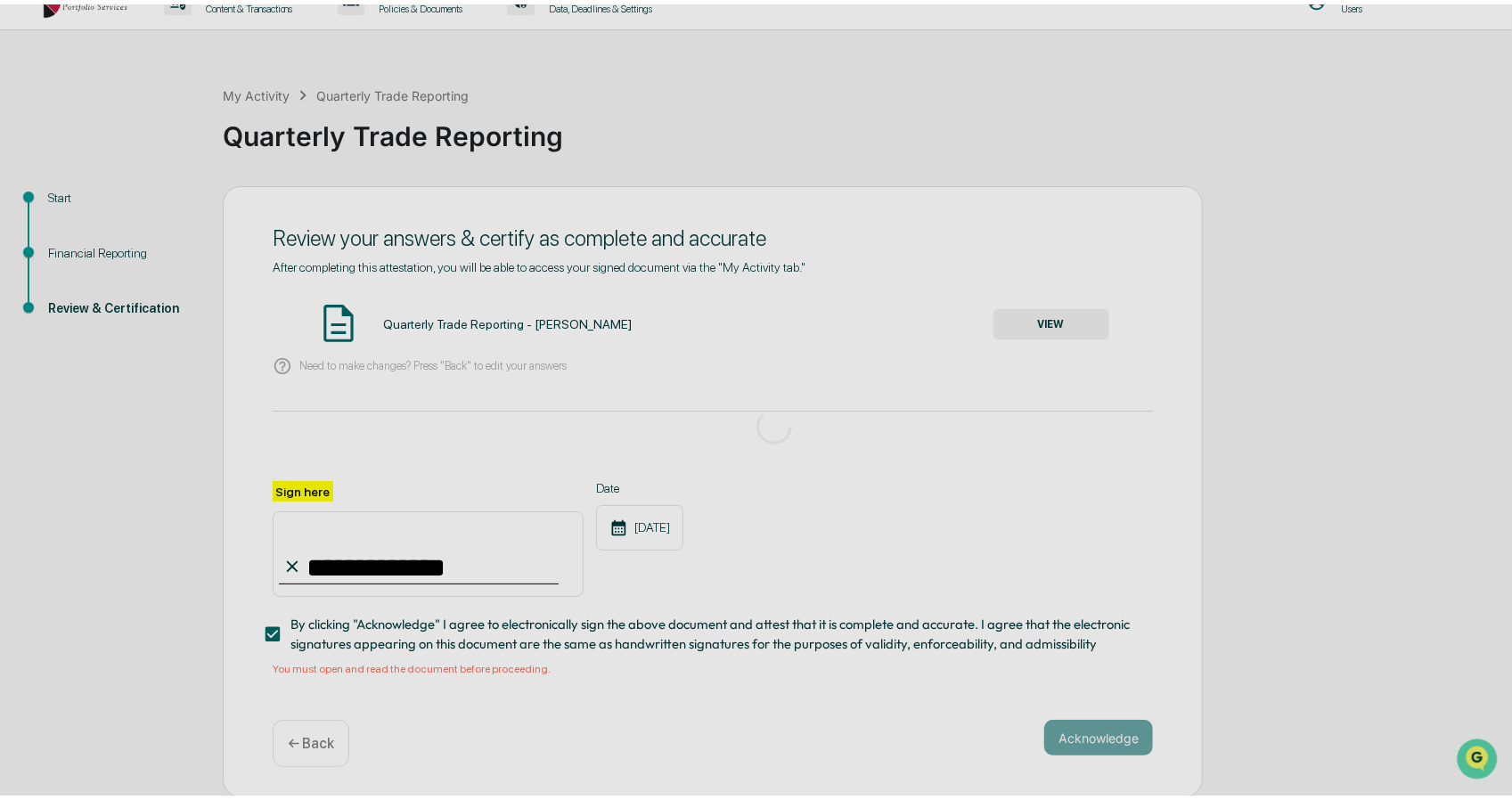
scroll to position [0, 0]
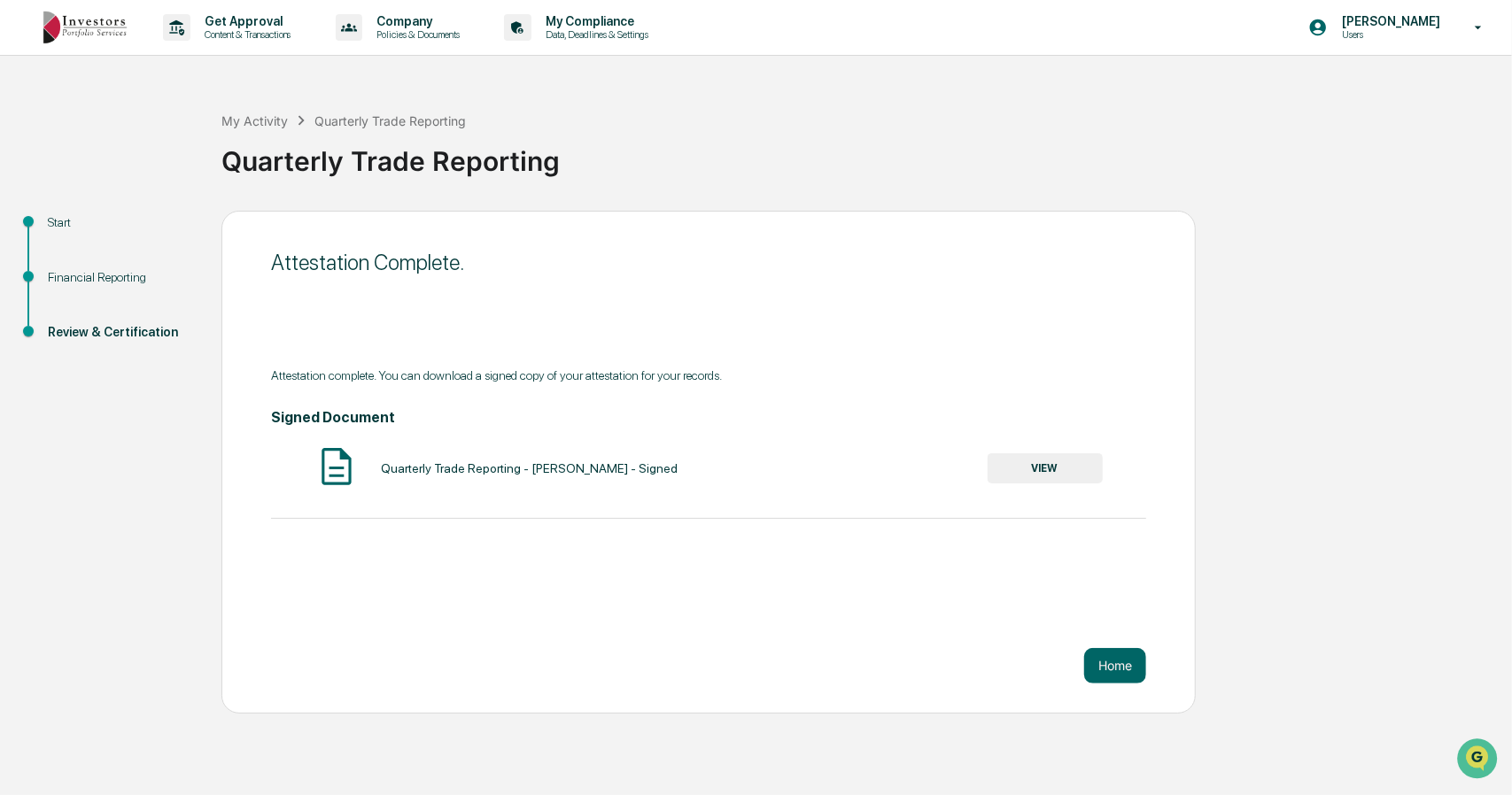
click at [1123, 666] on button "Home" at bounding box center [1115, 666] width 62 height 36
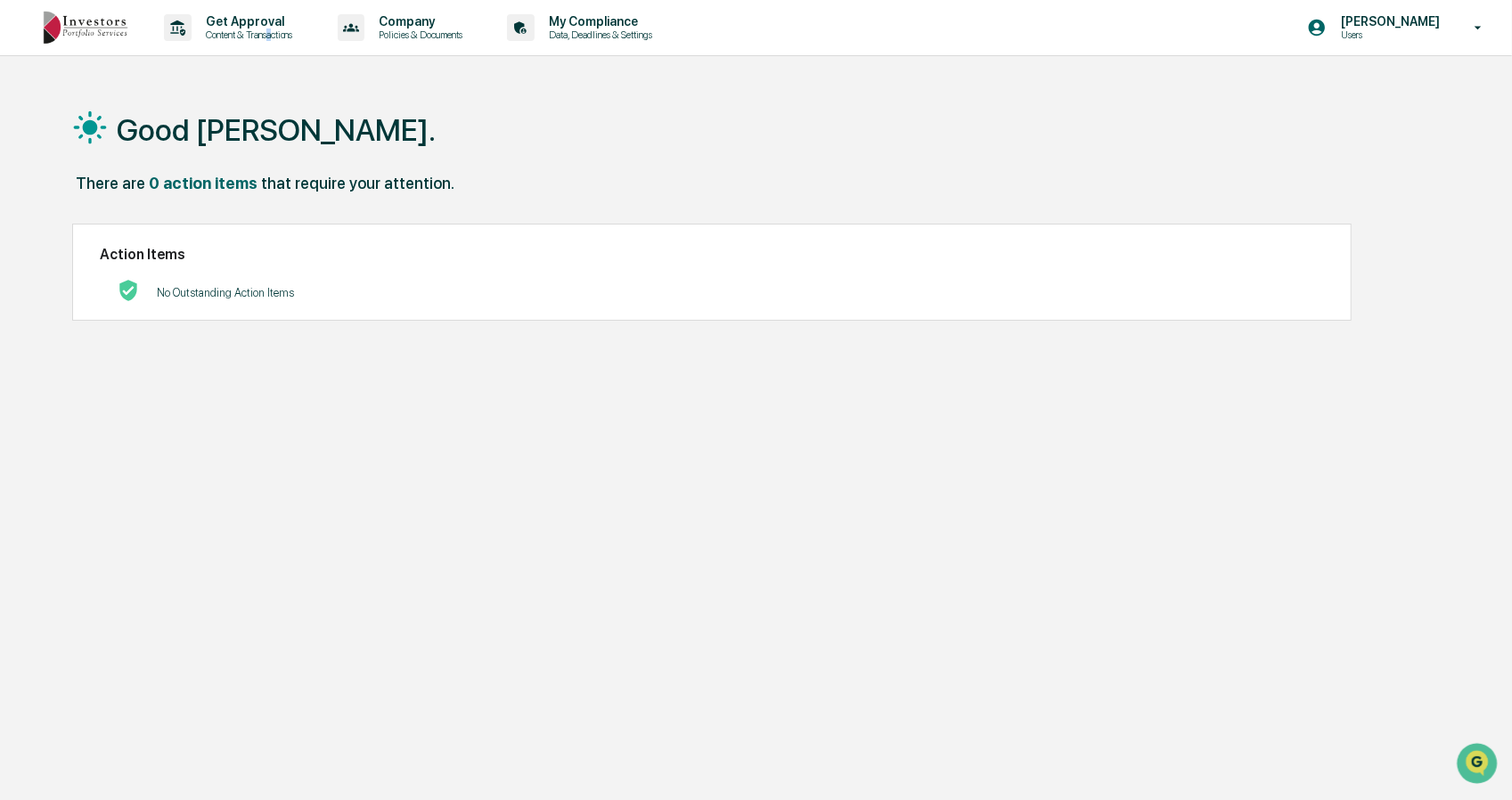
click at [272, 32] on p "Content & Transactions" at bounding box center [246, 34] width 110 height 13
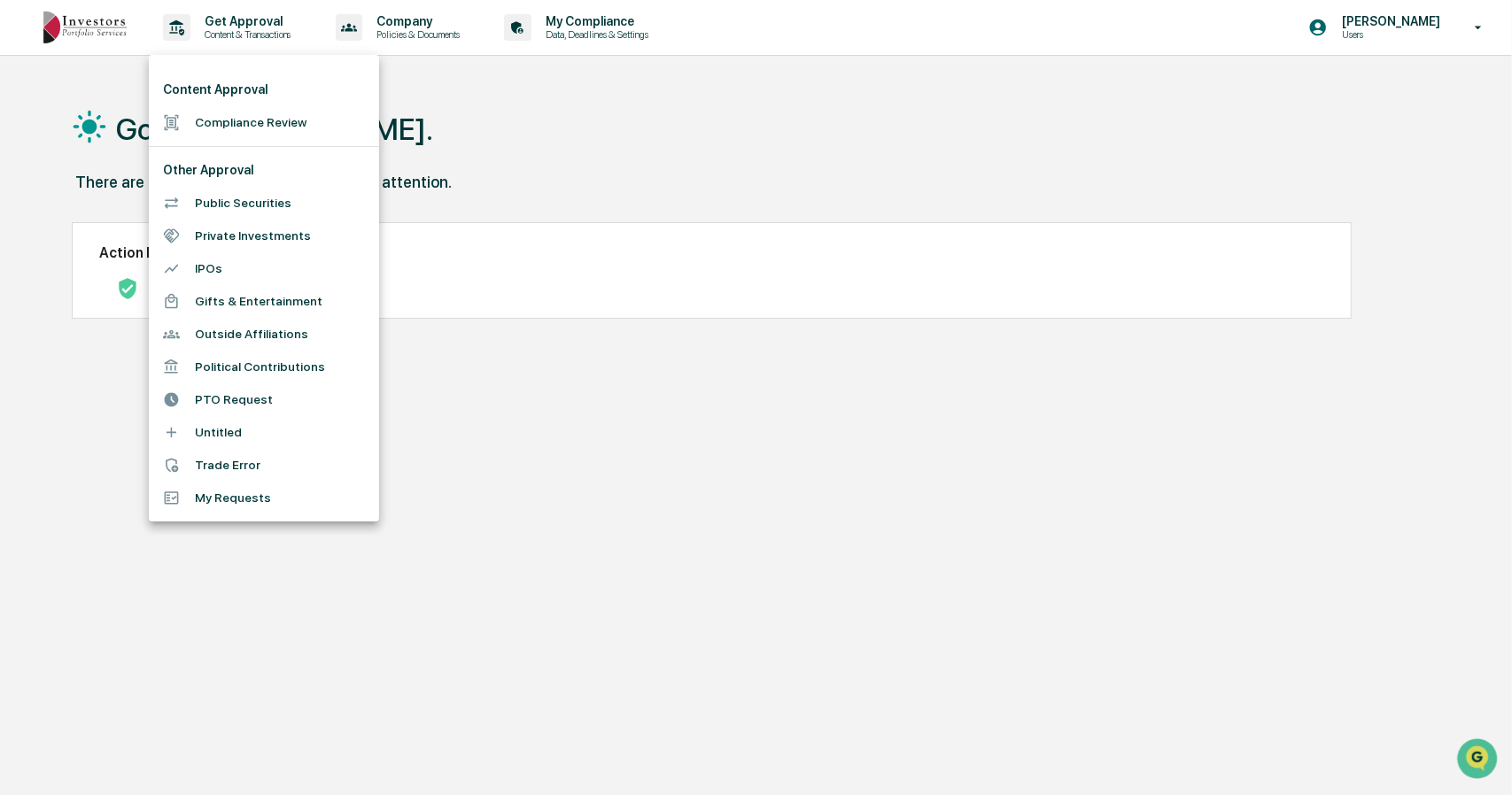
click at [1364, 45] on div at bounding box center [756, 398] width 1512 height 795
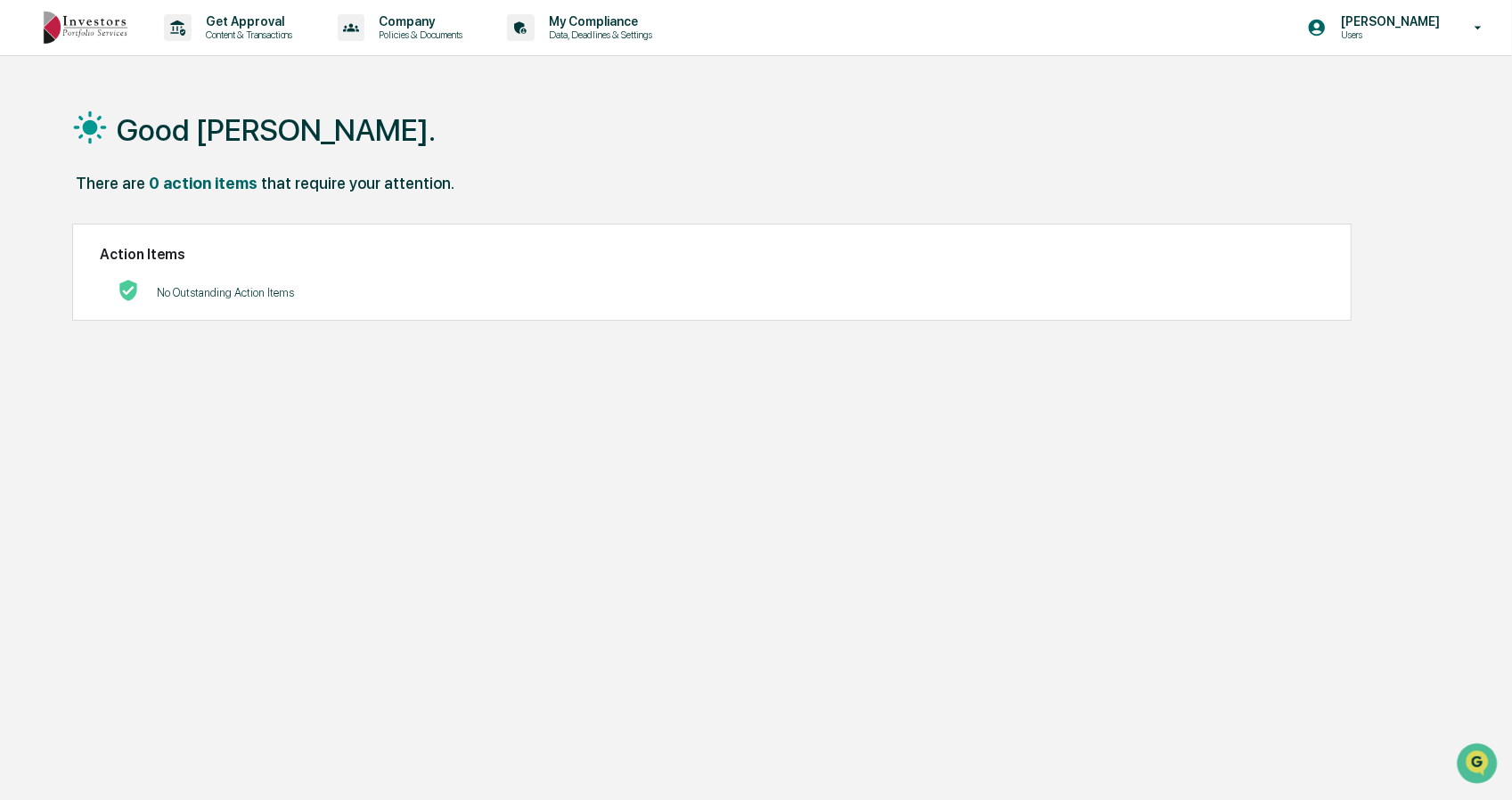
click at [1397, 35] on div "Content Approval Compliance Review Other Approval Public Securities Private Inv…" at bounding box center [756, 400] width 1512 height 800
click at [1397, 36] on p "Users" at bounding box center [1387, 34] width 122 height 13
click at [1360, 92] on li "Switch to Admin view..." at bounding box center [1382, 91] width 250 height 33
